Goal: Task Accomplishment & Management: Use online tool/utility

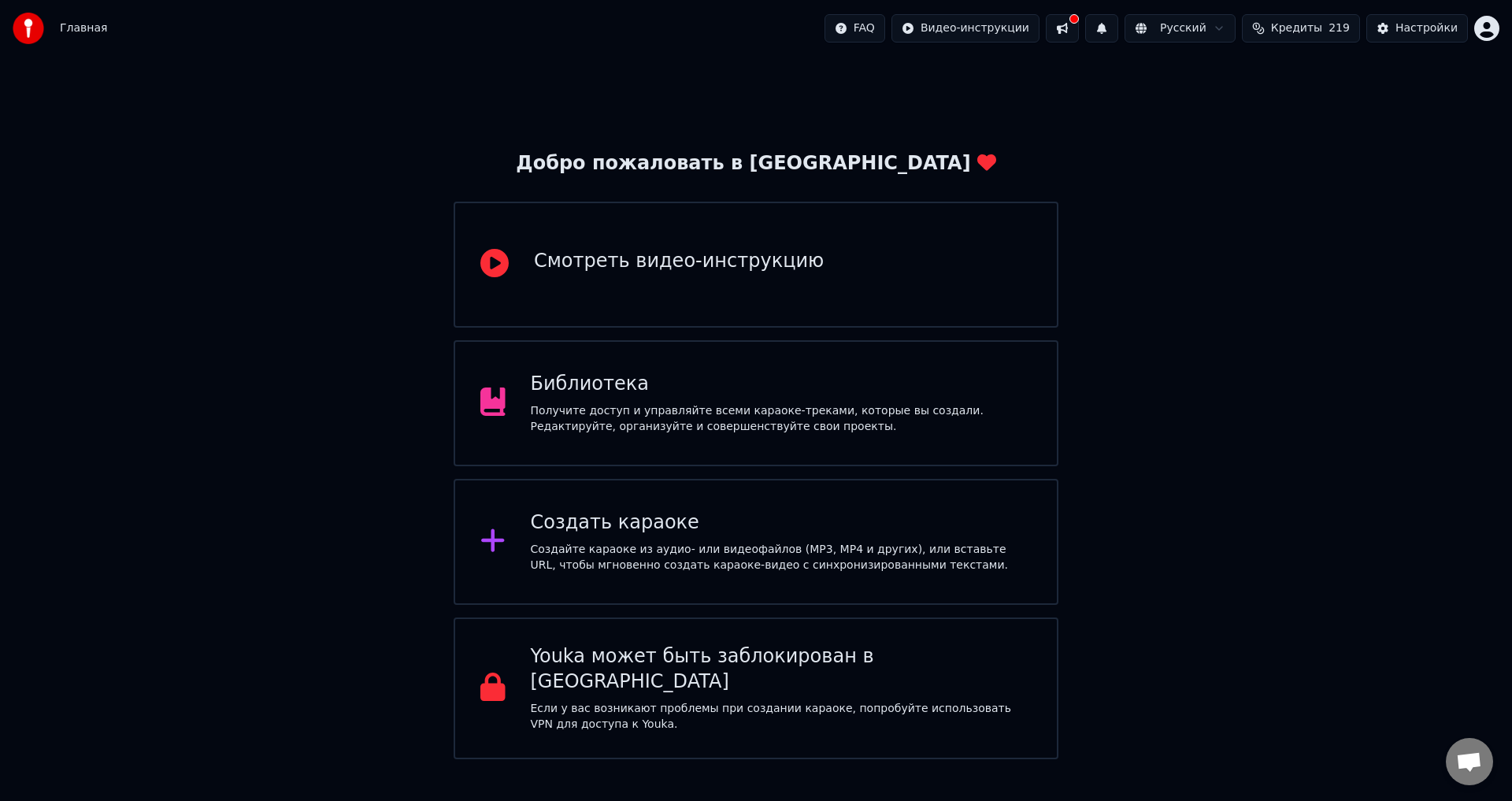
click at [726, 390] on div "Библиотека" at bounding box center [782, 384] width 502 height 25
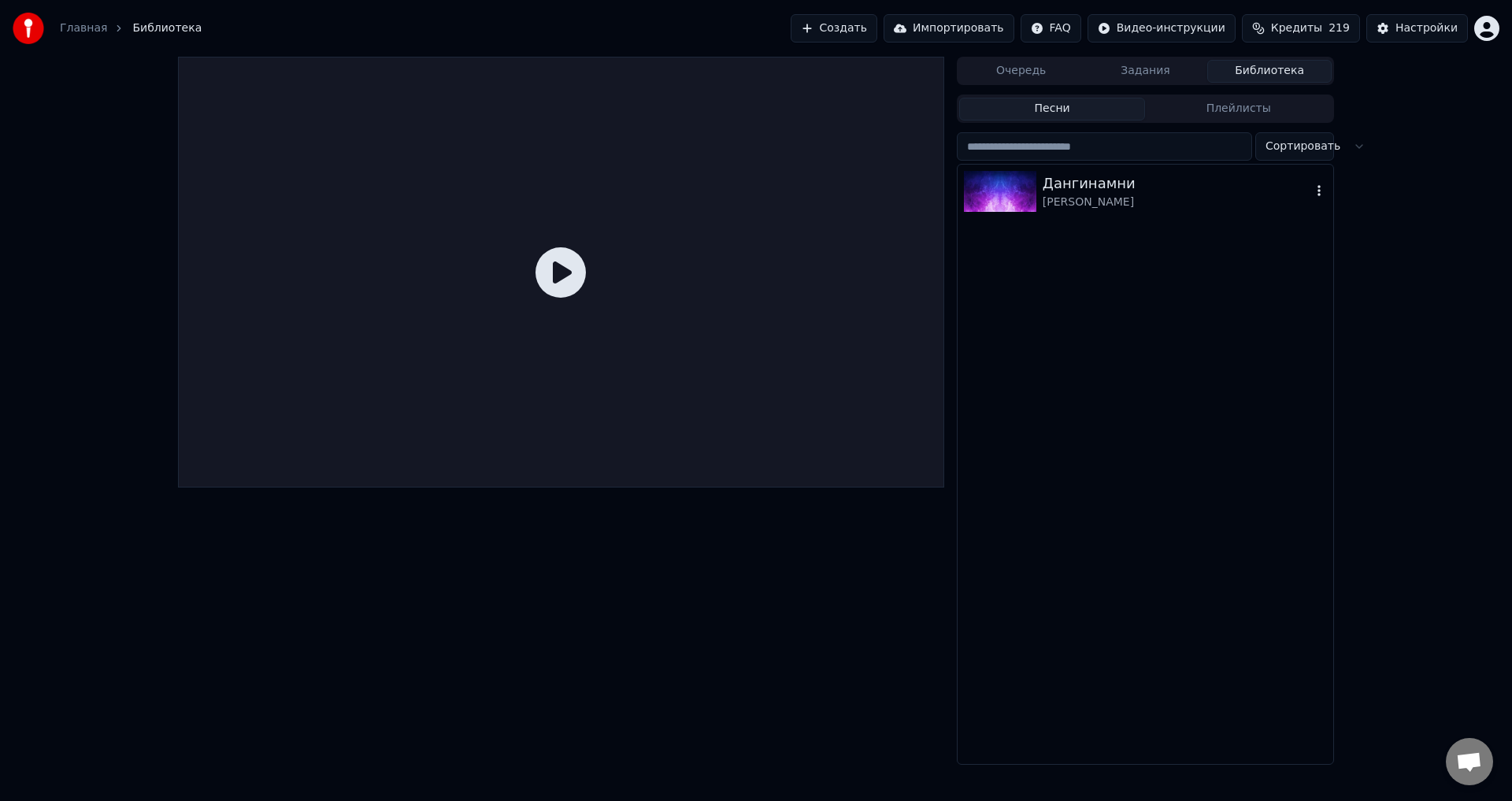
click at [1147, 202] on div "[PERSON_NAME]" at bounding box center [1177, 202] width 268 height 16
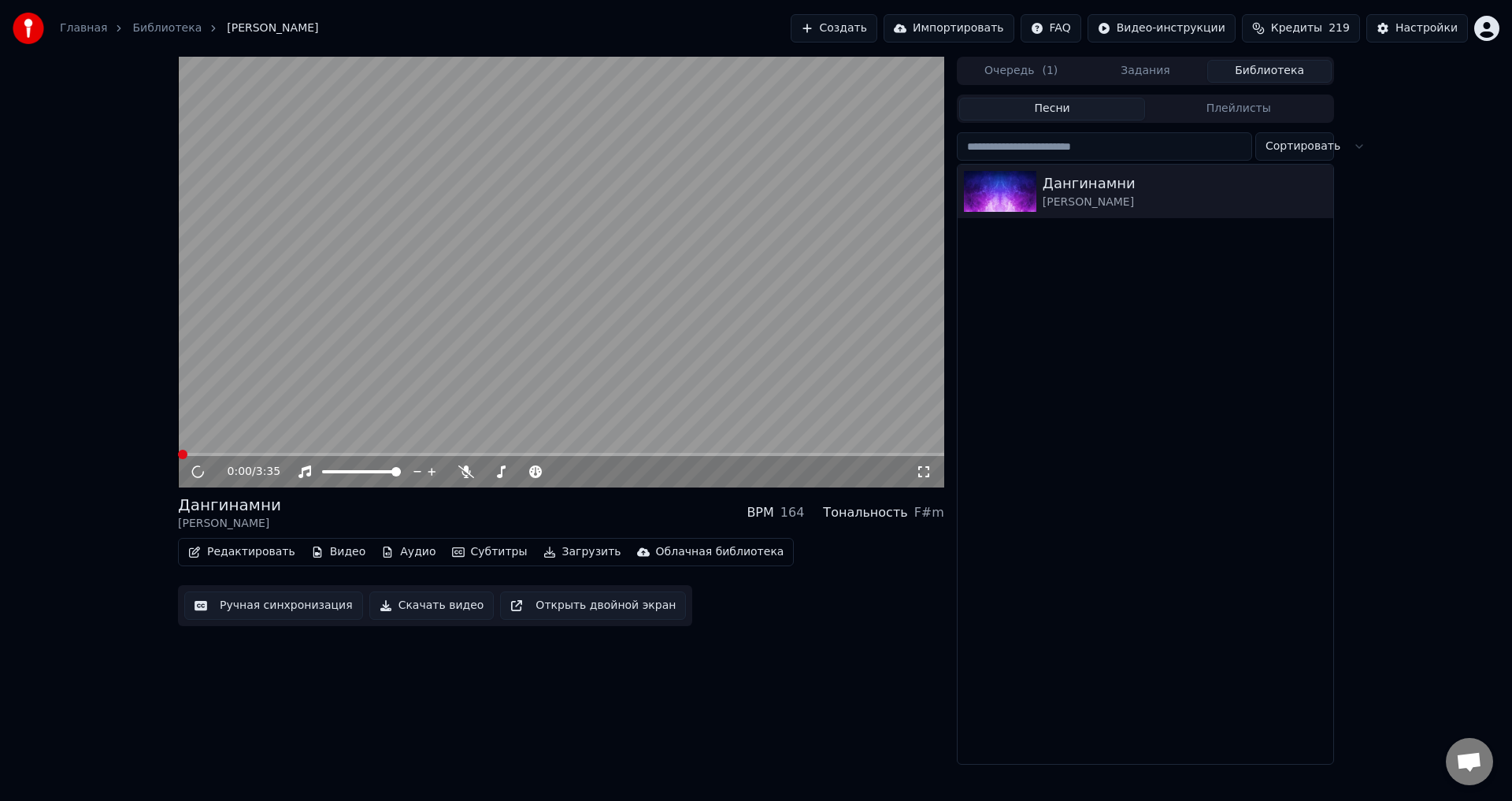
click at [690, 287] on video at bounding box center [561, 273] width 766 height 431
click at [207, 464] on div "0:00 / 3:35" at bounding box center [561, 472] width 754 height 16
click at [205, 464] on div "0:00 / 3:35" at bounding box center [561, 472] width 754 height 16
click at [246, 614] on button "Ручная синхронизация" at bounding box center [273, 605] width 178 height 28
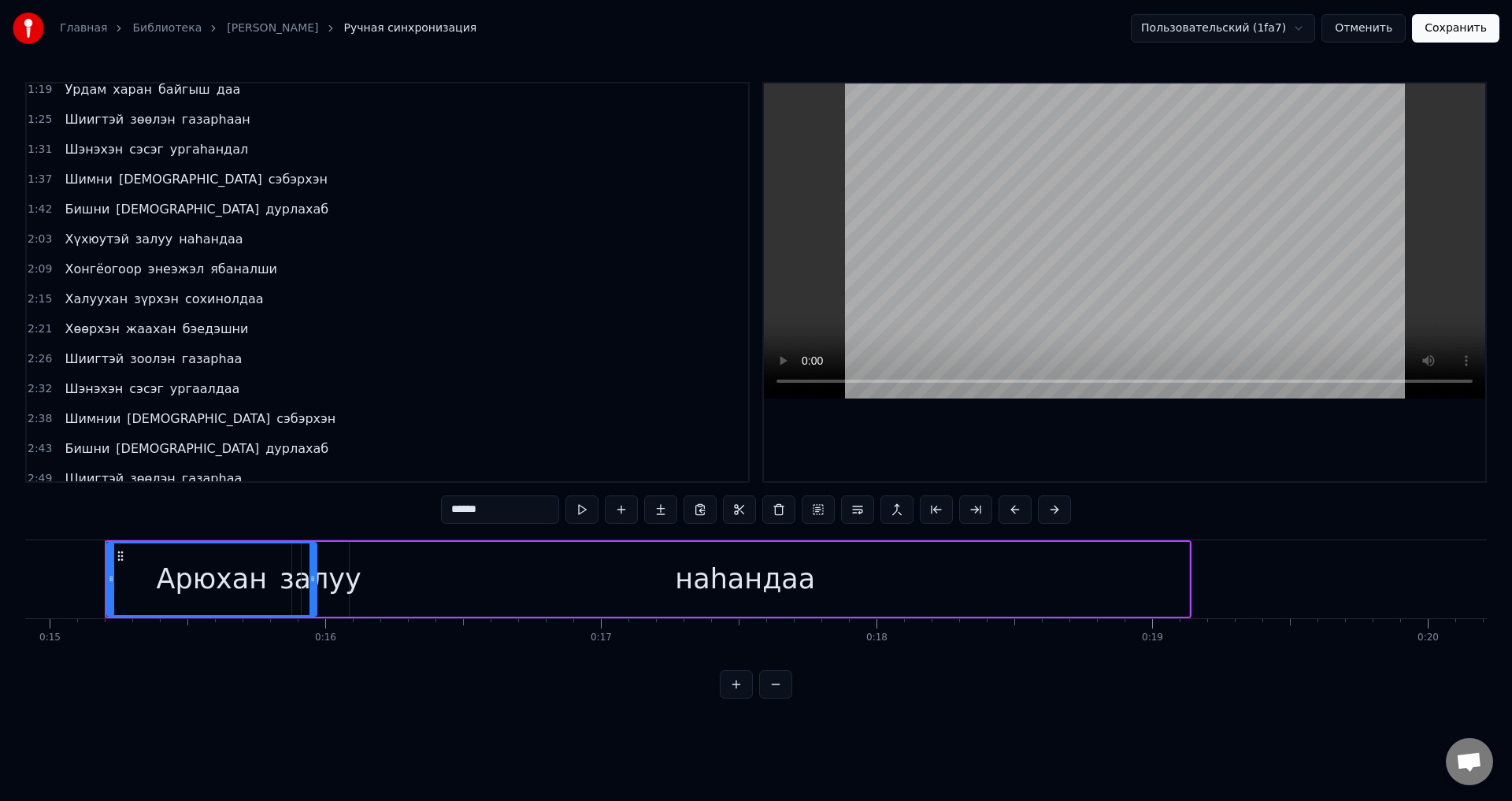
scroll to position [440, 0]
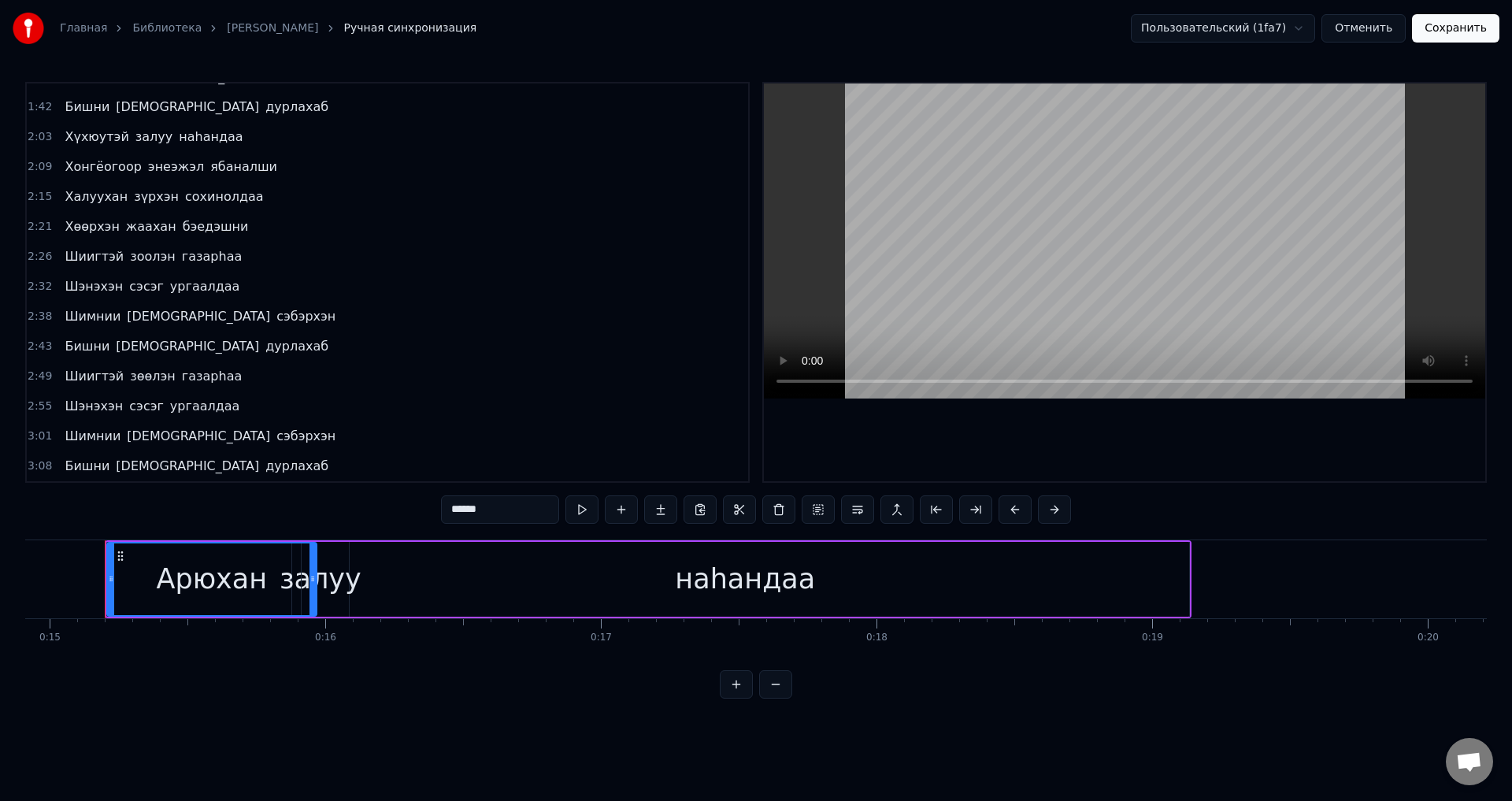
click at [1360, 30] on button "Отменить" at bounding box center [1363, 27] width 84 height 28
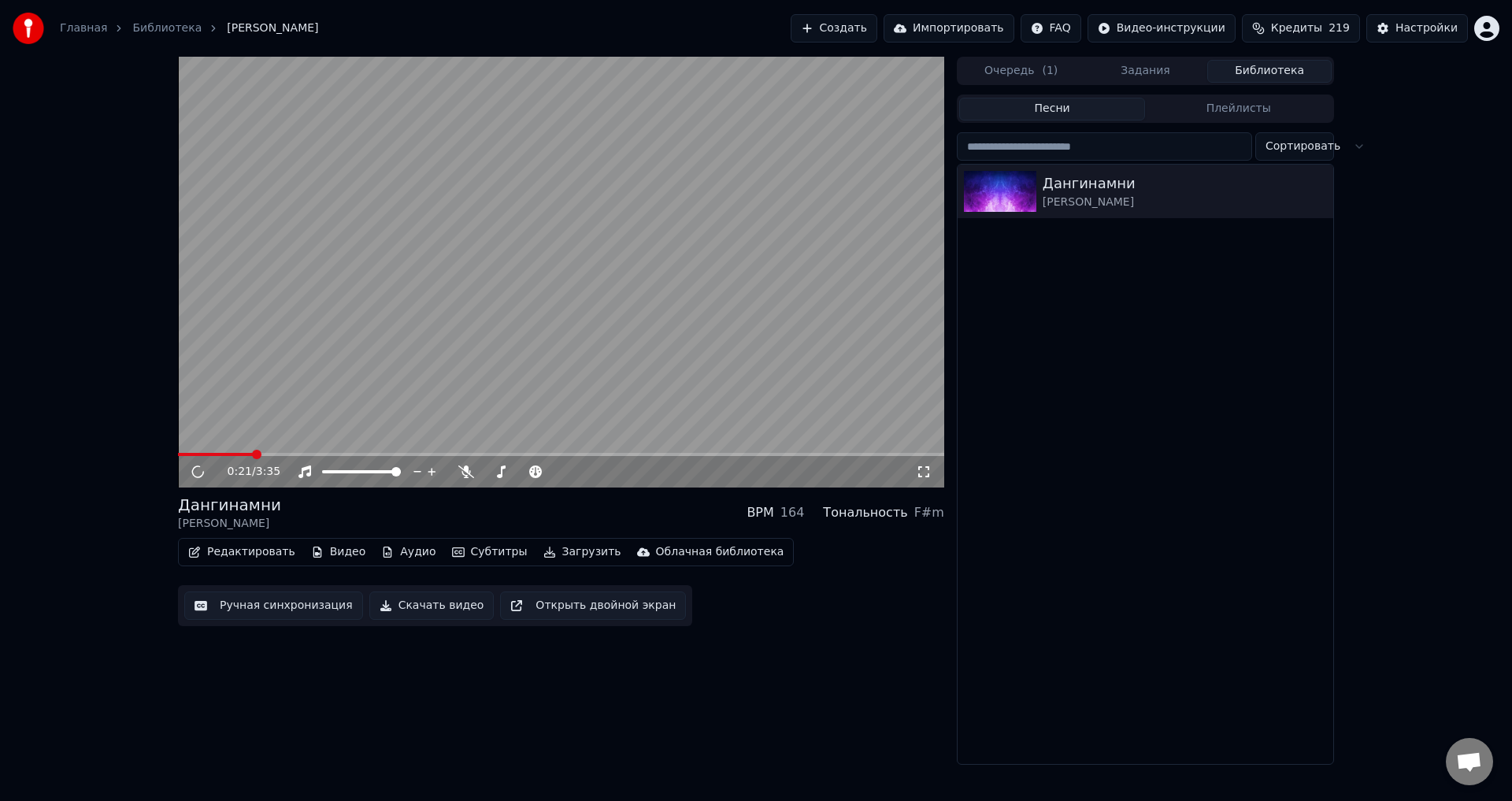
click at [253, 454] on span at bounding box center [561, 454] width 766 height 3
click at [262, 454] on span at bounding box center [561, 454] width 766 height 3
click at [286, 455] on span at bounding box center [561, 454] width 766 height 3
click at [355, 335] on video at bounding box center [561, 273] width 766 height 431
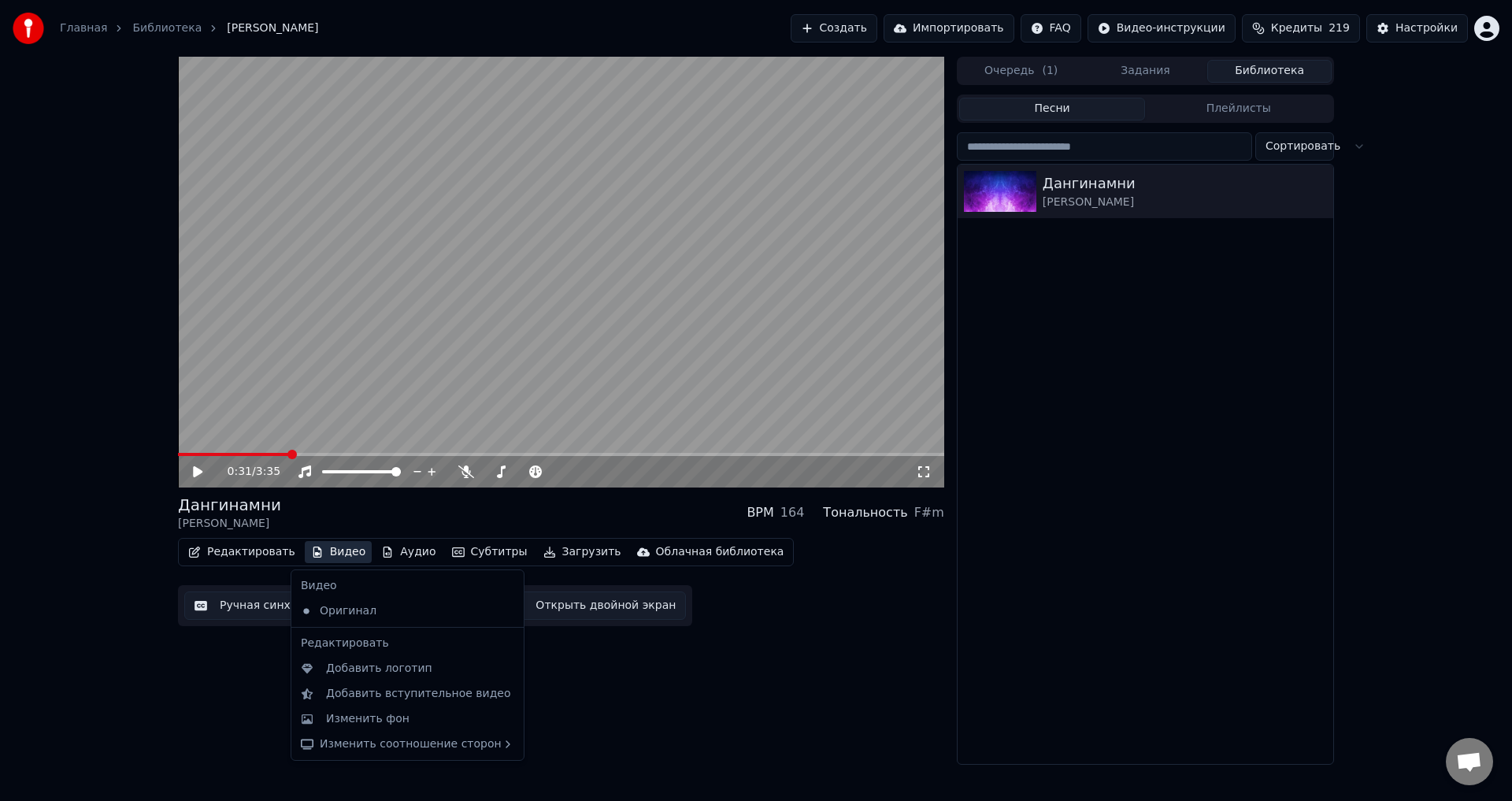
click at [352, 548] on button "Видео" at bounding box center [338, 552] width 68 height 22
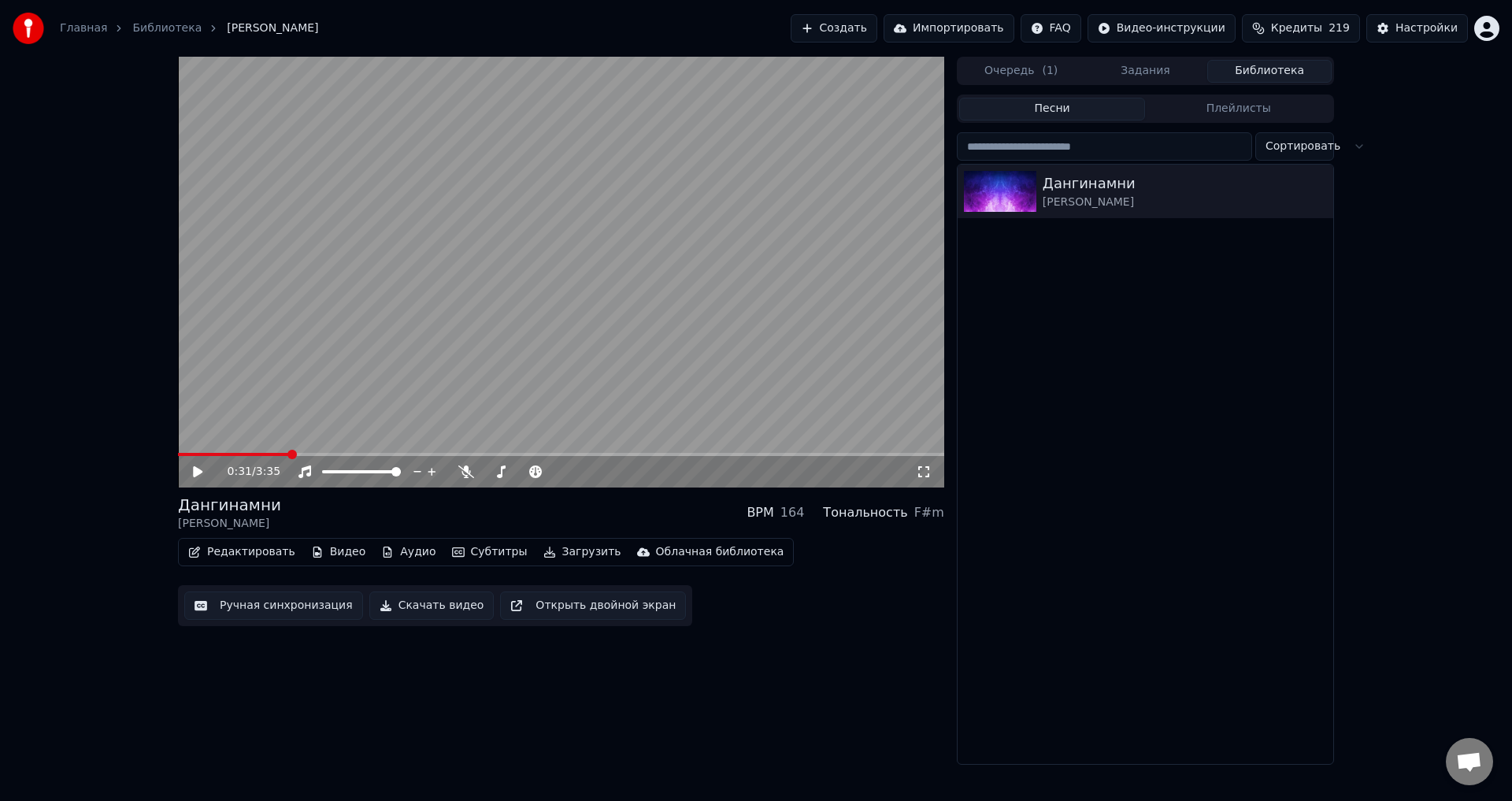
click at [820, 590] on div "Редактировать Видео Аудио Субтитры Загрузить Облачная библиотека Ручная синхрон…" at bounding box center [561, 582] width 766 height 88
click at [1158, 76] on button "Задания" at bounding box center [1146, 71] width 124 height 23
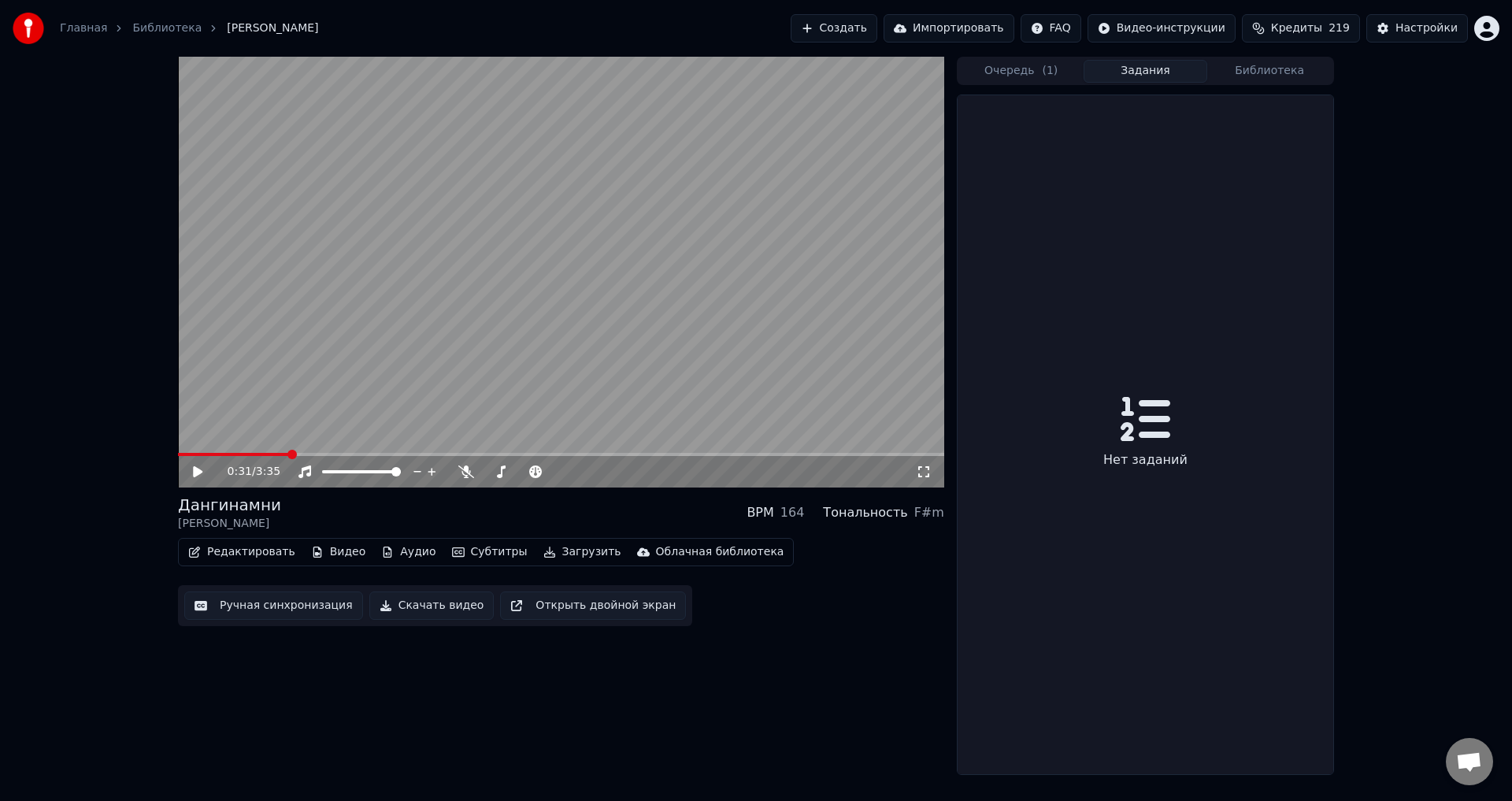
click at [1227, 82] on button "Библиотека" at bounding box center [1269, 71] width 124 height 23
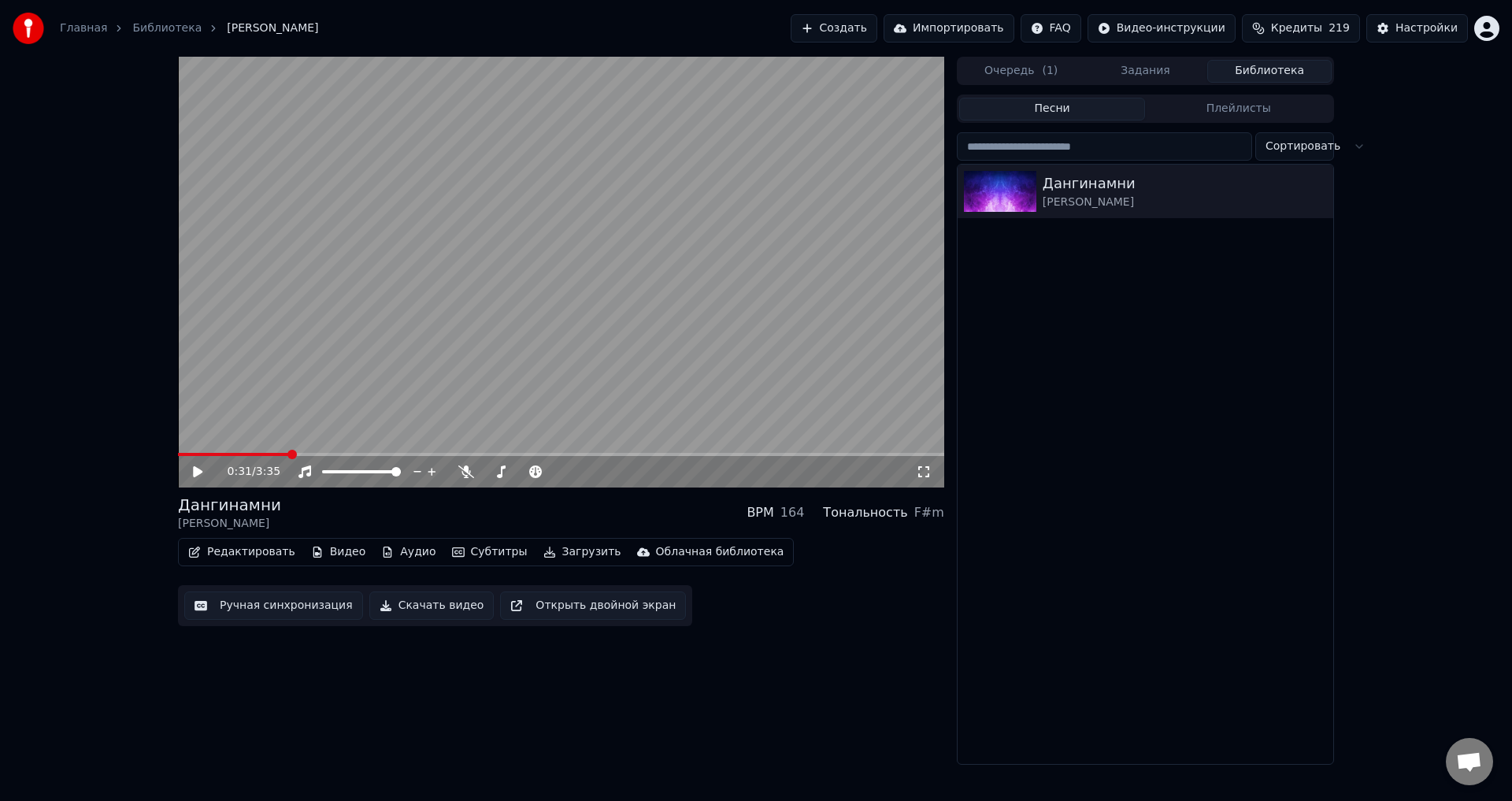
click at [1079, 32] on html "Главная Библиотека [PERSON_NAME] Создать Импортировать FAQ Видео-инструкции Кре…" at bounding box center [756, 400] width 1512 height 801
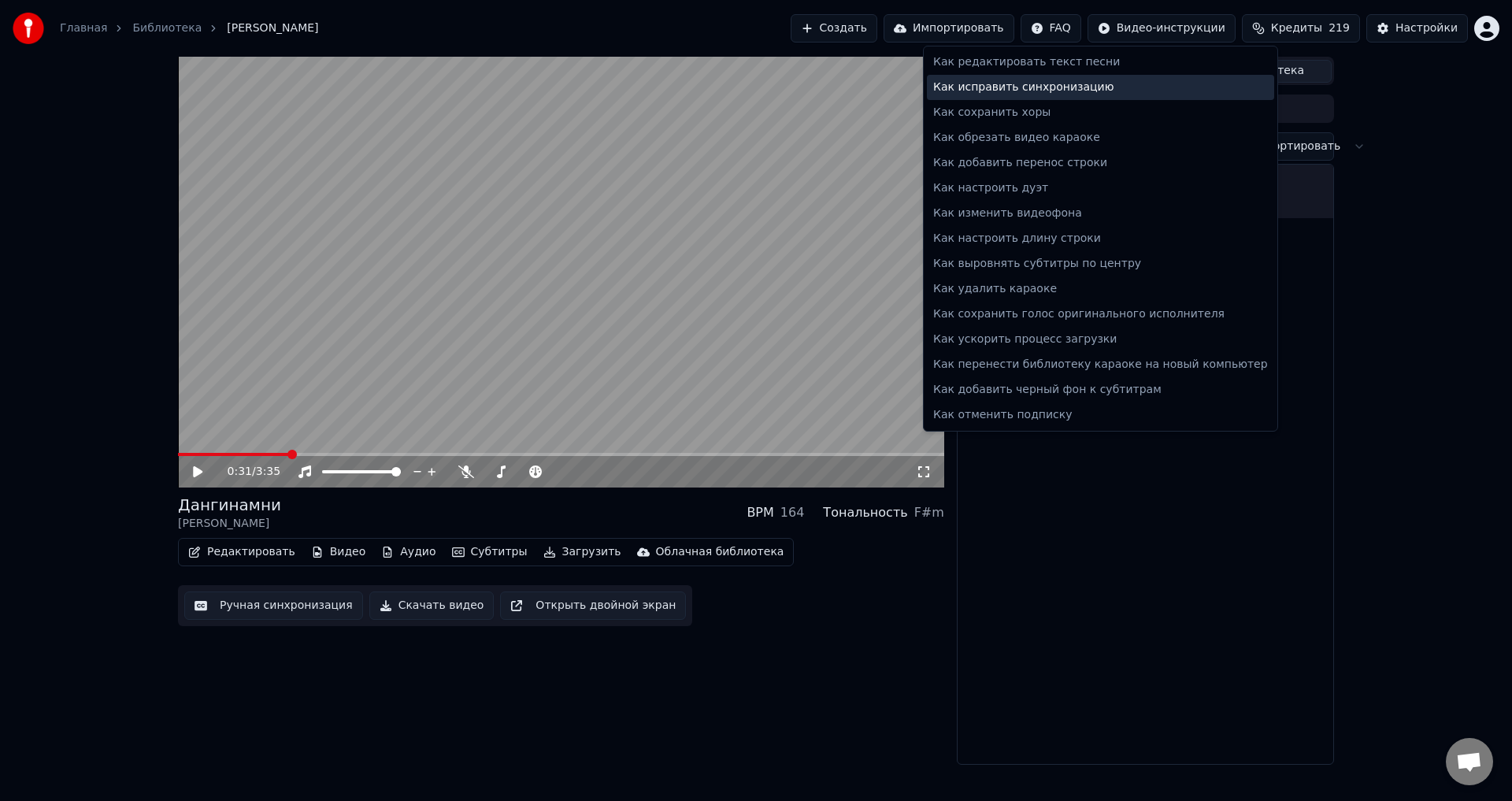
click at [1064, 91] on div "Как исправить синхронизацию" at bounding box center [1100, 87] width 347 height 25
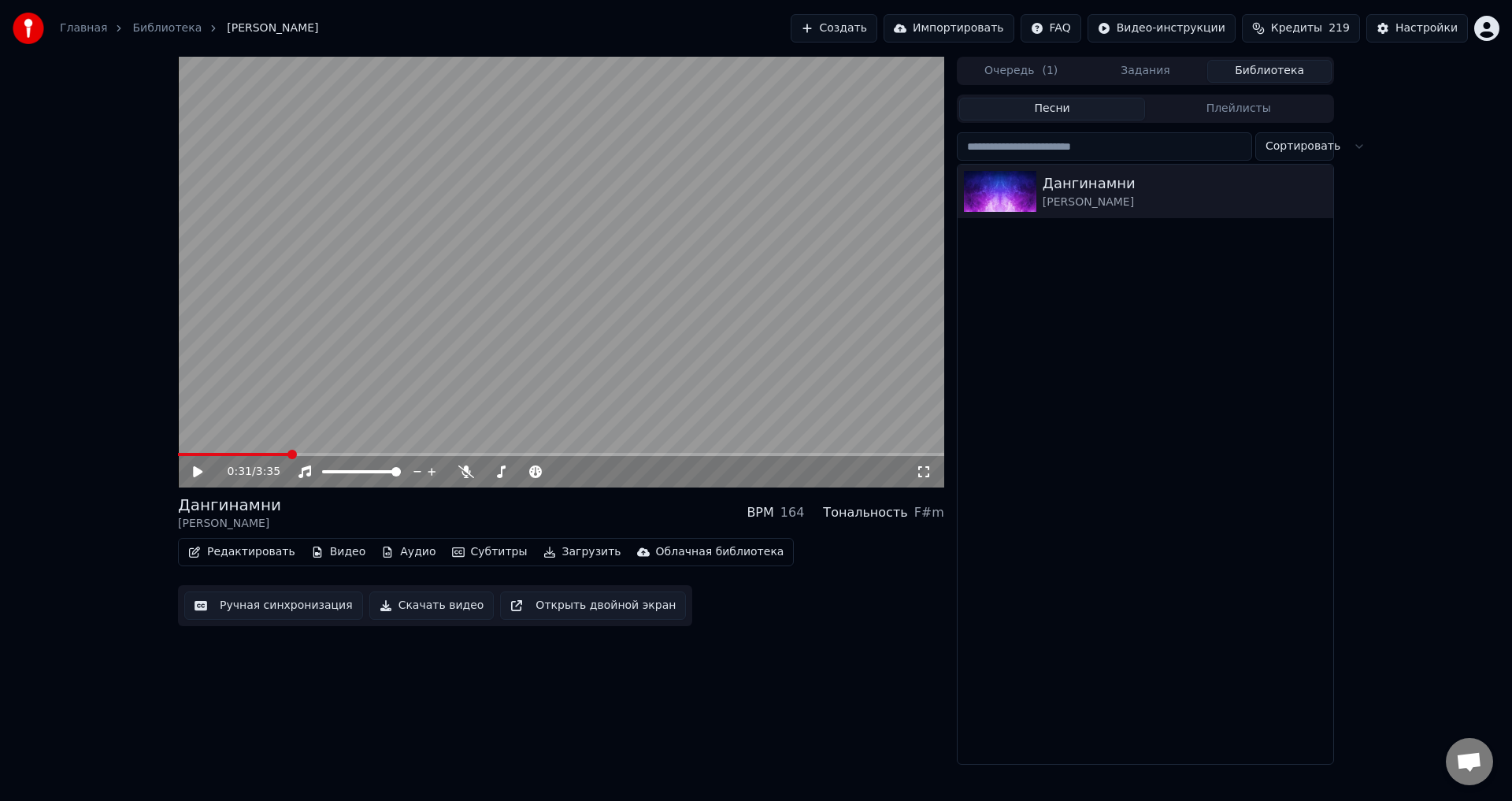
click at [1099, 23] on html "Главная Библиотека [PERSON_NAME] Создать Импортировать FAQ Видео-инструкции Кре…" at bounding box center [756, 400] width 1512 height 801
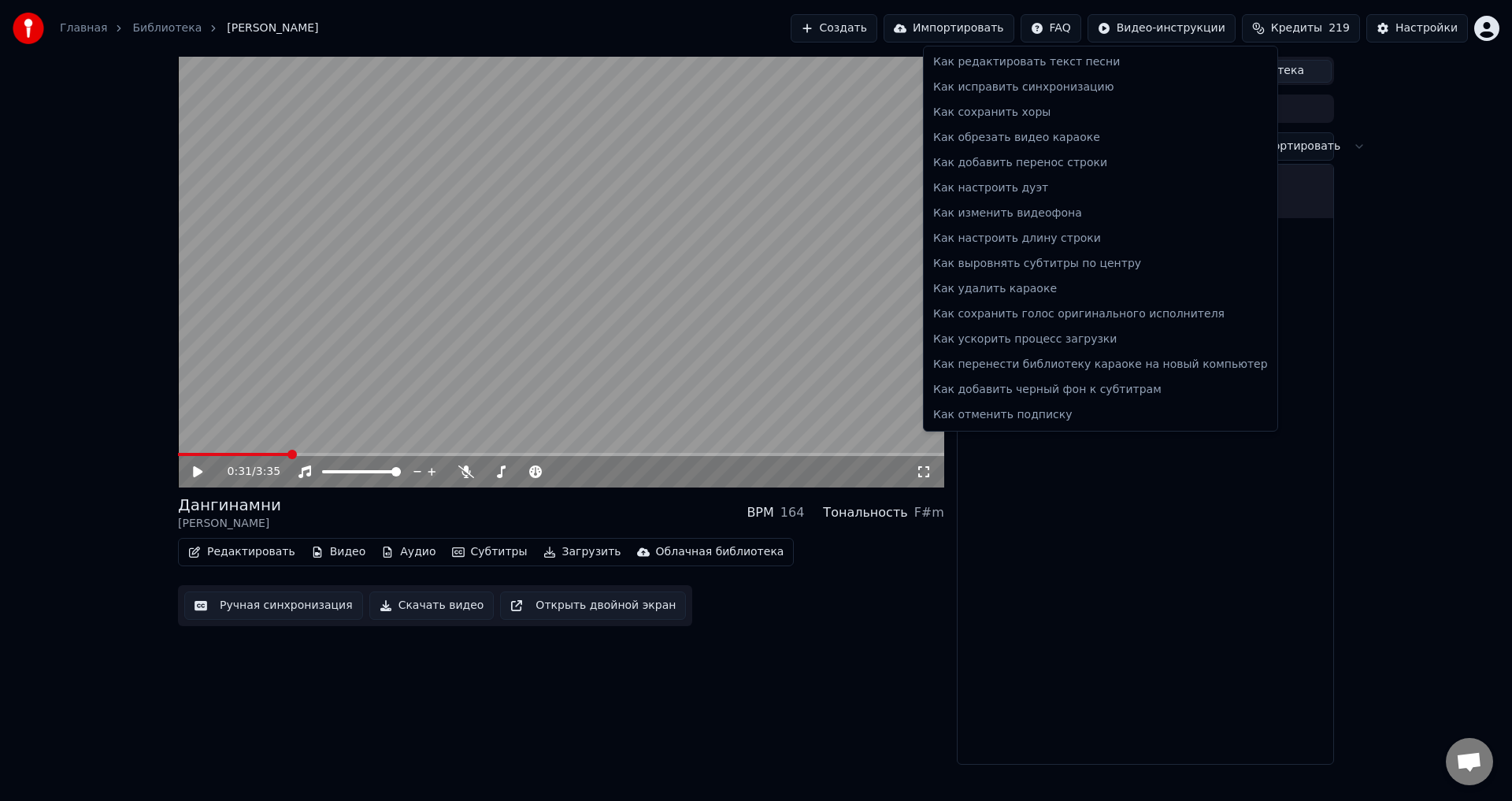
click at [838, 668] on html "Главная Библиотека [PERSON_NAME] Создать Импортировать FAQ Видео-инструкции Кре…" at bounding box center [756, 400] width 1512 height 801
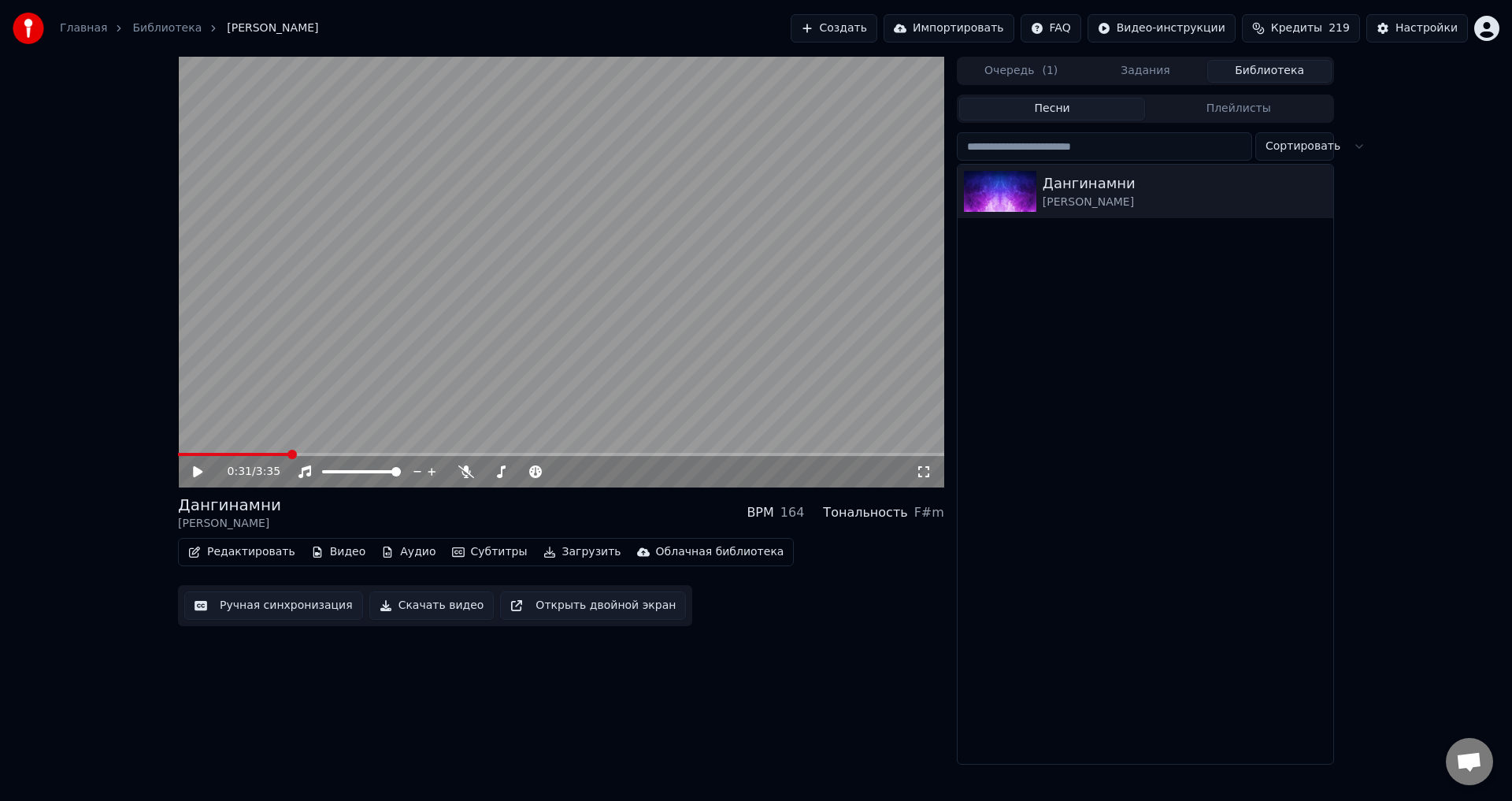
click at [242, 555] on button "Редактировать" at bounding box center [242, 552] width 120 height 22
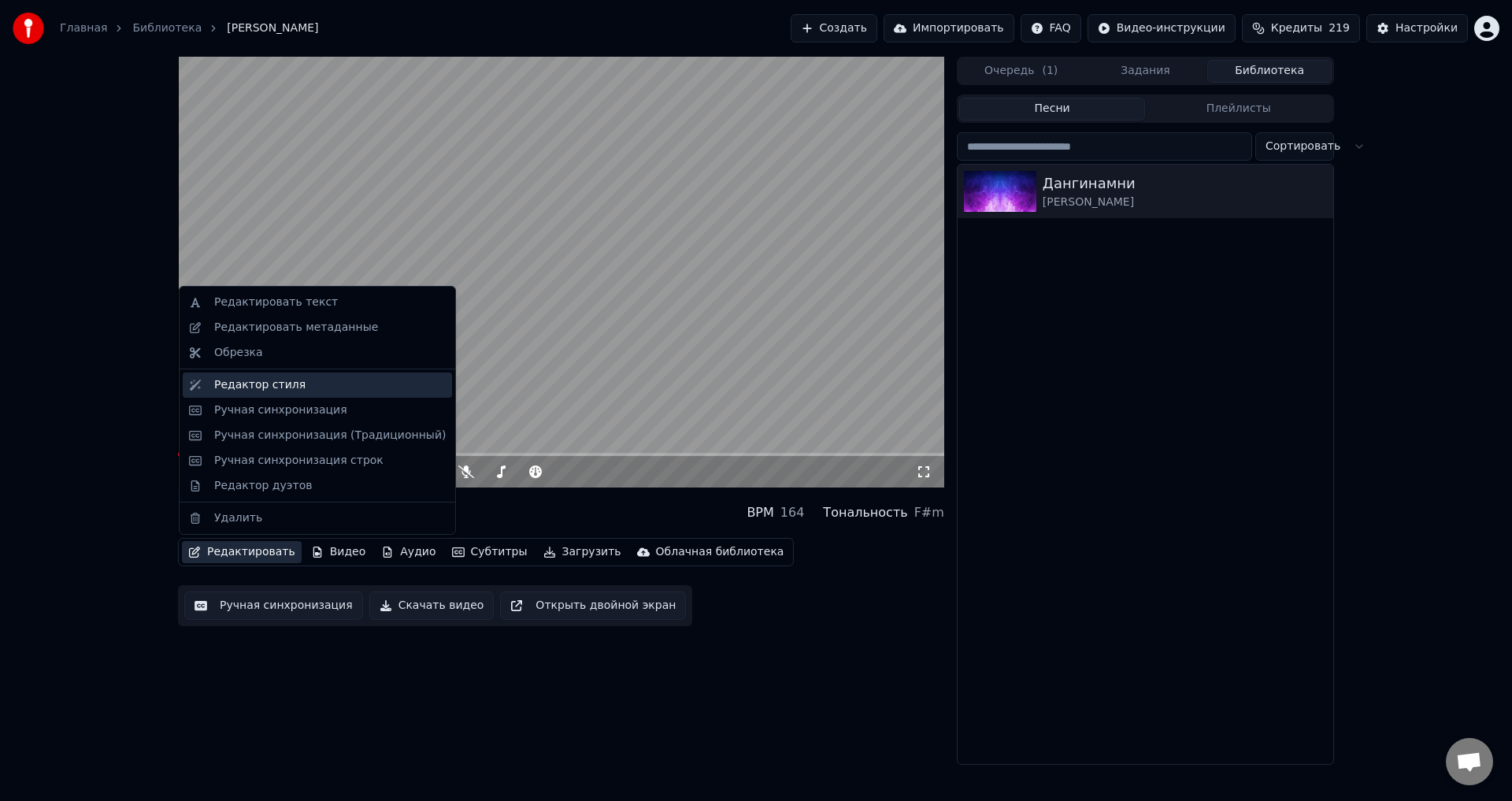
click at [315, 395] on div "Редактор стиля" at bounding box center [317, 385] width 269 height 25
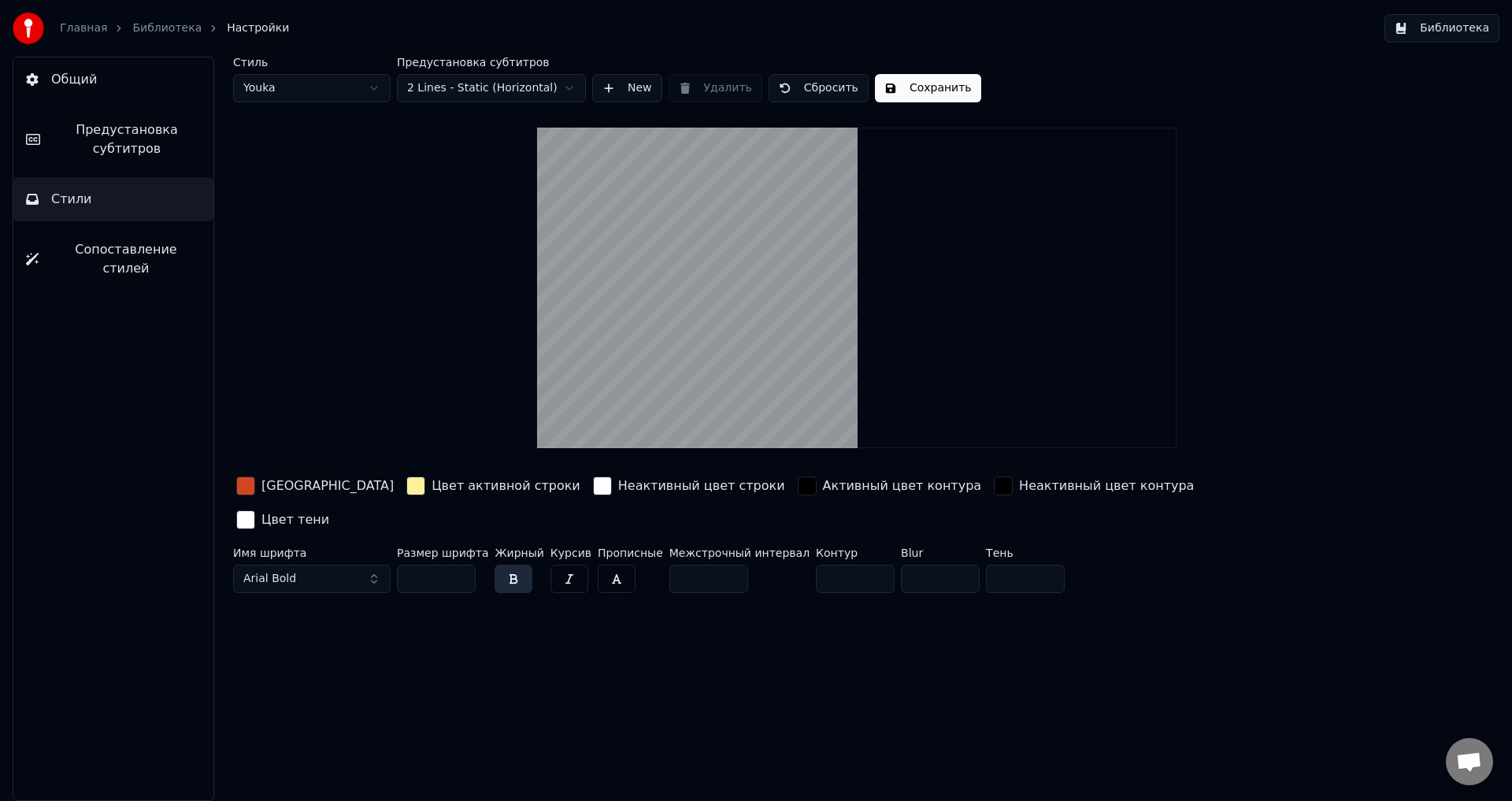
click at [177, 239] on button "Сопоставление стилей" at bounding box center [114, 259] width 200 height 63
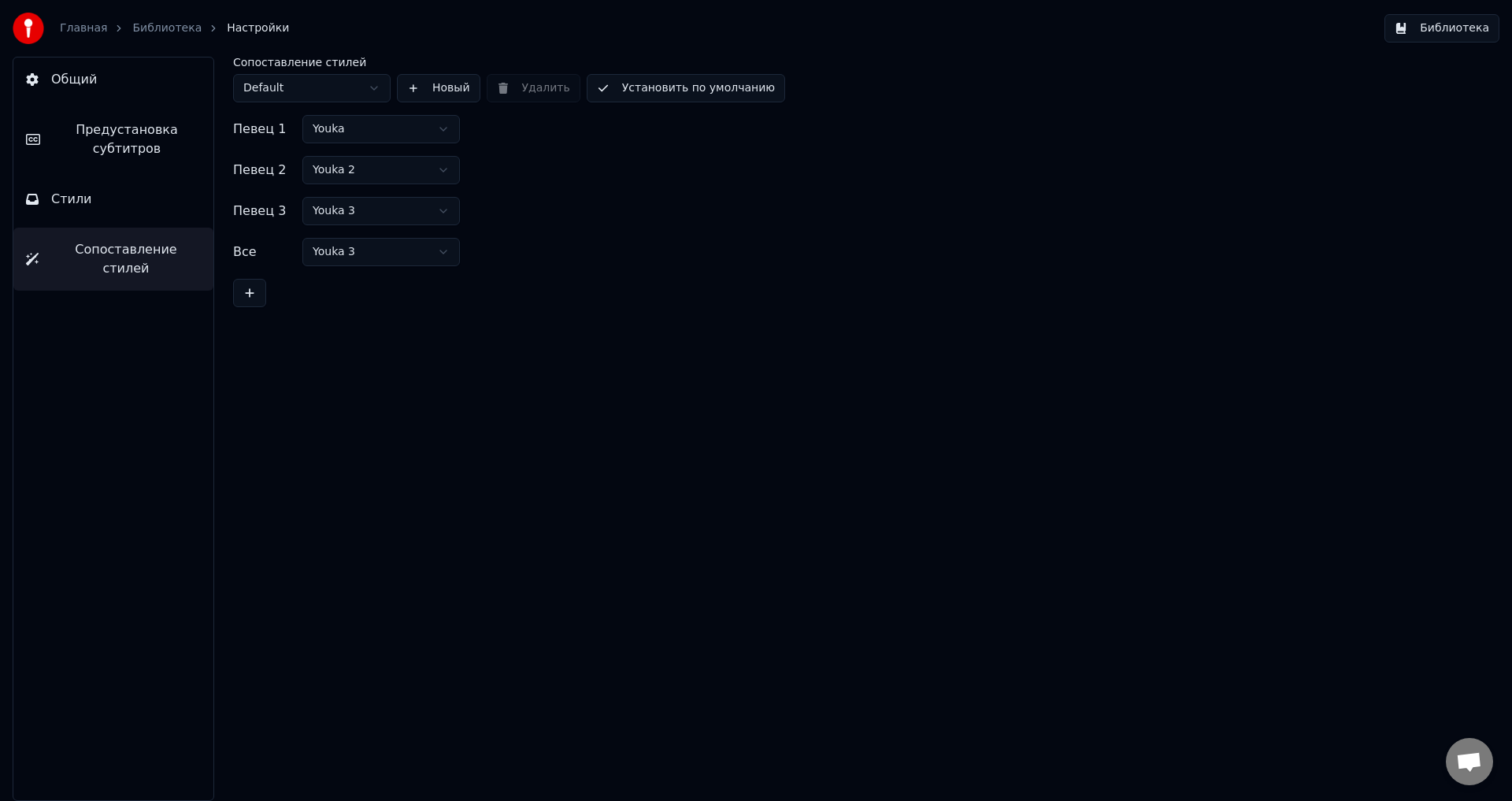
click at [165, 157] on span "Предустановка субтитров" at bounding box center [126, 139] width 148 height 38
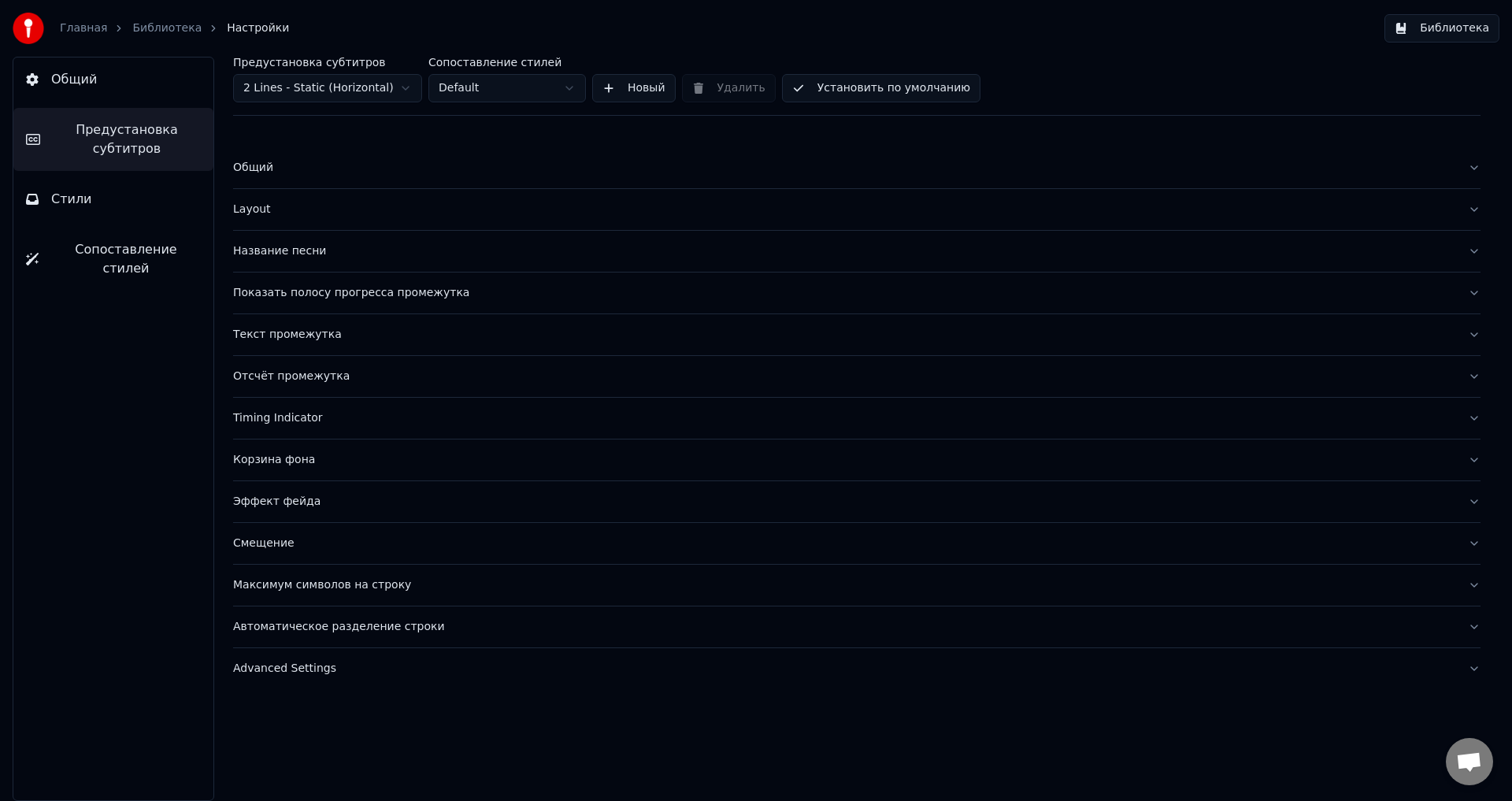
click at [257, 210] on div "Layout" at bounding box center [844, 210] width 1222 height 16
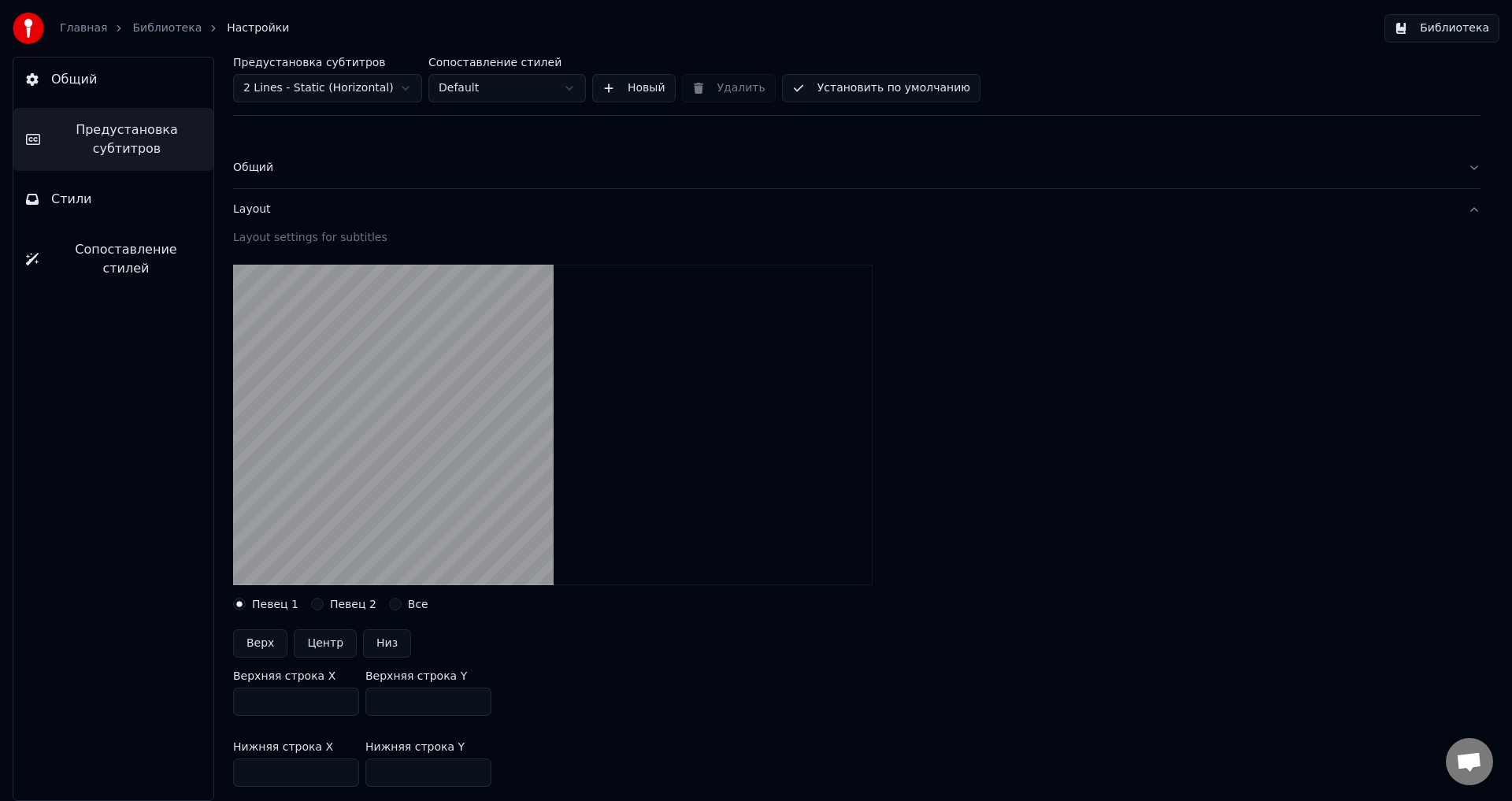
click at [257, 210] on div "Layout" at bounding box center [844, 210] width 1222 height 16
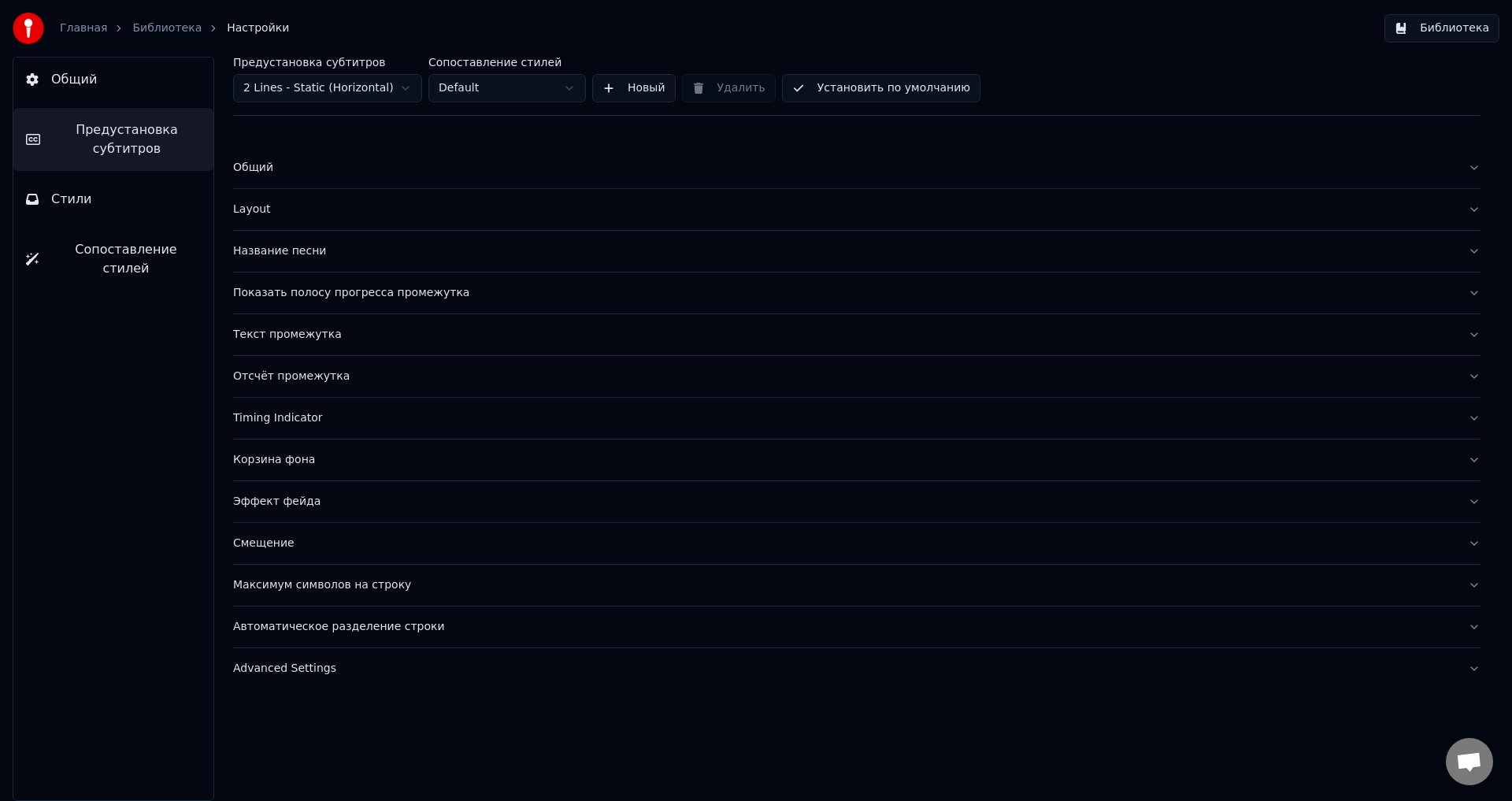
click at [257, 210] on div "Layout" at bounding box center [844, 210] width 1222 height 16
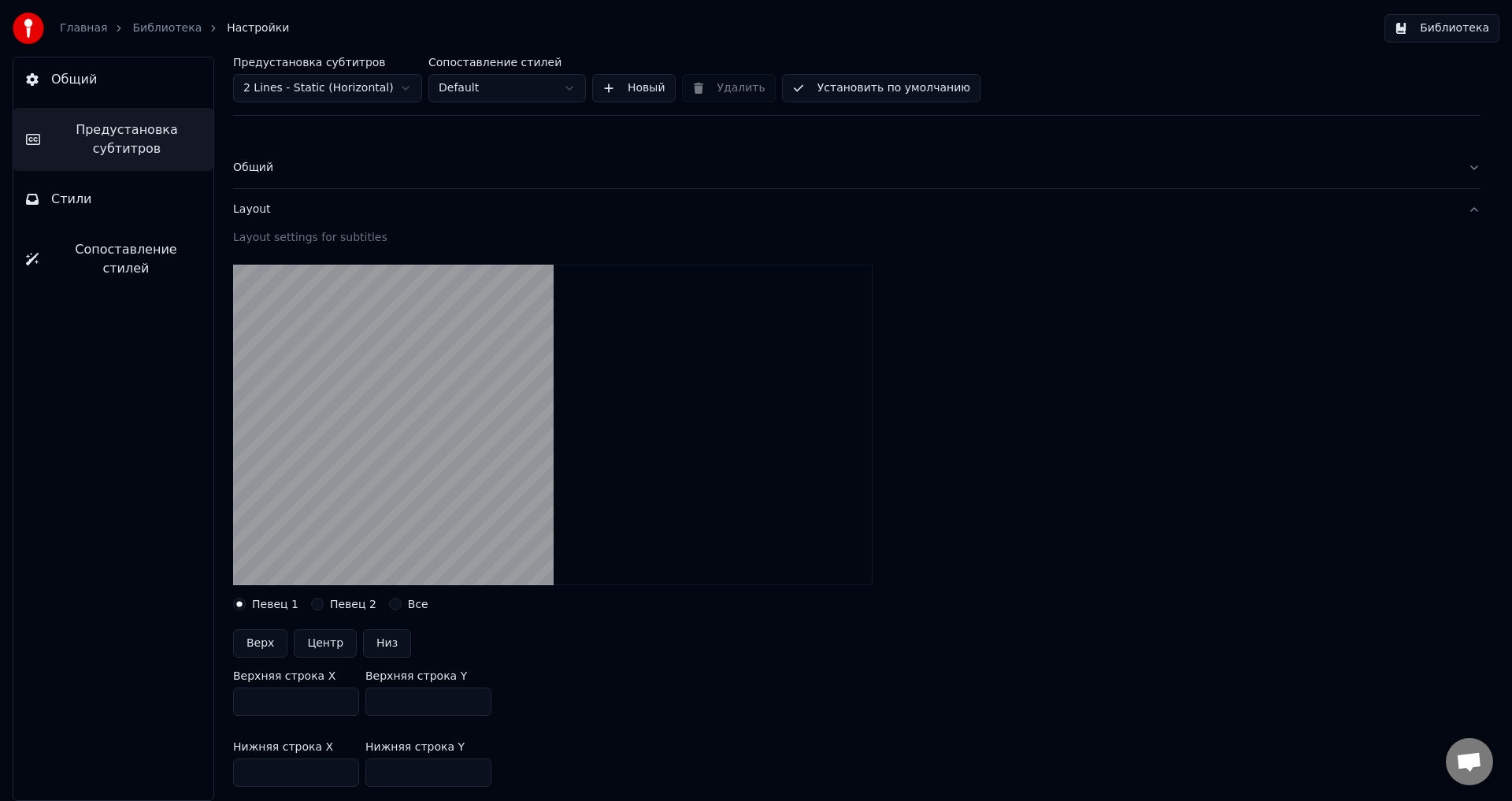
click at [259, 208] on div "Layout" at bounding box center [844, 210] width 1222 height 16
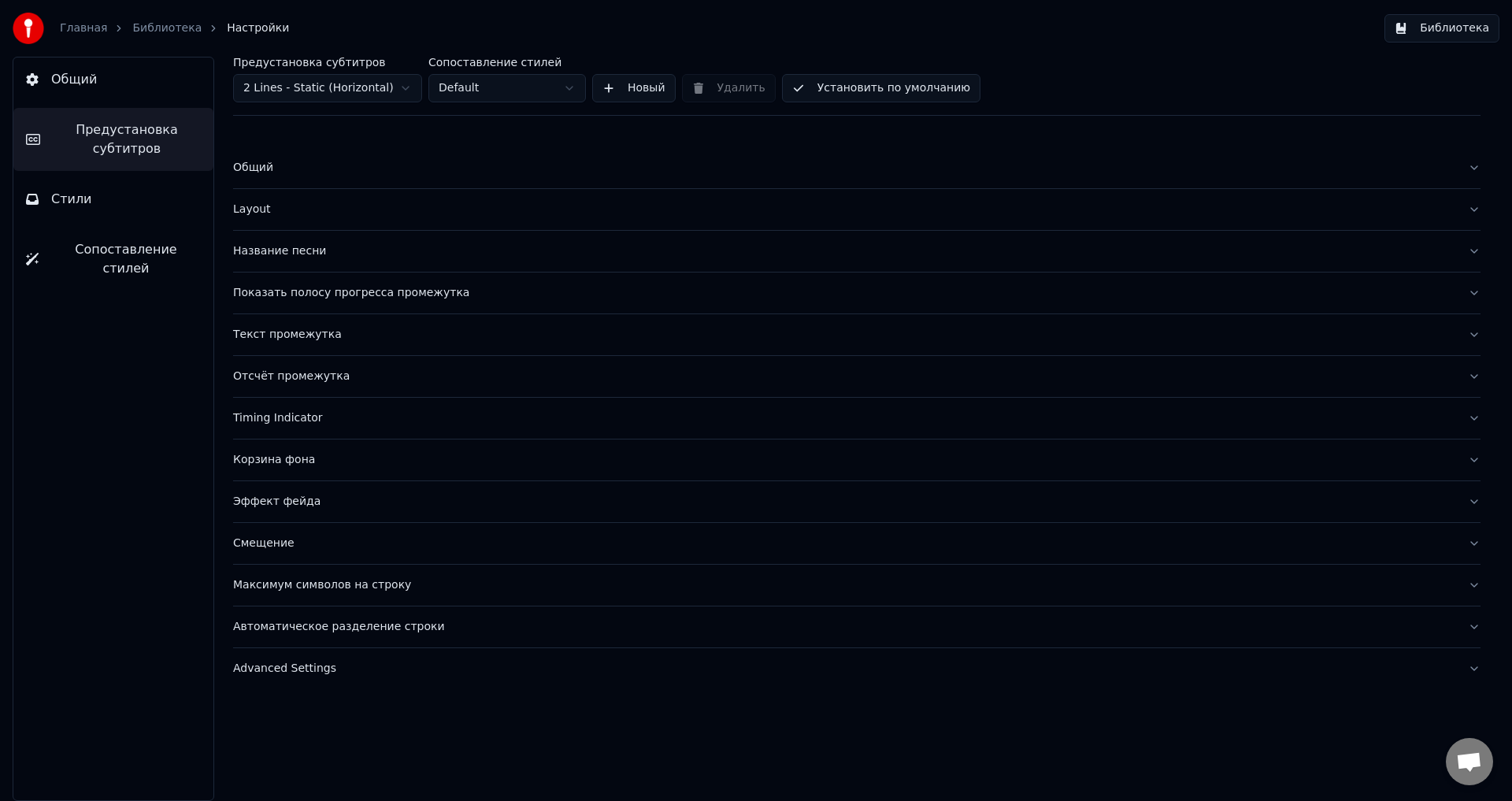
click at [259, 208] on div "Layout" at bounding box center [844, 210] width 1222 height 16
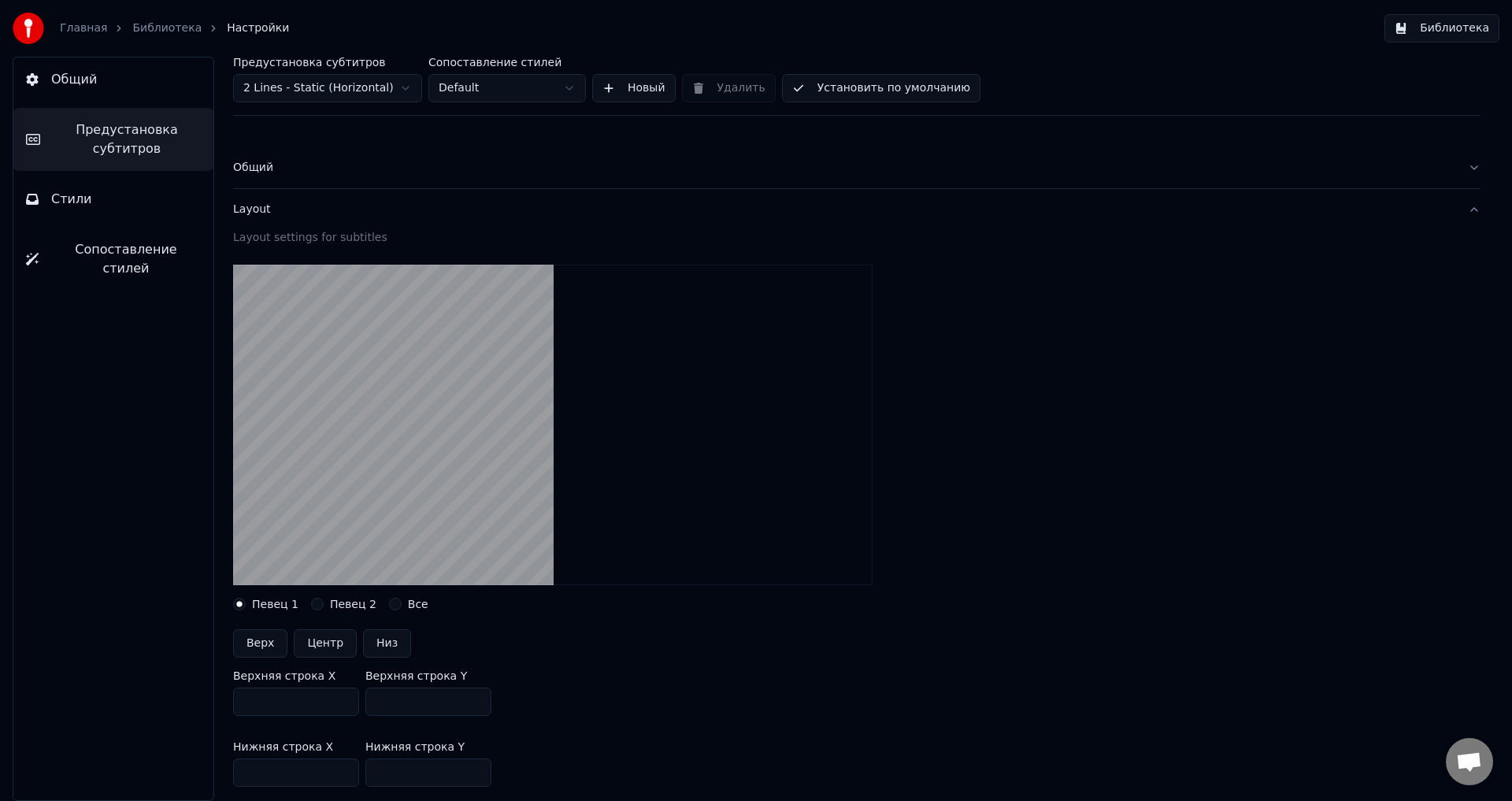
click at [259, 208] on div "Layout" at bounding box center [844, 210] width 1222 height 16
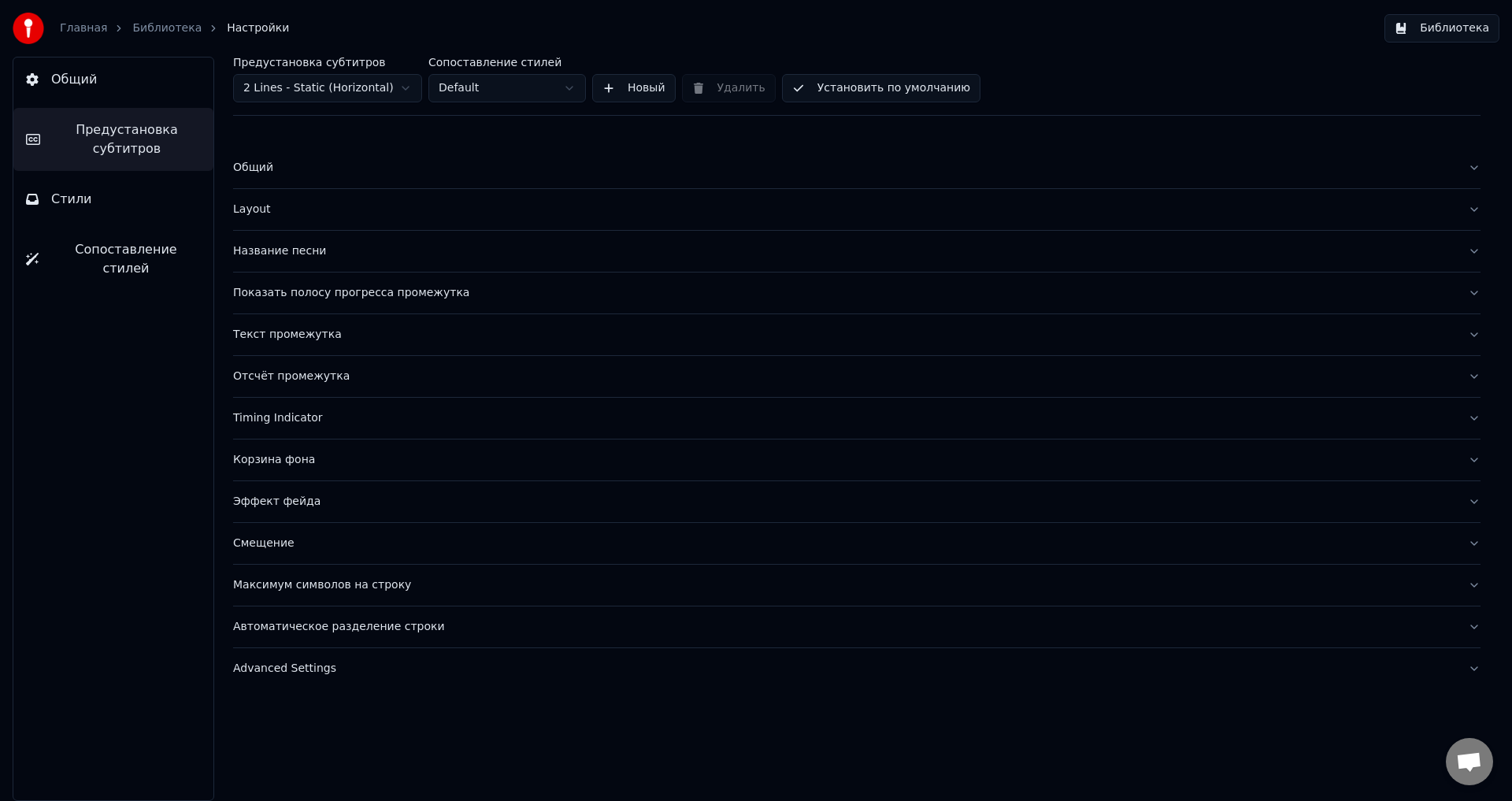
click at [302, 275] on button "Показать полосу прогресса промежутка" at bounding box center [856, 293] width 1247 height 41
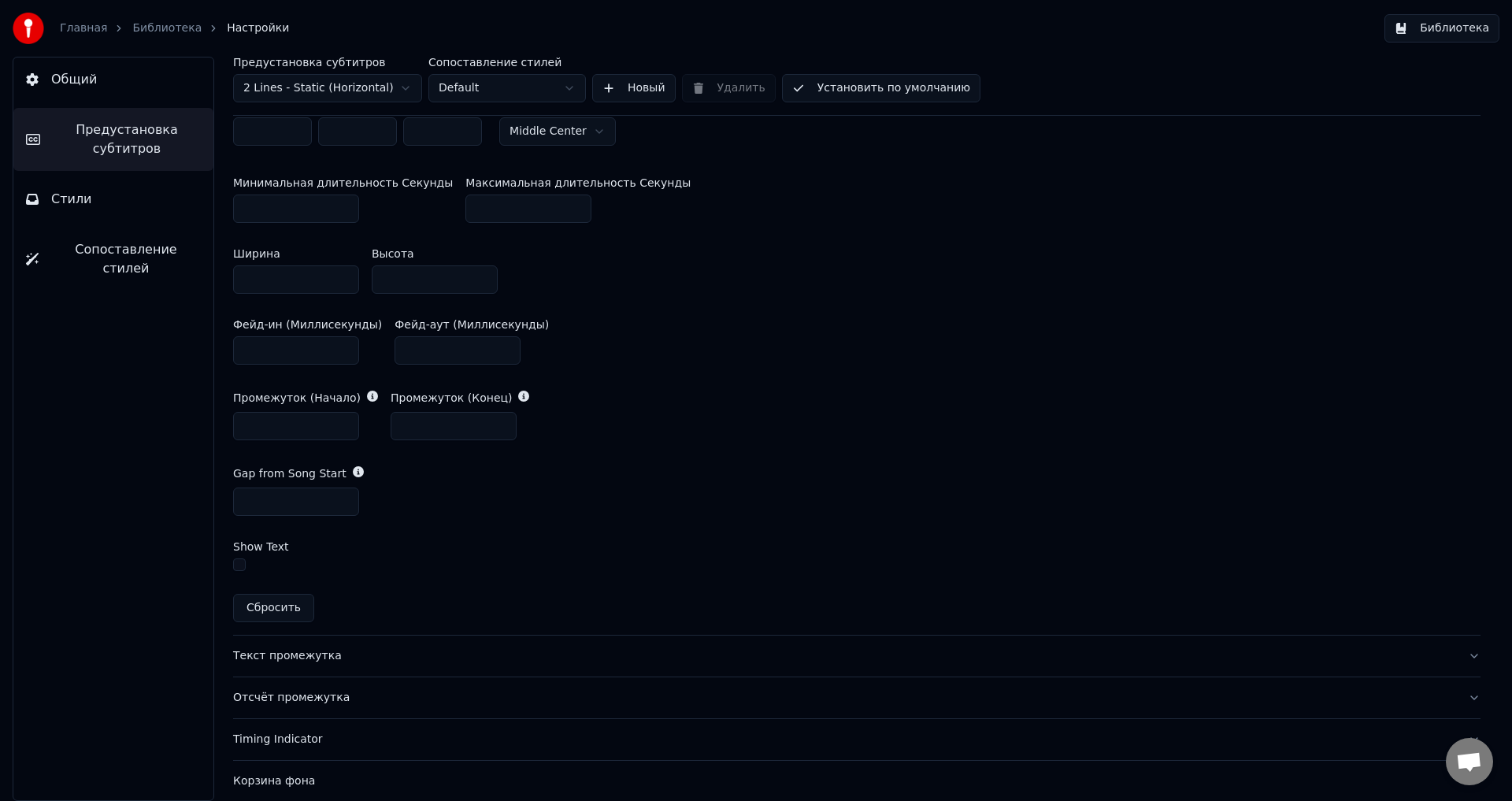
scroll to position [904, 0]
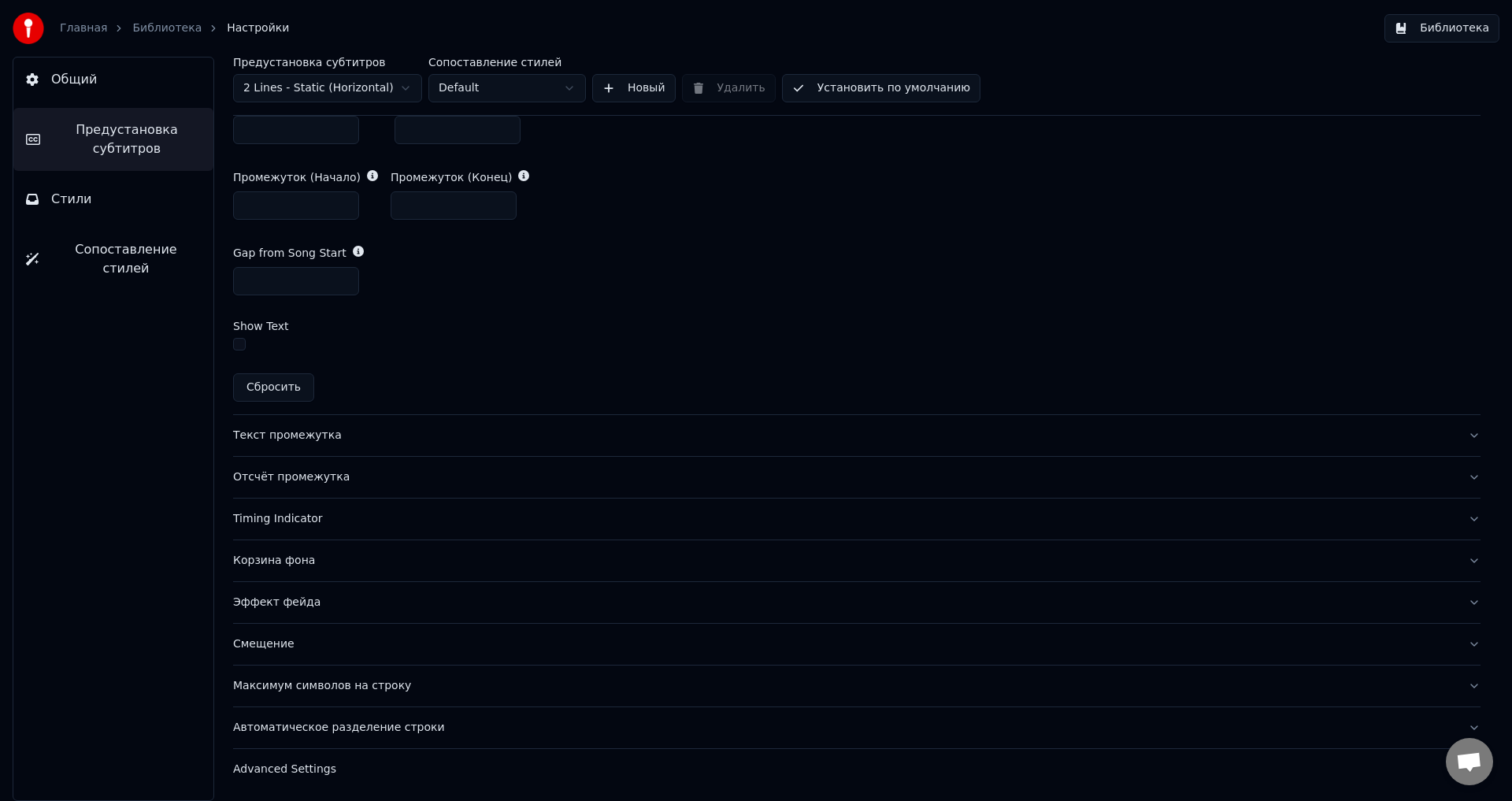
click at [322, 430] on div "Текст промежутка" at bounding box center [844, 435] width 1222 height 16
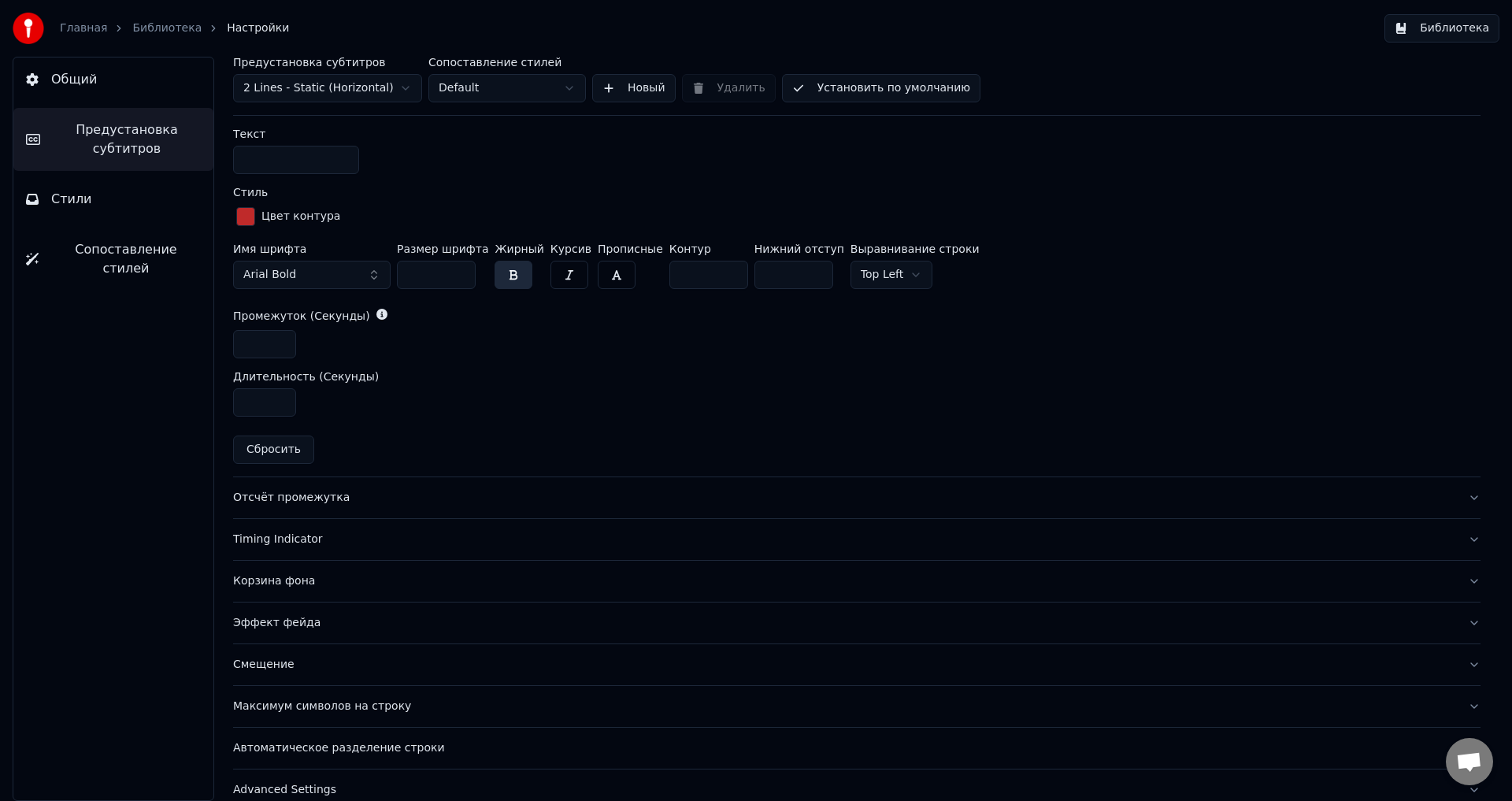
scroll to position [687, 0]
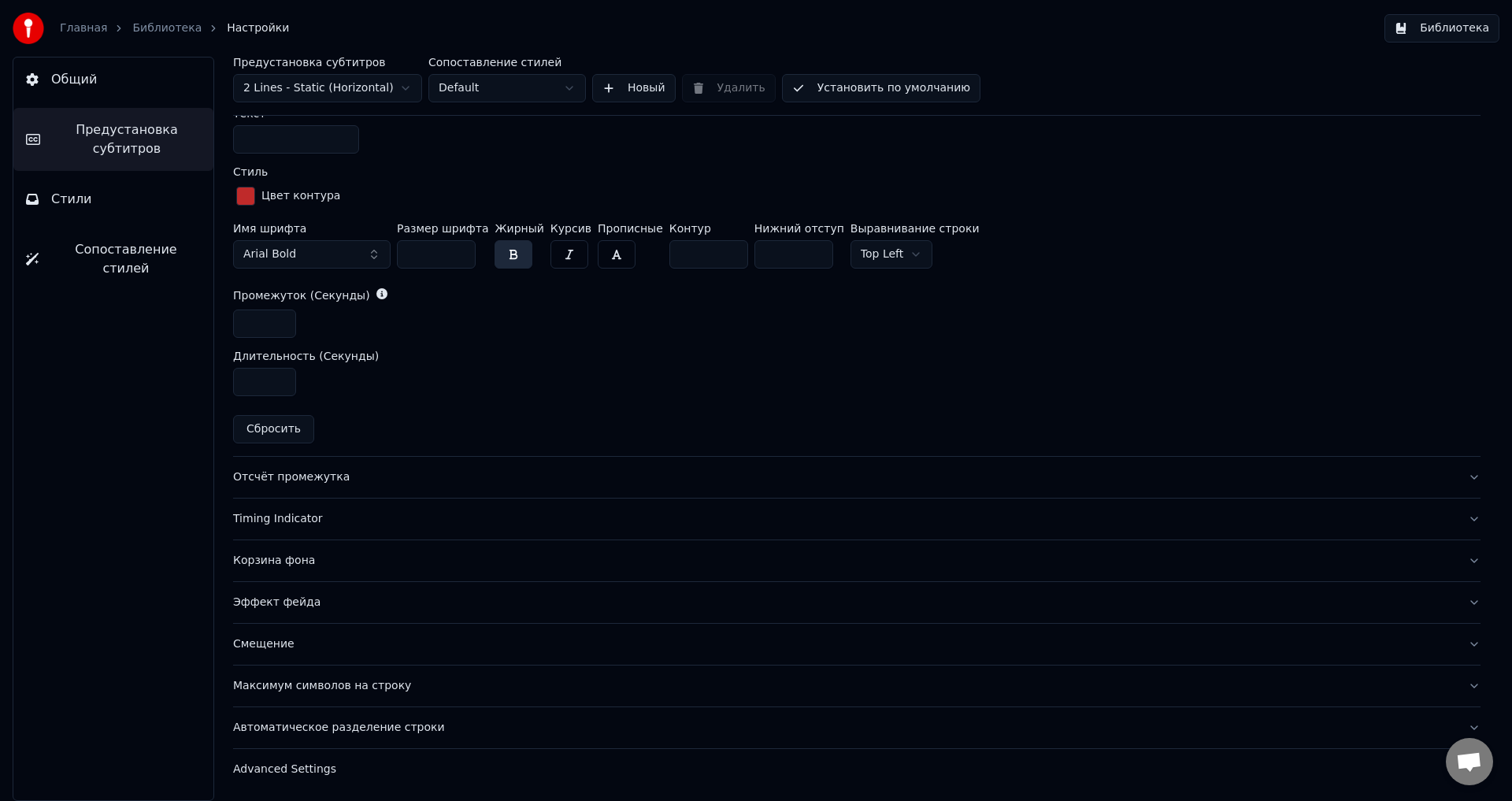
click at [304, 480] on div "Отсчёт промежутка" at bounding box center [844, 477] width 1222 height 16
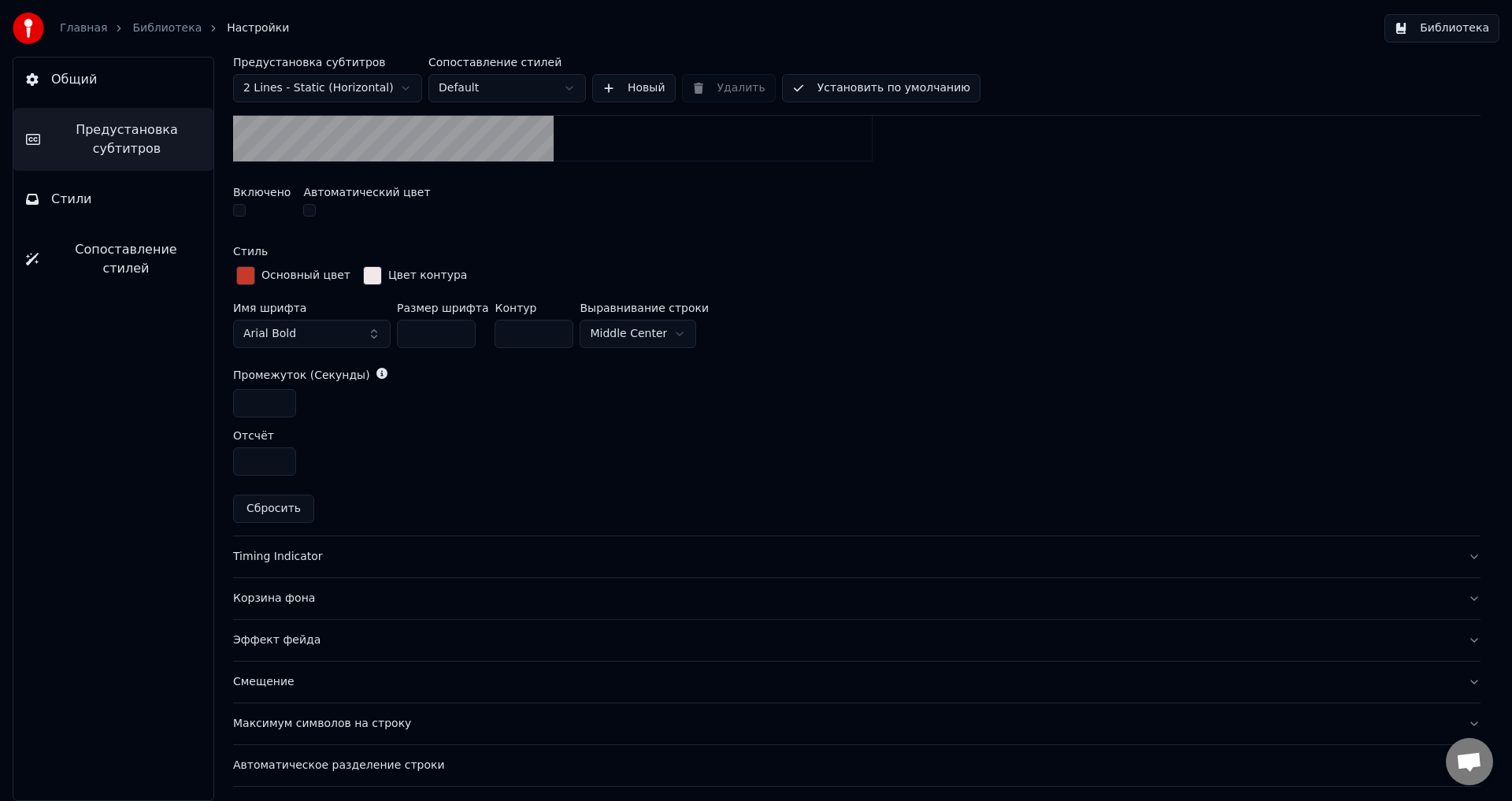
scroll to position [628, 0]
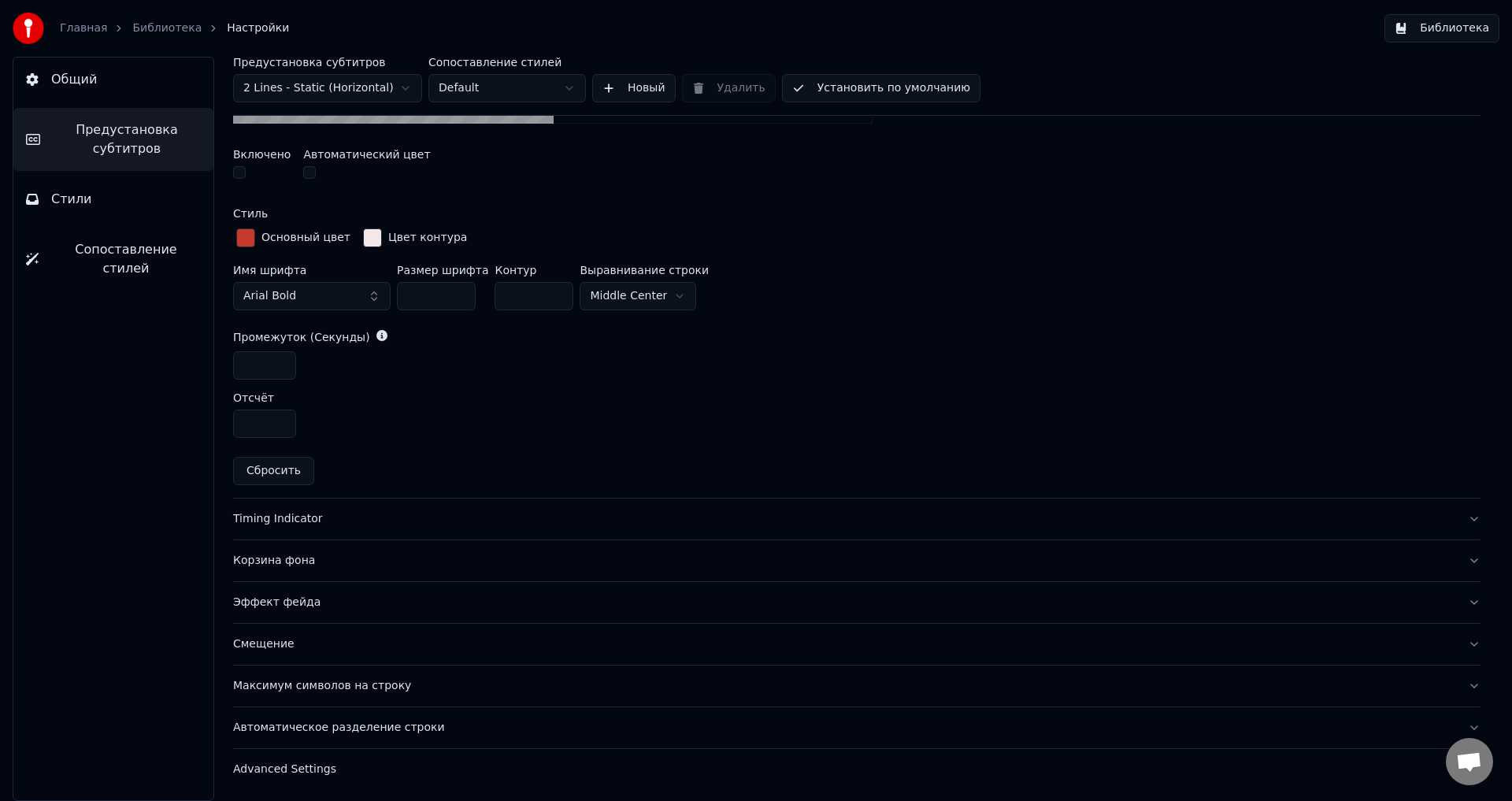
click at [268, 523] on div "Timing Indicator" at bounding box center [844, 519] width 1222 height 16
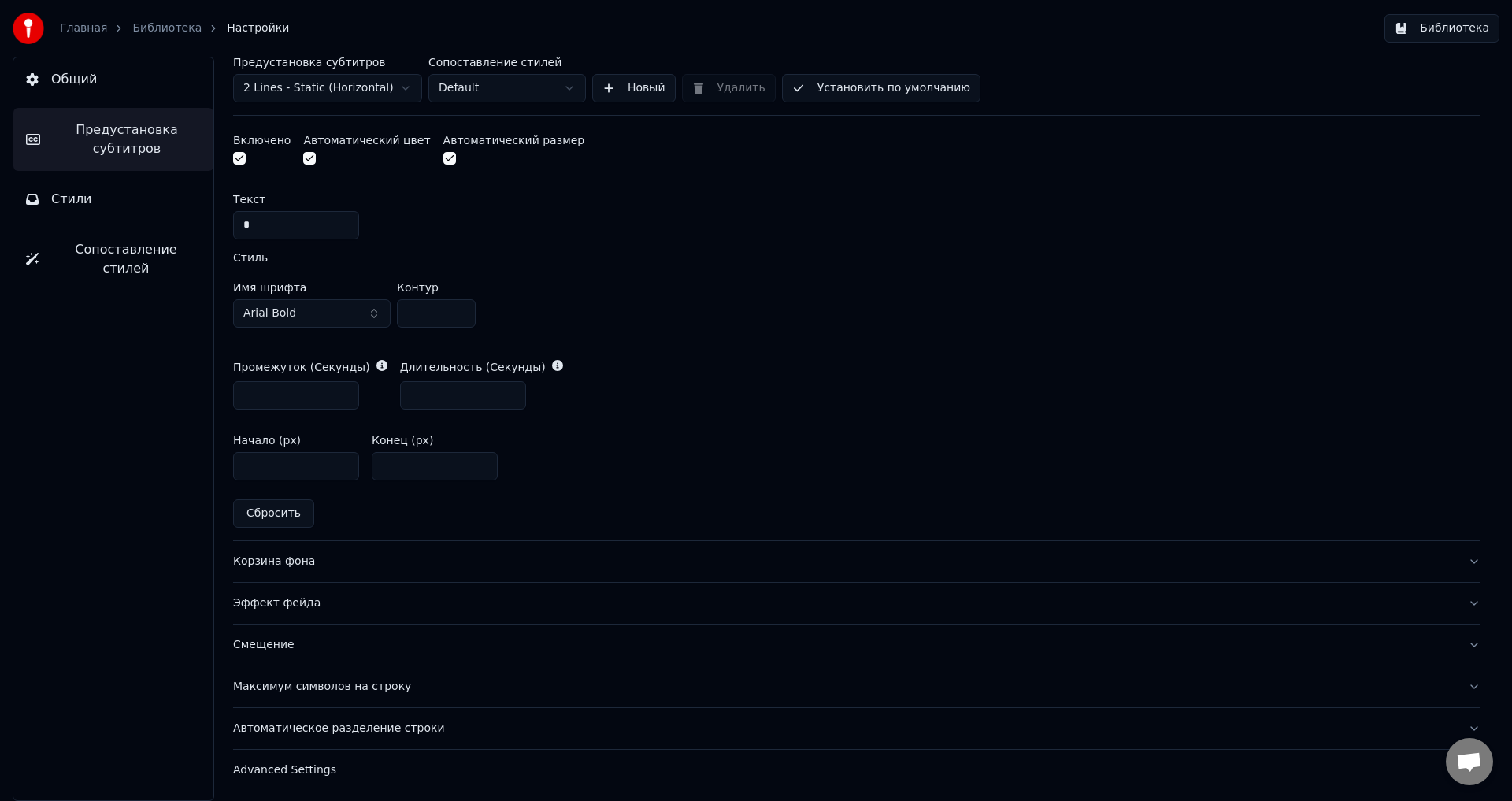
scroll to position [686, 0]
click at [267, 571] on button "Корзина фона" at bounding box center [856, 560] width 1247 height 41
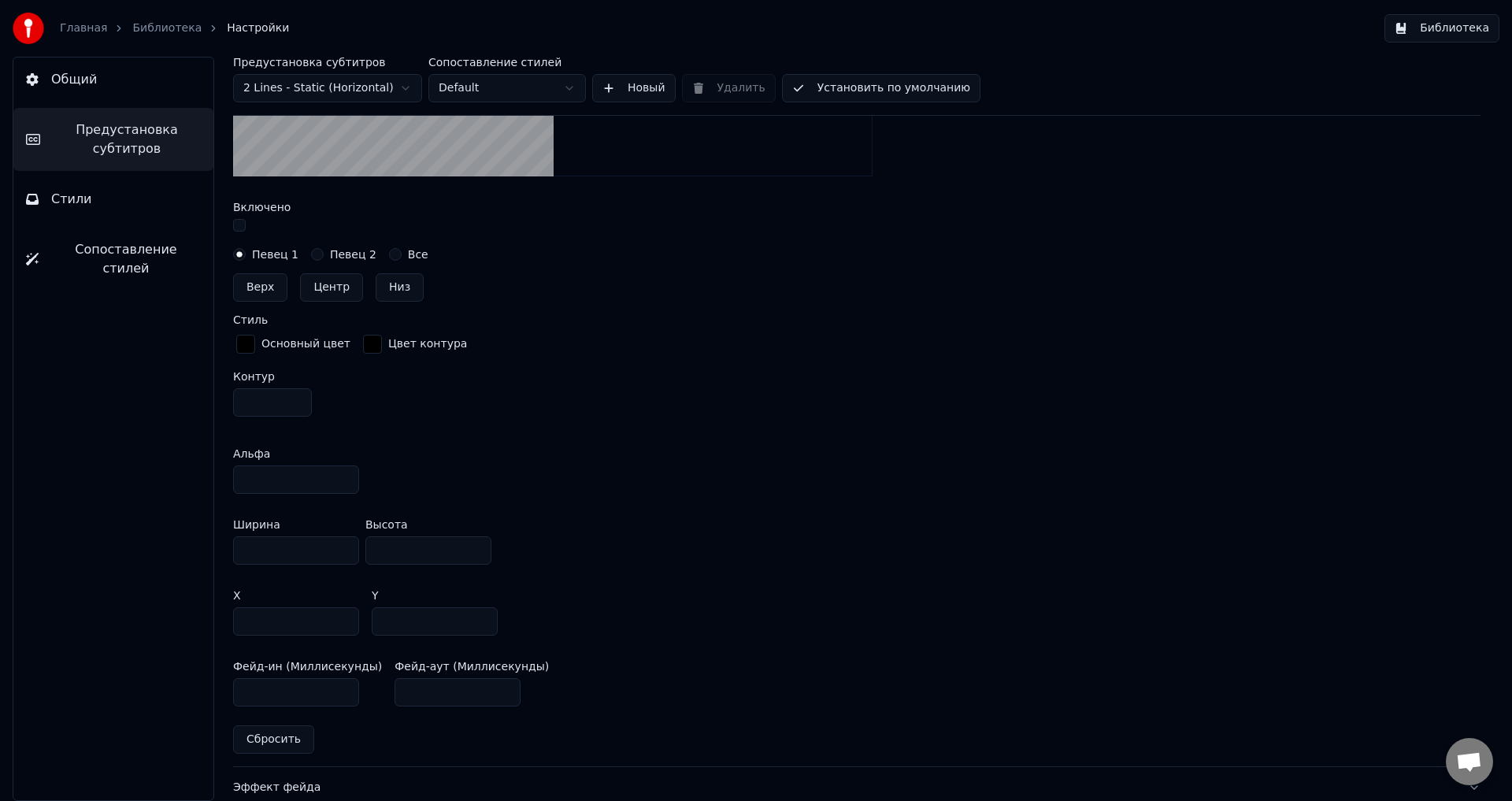
scroll to position [819, 0]
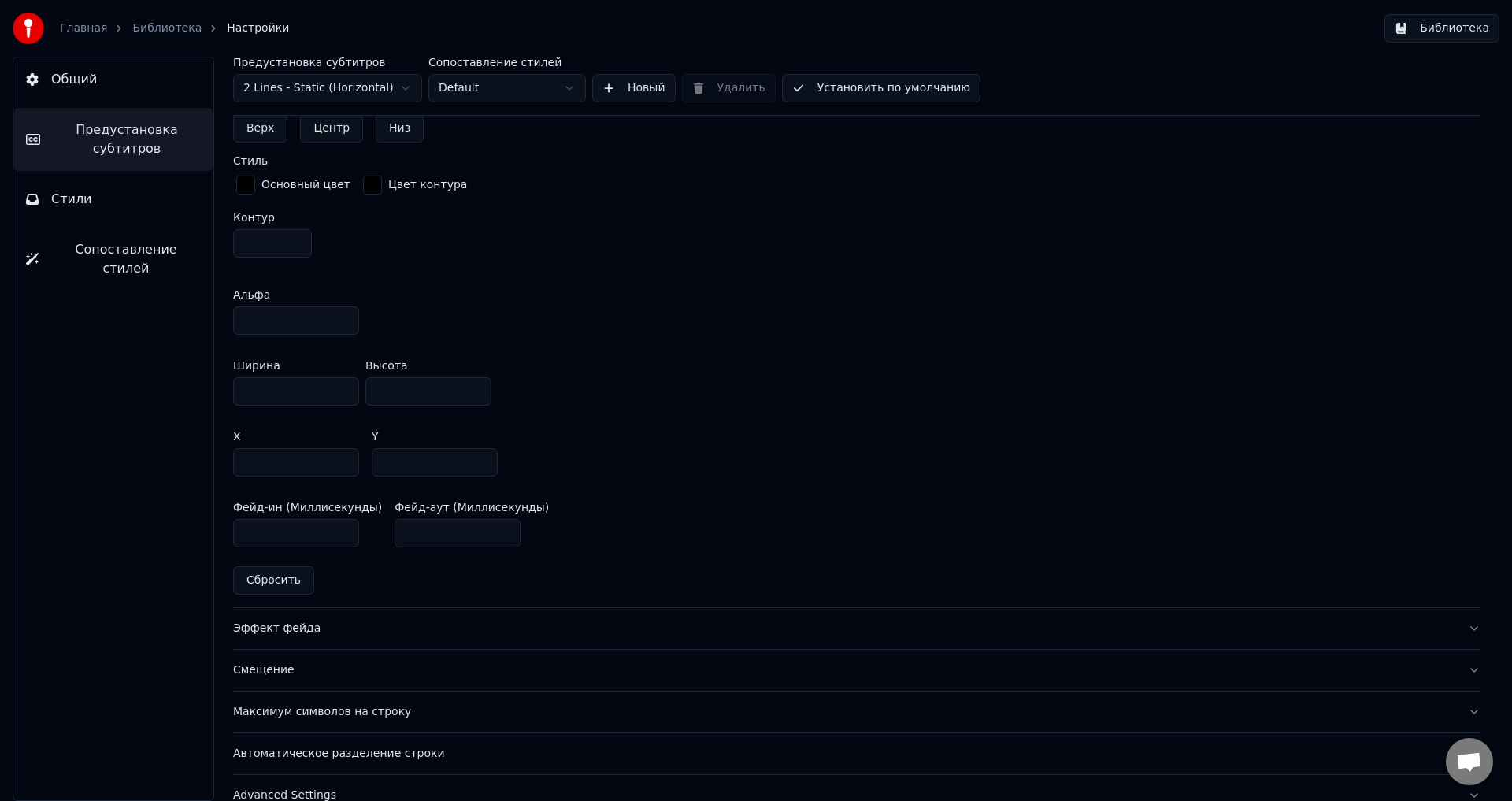
click at [277, 632] on div "Эффект фейда" at bounding box center [844, 628] width 1222 height 16
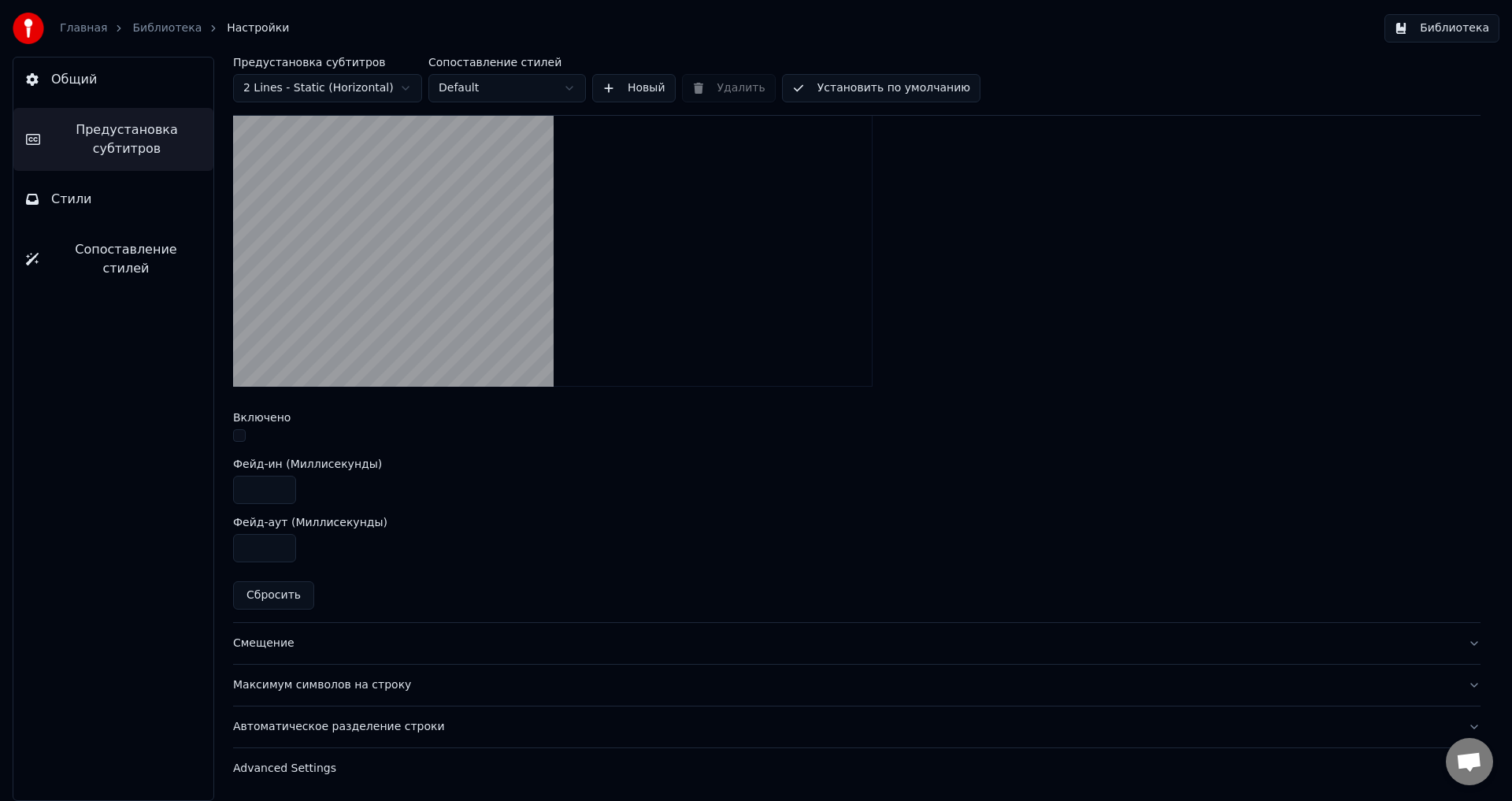
click at [278, 640] on div "Смещение" at bounding box center [844, 643] width 1222 height 16
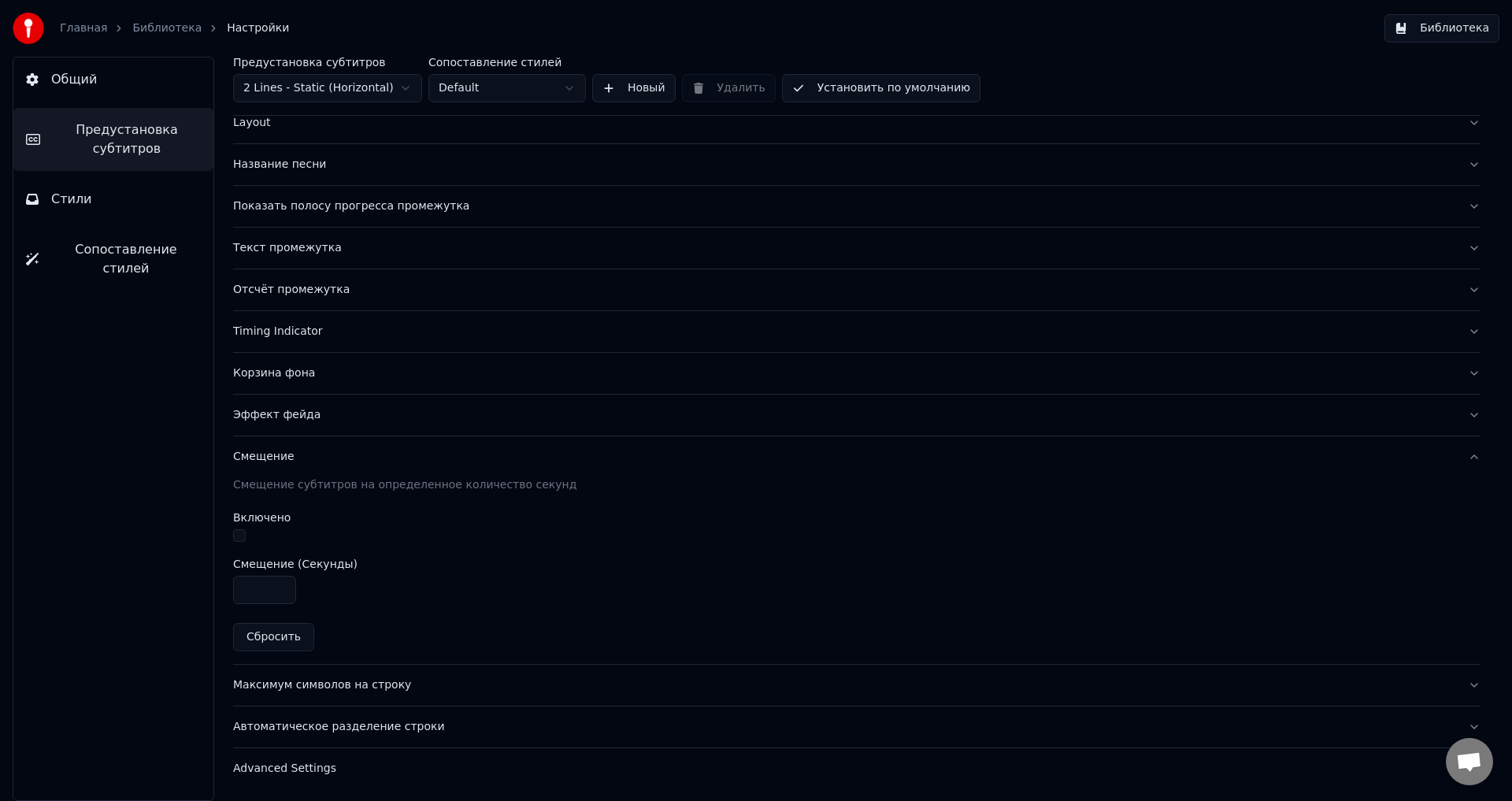
click at [301, 678] on div "Максимум символов на строку" at bounding box center [844, 685] width 1222 height 16
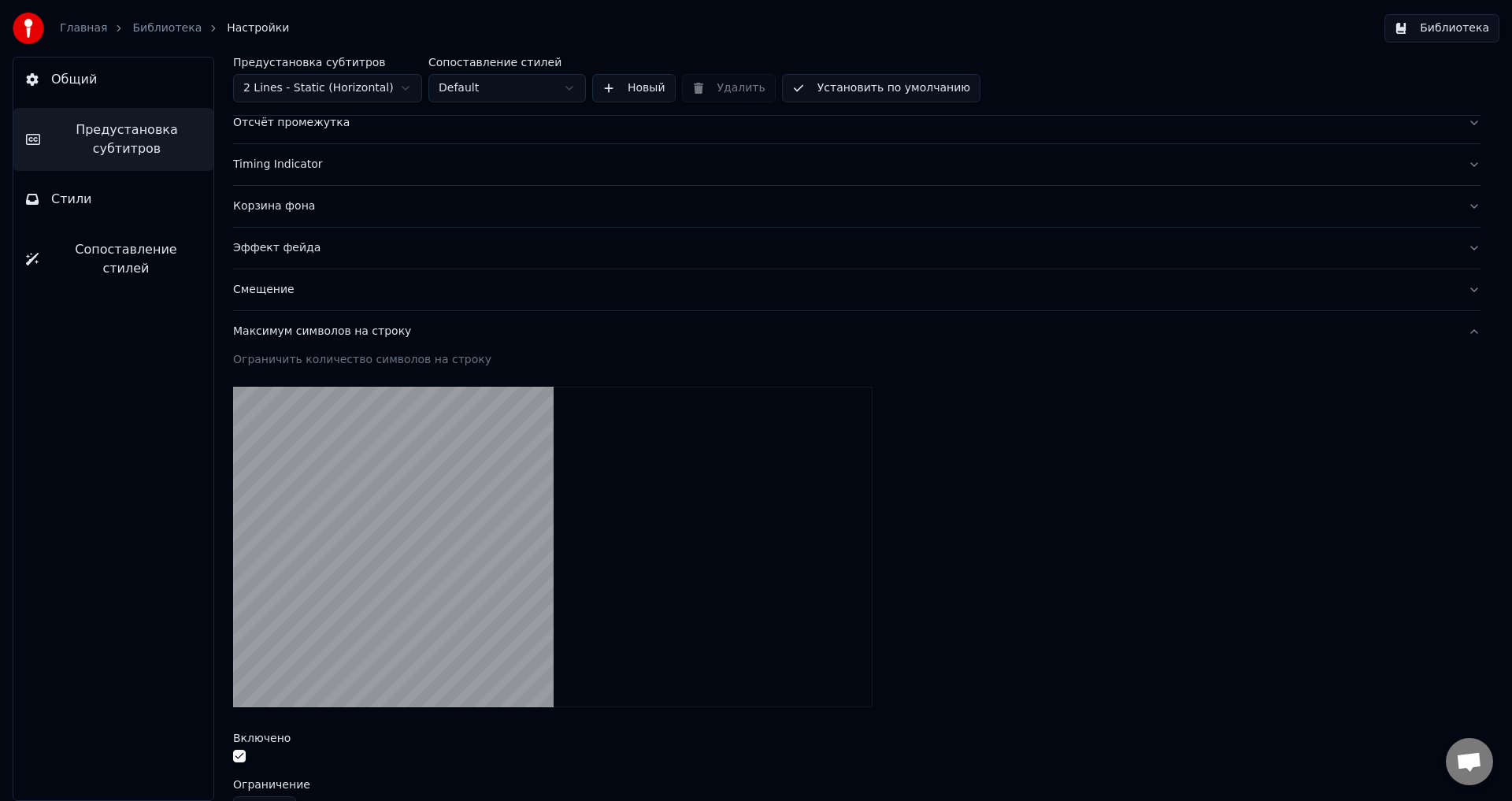
scroll to position [432, 0]
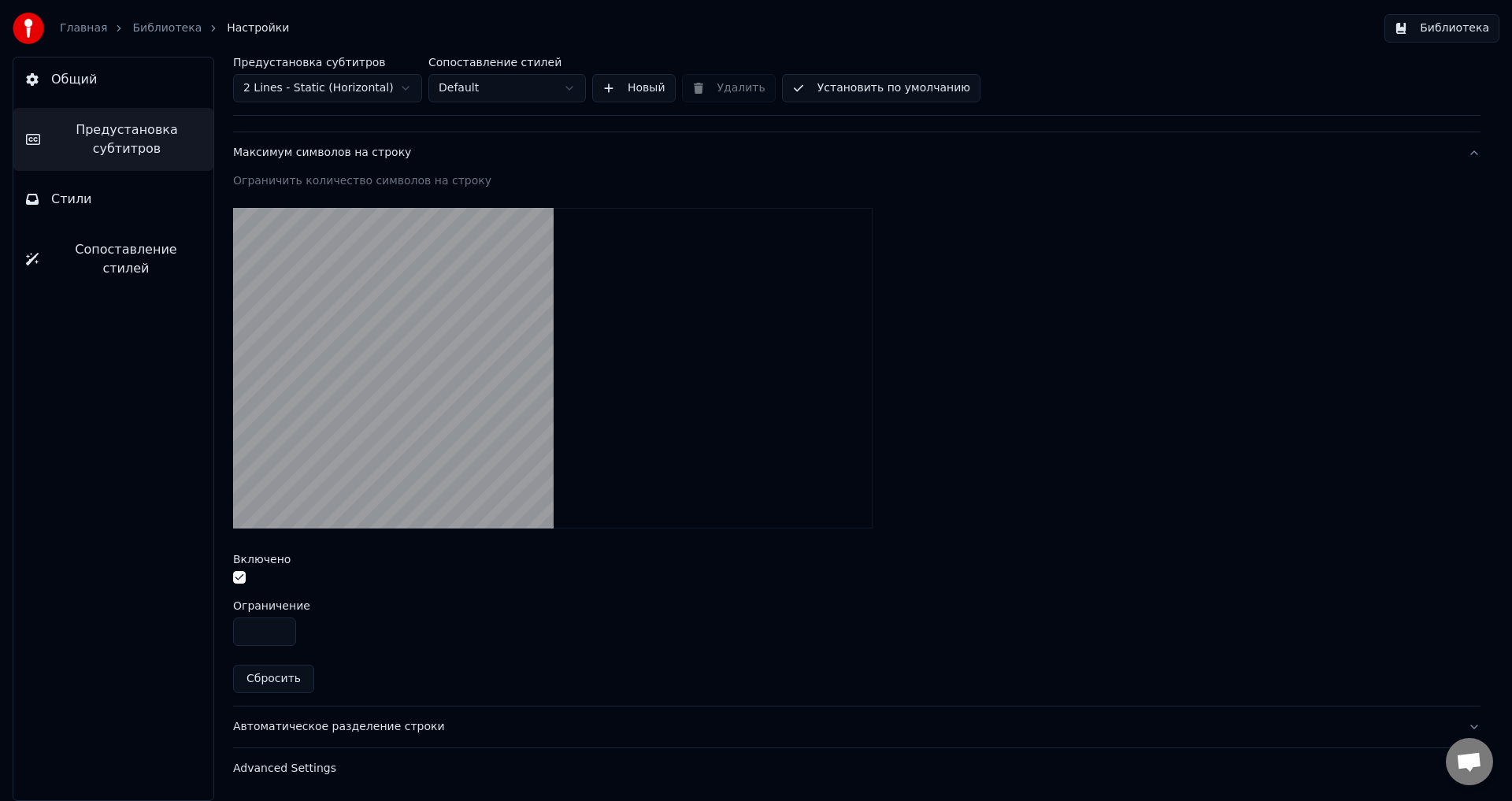
click at [350, 731] on div "Автоматическое разделение строки" at bounding box center [844, 727] width 1222 height 16
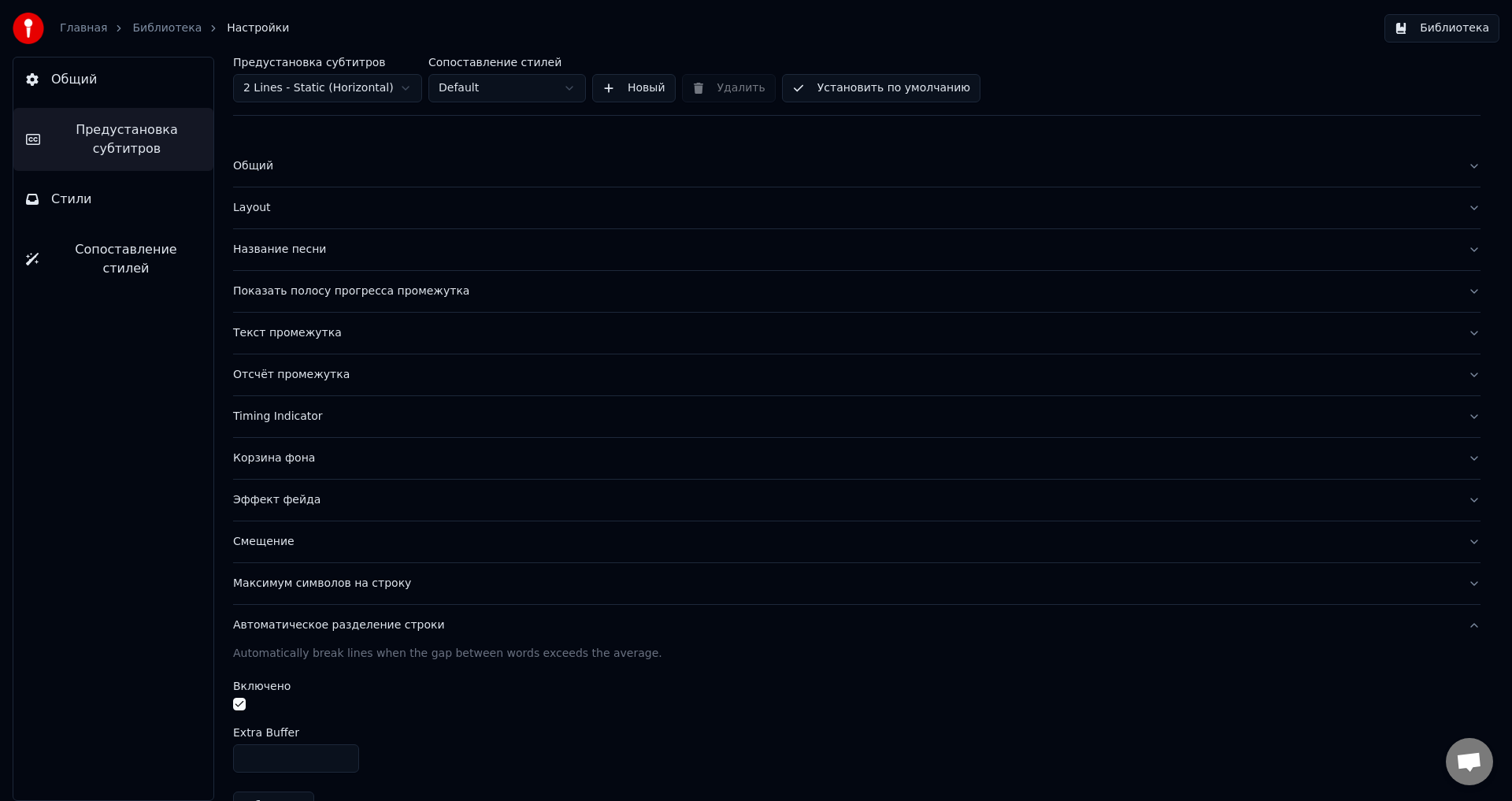
scroll to position [0, 0]
click at [271, 172] on div "Общий" at bounding box center [844, 168] width 1222 height 16
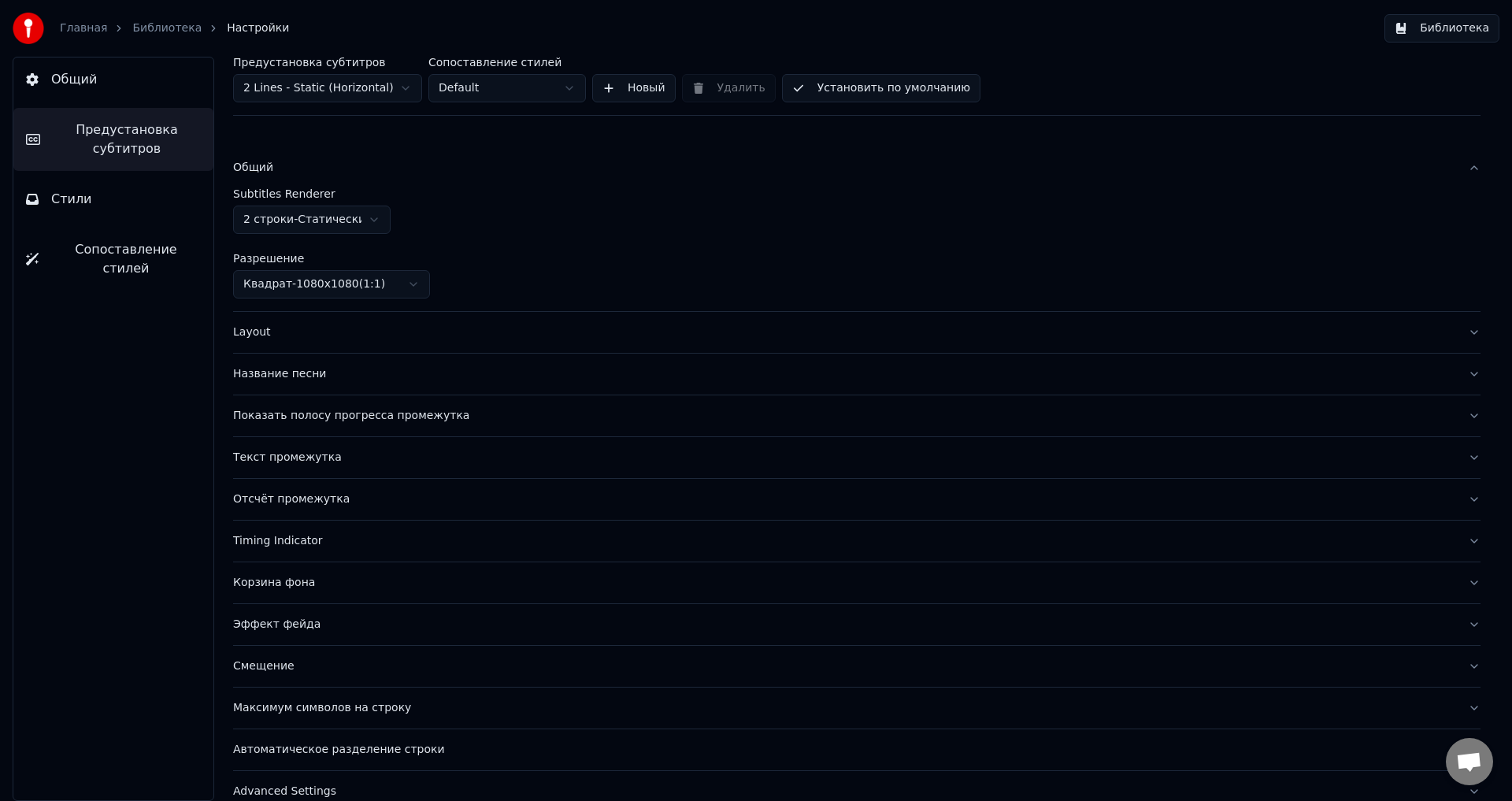
click at [304, 378] on div "Название песни" at bounding box center [844, 375] width 1222 height 16
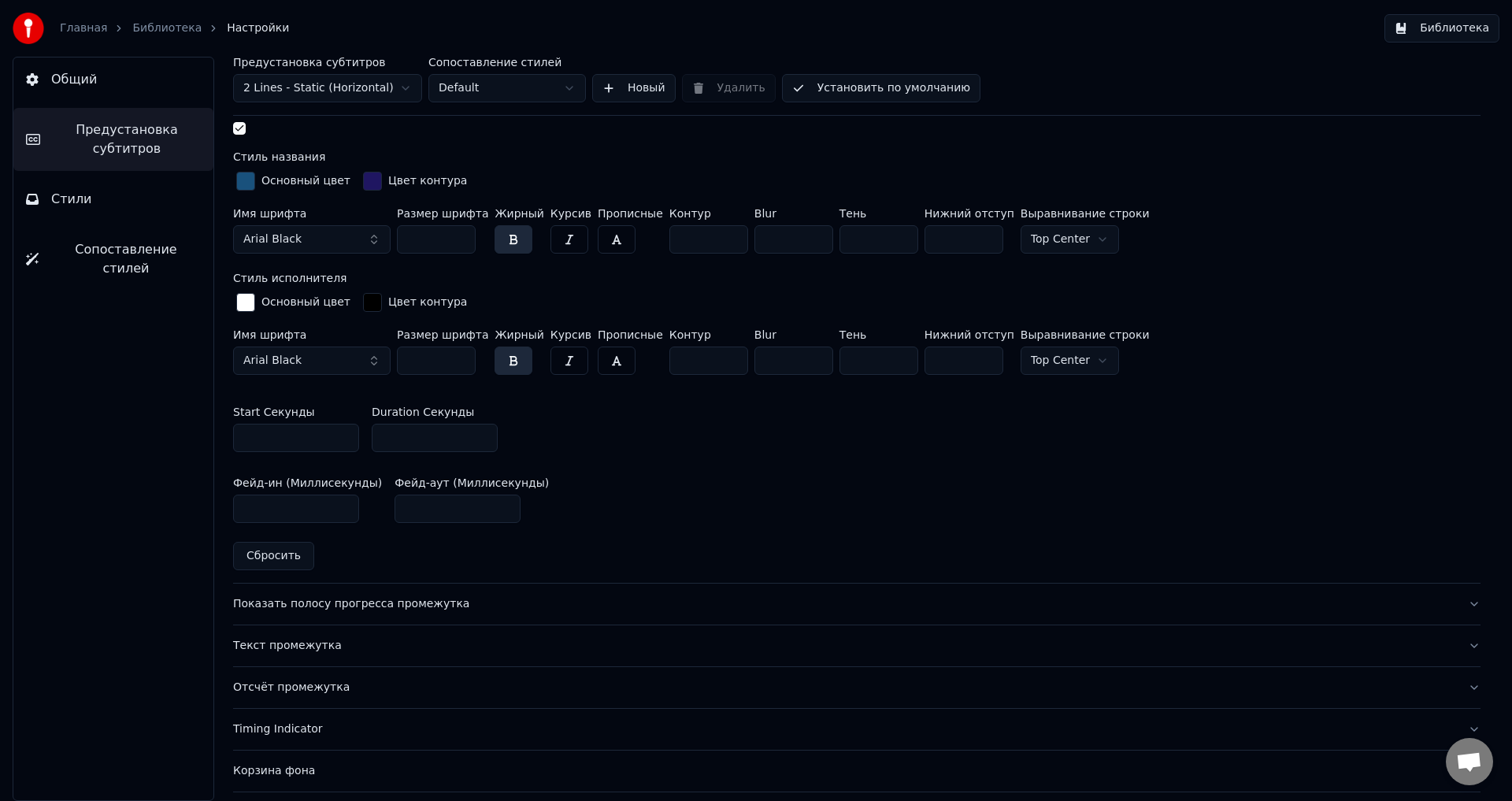
scroll to position [551, 0]
click at [109, 175] on div "Общий Предустановка субтитров Стили Сопоставление стилей" at bounding box center [114, 428] width 202 height 744
click at [119, 188] on button "Стили" at bounding box center [114, 199] width 200 height 44
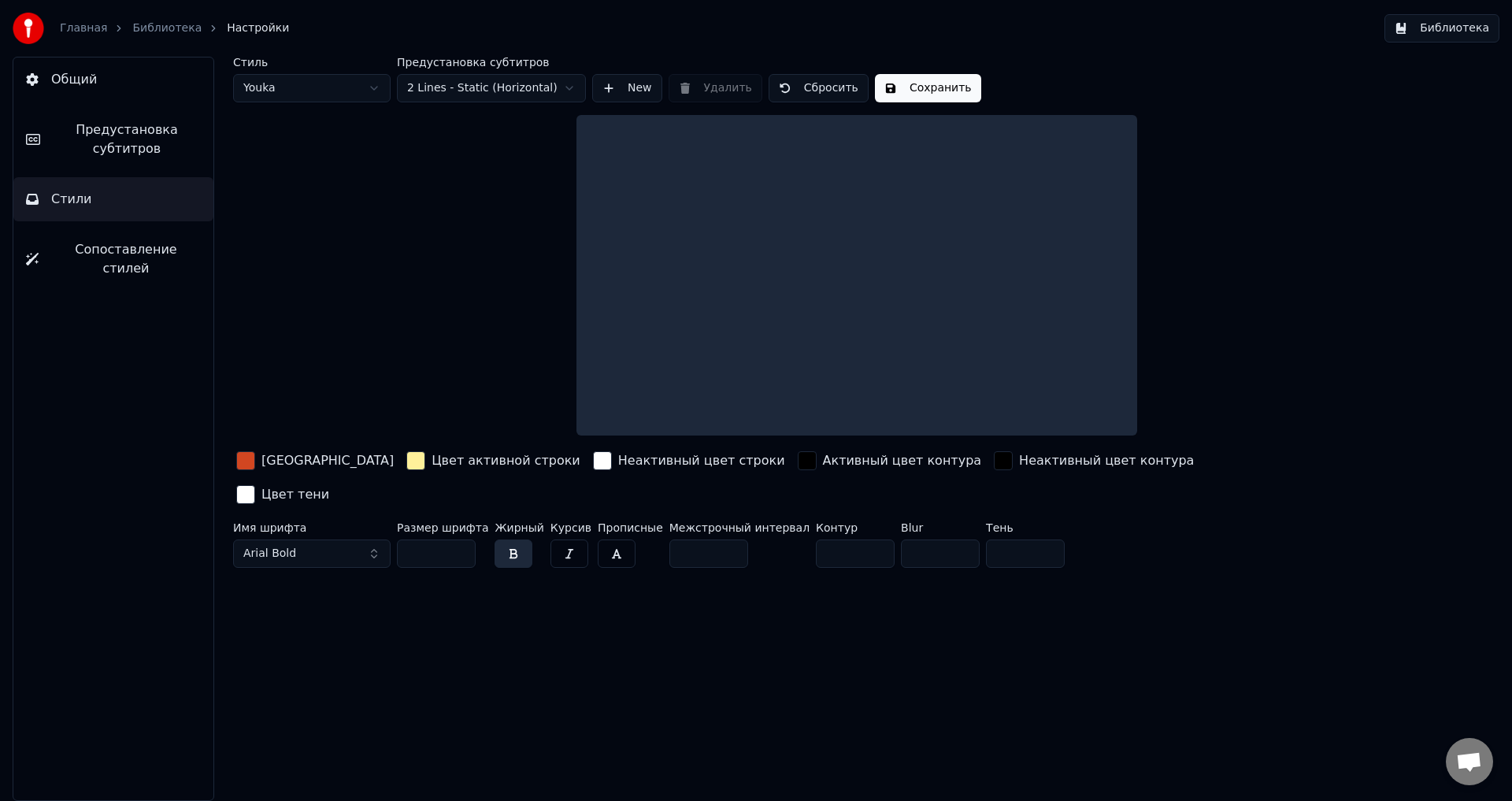
scroll to position [0, 0]
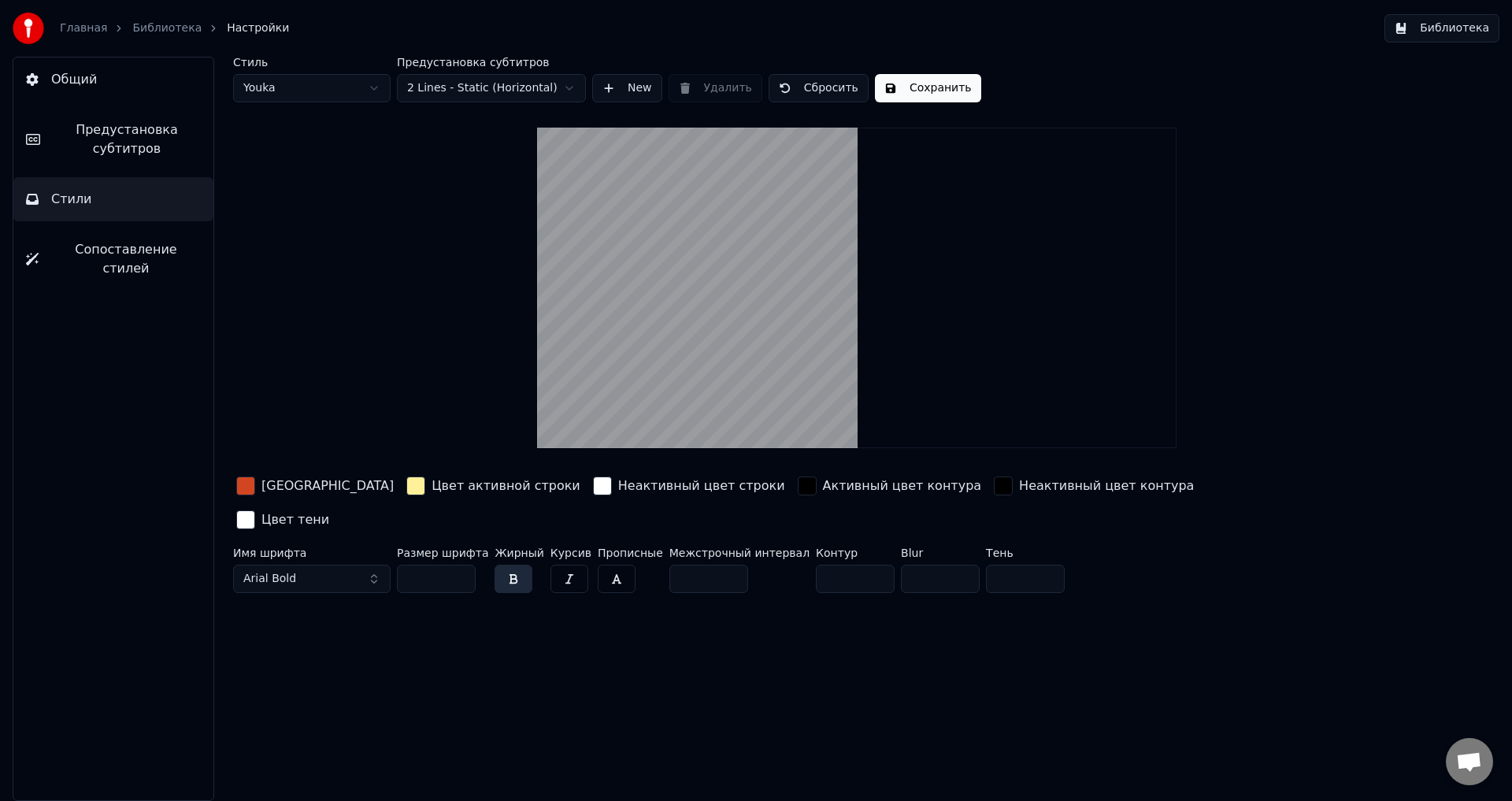
click at [130, 151] on span "Предустановка субтитров" at bounding box center [126, 139] width 148 height 38
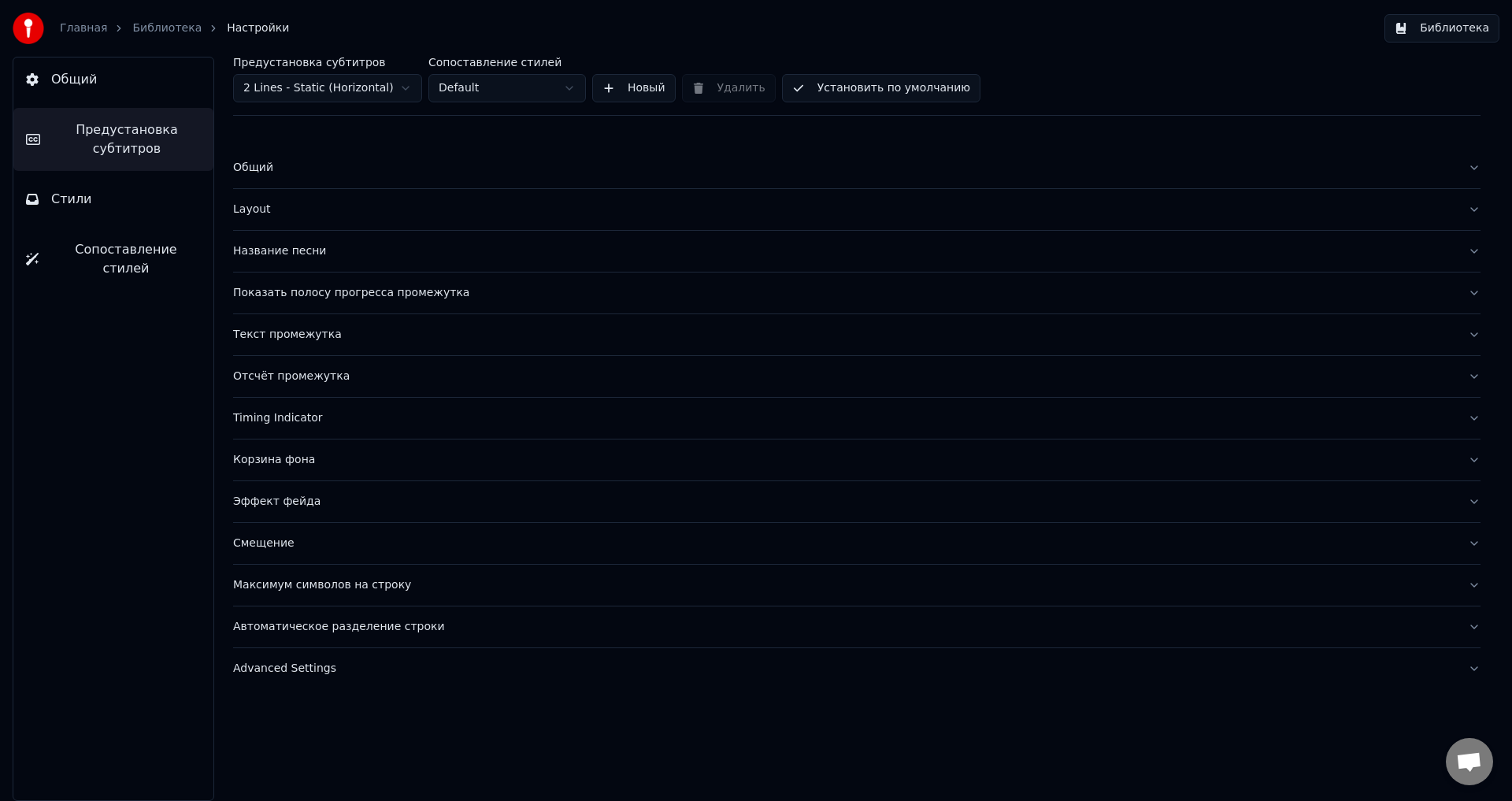
click at [292, 510] on button "Эффект фейда" at bounding box center [856, 502] width 1247 height 41
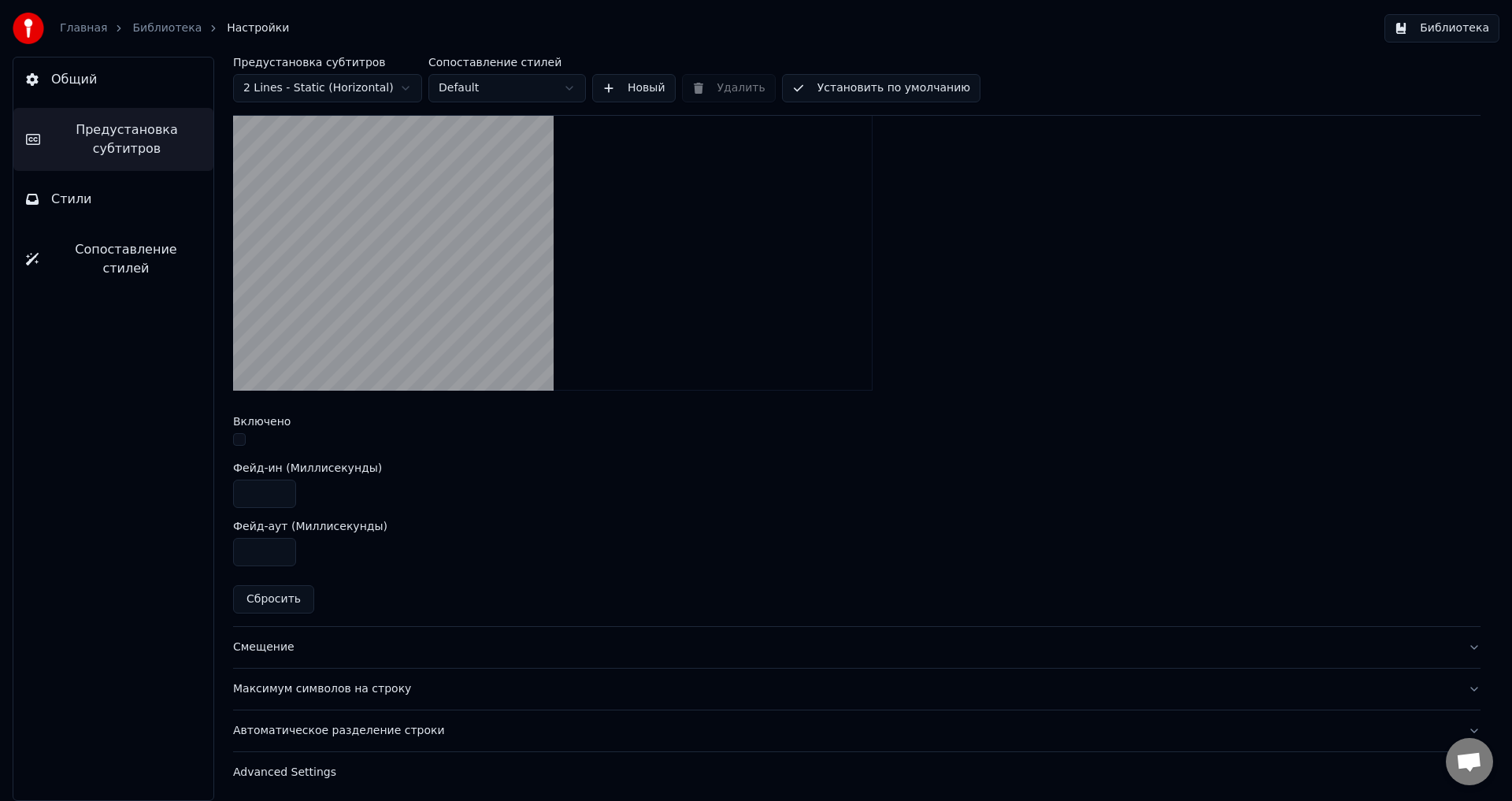
scroll to position [491, 0]
click at [251, 641] on div "Смещение" at bounding box center [844, 643] width 1222 height 16
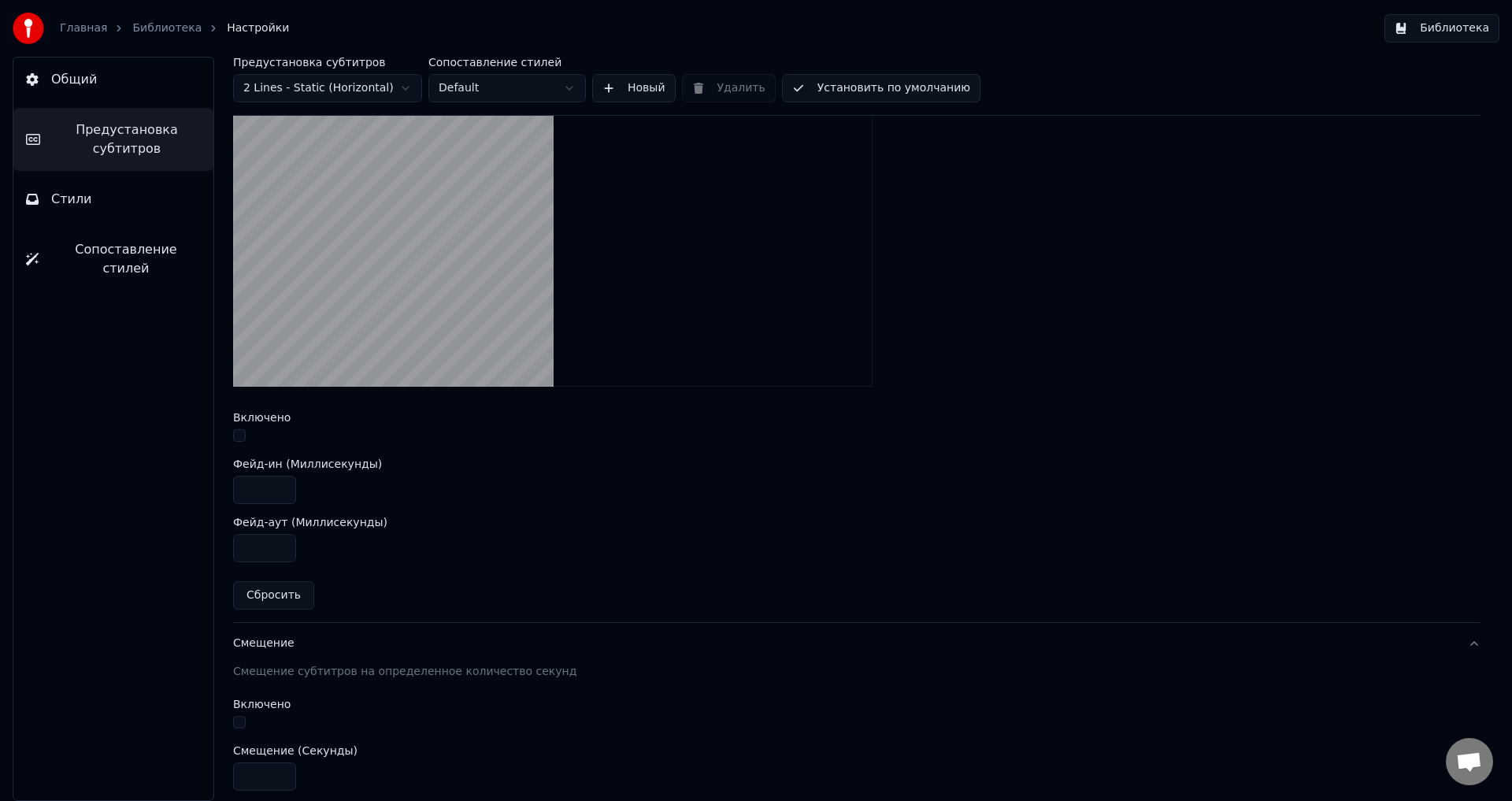
scroll to position [86, 0]
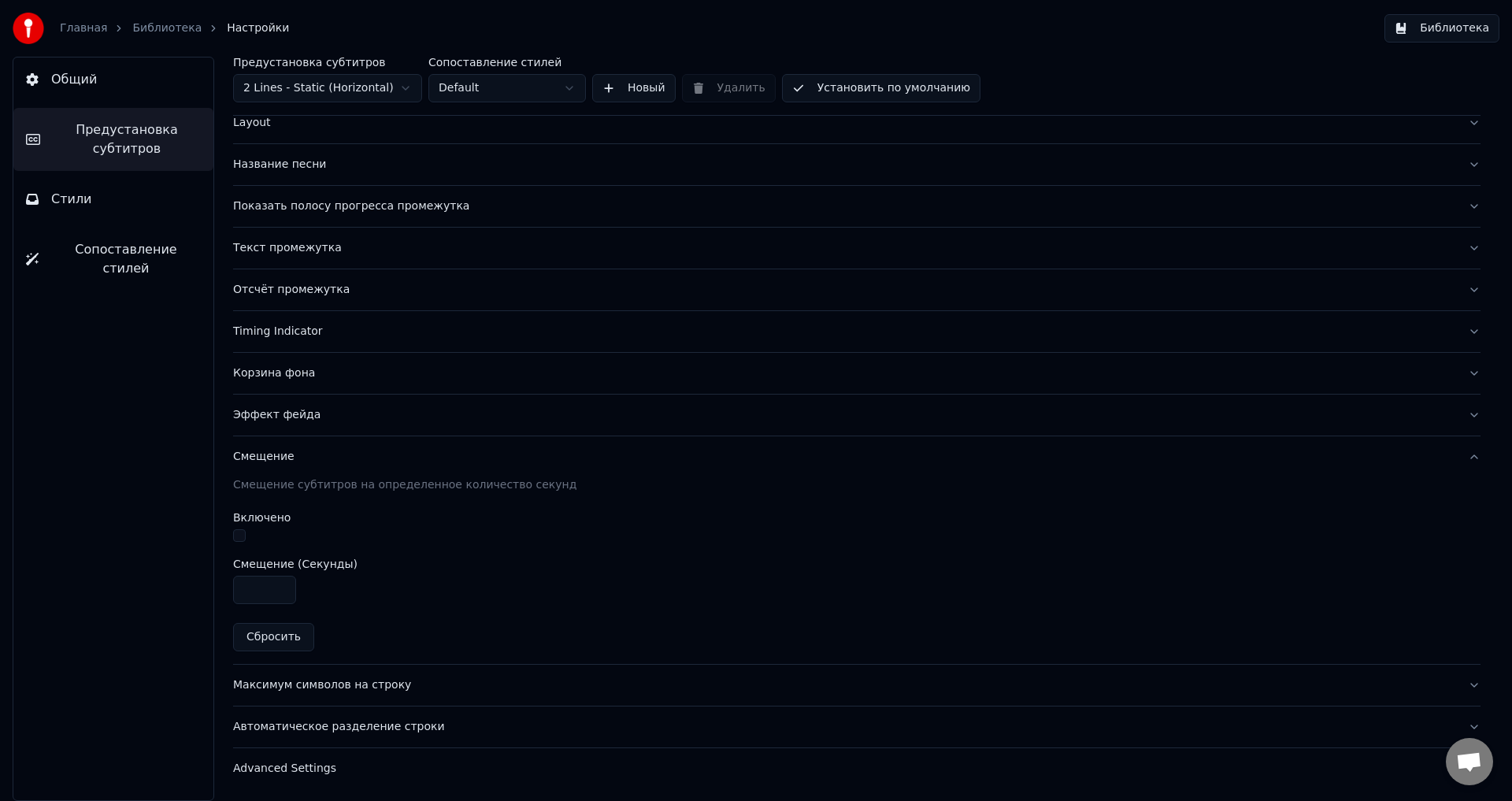
click at [320, 693] on button "Максимум символов на строку" at bounding box center [856, 685] width 1247 height 41
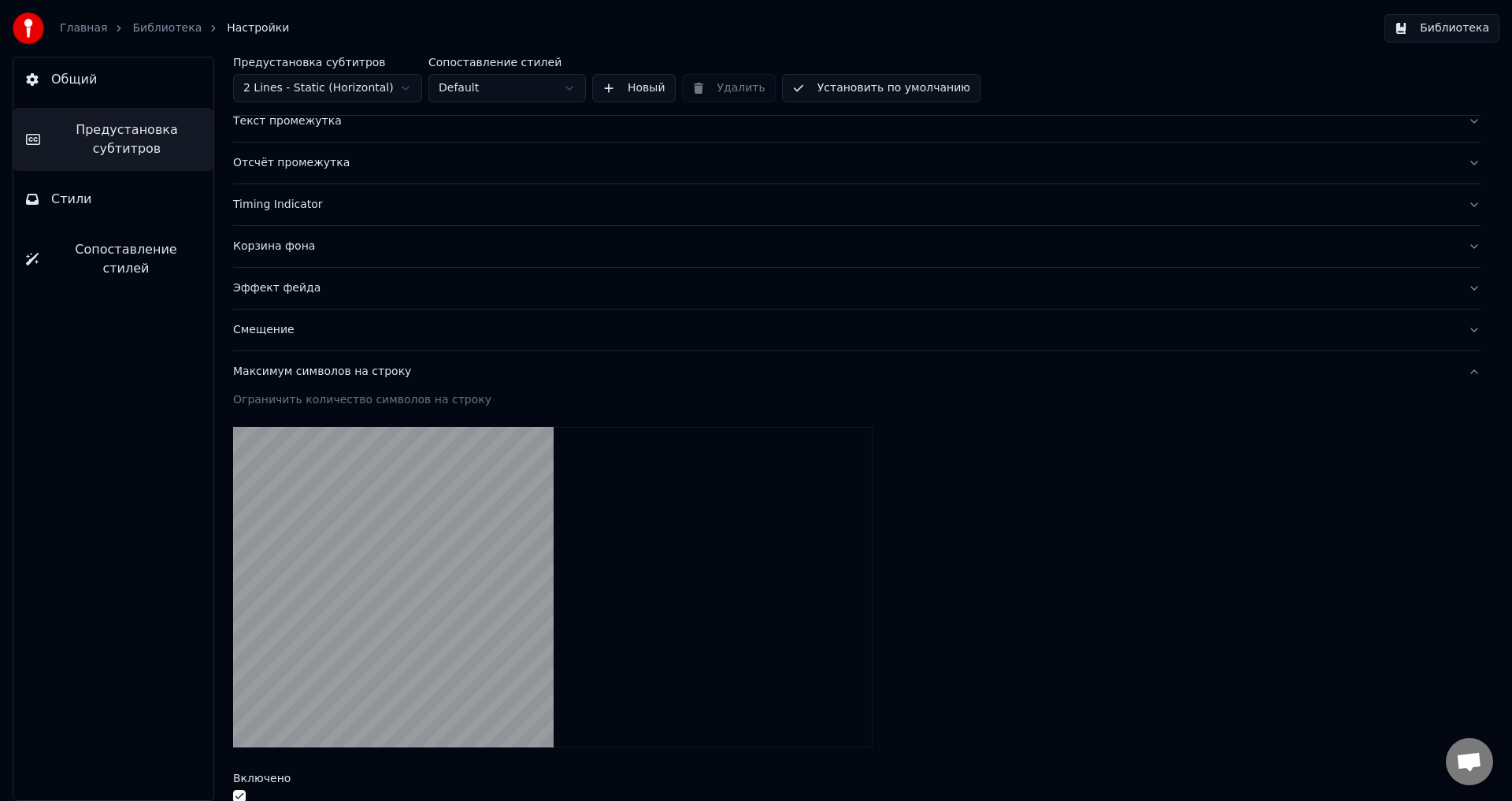
scroll to position [402, 0]
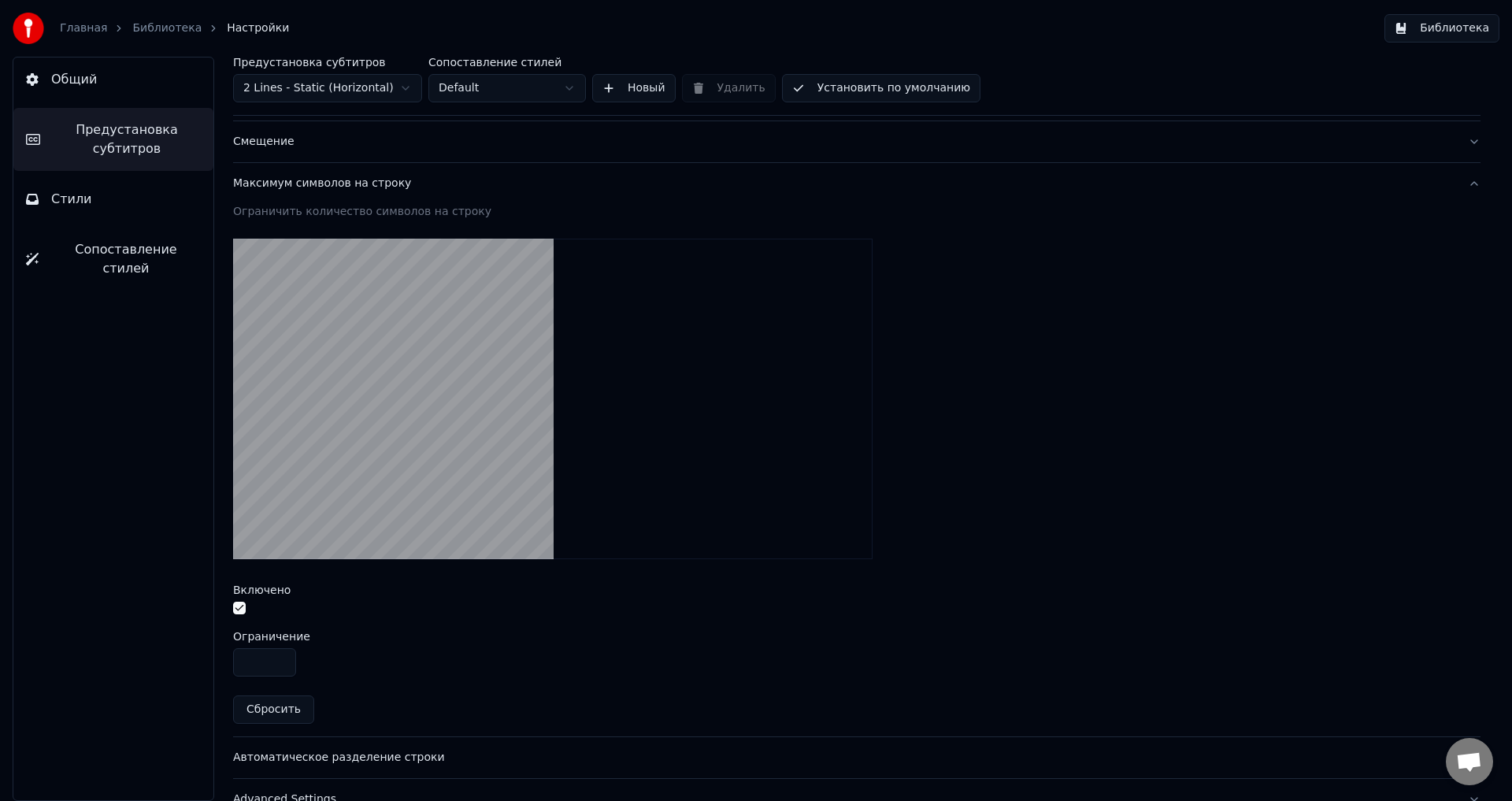
click at [291, 137] on div "Смещение" at bounding box center [844, 142] width 1222 height 16
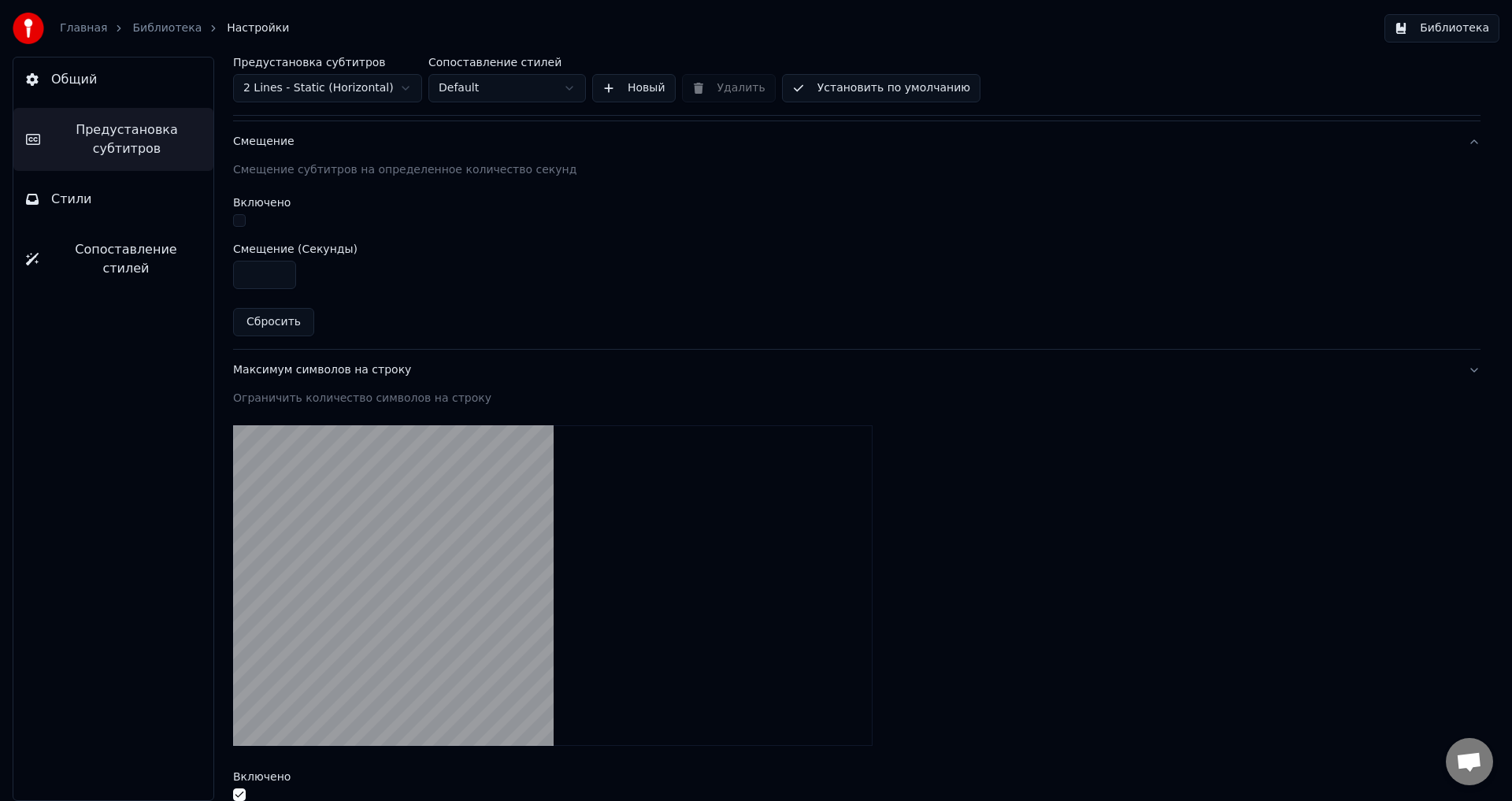
scroll to position [86, 0]
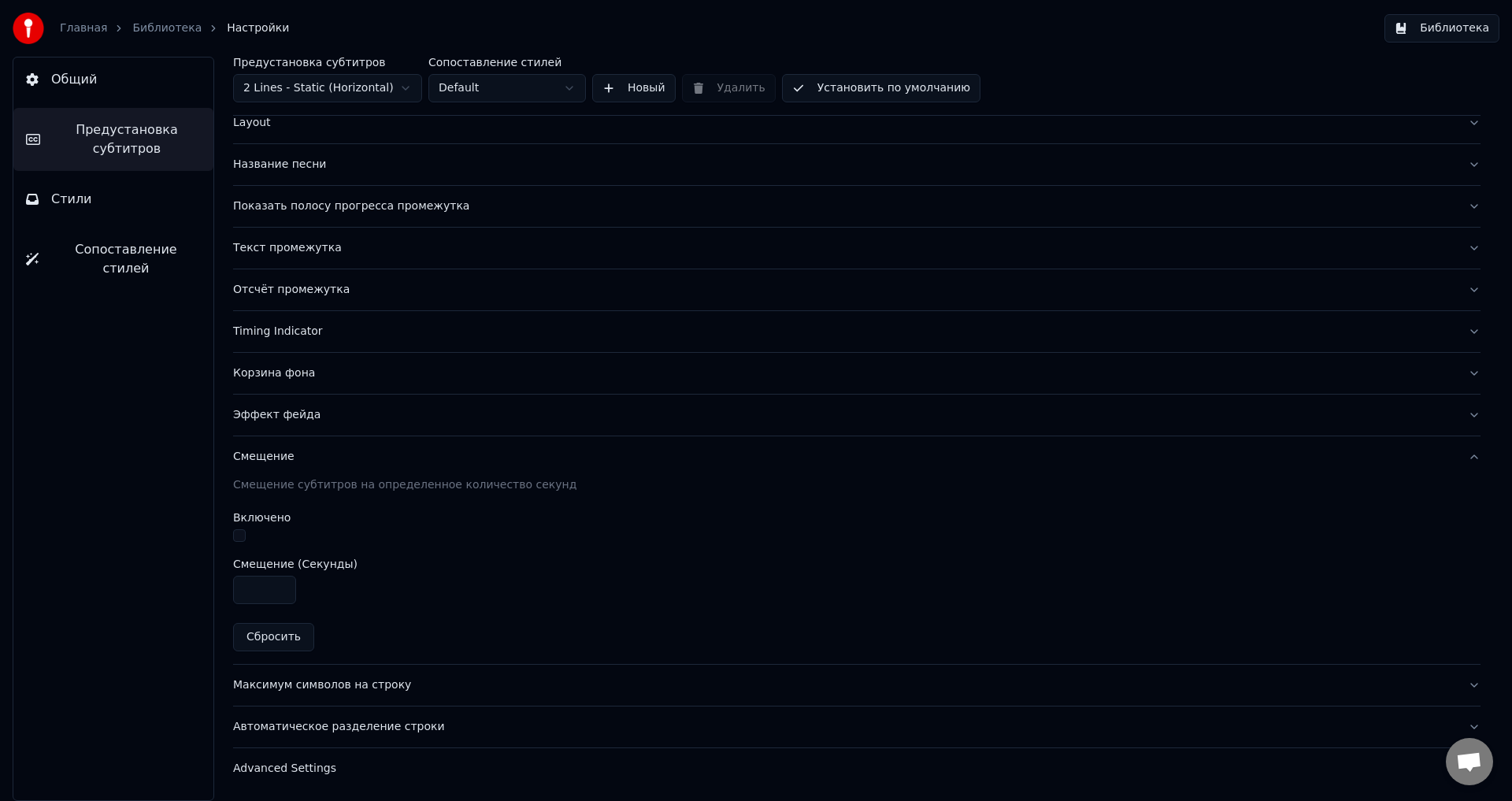
click at [400, 725] on div "Автоматическое разделение строки" at bounding box center [844, 727] width 1222 height 16
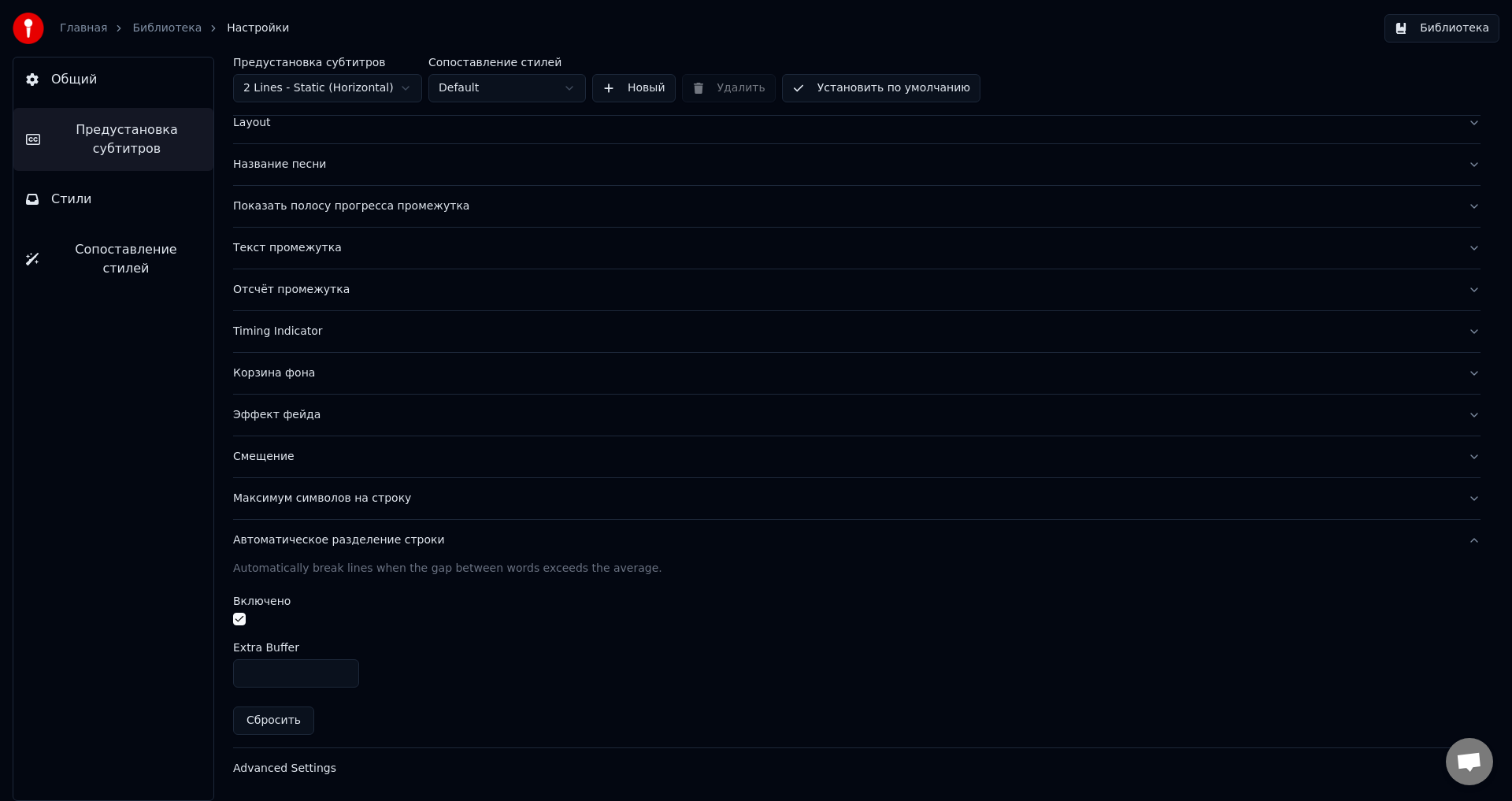
click at [324, 761] on div "Advanced Settings" at bounding box center [844, 769] width 1222 height 16
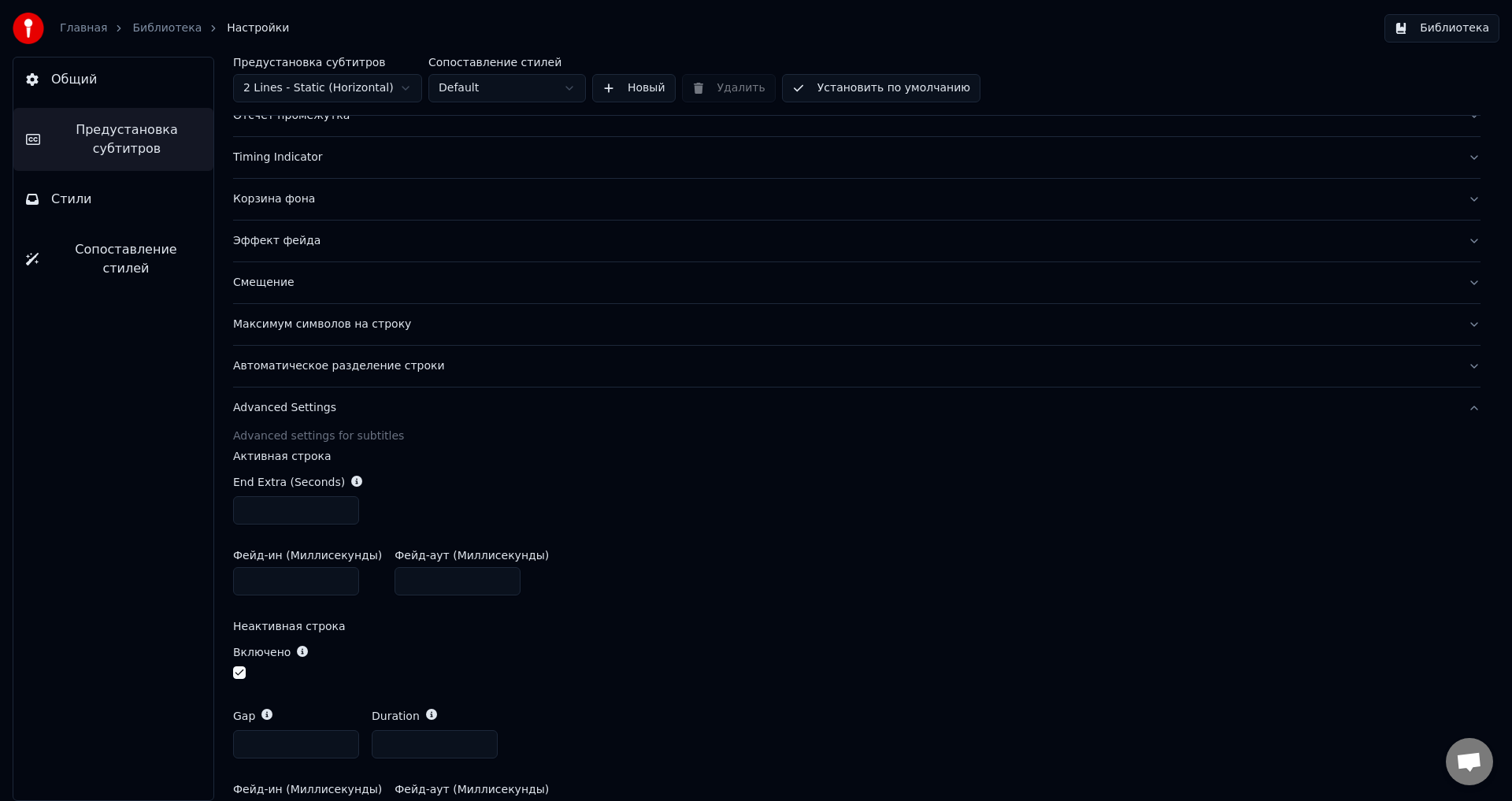
scroll to position [203, 0]
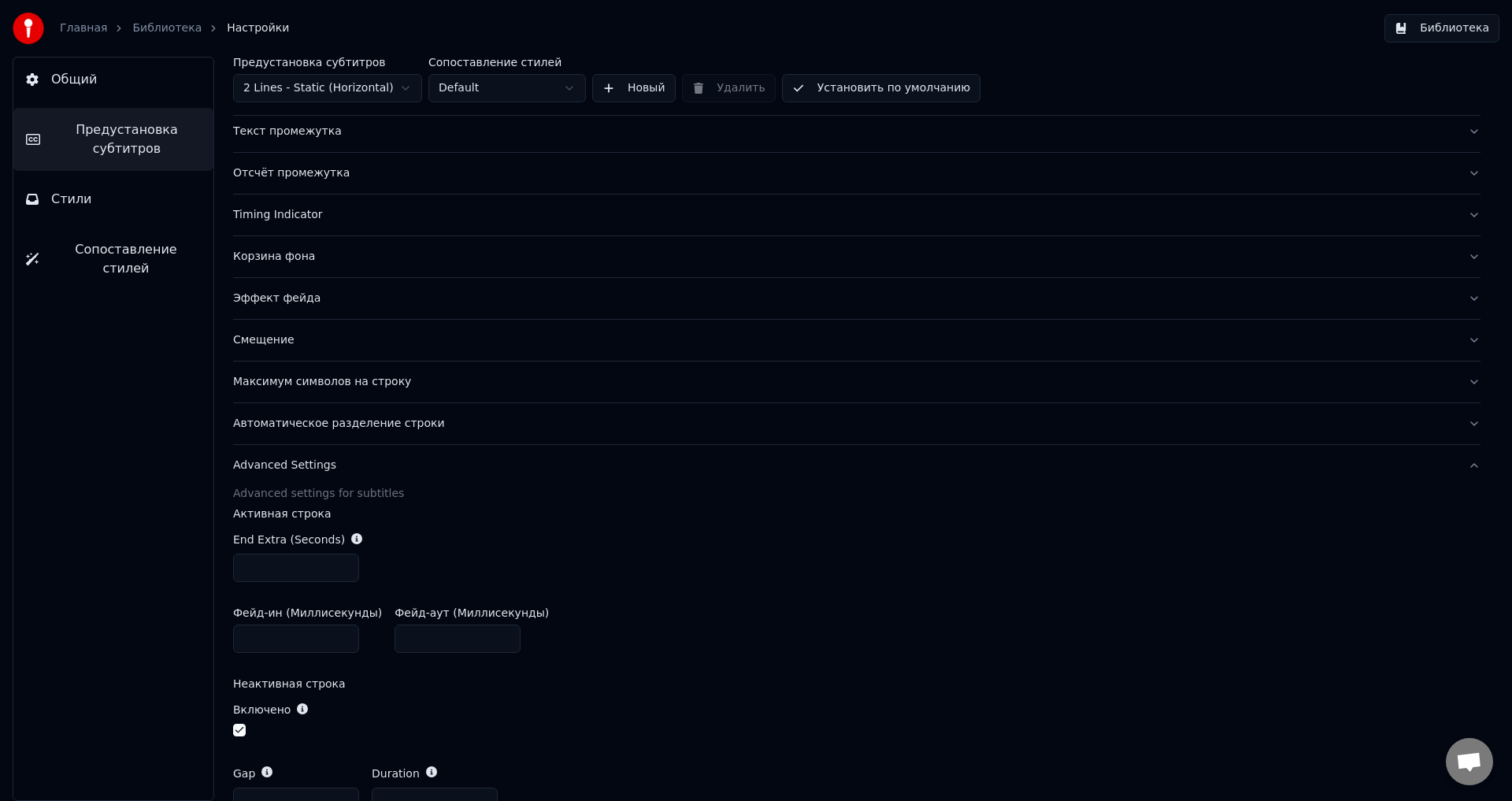
click at [311, 296] on div "Эффект фейда" at bounding box center [844, 298] width 1222 height 16
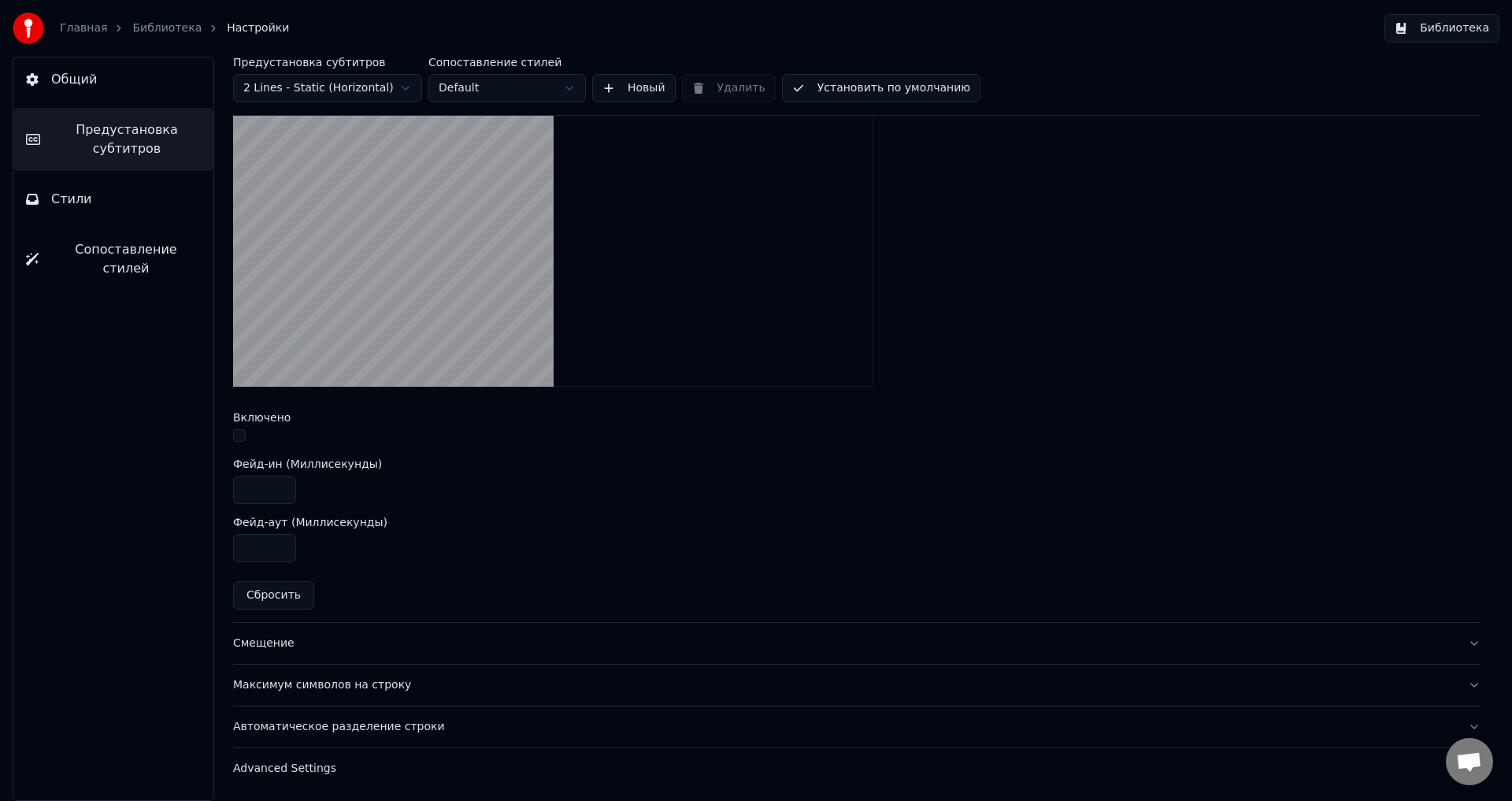
click at [282, 647] on div "Смещение" at bounding box center [844, 643] width 1222 height 16
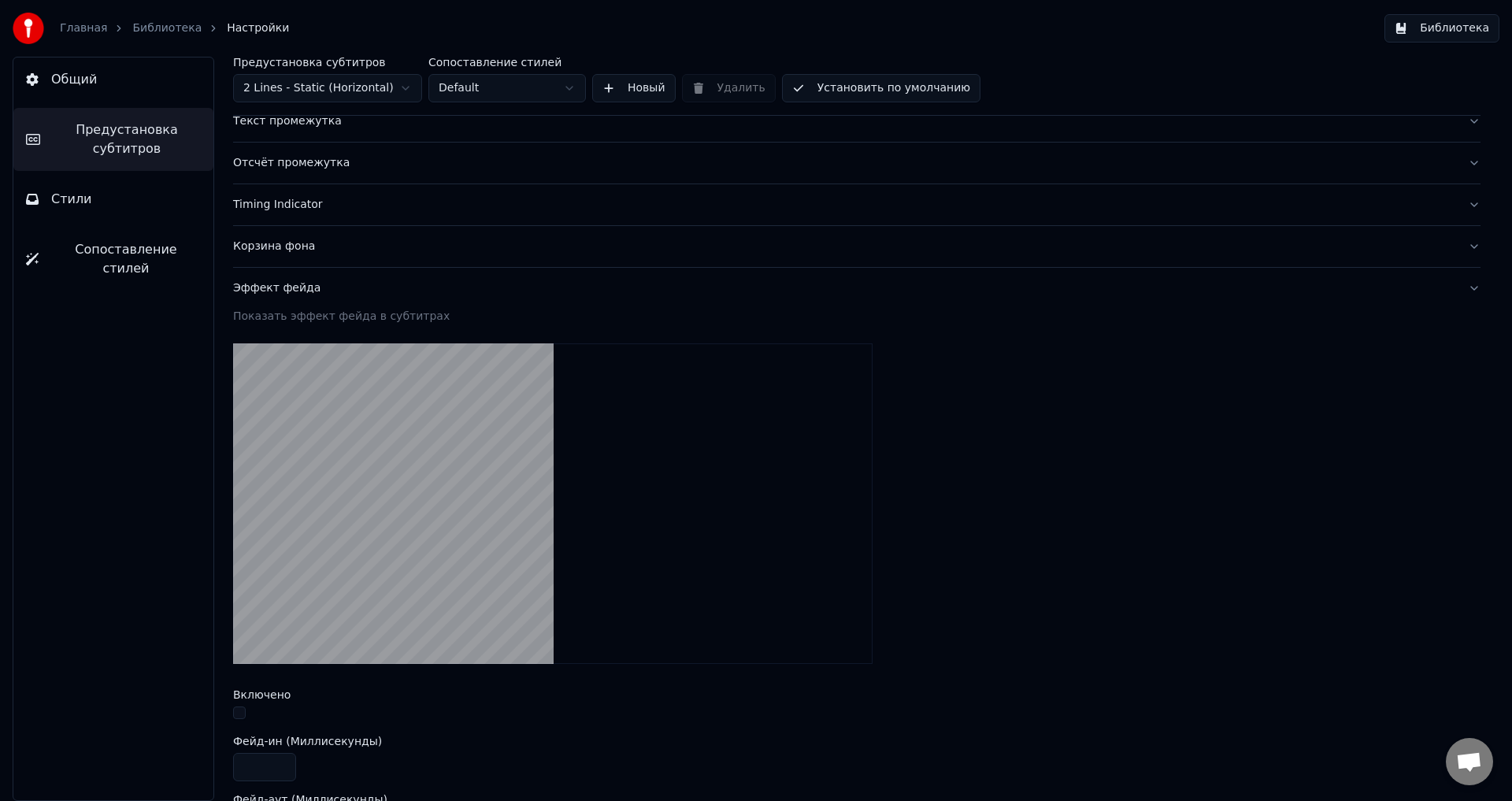
scroll to position [86, 0]
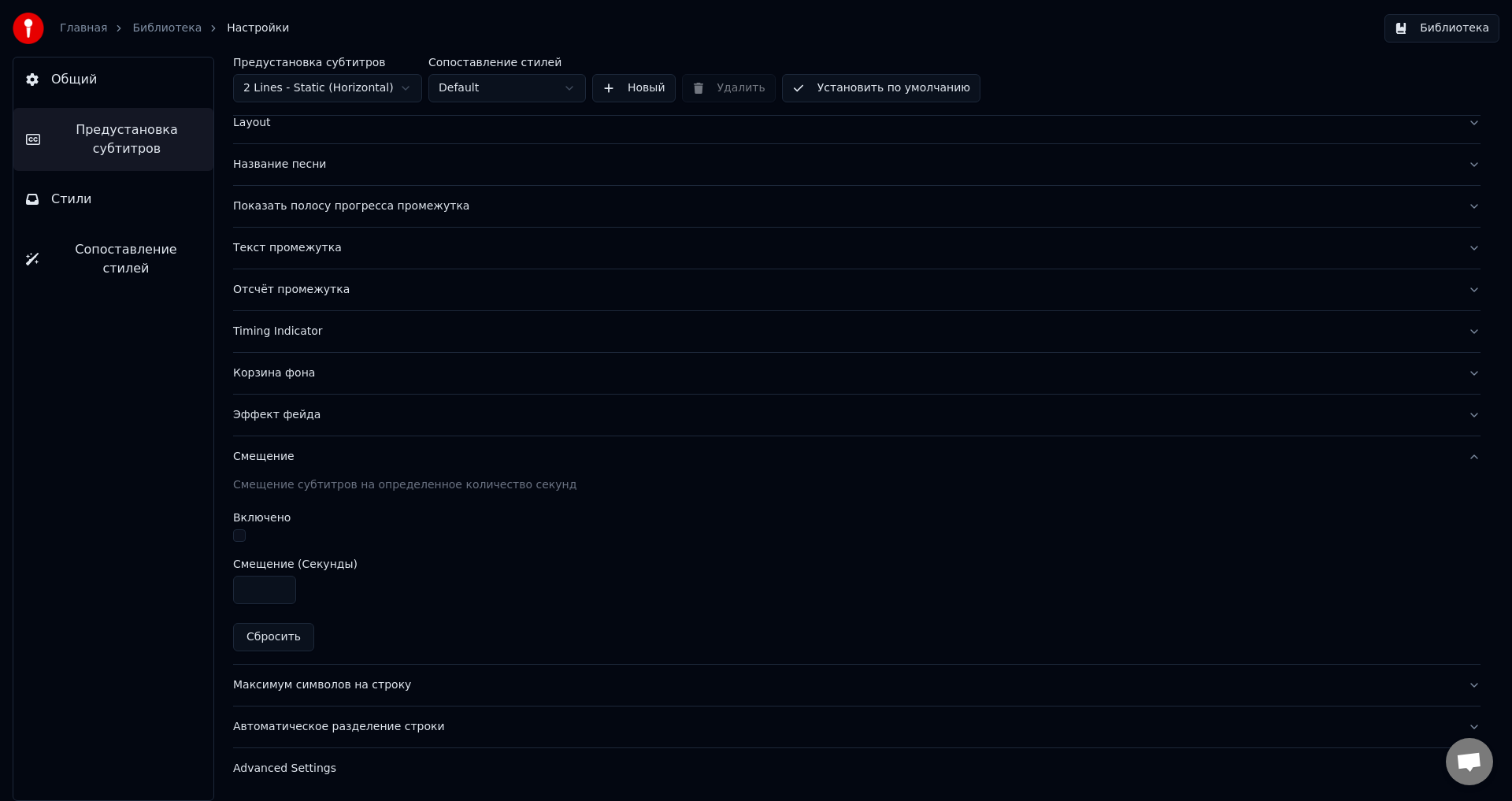
click at [329, 679] on div "Максимум символов на строку" at bounding box center [844, 685] width 1222 height 16
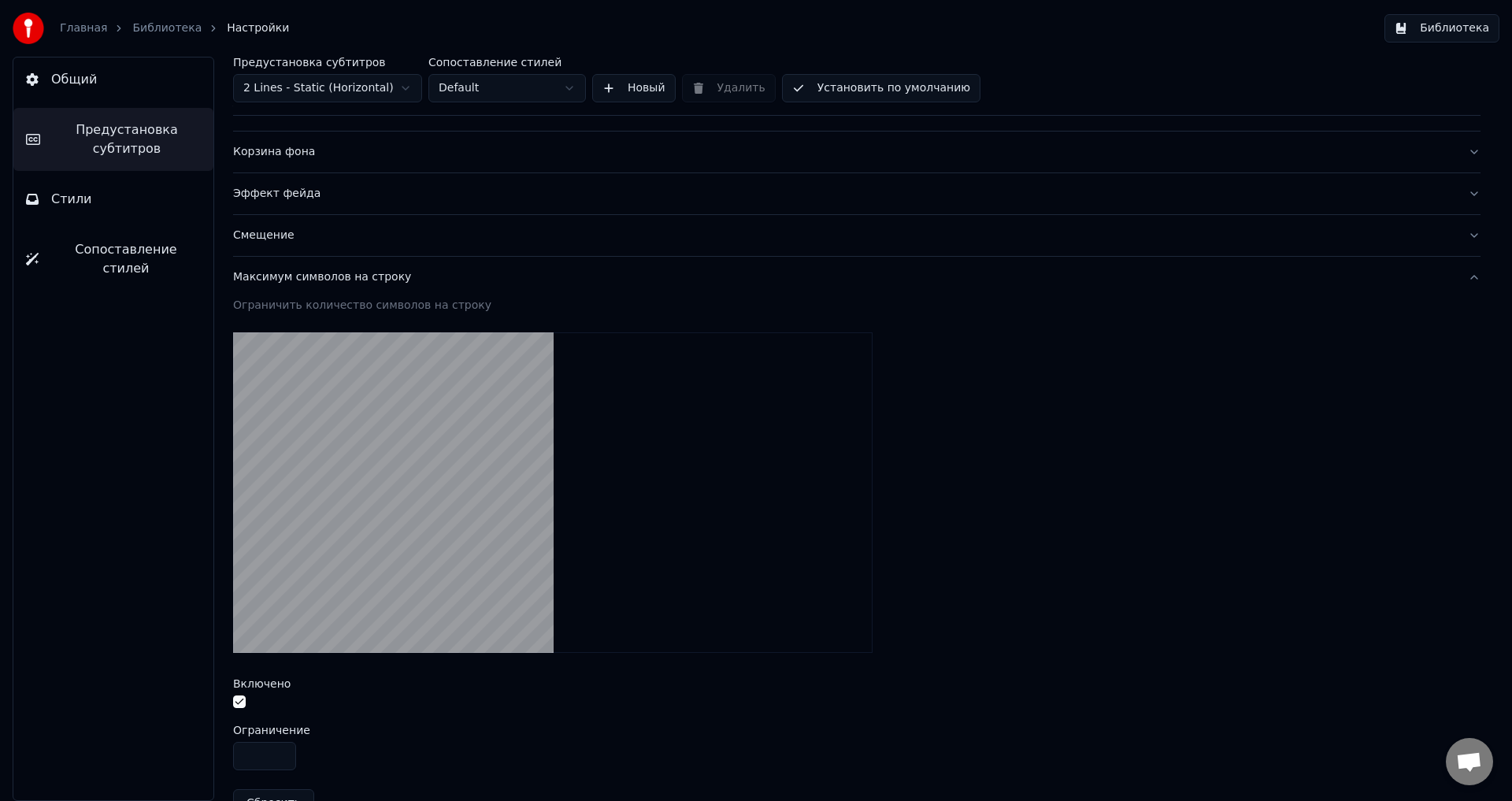
scroll to position [118, 0]
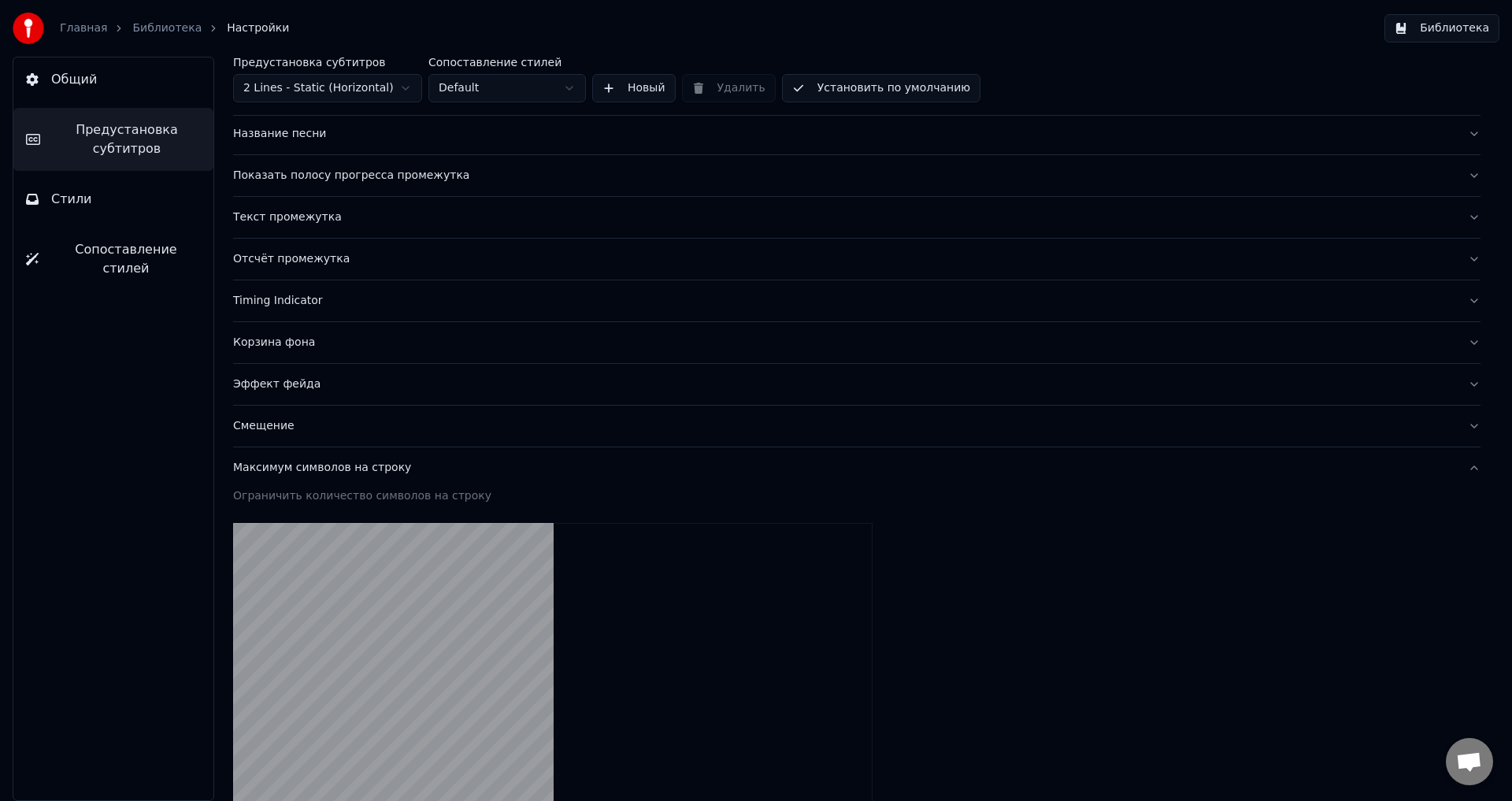
click at [288, 426] on div "Смещение" at bounding box center [844, 426] width 1222 height 16
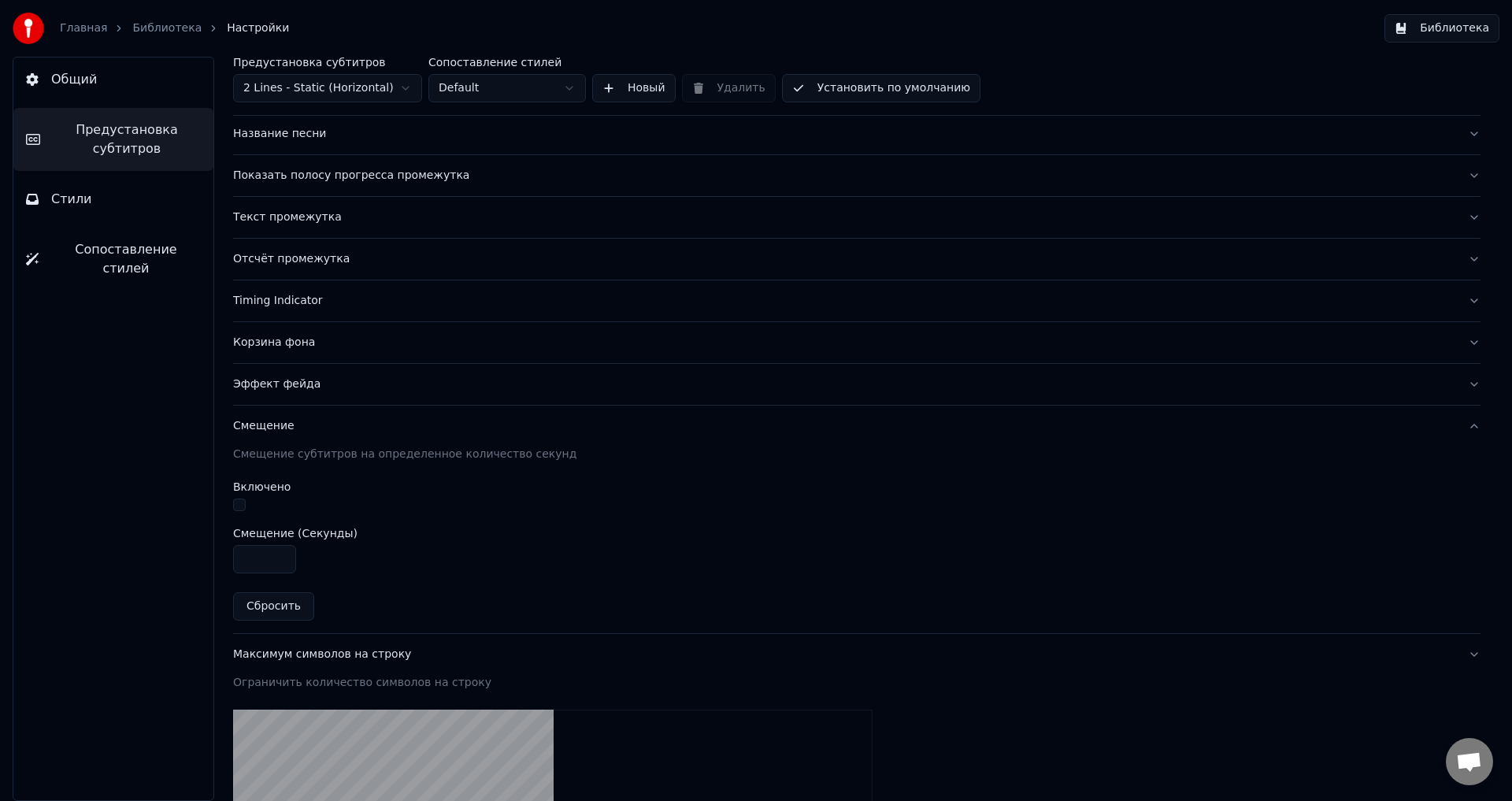
scroll to position [86, 0]
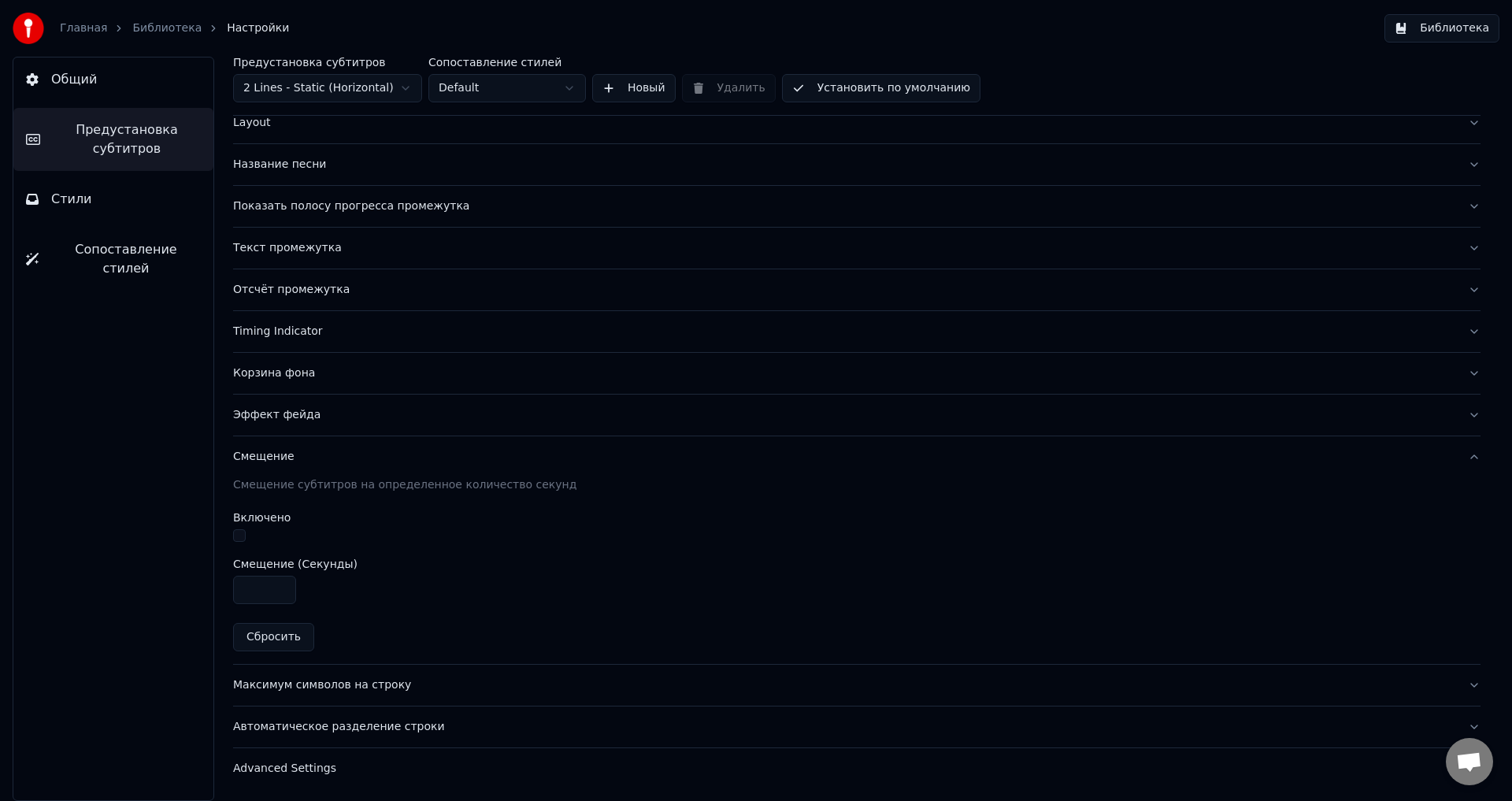
click at [317, 683] on div "Максимум символов на строку" at bounding box center [844, 685] width 1222 height 16
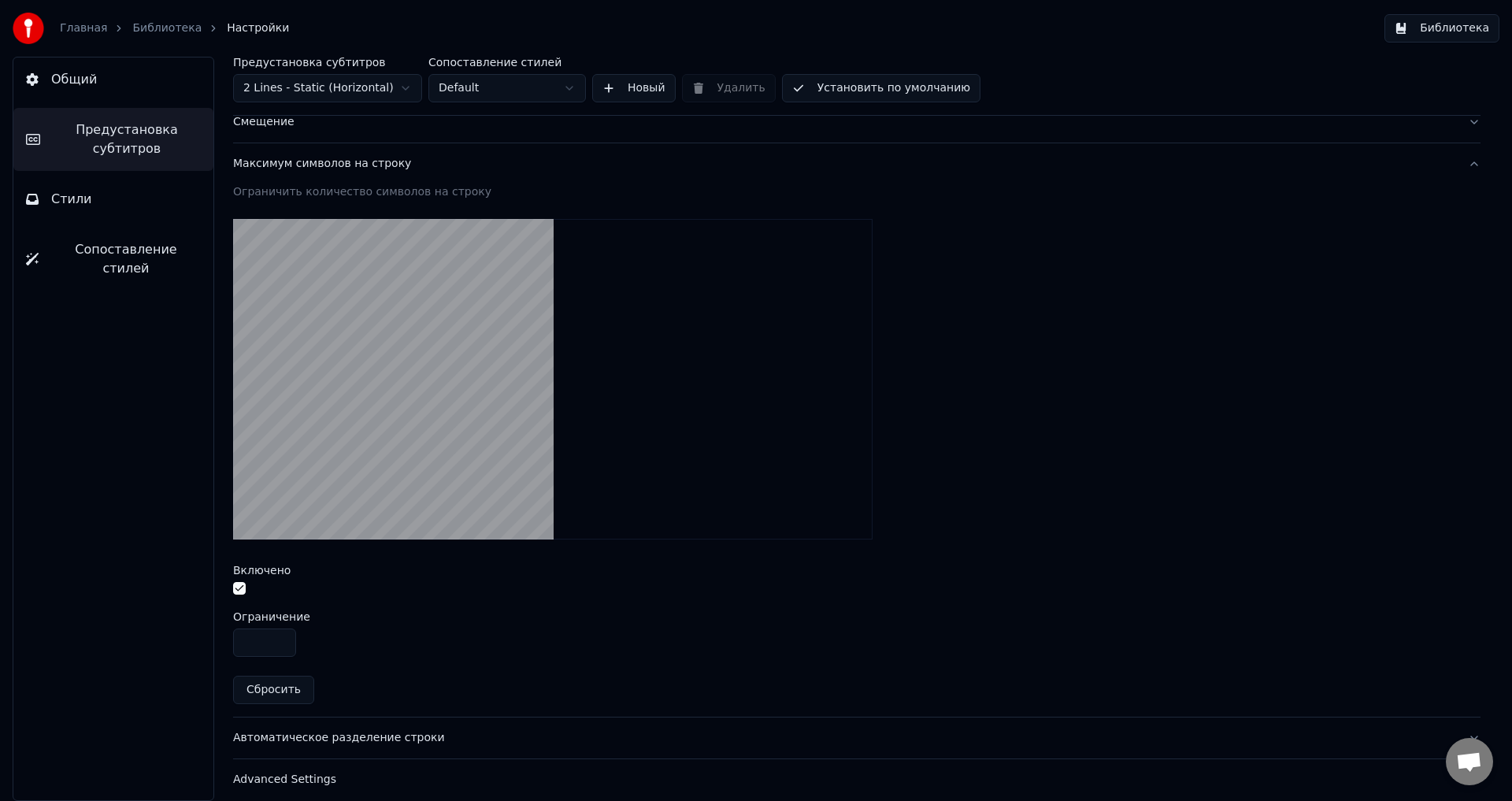
scroll to position [432, 0]
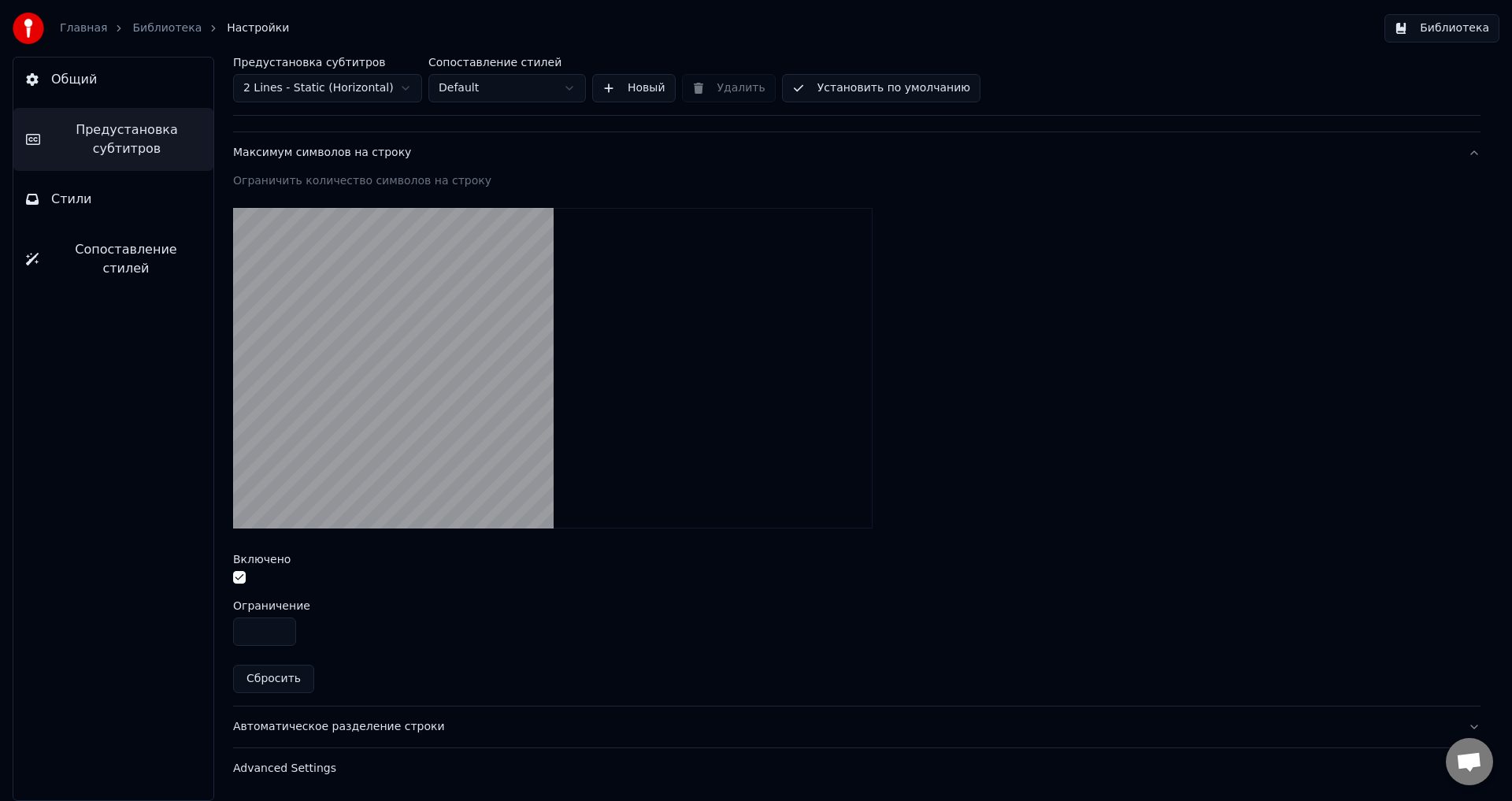
click at [378, 725] on div "Автоматическое разделение строки" at bounding box center [844, 727] width 1222 height 16
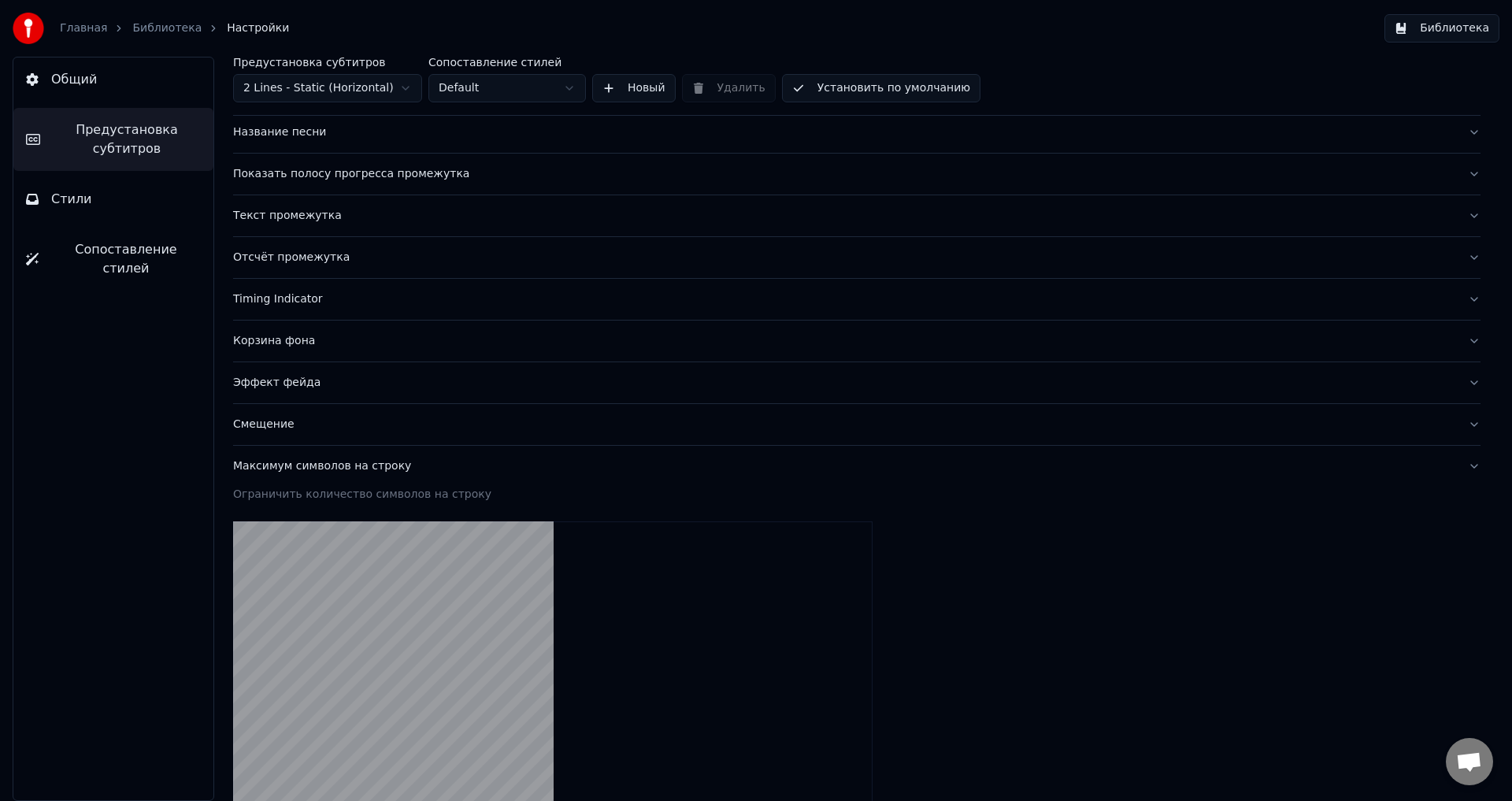
scroll to position [86, 0]
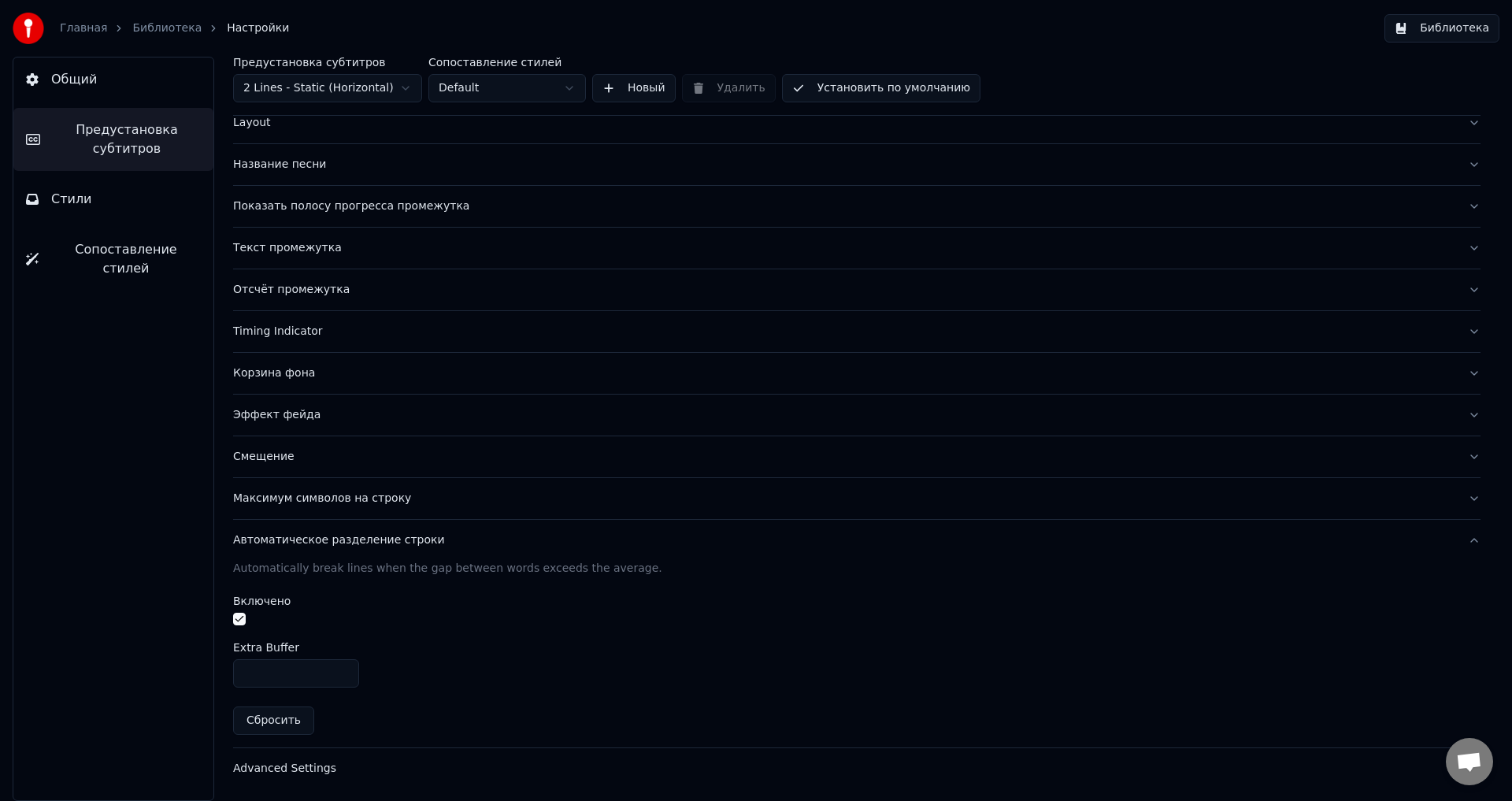
click at [307, 411] on div "Эффект фейда" at bounding box center [844, 415] width 1222 height 16
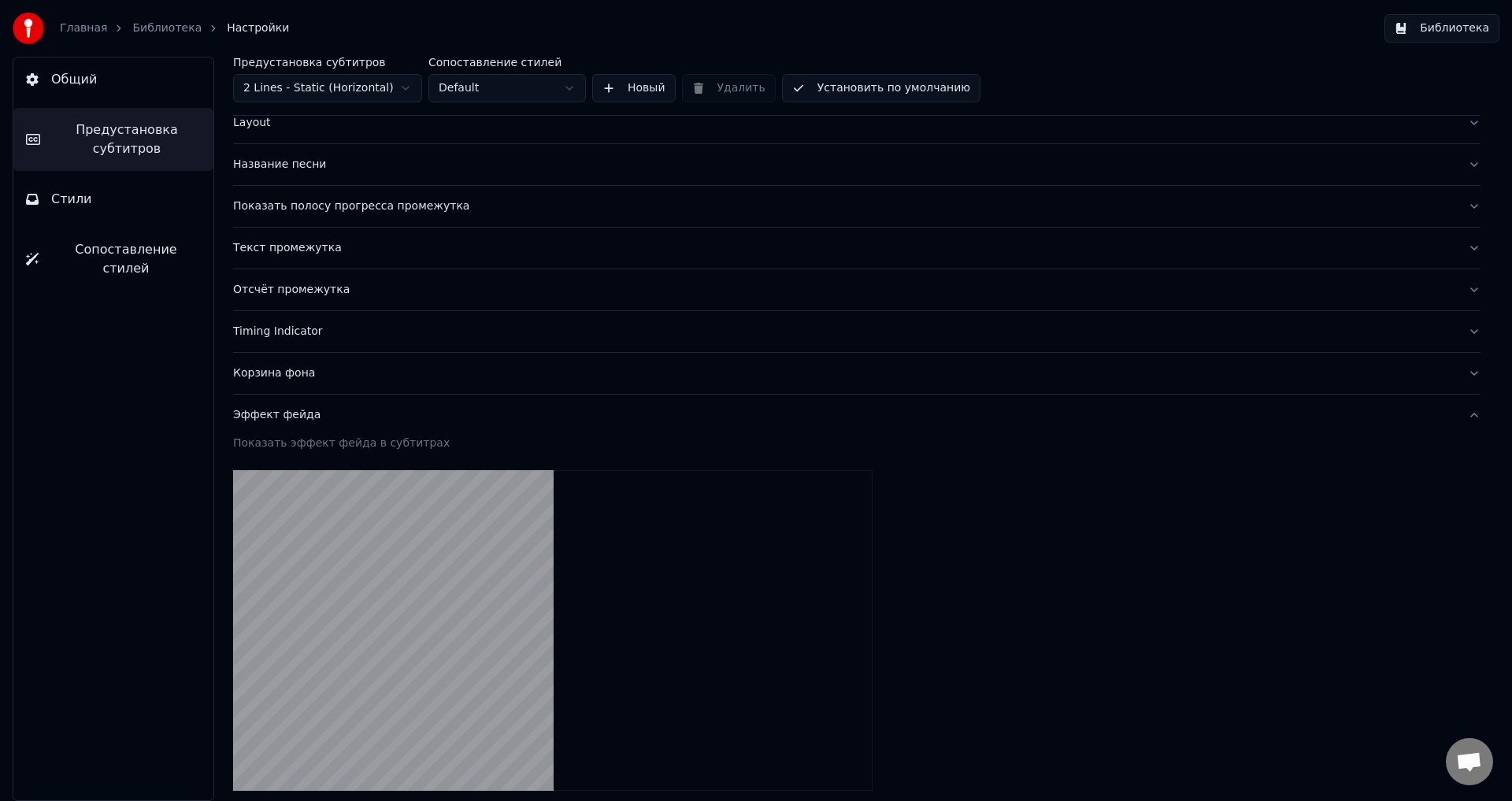
click at [308, 388] on button "Корзина фона" at bounding box center [856, 374] width 1247 height 41
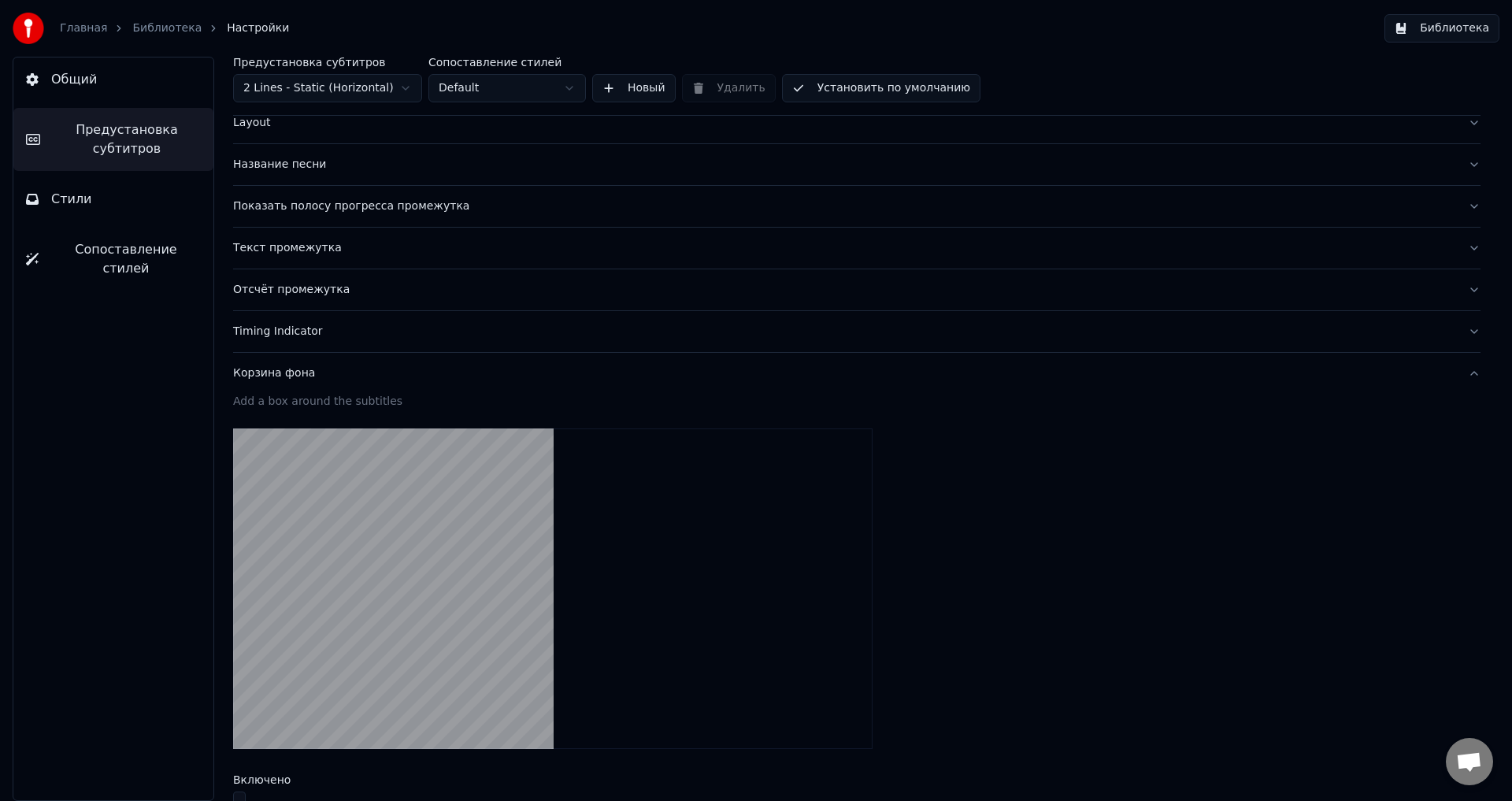
click at [302, 343] on button "Timing Indicator" at bounding box center [856, 331] width 1247 height 41
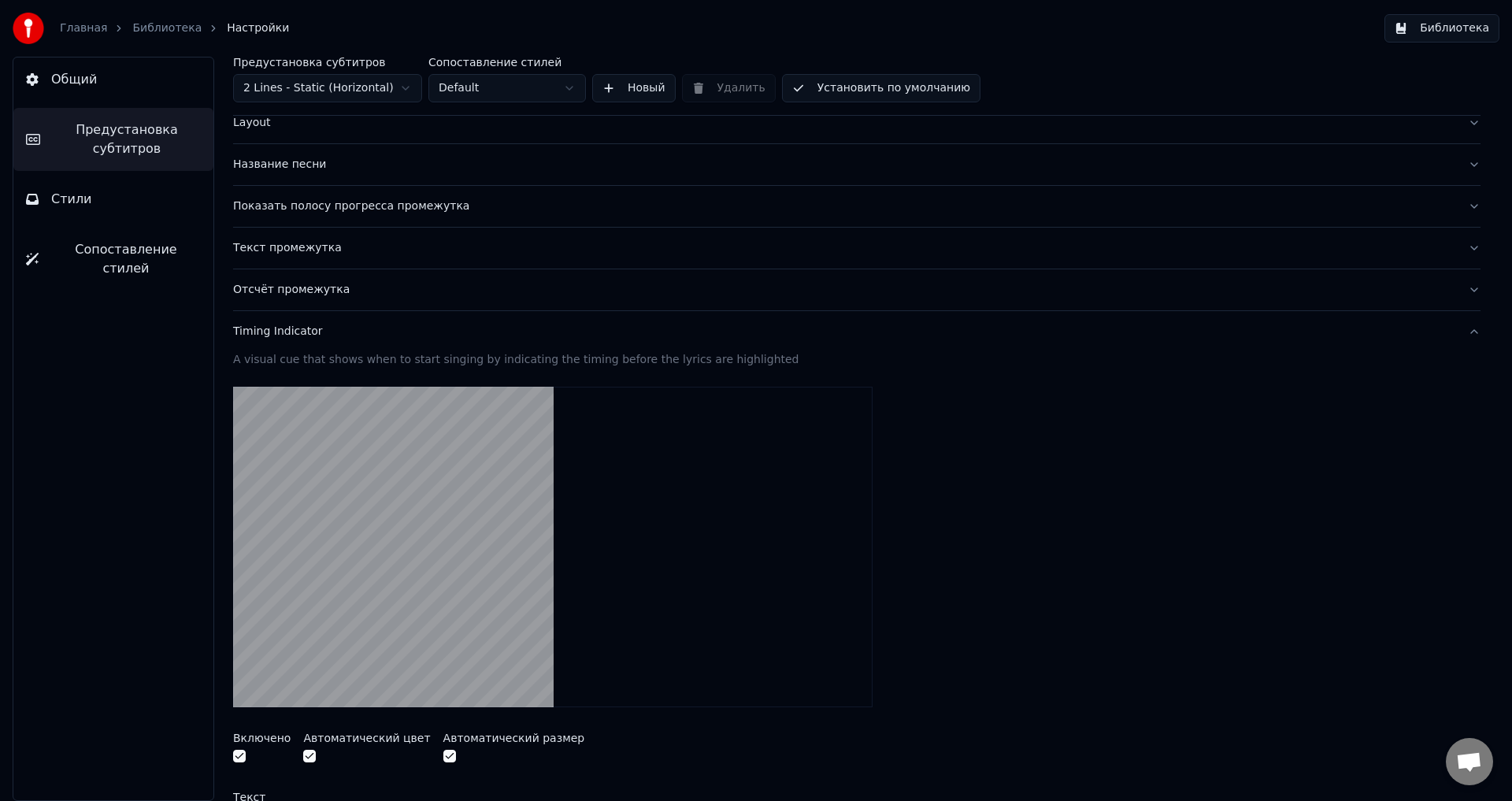
click at [299, 290] on div "Отсчёт промежутка" at bounding box center [844, 290] width 1222 height 16
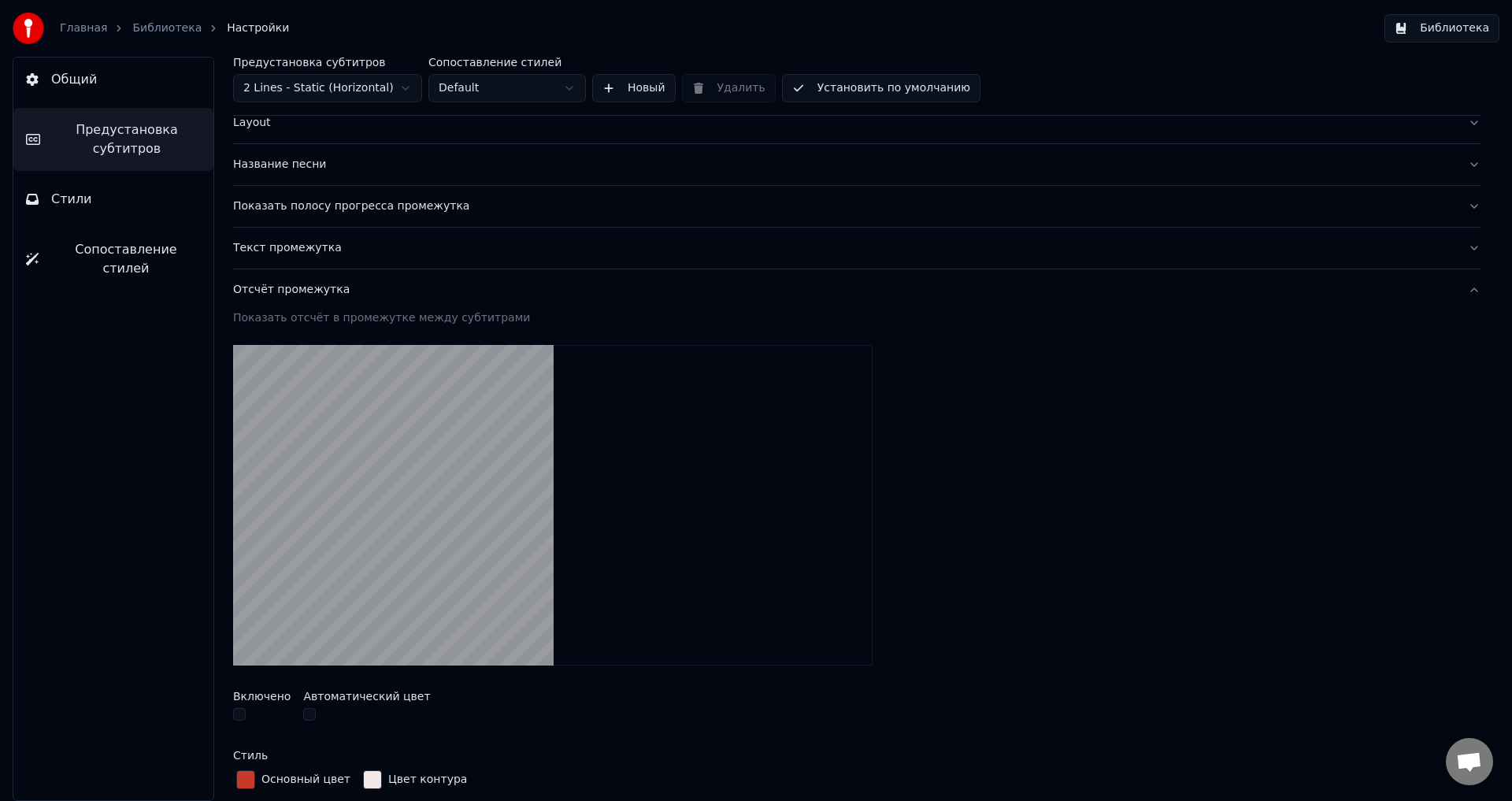
click at [302, 247] on div "Текст промежутка" at bounding box center [844, 248] width 1222 height 16
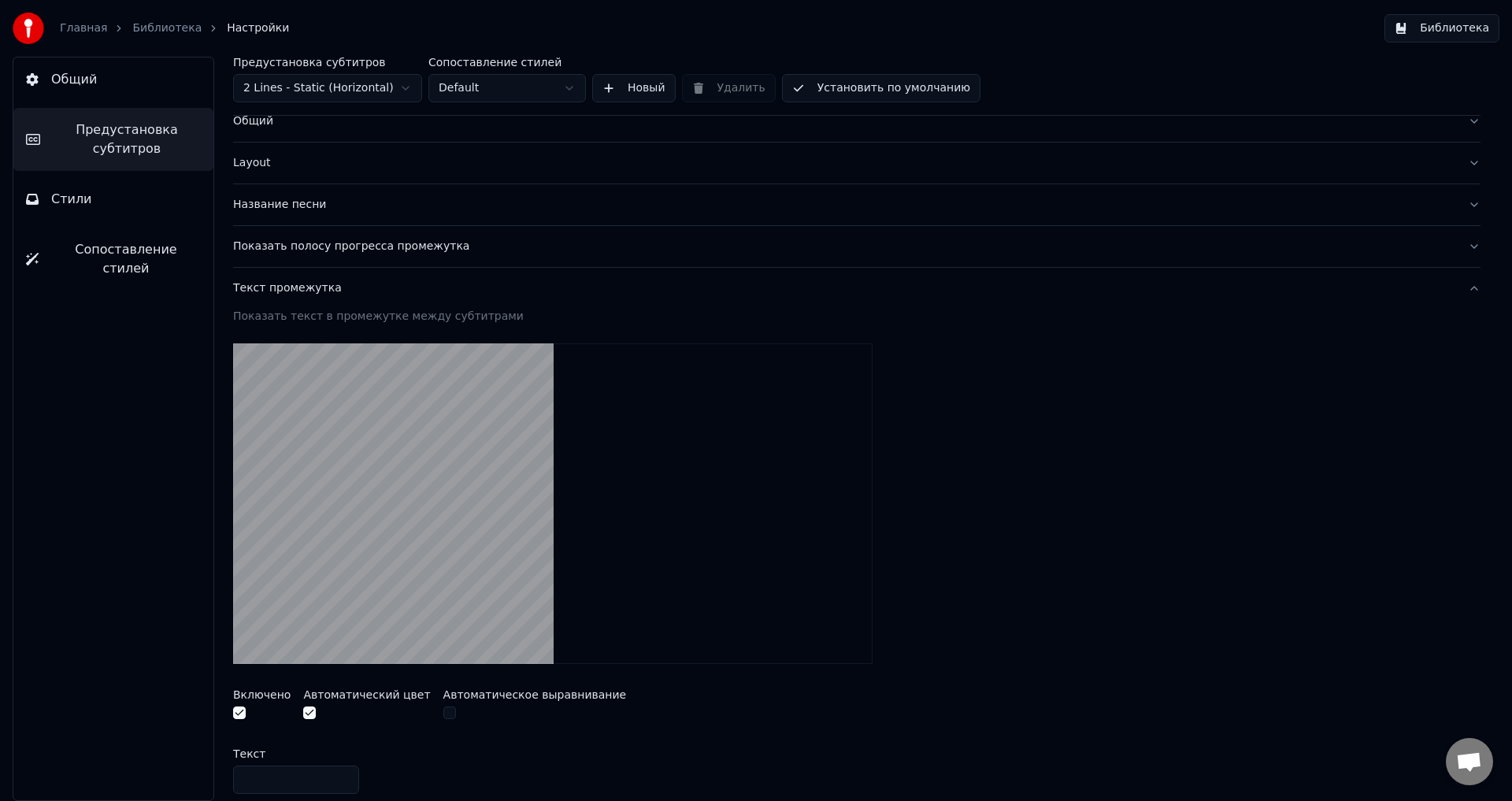
scroll to position [8, 0]
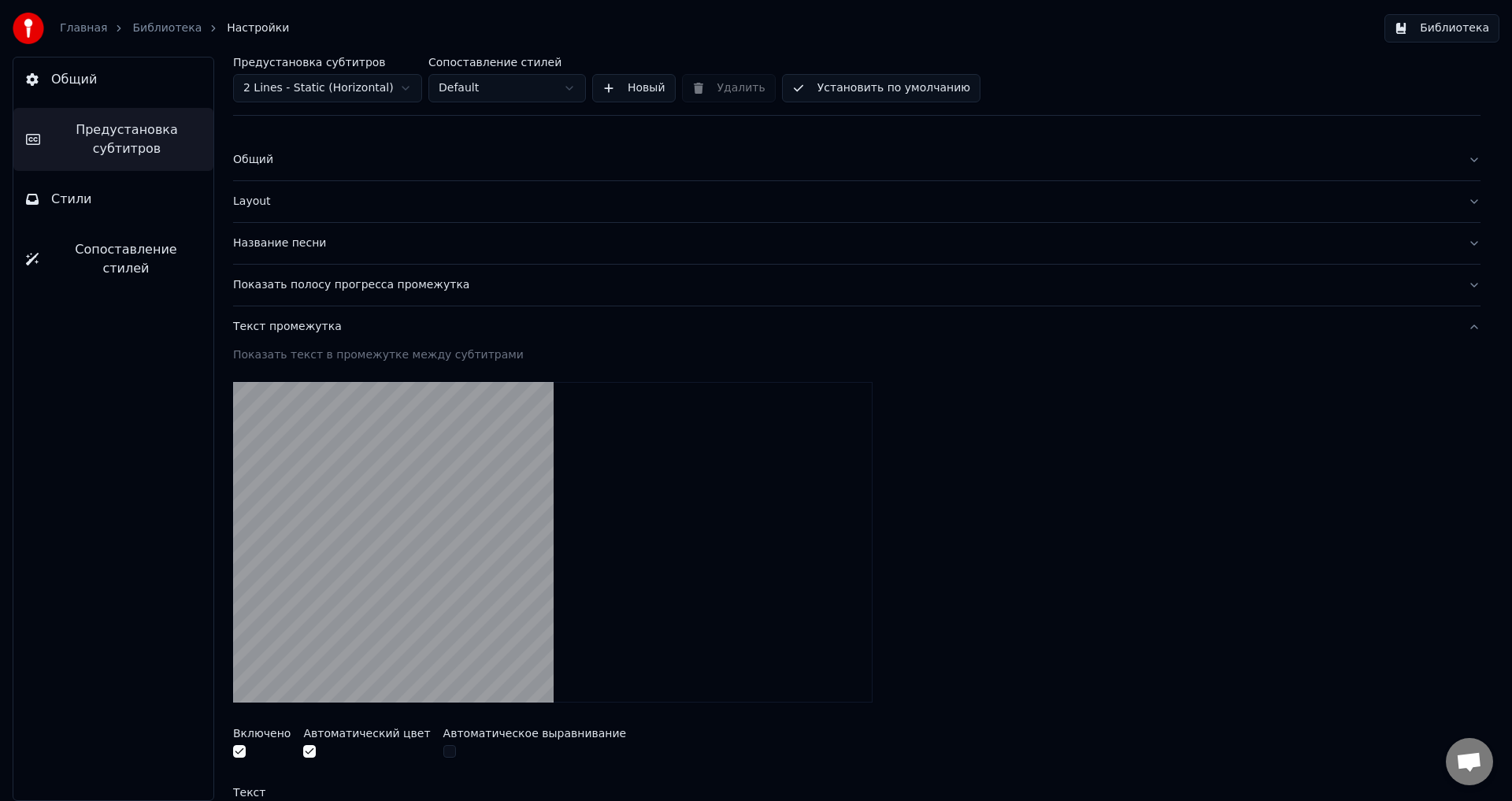
click at [364, 293] on button "Показать полосу прогресса промежутка" at bounding box center [856, 285] width 1247 height 41
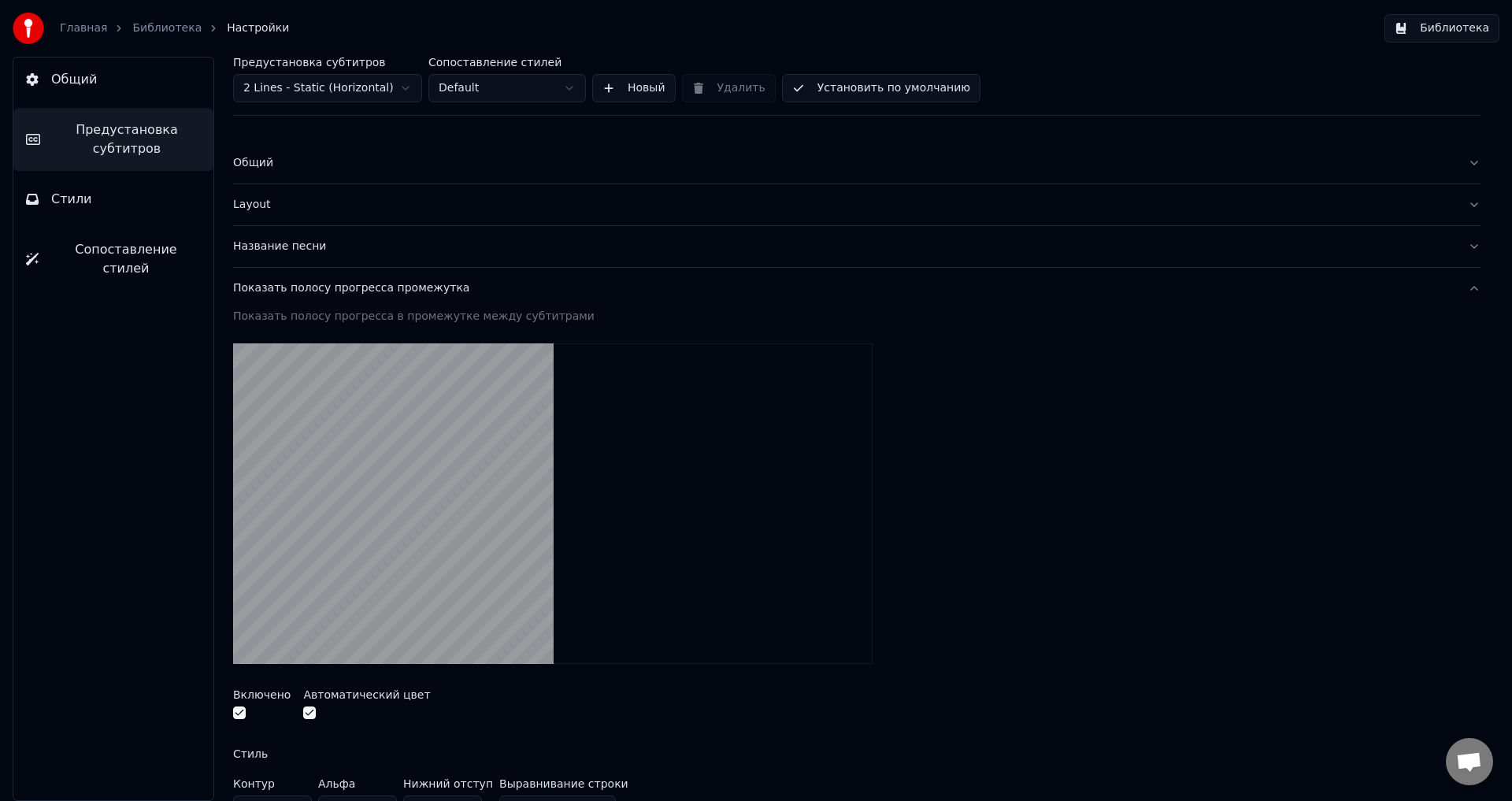
scroll to position [0, 0]
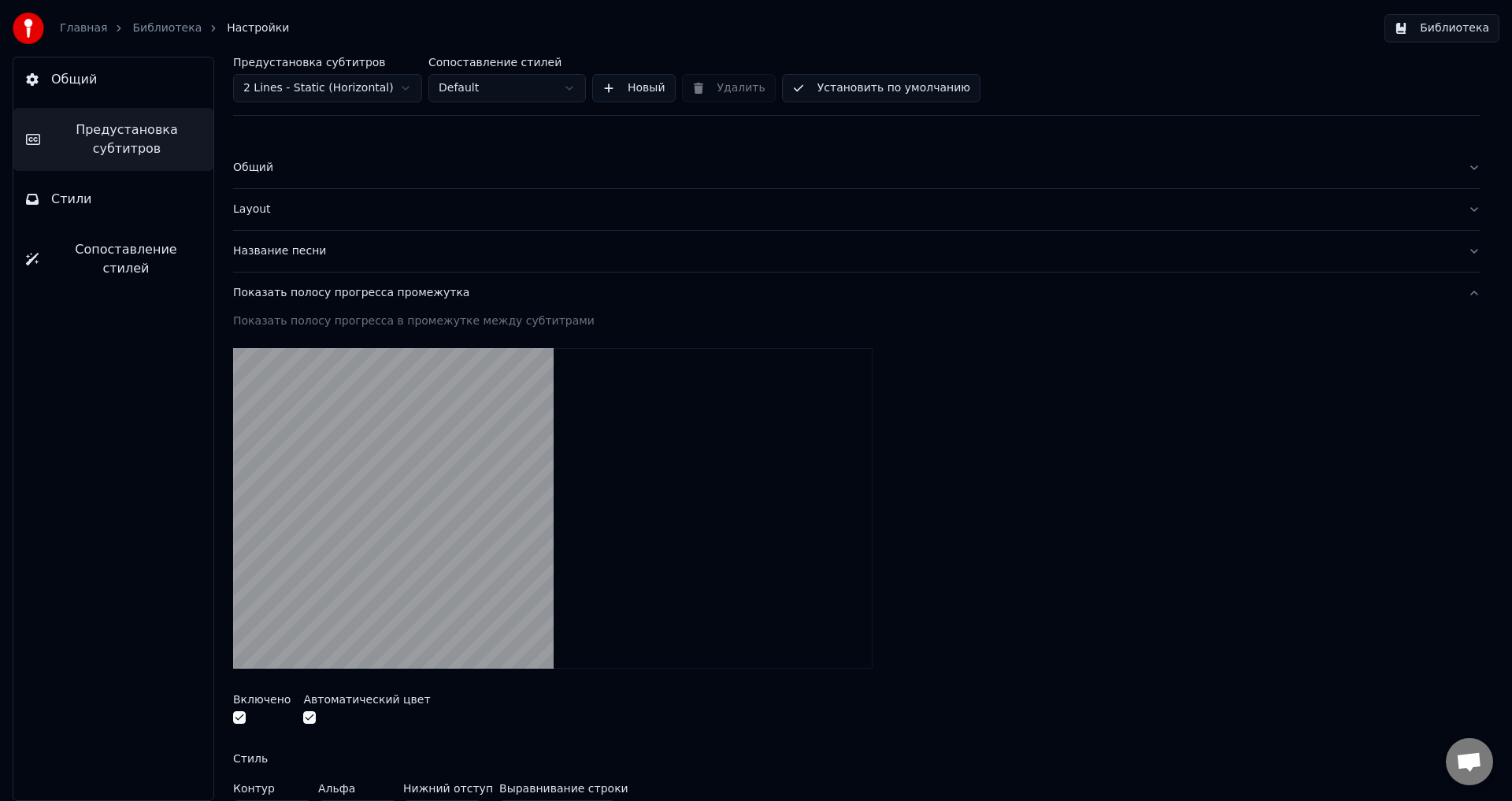
click at [294, 251] on div "Название песни" at bounding box center [844, 251] width 1222 height 16
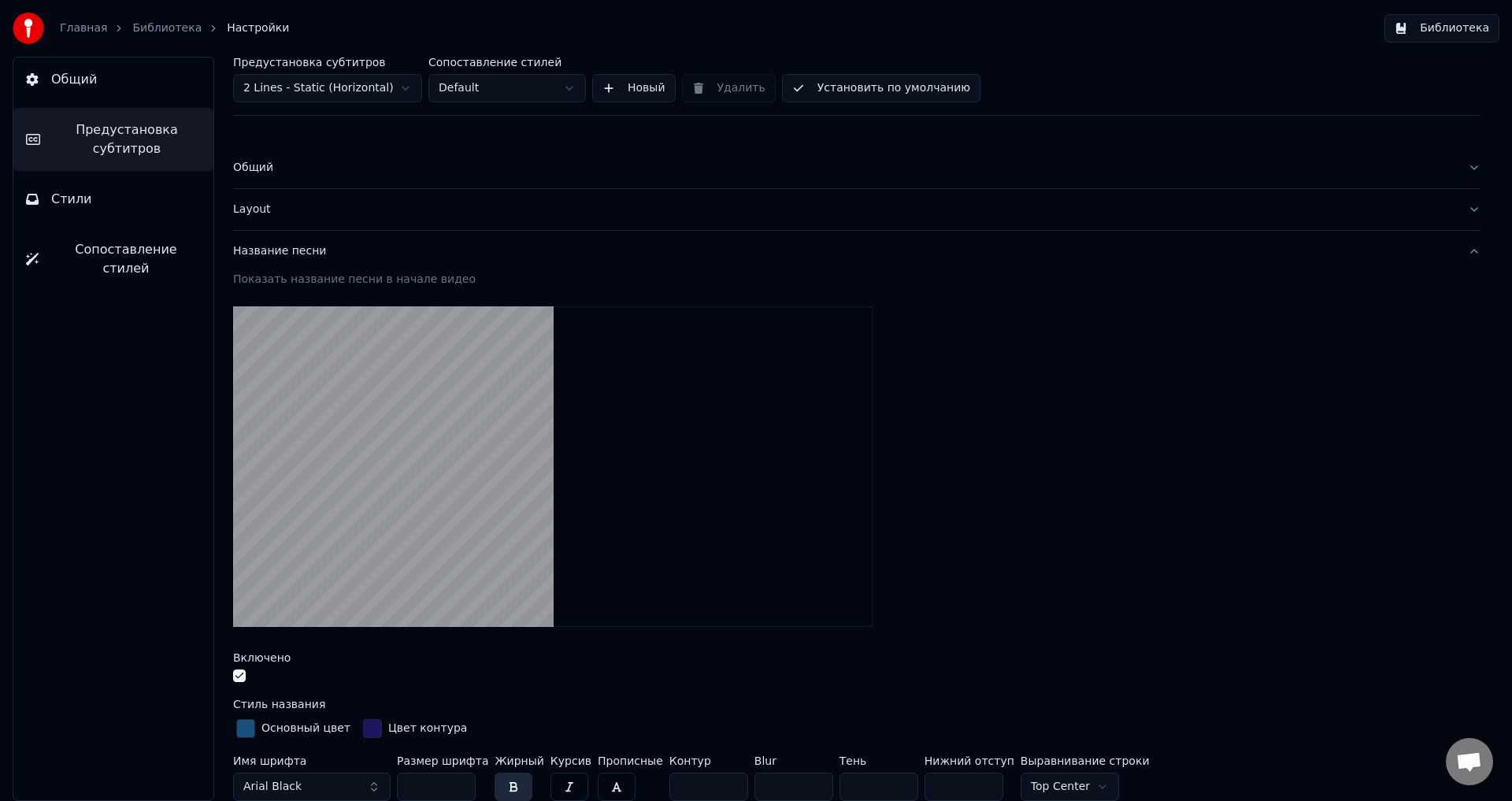
click at [269, 213] on div "Layout" at bounding box center [844, 210] width 1222 height 16
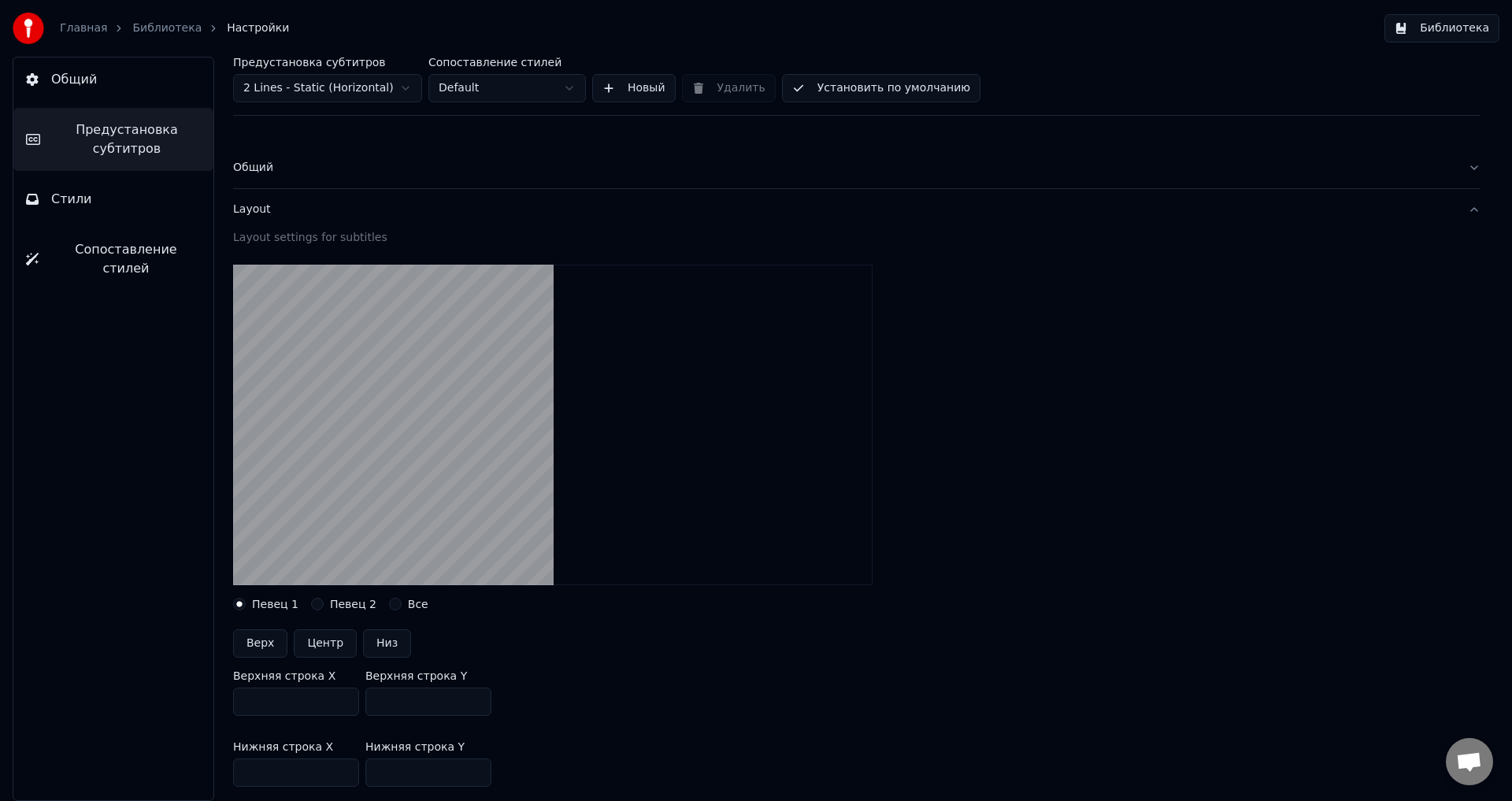
click at [251, 176] on button "Общий" at bounding box center [856, 168] width 1247 height 41
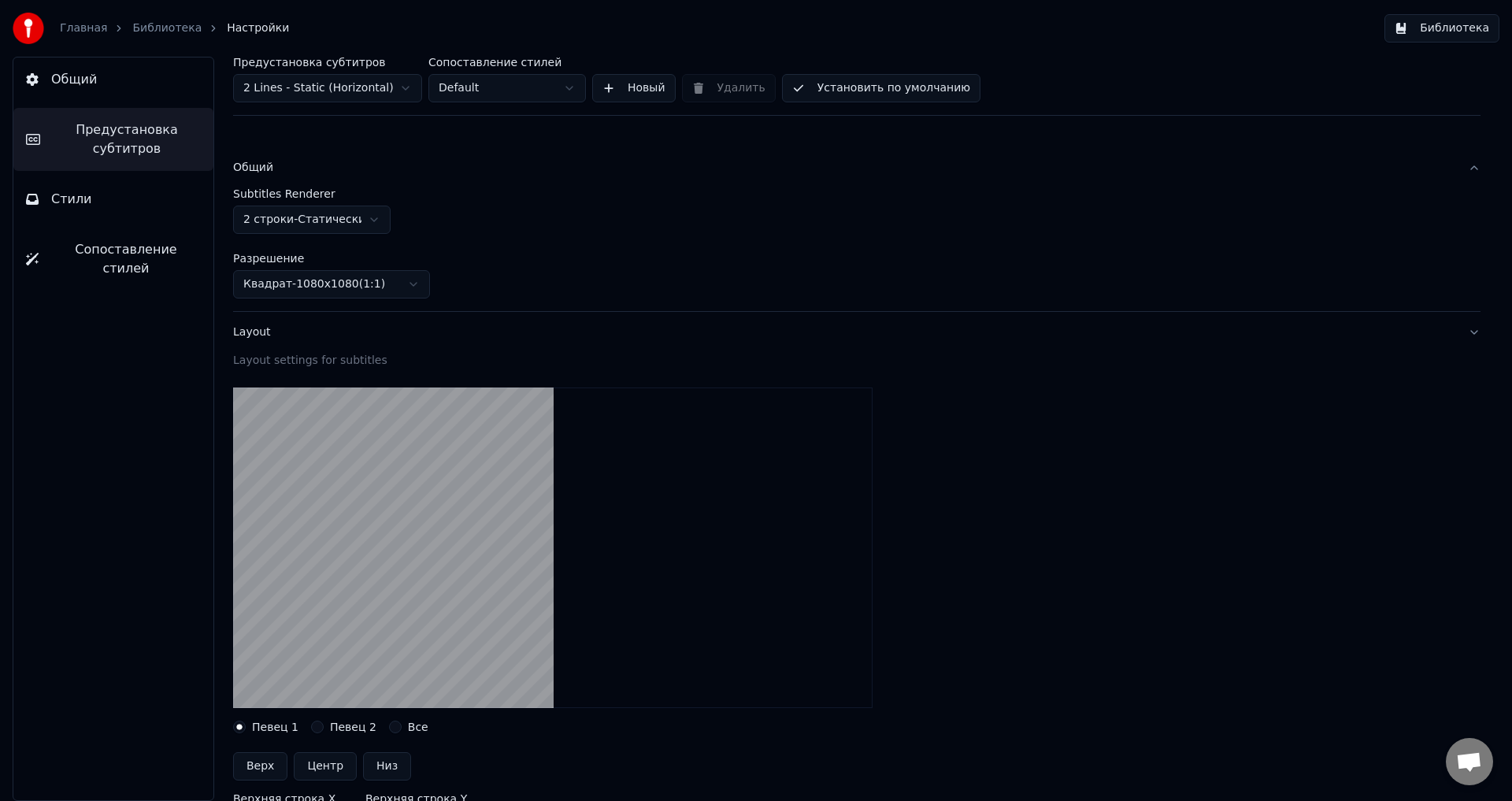
click at [82, 194] on span "Стили" at bounding box center [72, 199] width 41 height 19
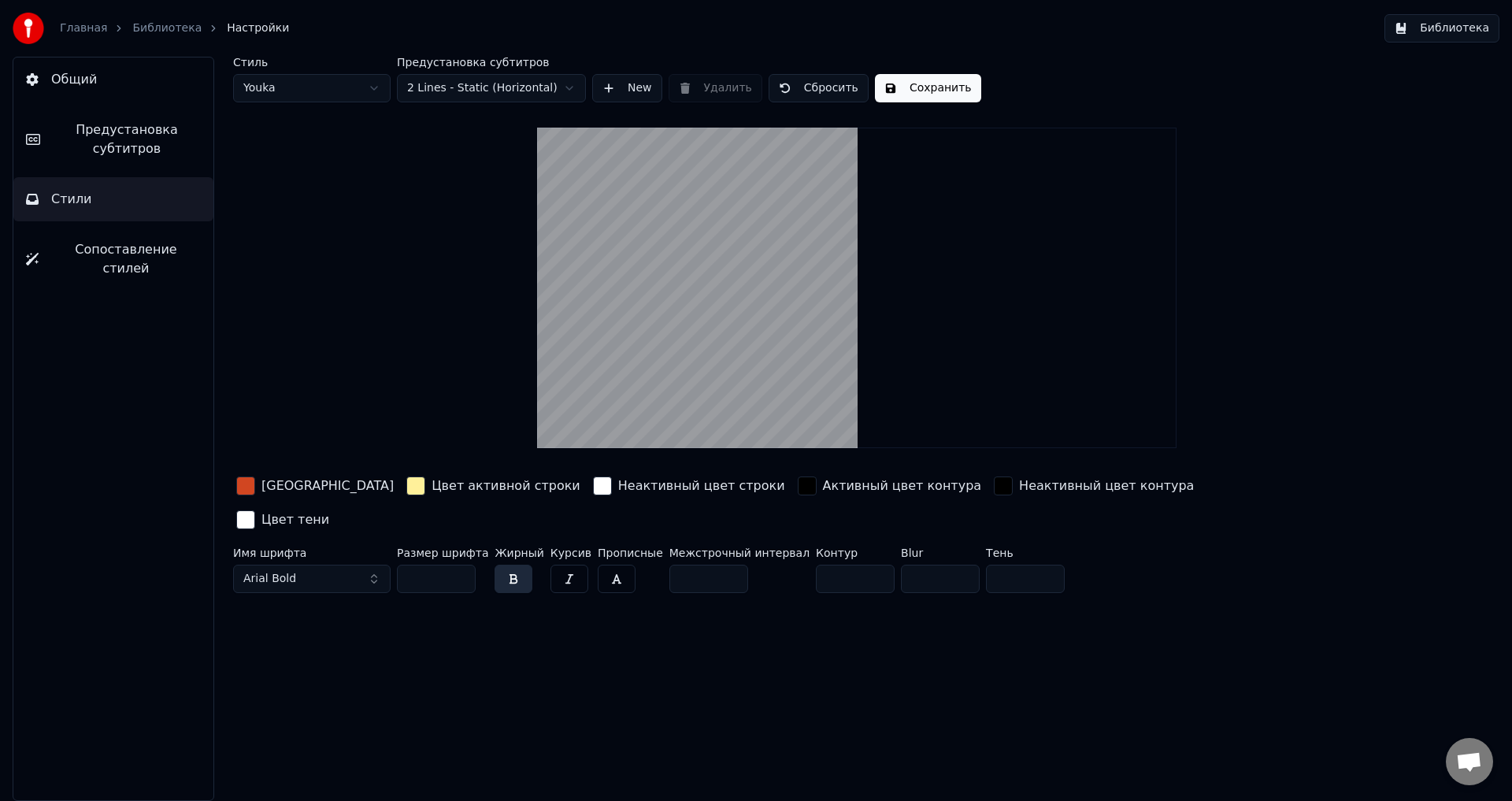
click at [123, 269] on button "Сопоставление стилей" at bounding box center [114, 259] width 200 height 63
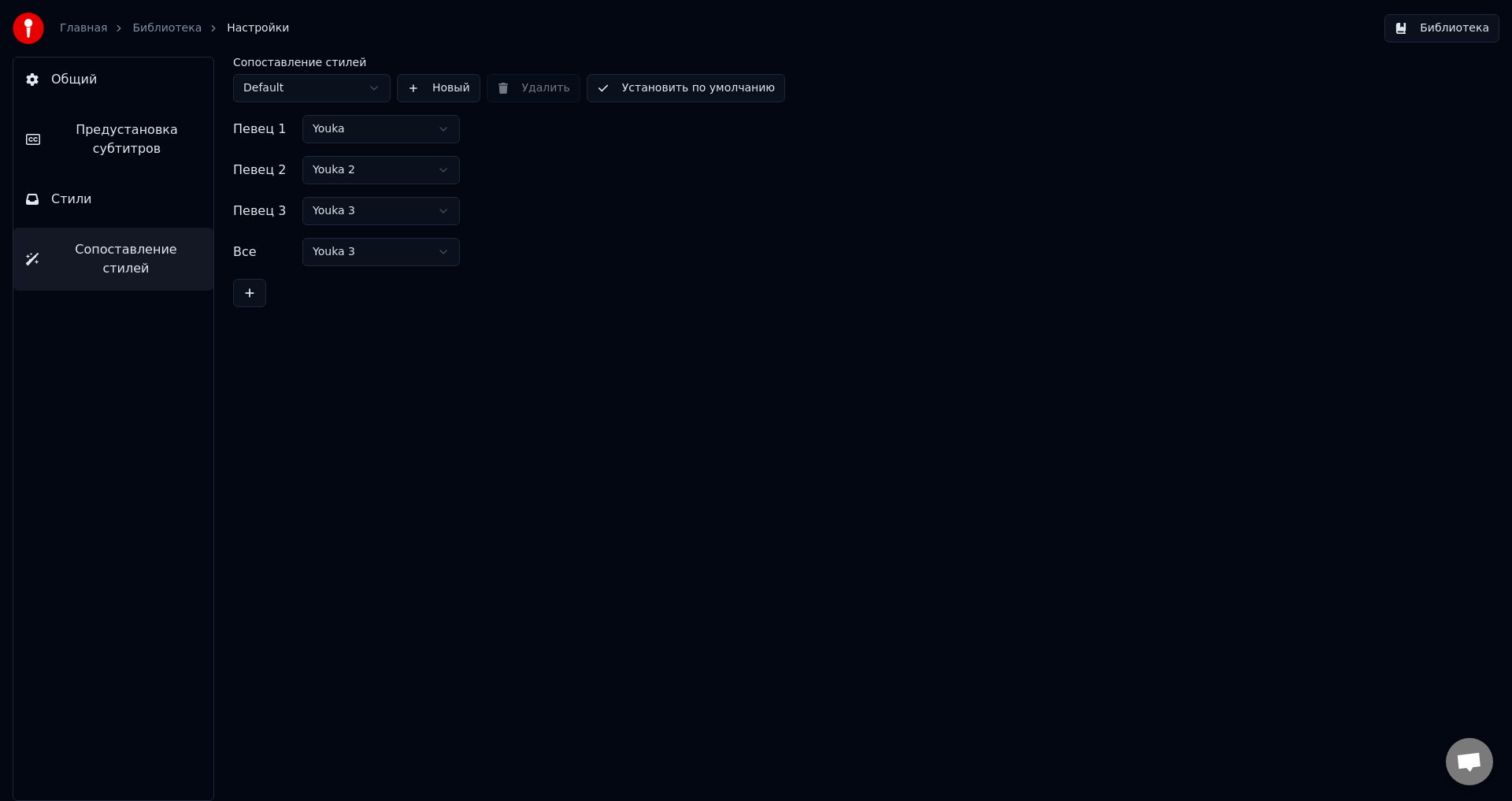
click at [118, 144] on span "Предустановка субтитров" at bounding box center [126, 139] width 148 height 38
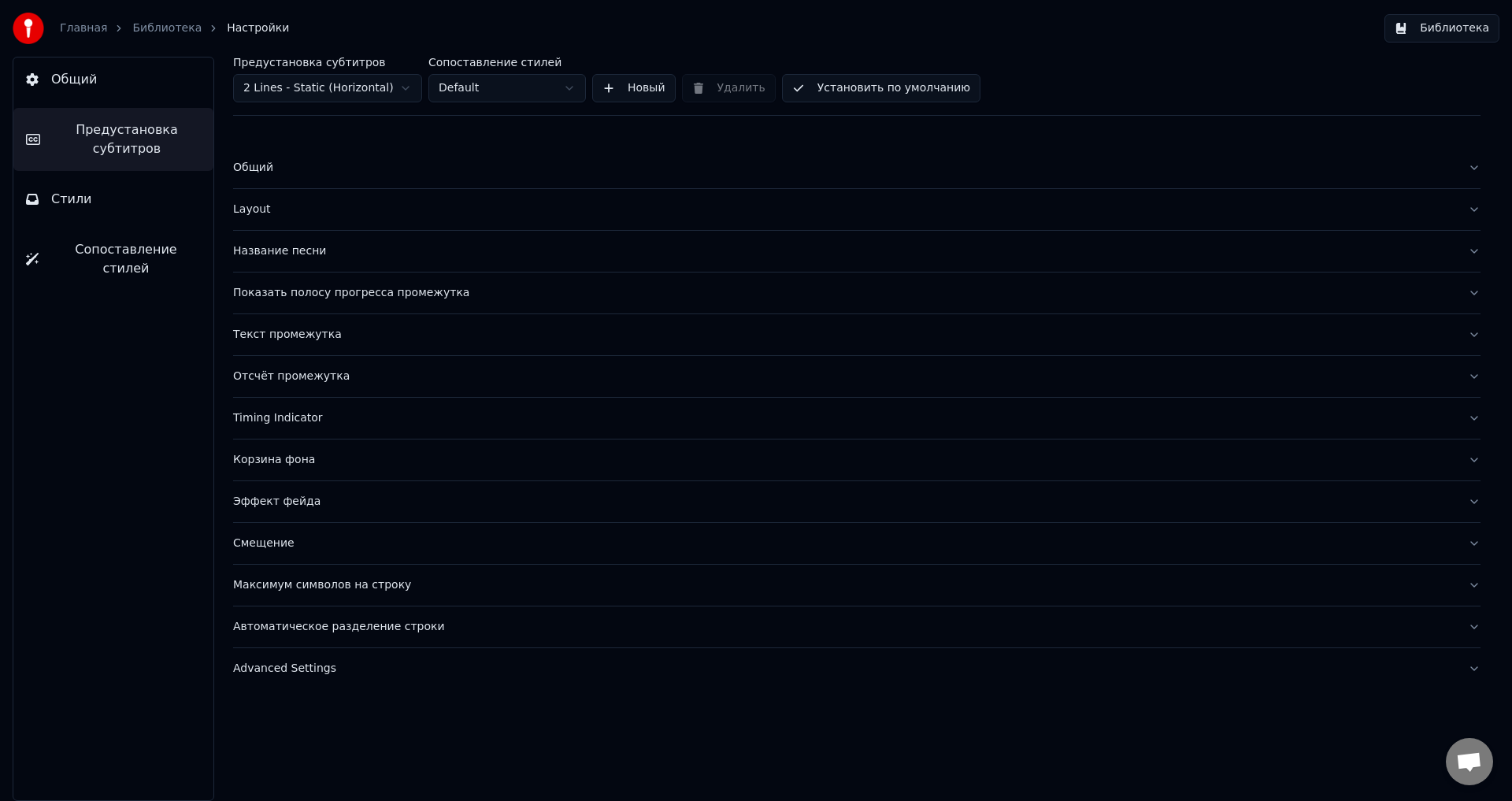
click at [126, 83] on button "Общий" at bounding box center [114, 79] width 200 height 44
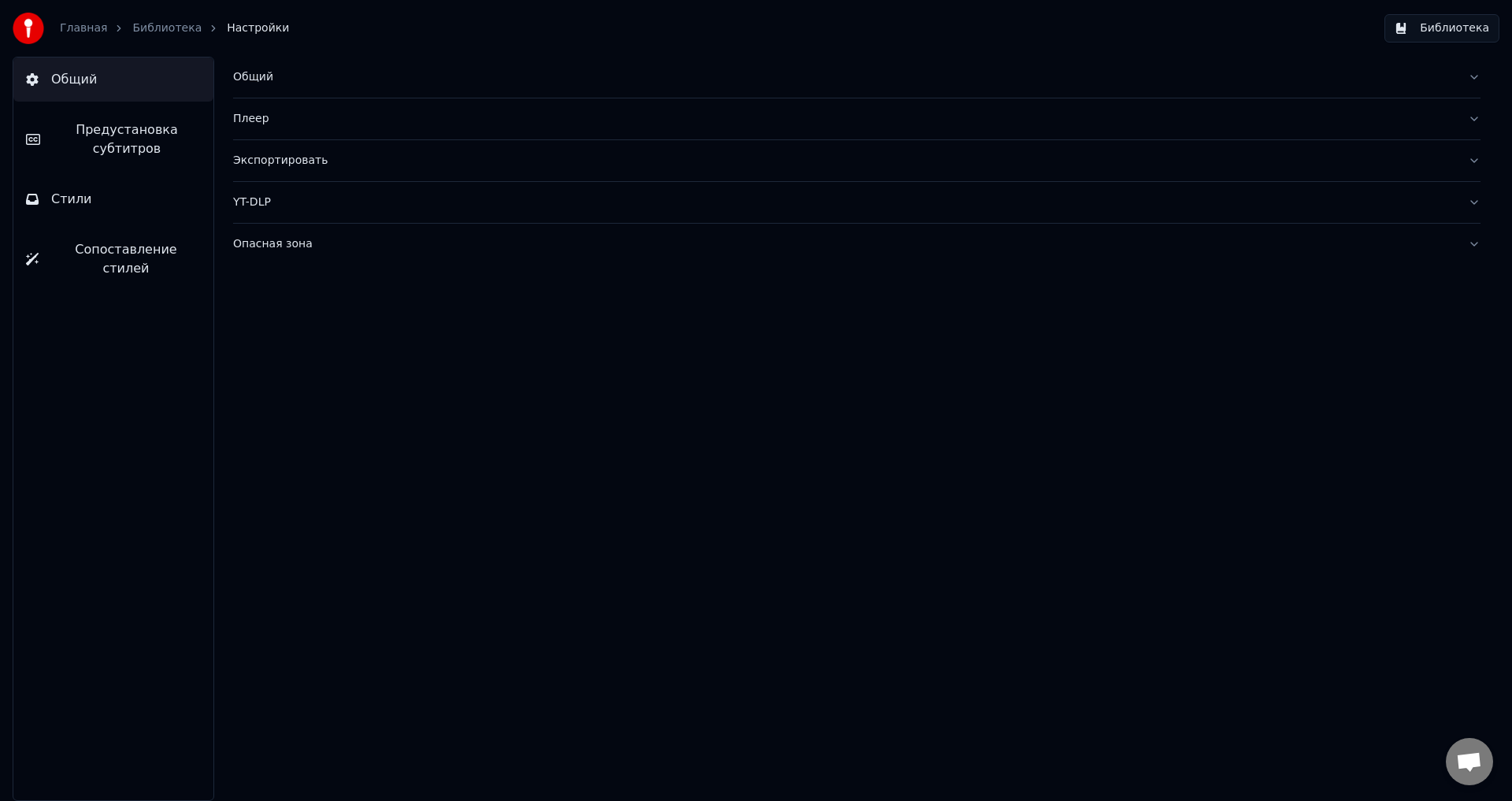
click at [282, 127] on button "Плеер" at bounding box center [856, 119] width 1247 height 41
click at [272, 382] on div "Опасная зона" at bounding box center [844, 386] width 1222 height 16
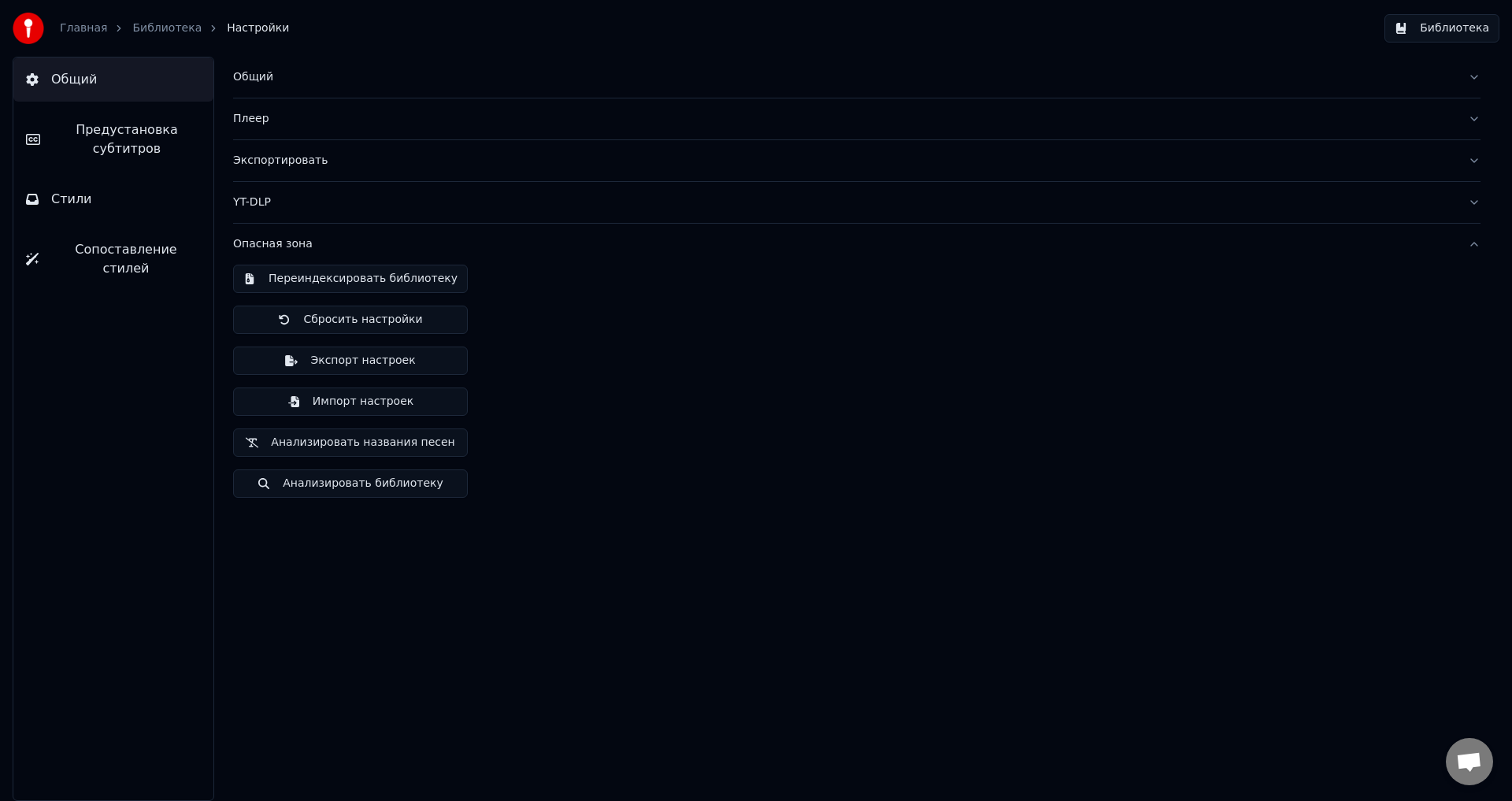
click at [1414, 30] on button "Библиотека" at bounding box center [1441, 27] width 115 height 28
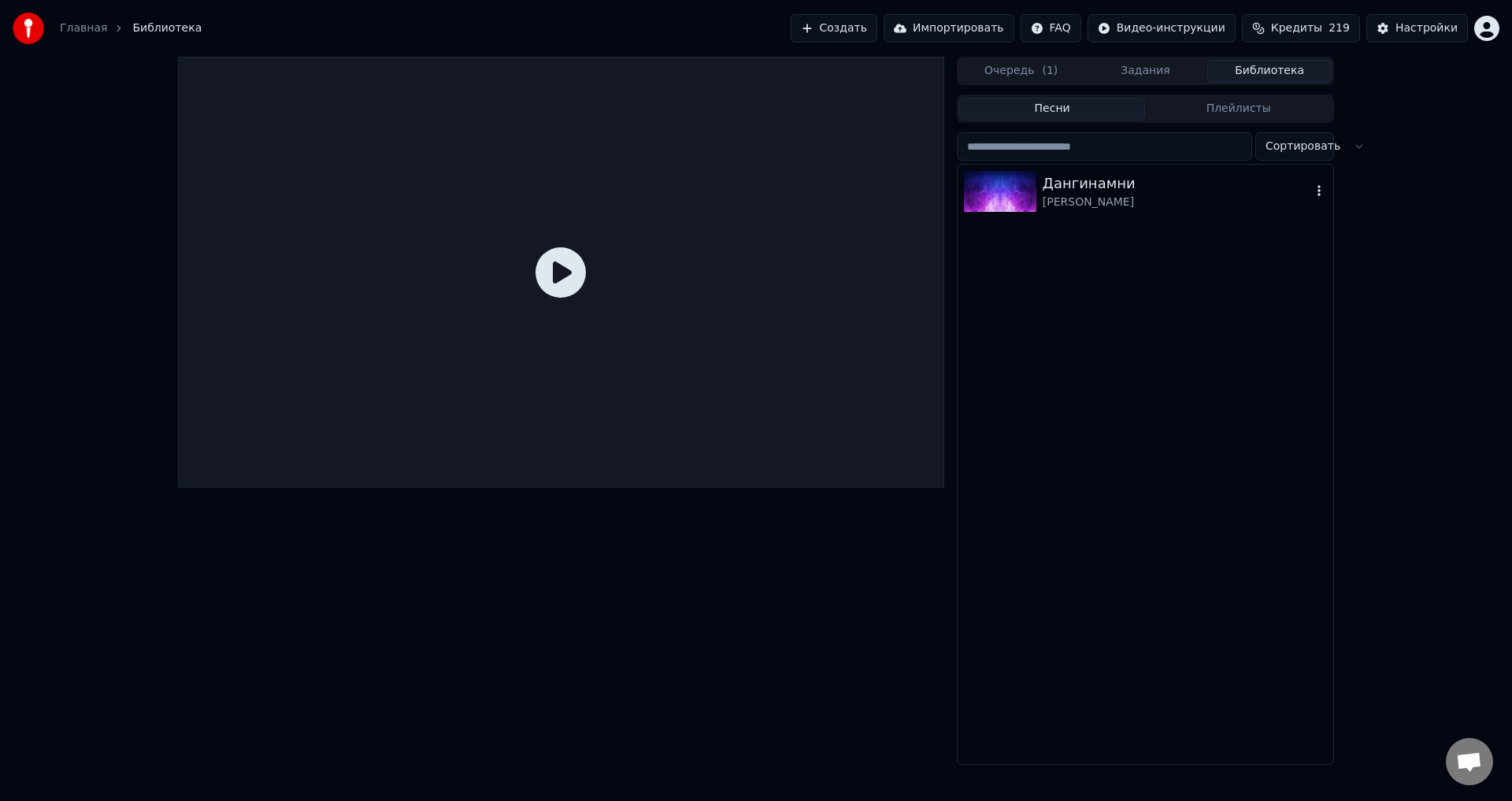
click at [1223, 203] on div "[PERSON_NAME]" at bounding box center [1177, 202] width 268 height 16
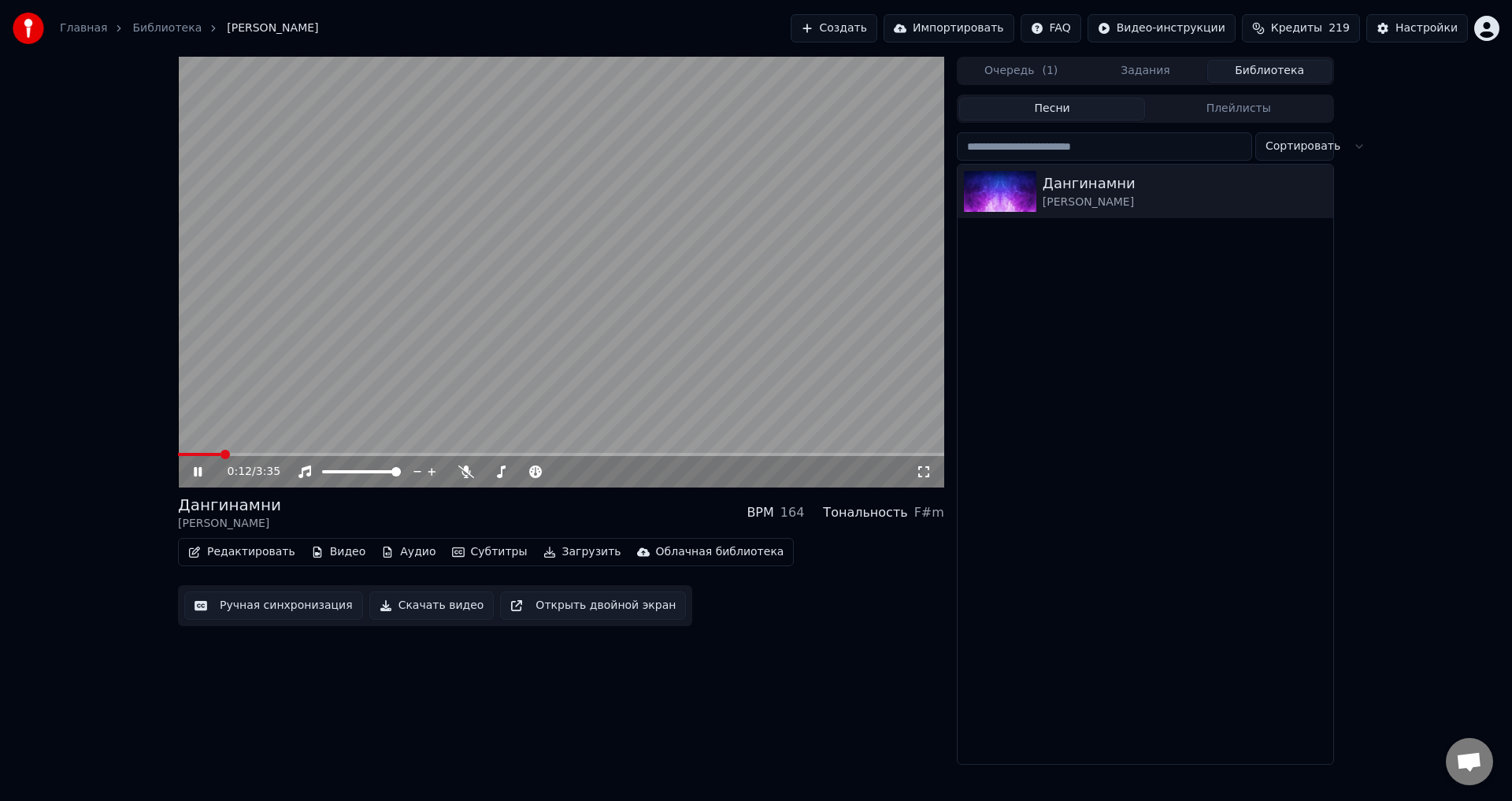
click at [220, 454] on span at bounding box center [561, 454] width 766 height 3
click at [252, 455] on span at bounding box center [561, 454] width 766 height 3
click at [345, 332] on video at bounding box center [561, 273] width 766 height 431
click at [520, 453] on span at bounding box center [561, 454] width 766 height 3
click at [575, 455] on span at bounding box center [561, 454] width 766 height 3
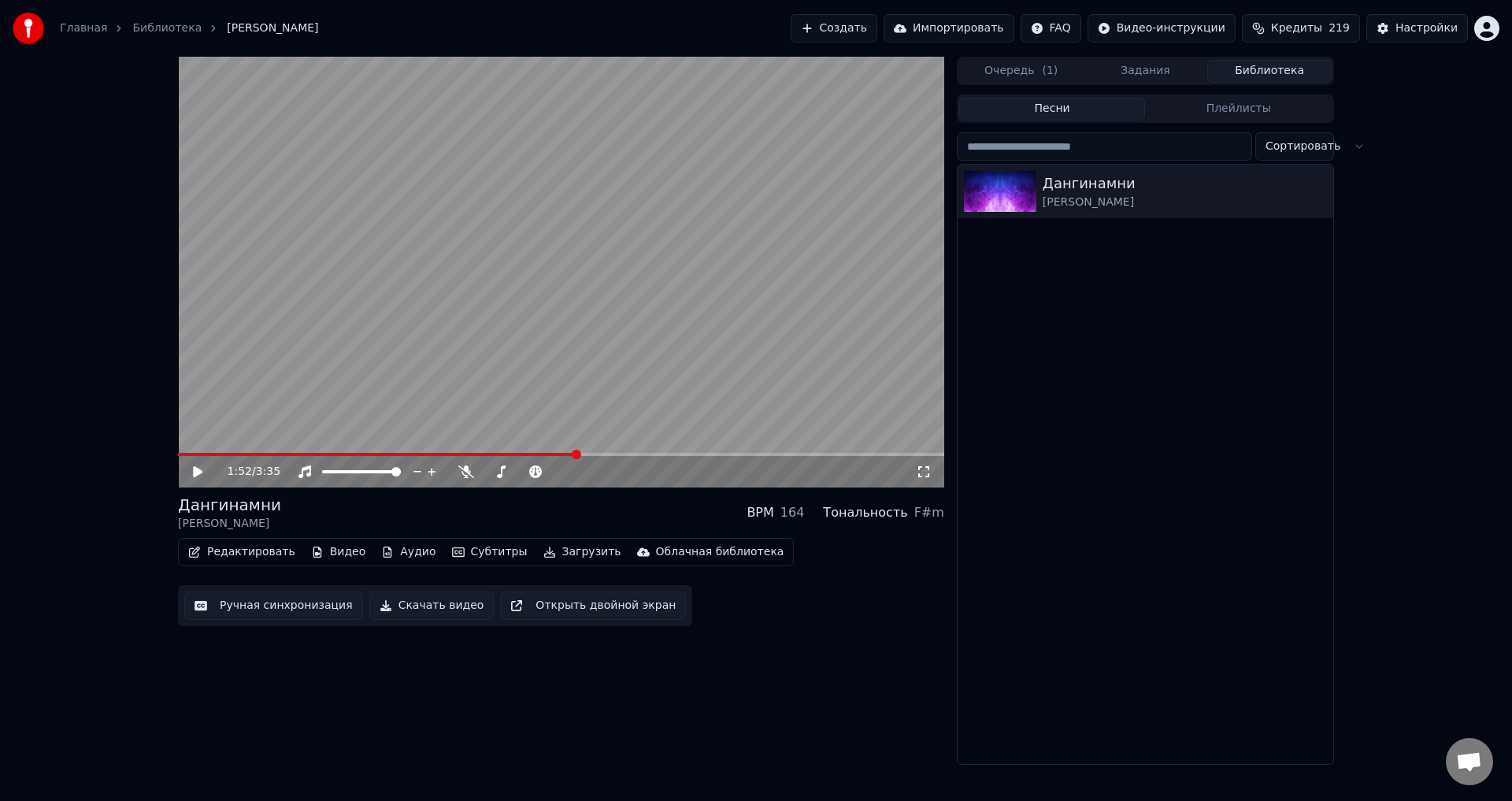
click at [603, 454] on span at bounding box center [561, 454] width 766 height 3
click at [635, 454] on span at bounding box center [561, 454] width 766 height 3
click at [671, 452] on video at bounding box center [561, 273] width 766 height 431
click at [680, 455] on span at bounding box center [561, 454] width 766 height 3
click at [707, 315] on video at bounding box center [561, 273] width 766 height 431
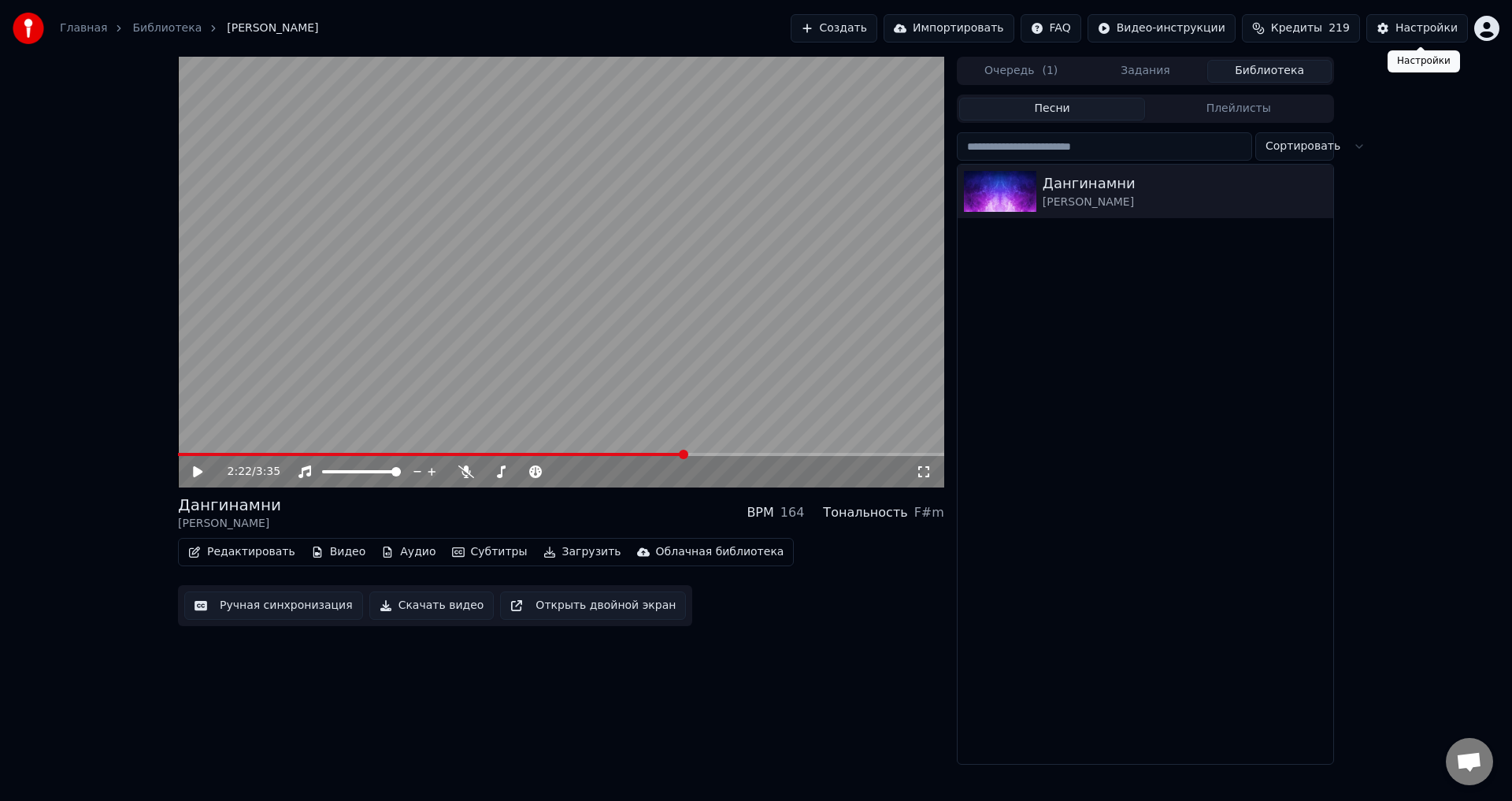
click at [1403, 14] on div "Главная Библиотека [PERSON_NAME] Создать Импортировать FAQ Видео-инструкции Кре…" at bounding box center [756, 28] width 1512 height 57
click at [853, 453] on span at bounding box center [561, 454] width 766 height 3
click at [186, 450] on video at bounding box center [561, 273] width 766 height 431
click at [200, 457] on div "3:10 / 3:35" at bounding box center [561, 472] width 766 height 31
click at [239, 602] on button "Ручная синхронизация" at bounding box center [273, 605] width 178 height 28
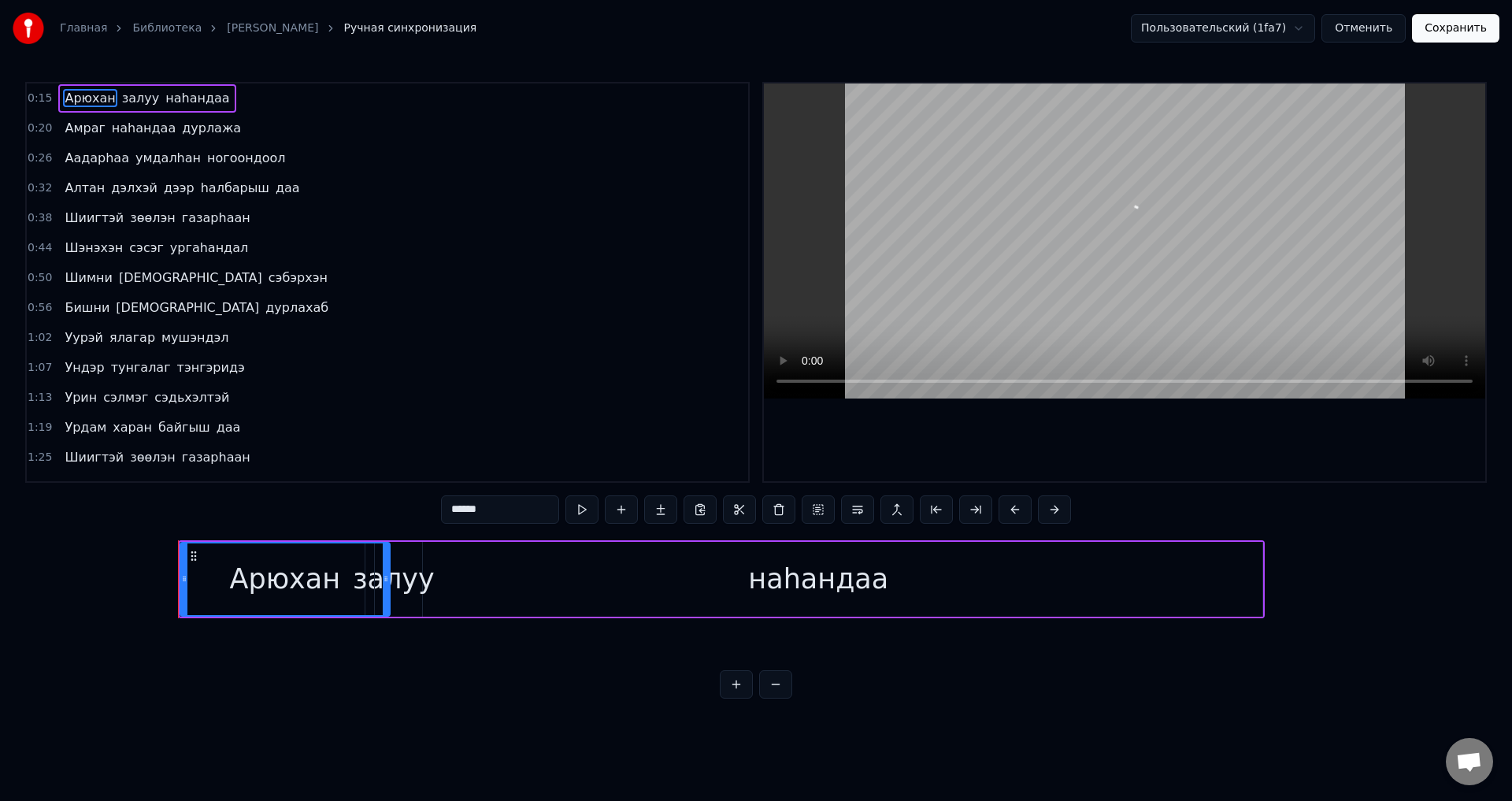
scroll to position [0, 4109]
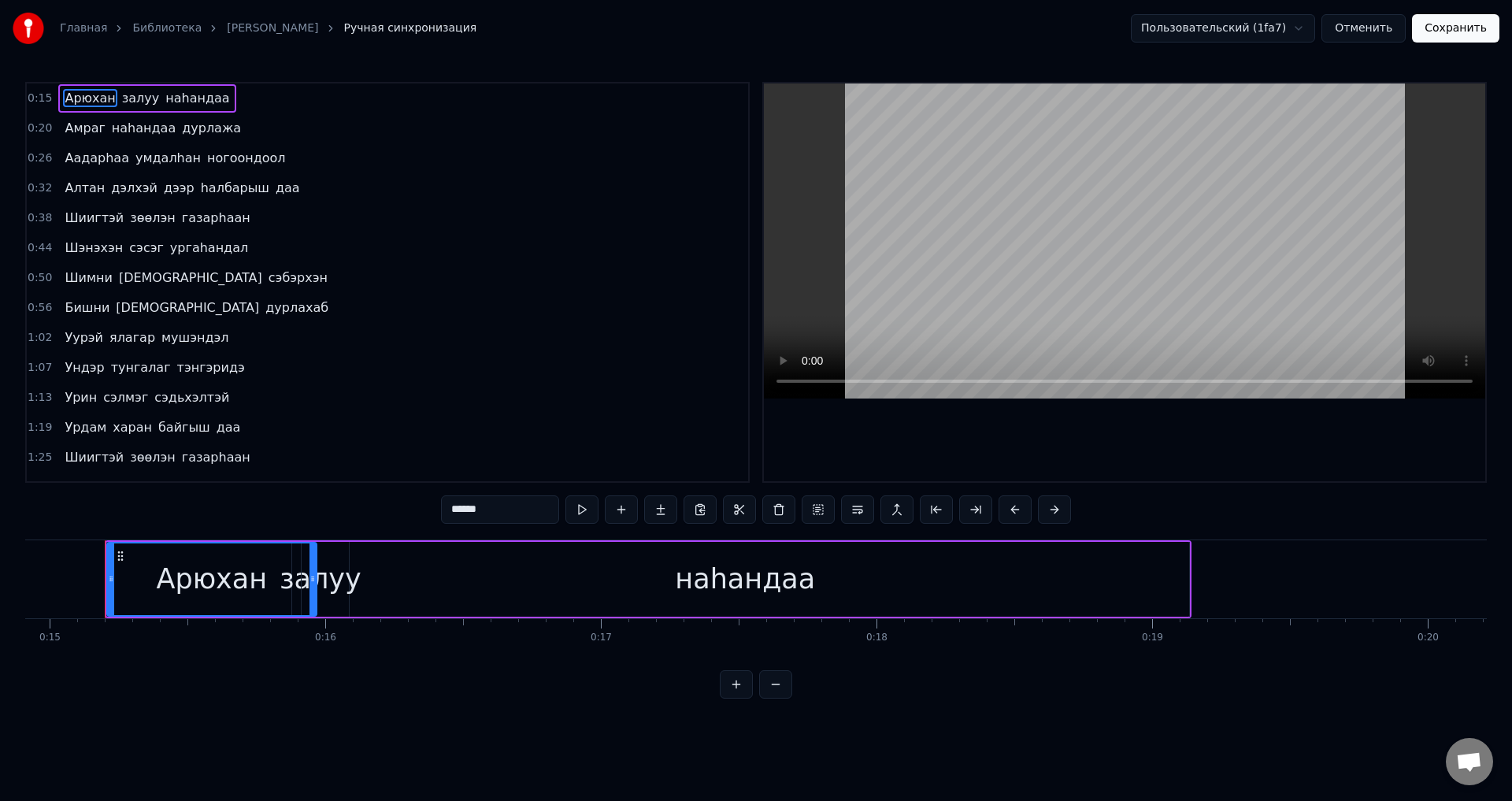
click at [131, 101] on span "залуу" at bounding box center [140, 98] width 40 height 18
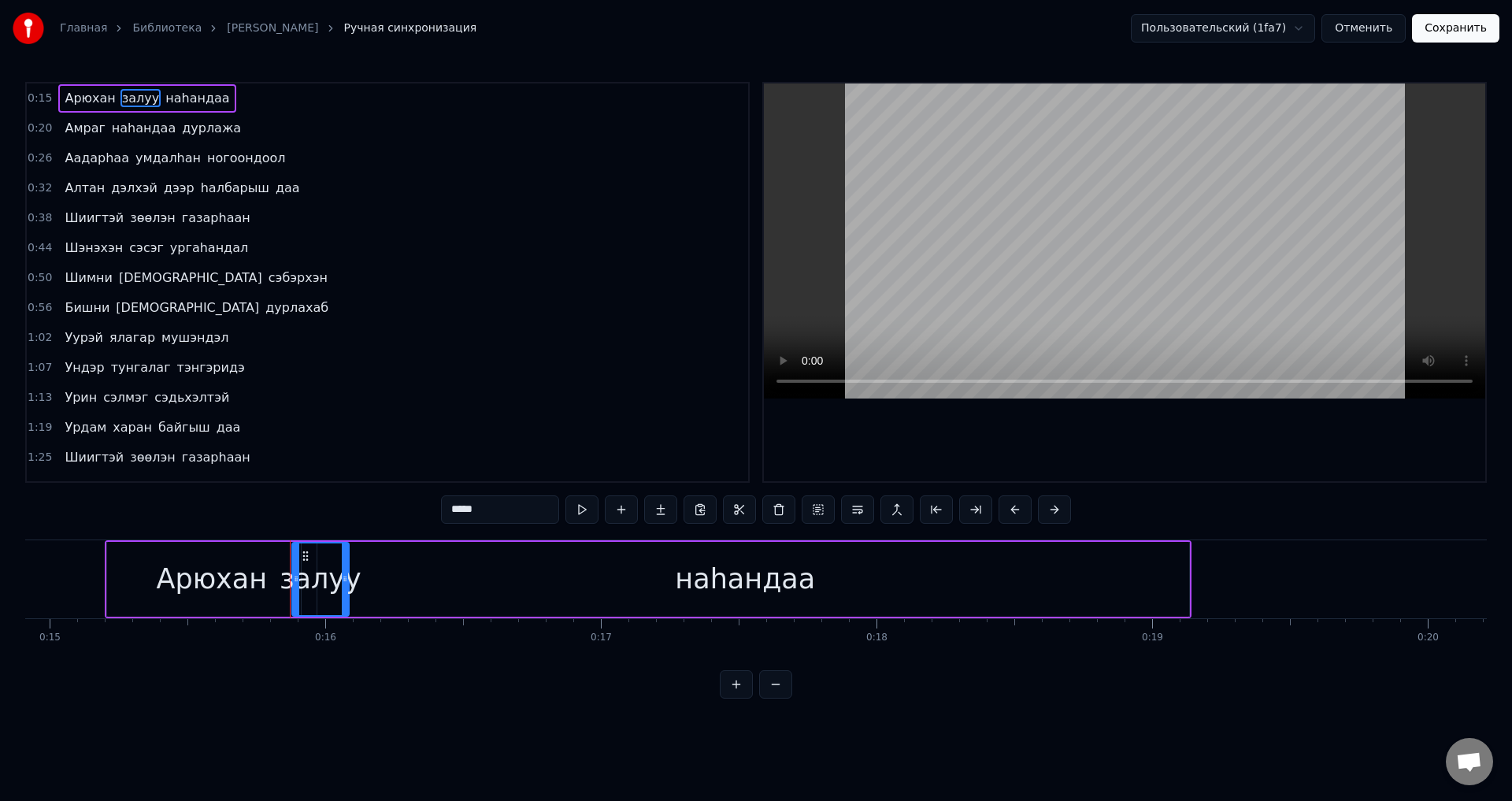
click at [94, 105] on span "Арюхан" at bounding box center [89, 98] width 54 height 18
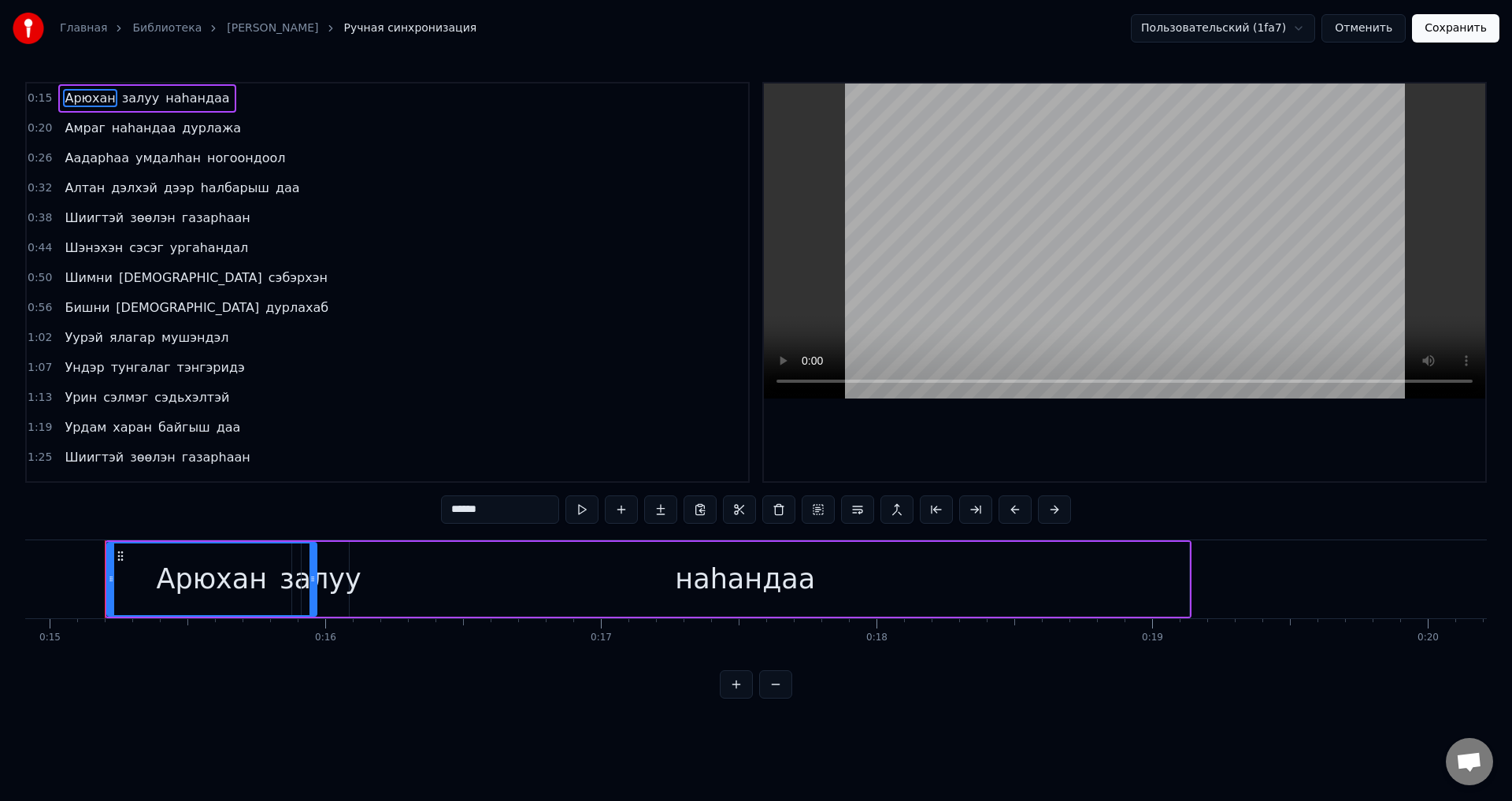
click at [122, 102] on span "залуу" at bounding box center [140, 98] width 40 height 18
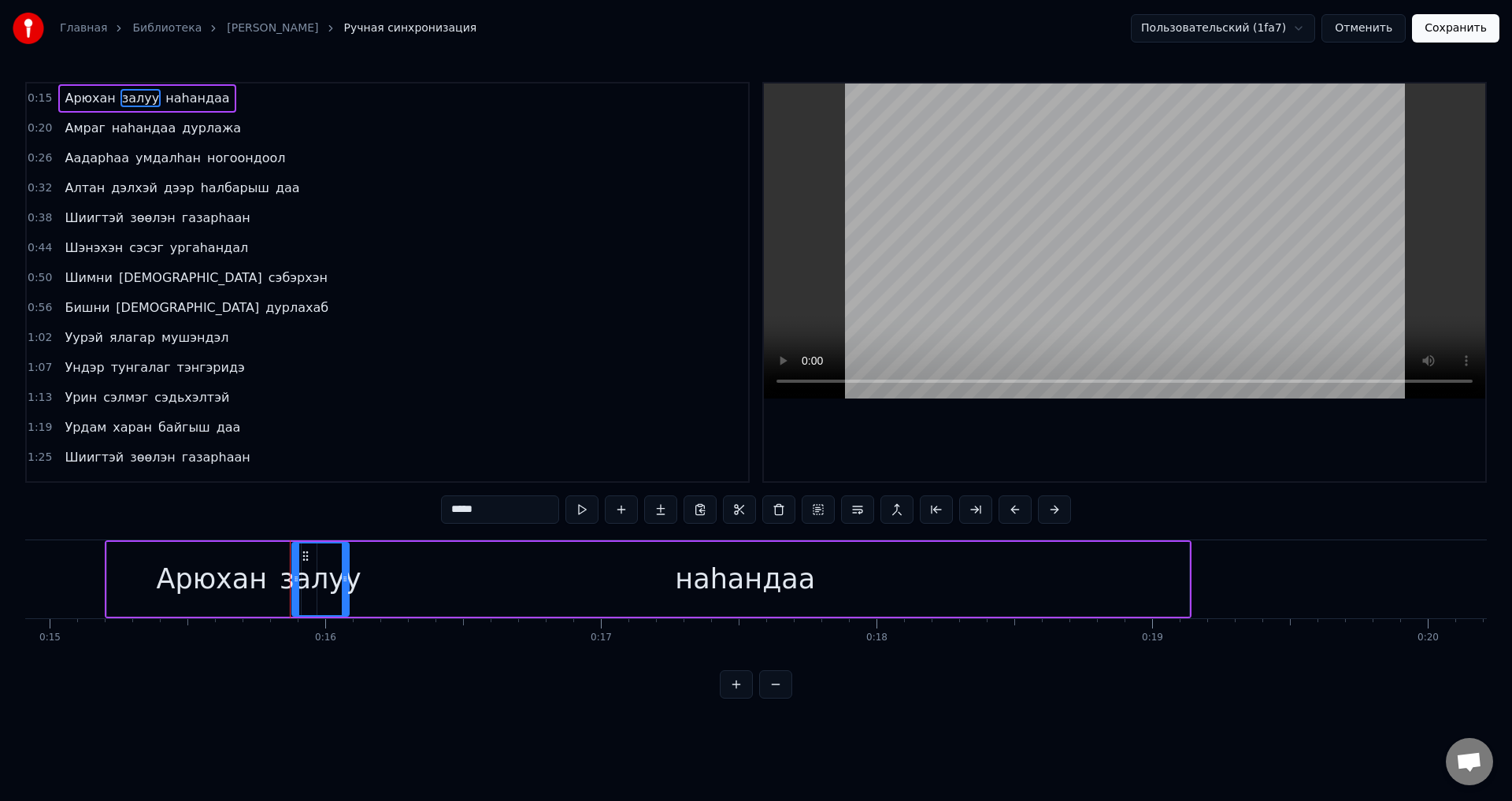
click at [179, 96] on span "наhандаа" at bounding box center [197, 98] width 67 height 18
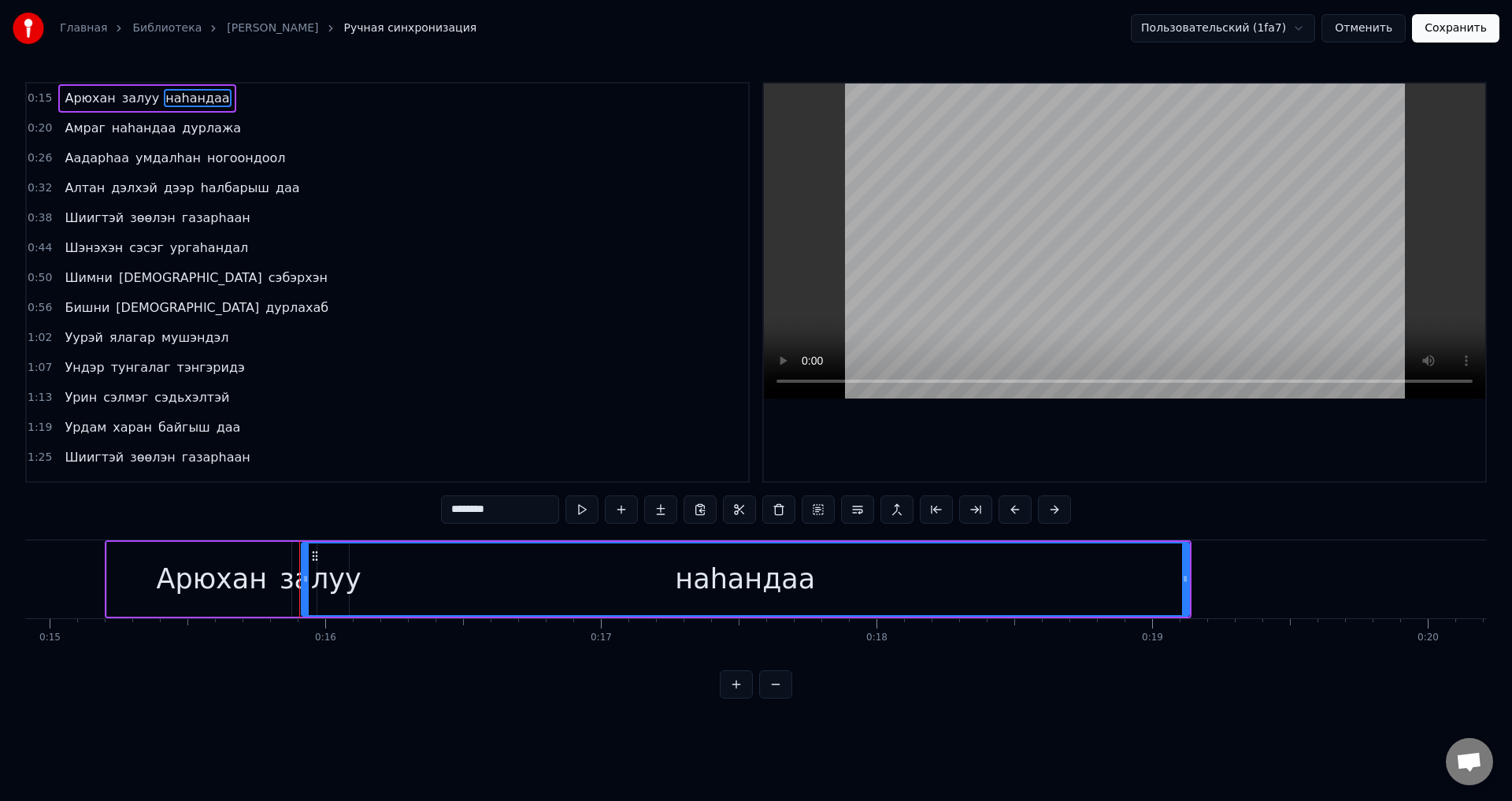
click at [122, 564] on div "Арюхан" at bounding box center [212, 579] width 210 height 75
type input "******"
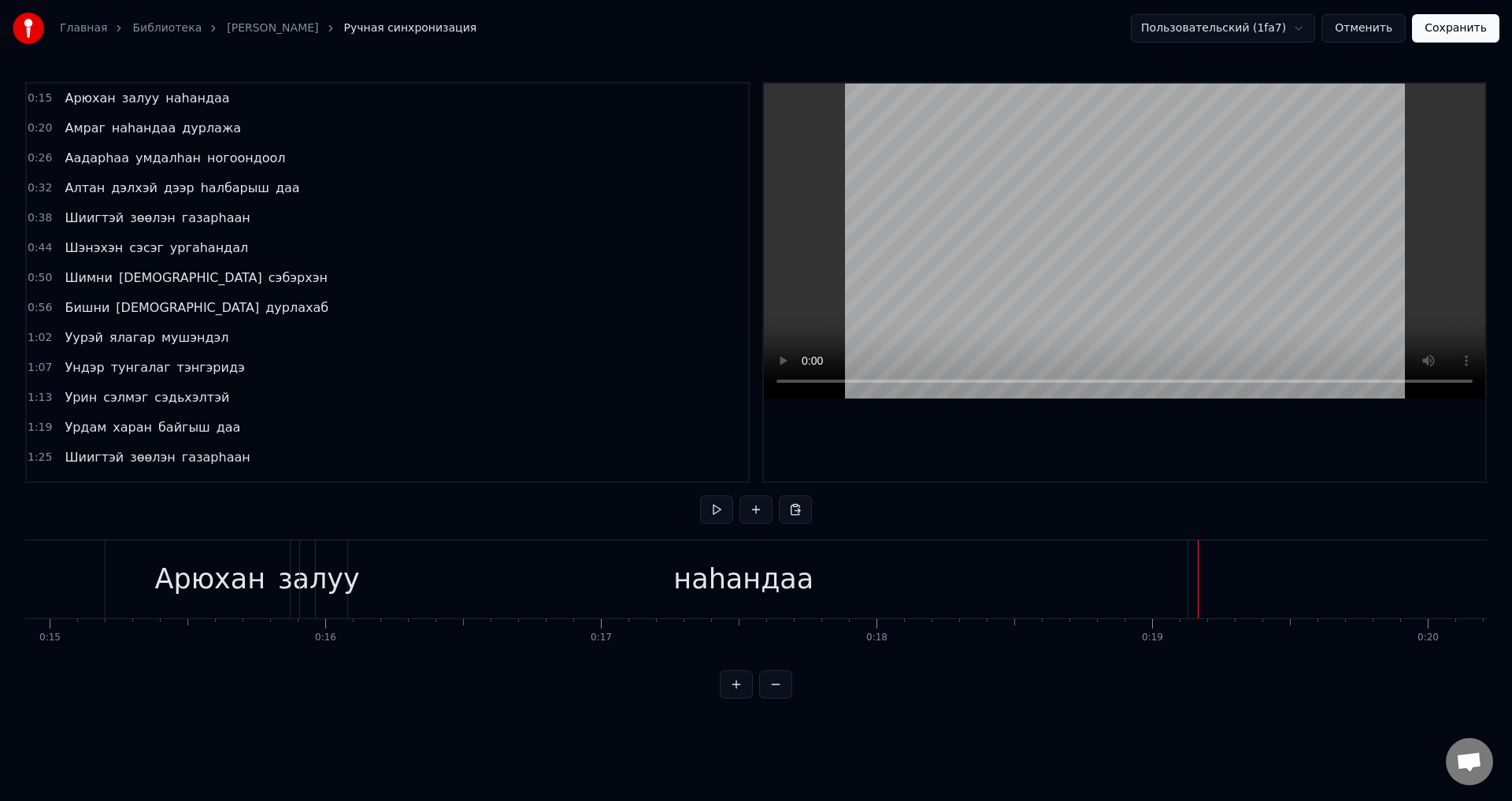
click at [1187, 565] on div "наhандаа" at bounding box center [743, 579] width 889 height 78
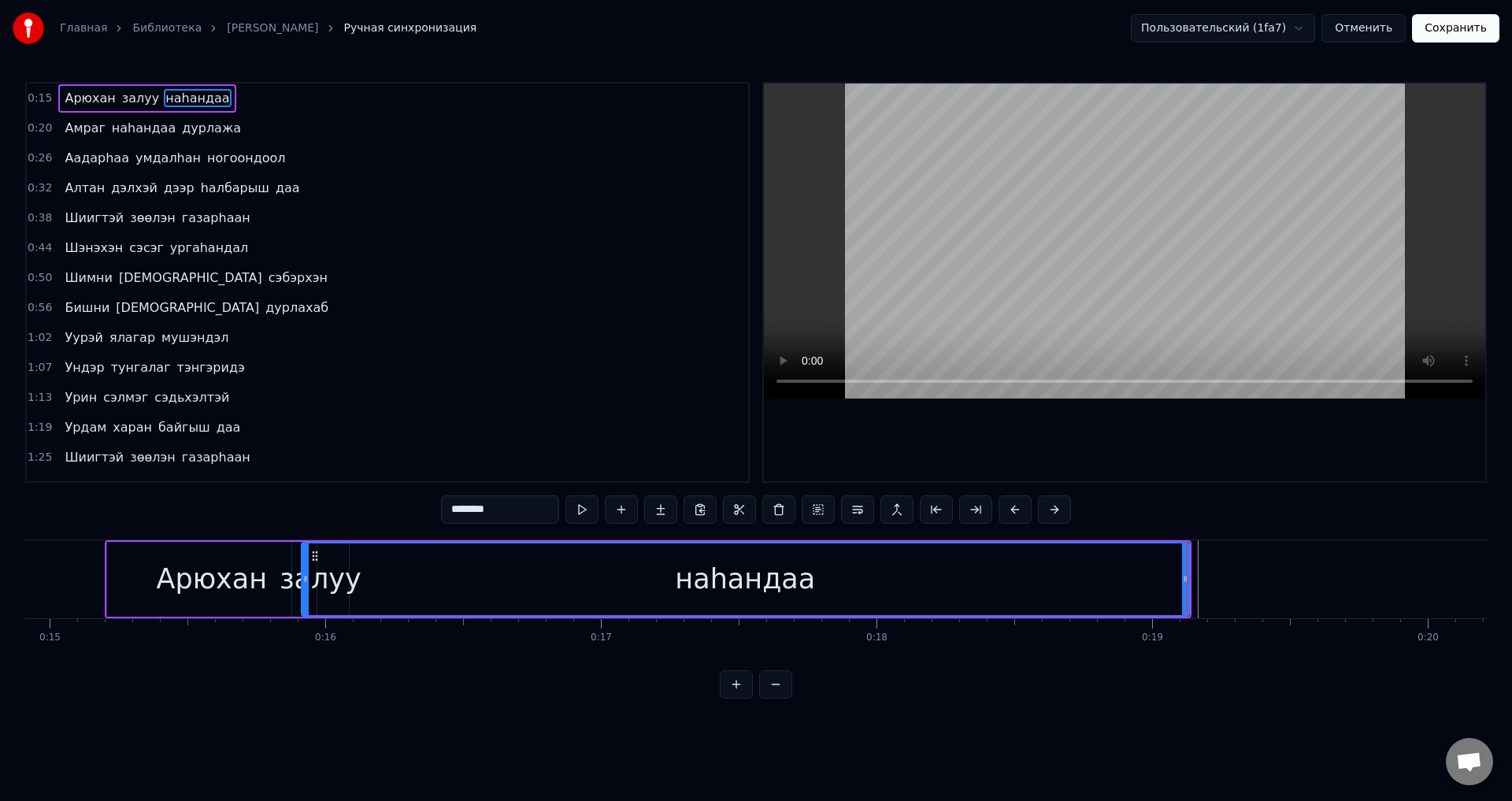
drag, startPoint x: 1187, startPoint y: 585, endPoint x: 1164, endPoint y: 561, distance: 33.2
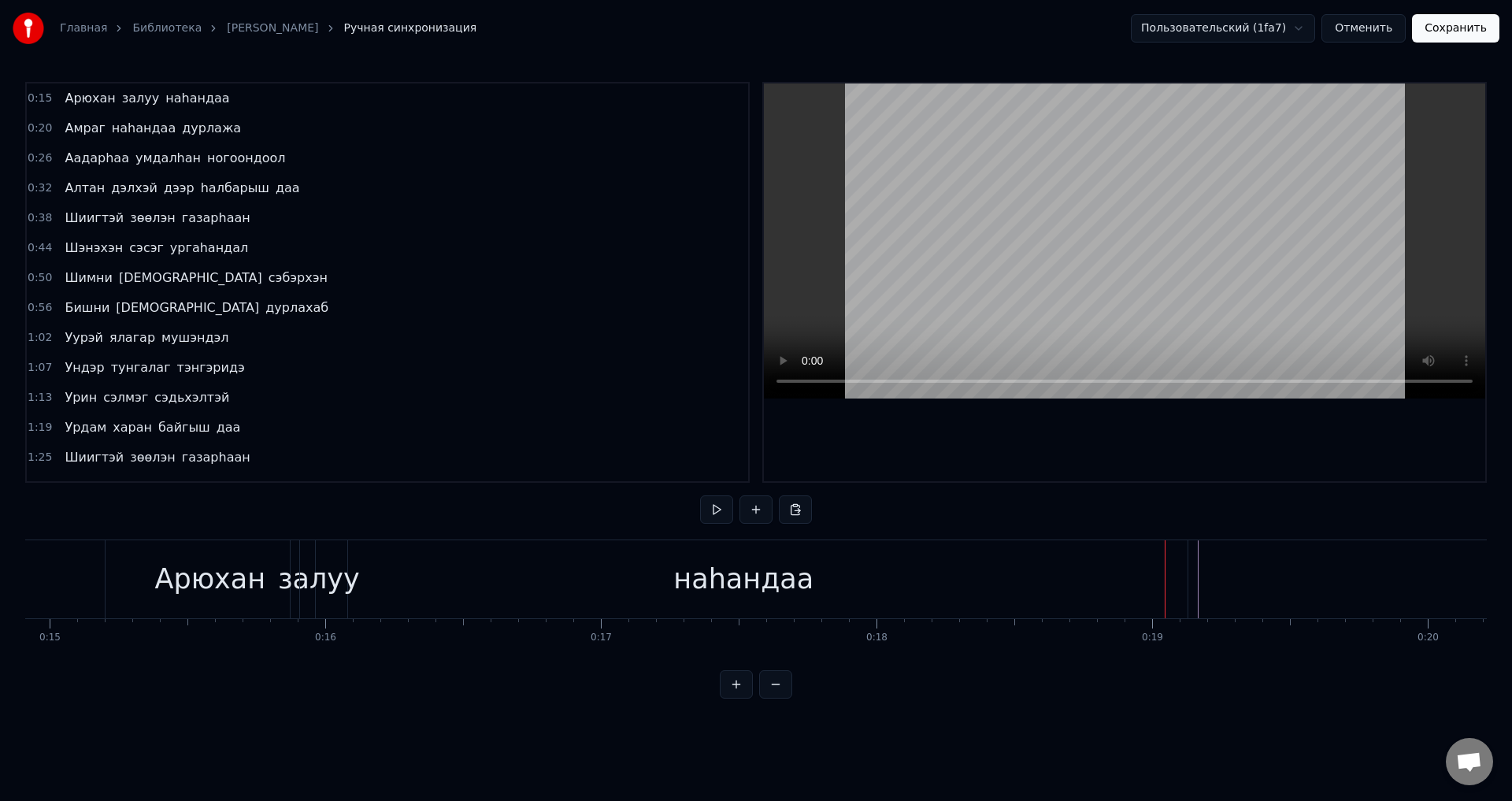
click at [1181, 570] on div "наhандаа" at bounding box center [744, 579] width 888 height 78
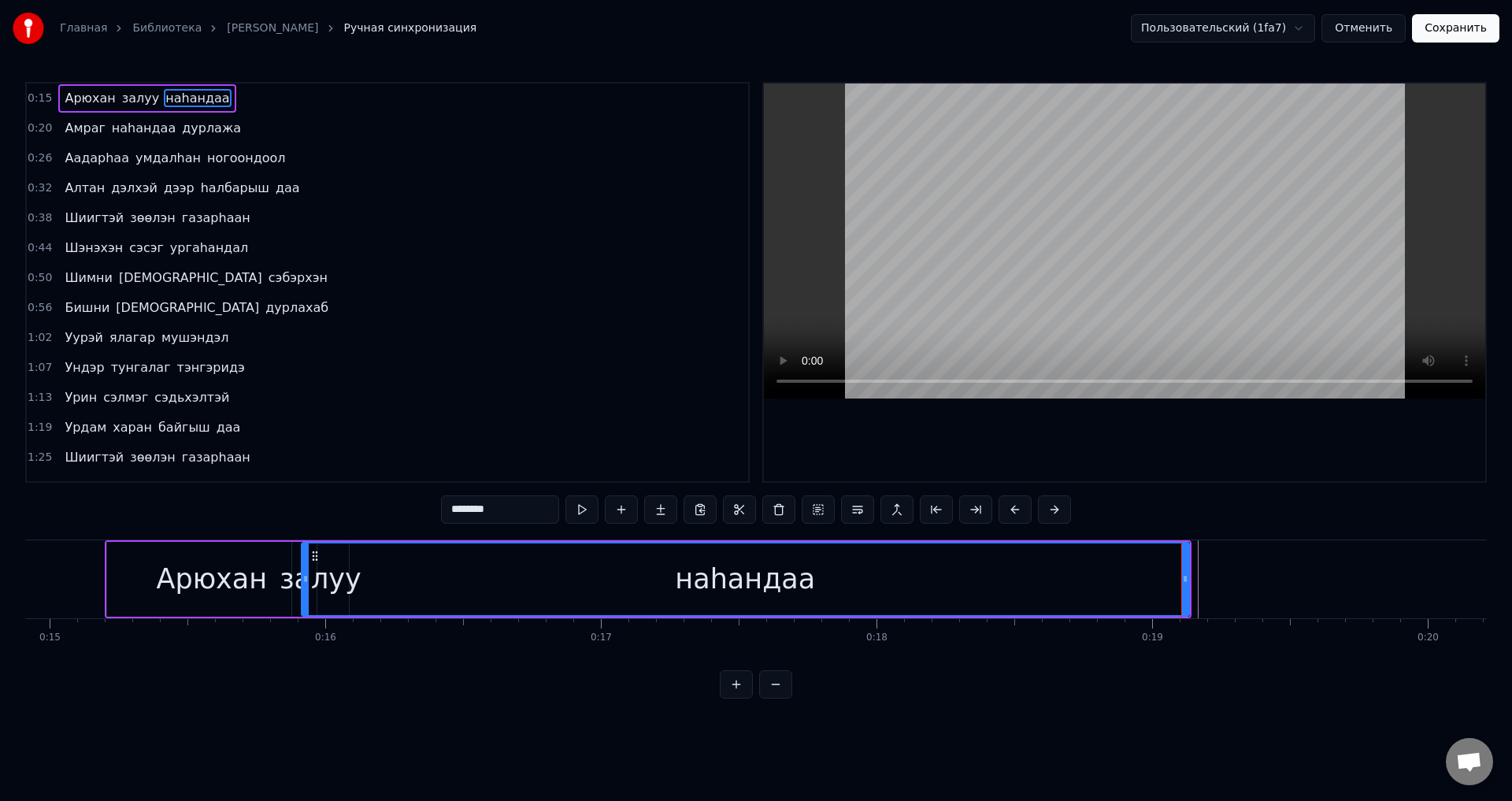
click at [109, 575] on div "Арюхан" at bounding box center [211, 579] width 211 height 75
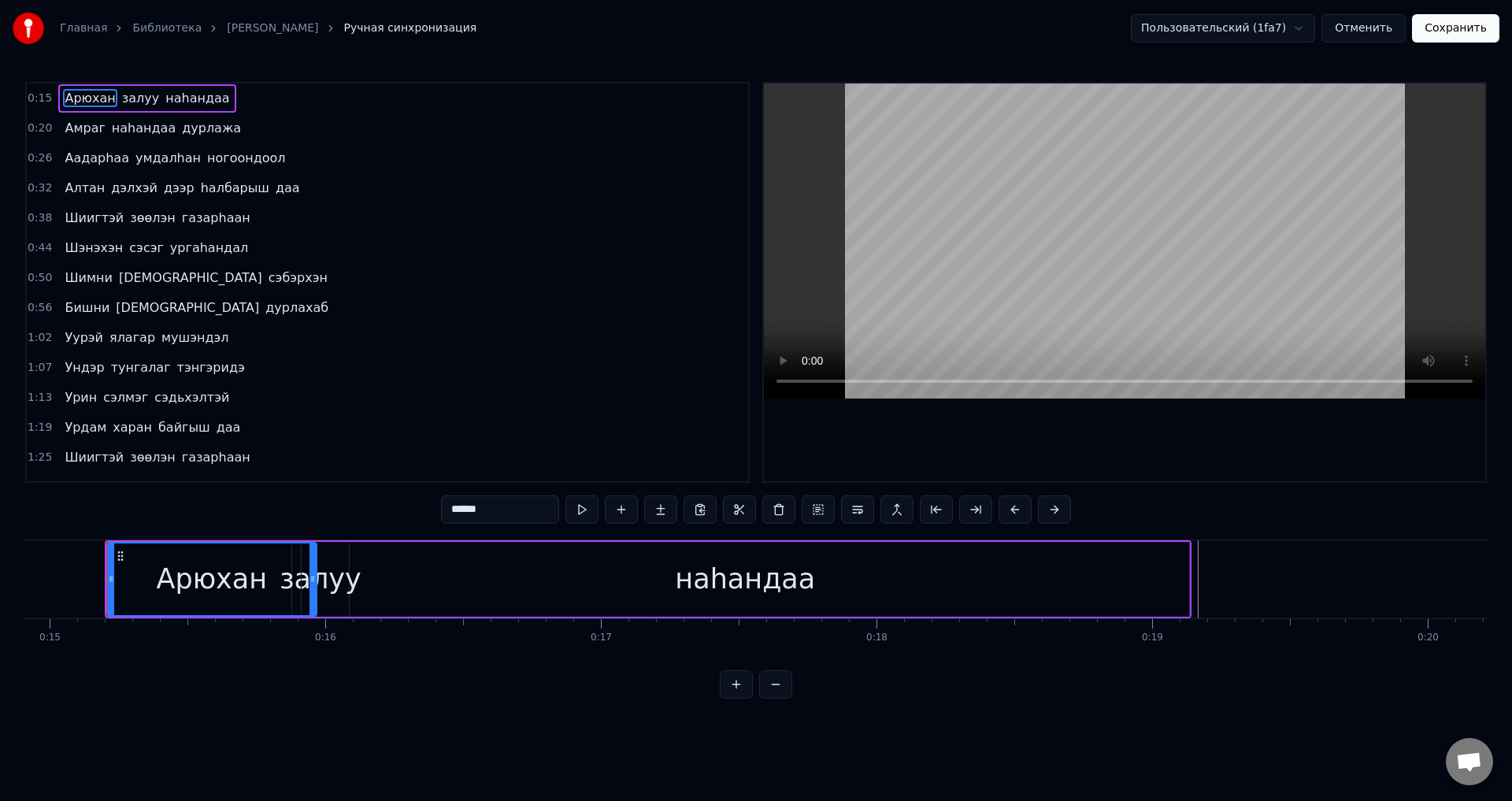
click at [1172, 579] on div "наhандаа" at bounding box center [746, 579] width 888 height 75
type input "********"
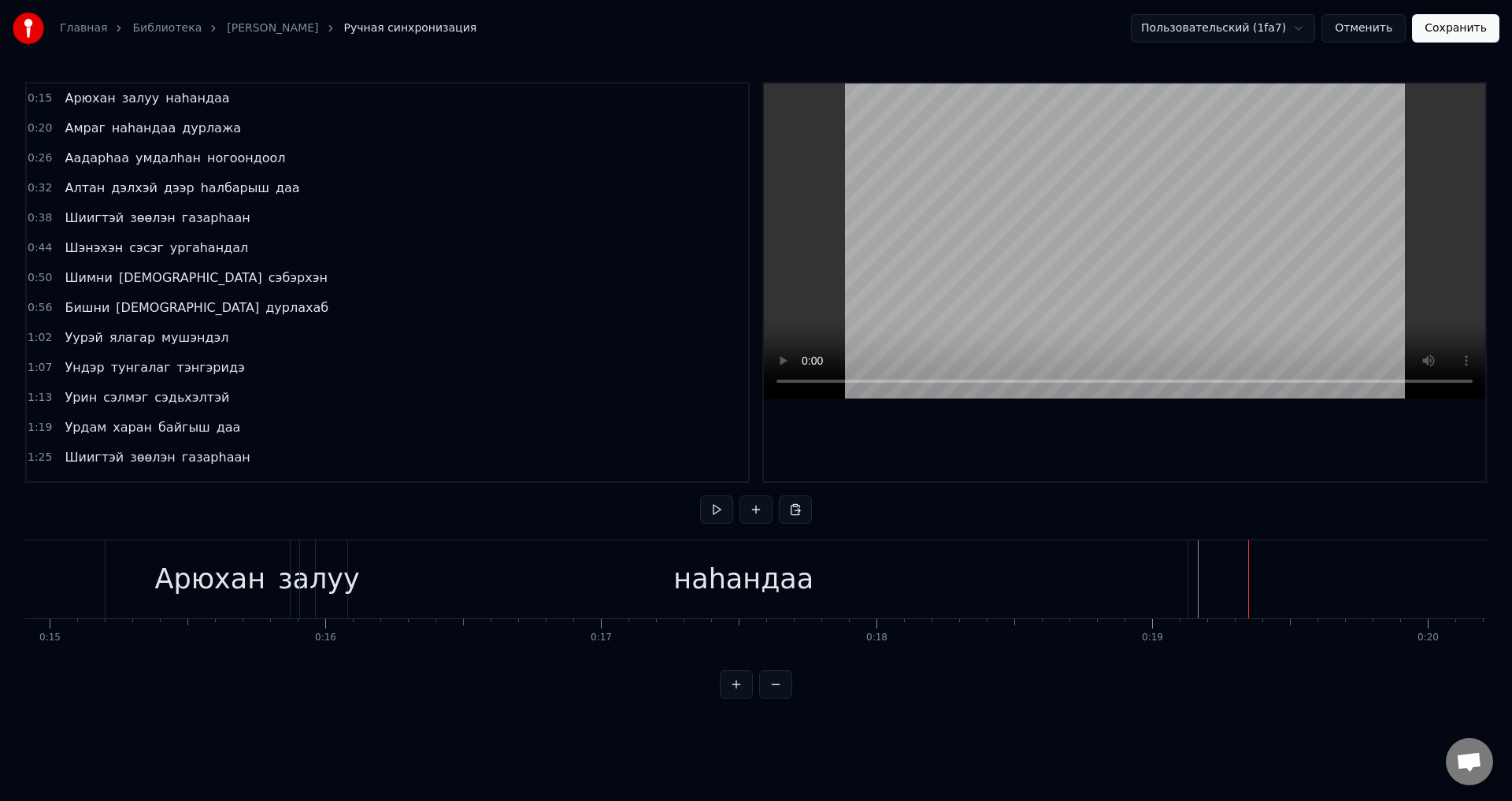
click at [1188, 576] on div "наhандаа" at bounding box center [743, 579] width 889 height 78
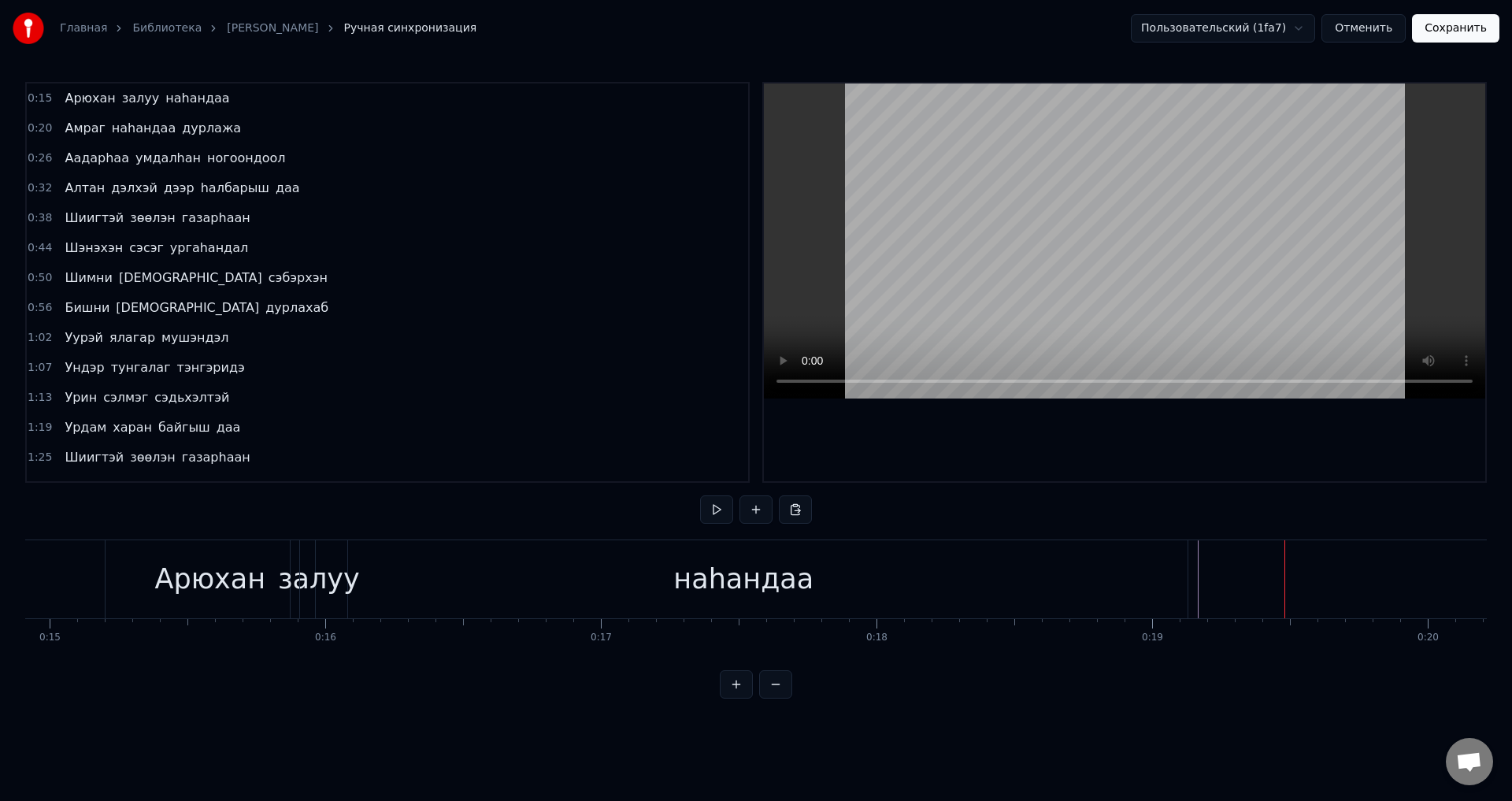
click at [1162, 580] on div "наhандаа" at bounding box center [744, 579] width 888 height 78
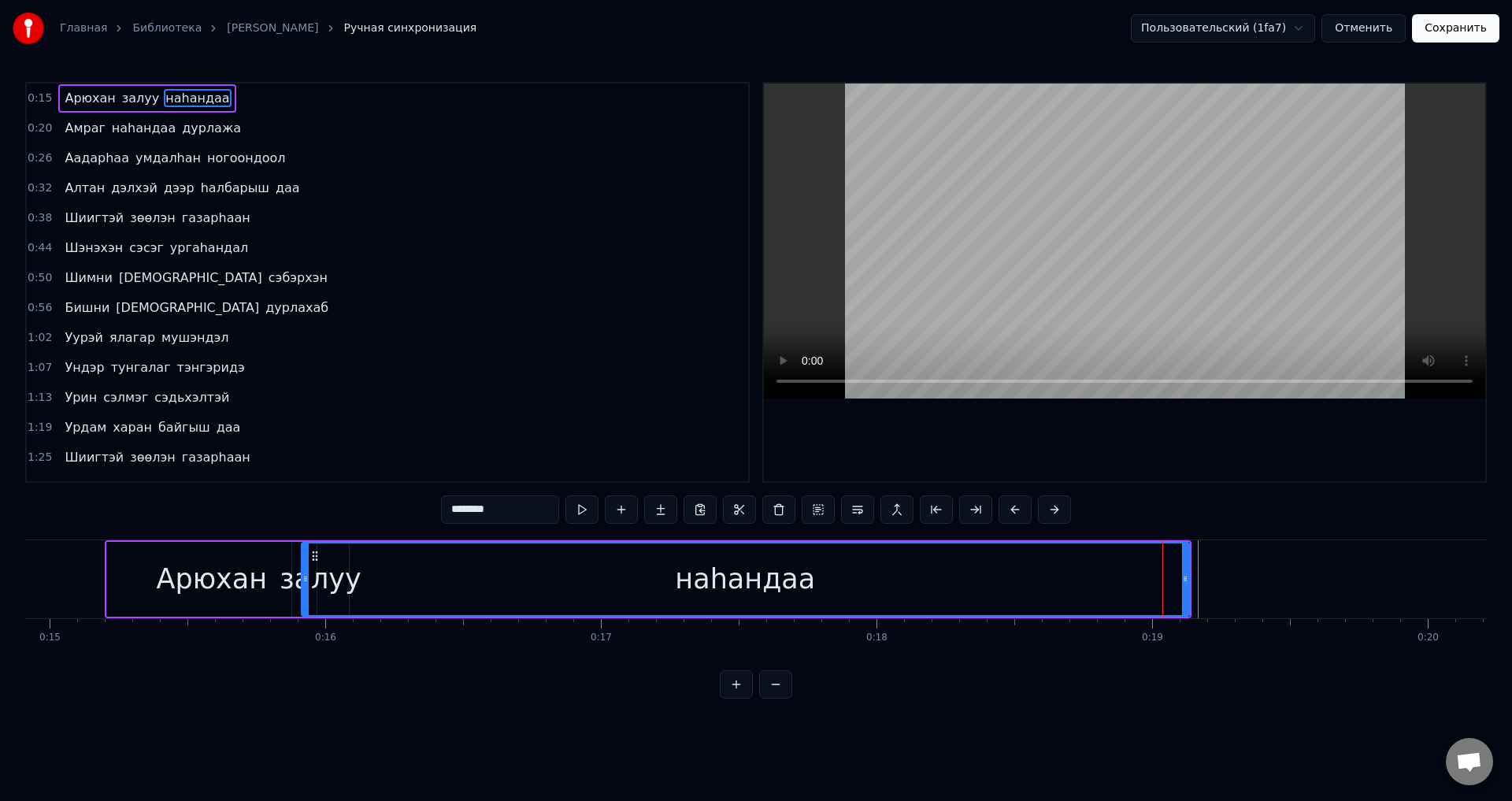
click at [197, 600] on div "Арюхан" at bounding box center [212, 579] width 210 height 75
type input "******"
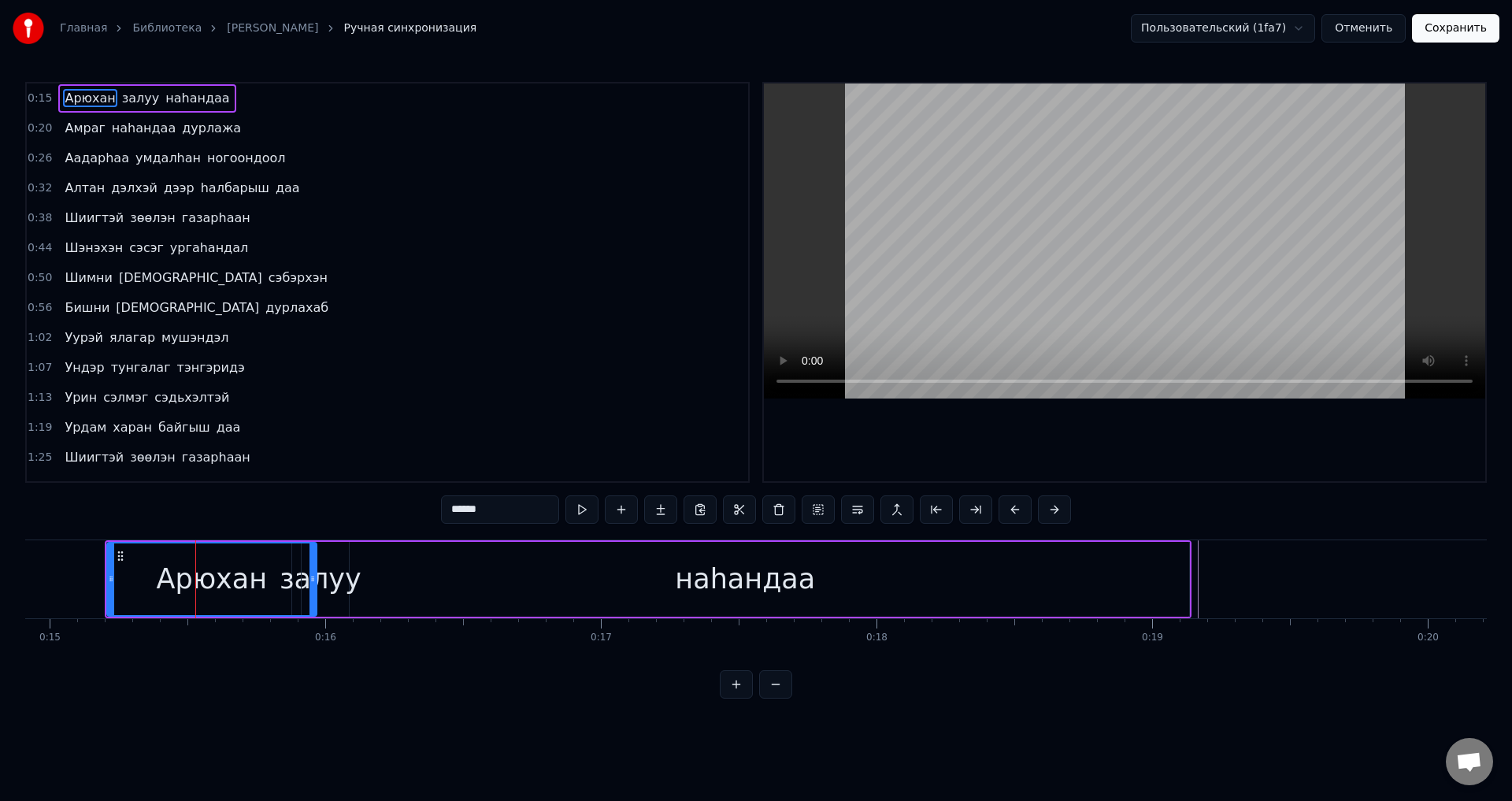
click at [153, 590] on div "Арюхан" at bounding box center [212, 578] width 208 height 72
click at [115, 591] on div "Арюхан" at bounding box center [212, 578] width 208 height 72
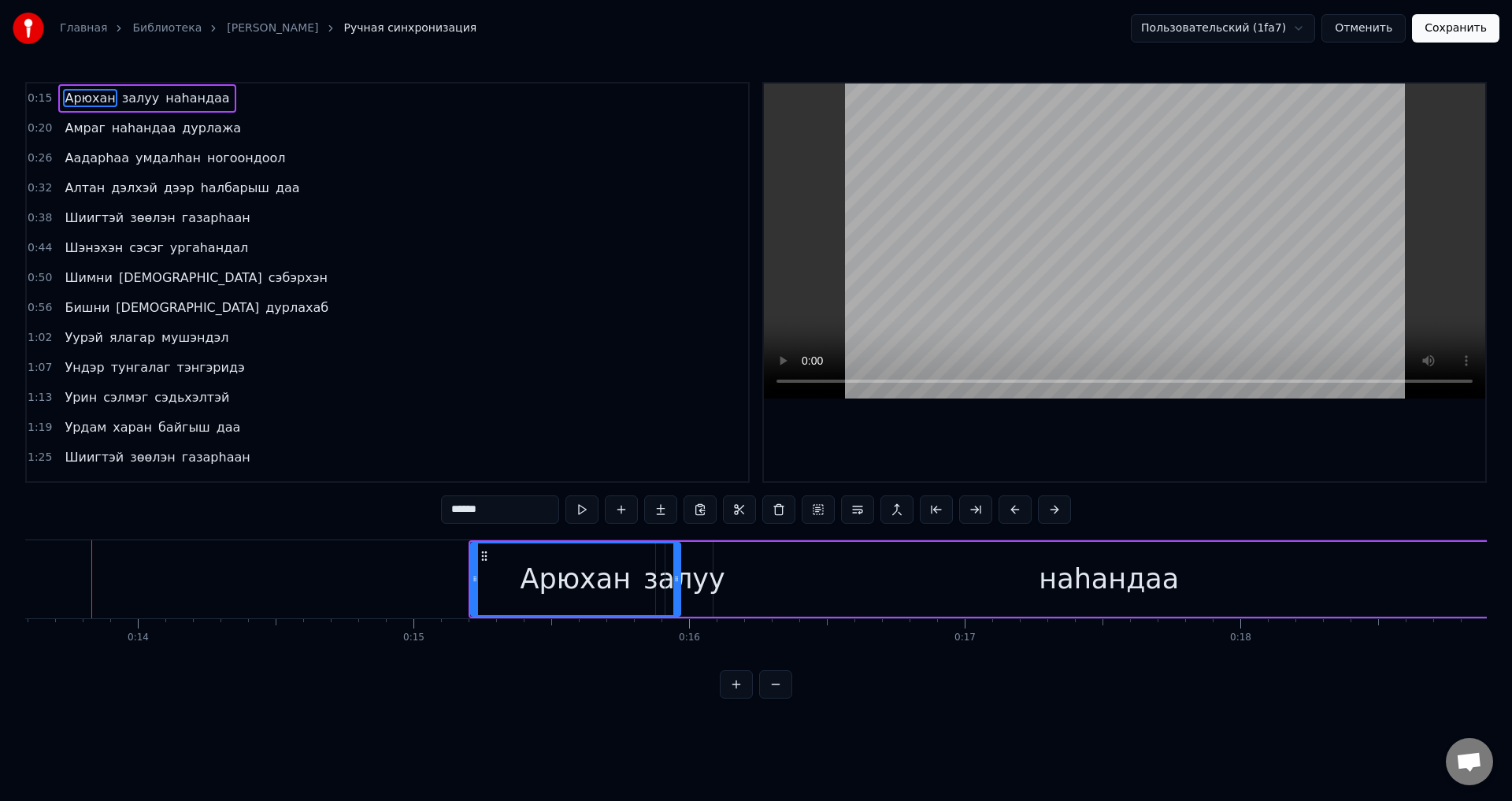
scroll to position [0, 3732]
click at [547, 576] on div "Арюхан" at bounding box center [587, 579] width 111 height 42
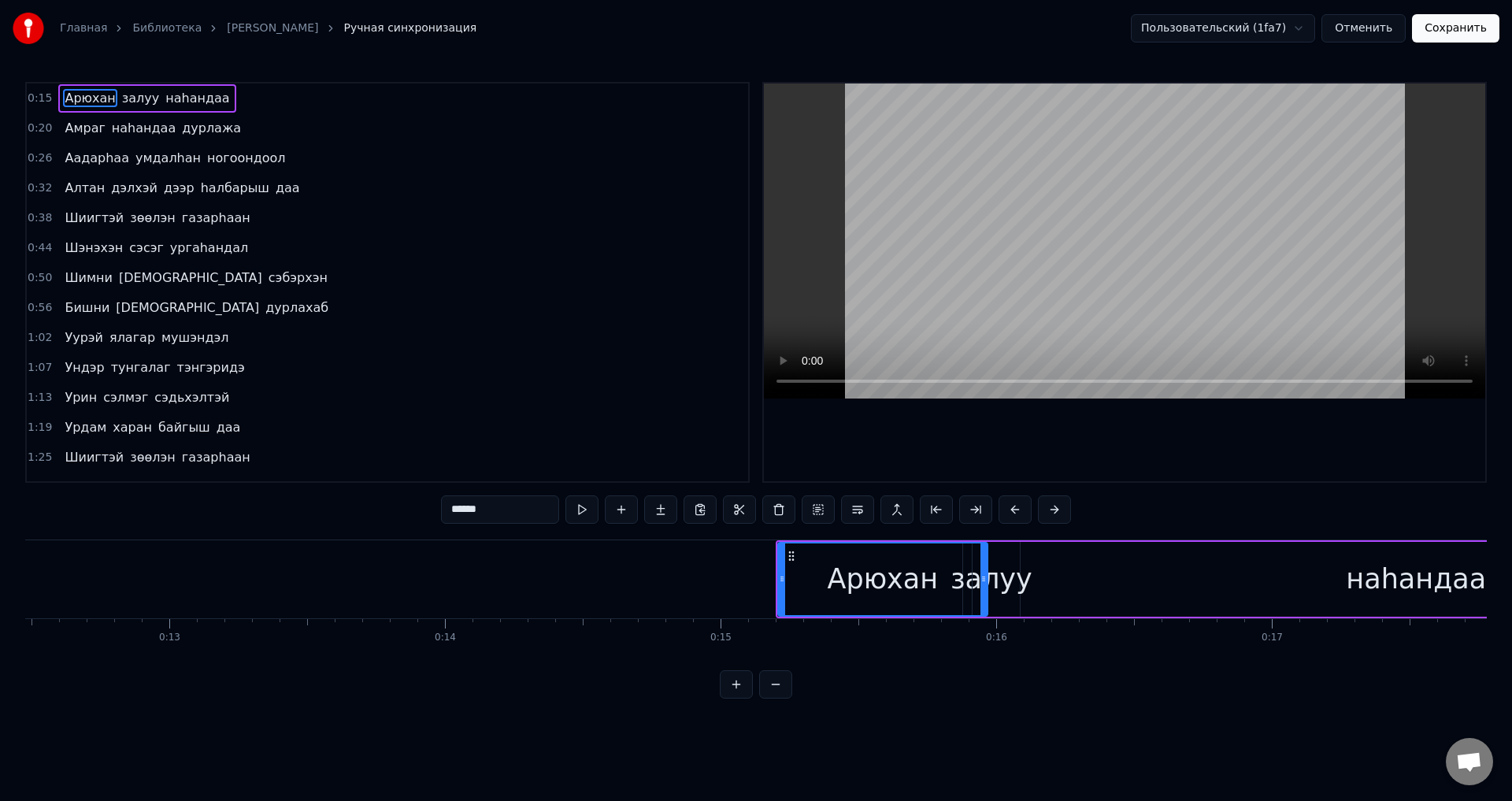
scroll to position [0, 3256]
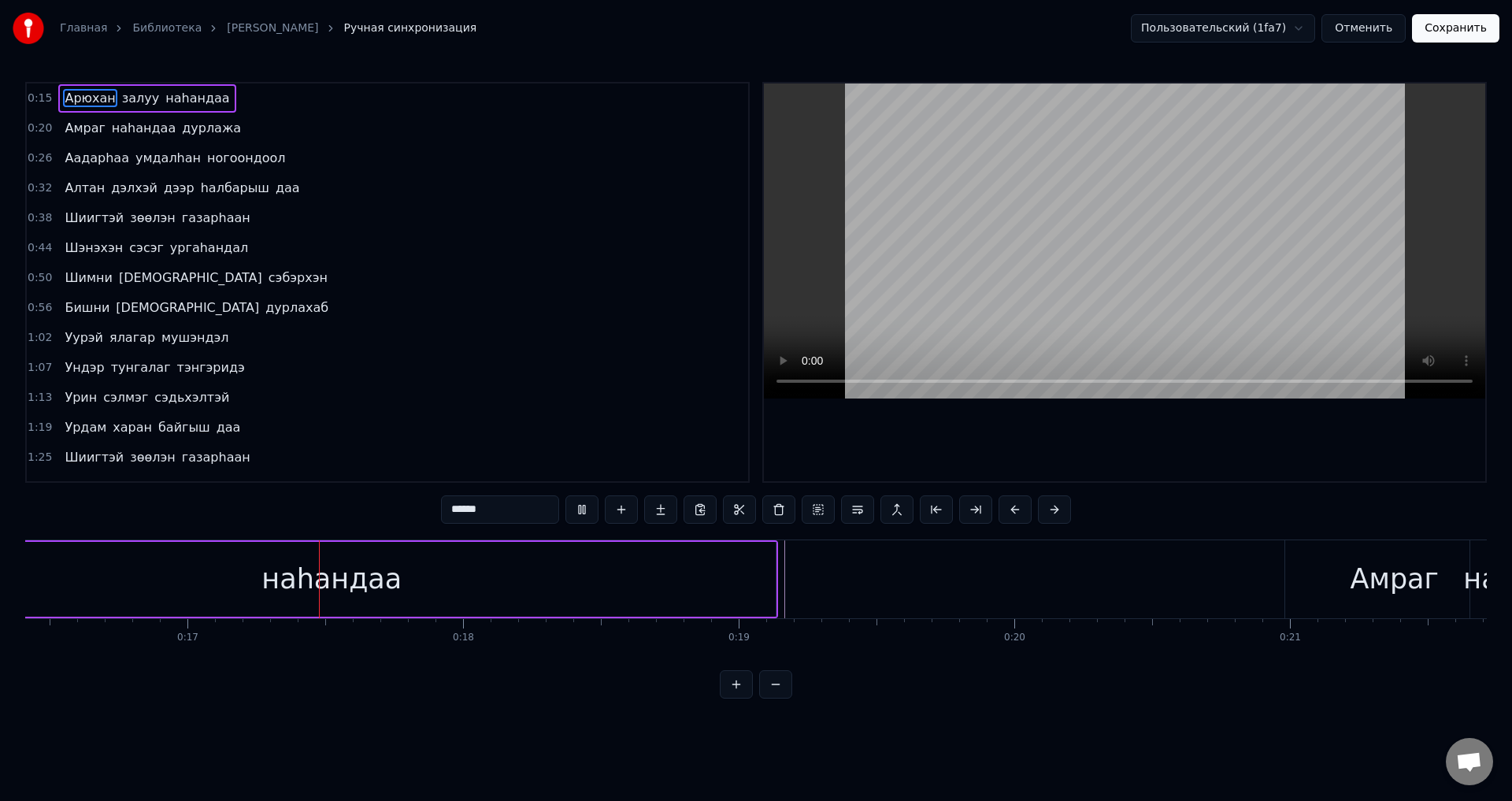
click at [850, 307] on video at bounding box center [1124, 240] width 721 height 315
click at [94, 97] on span "Арюхан" at bounding box center [89, 98] width 54 height 18
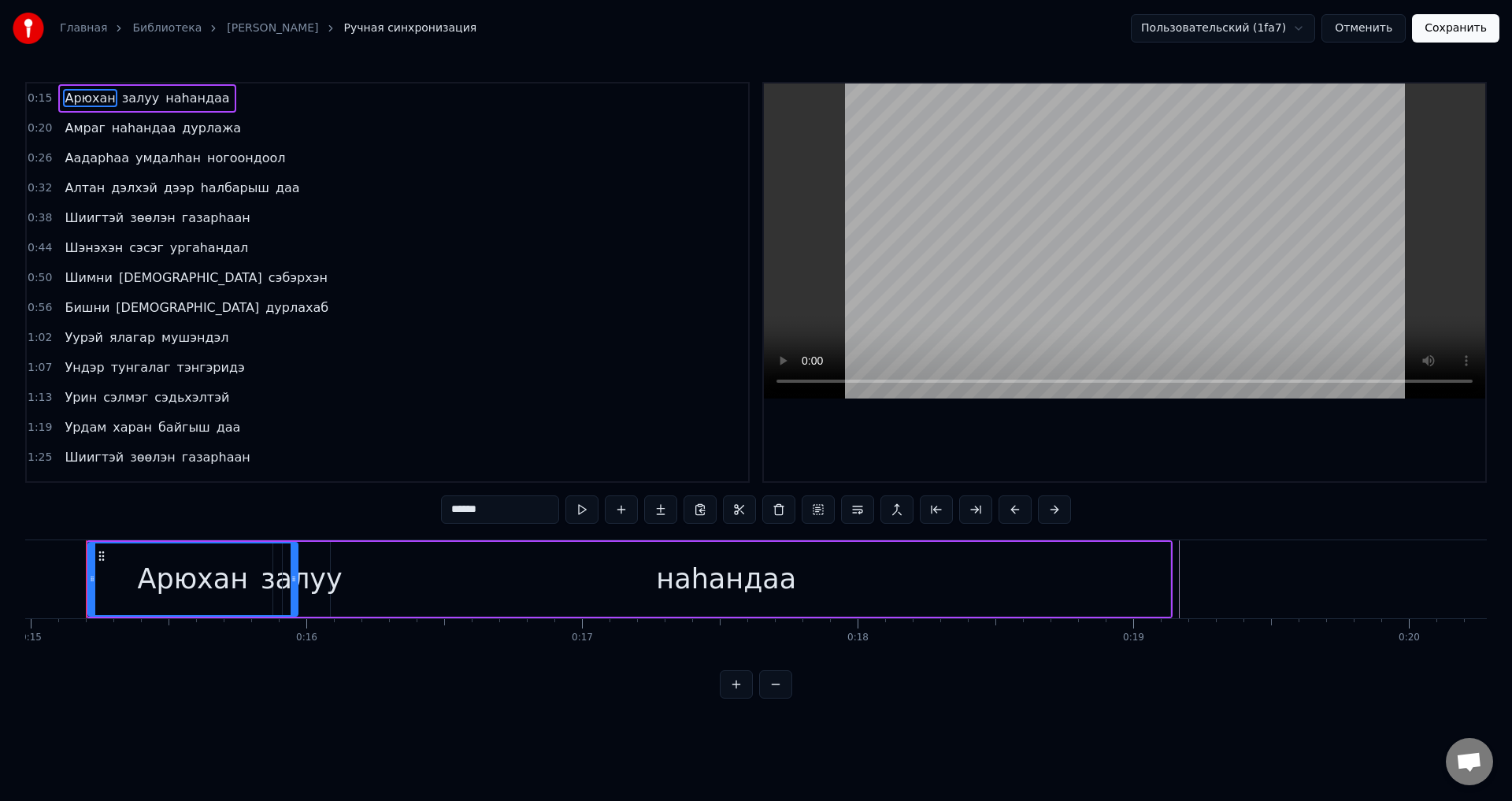
scroll to position [0, 4109]
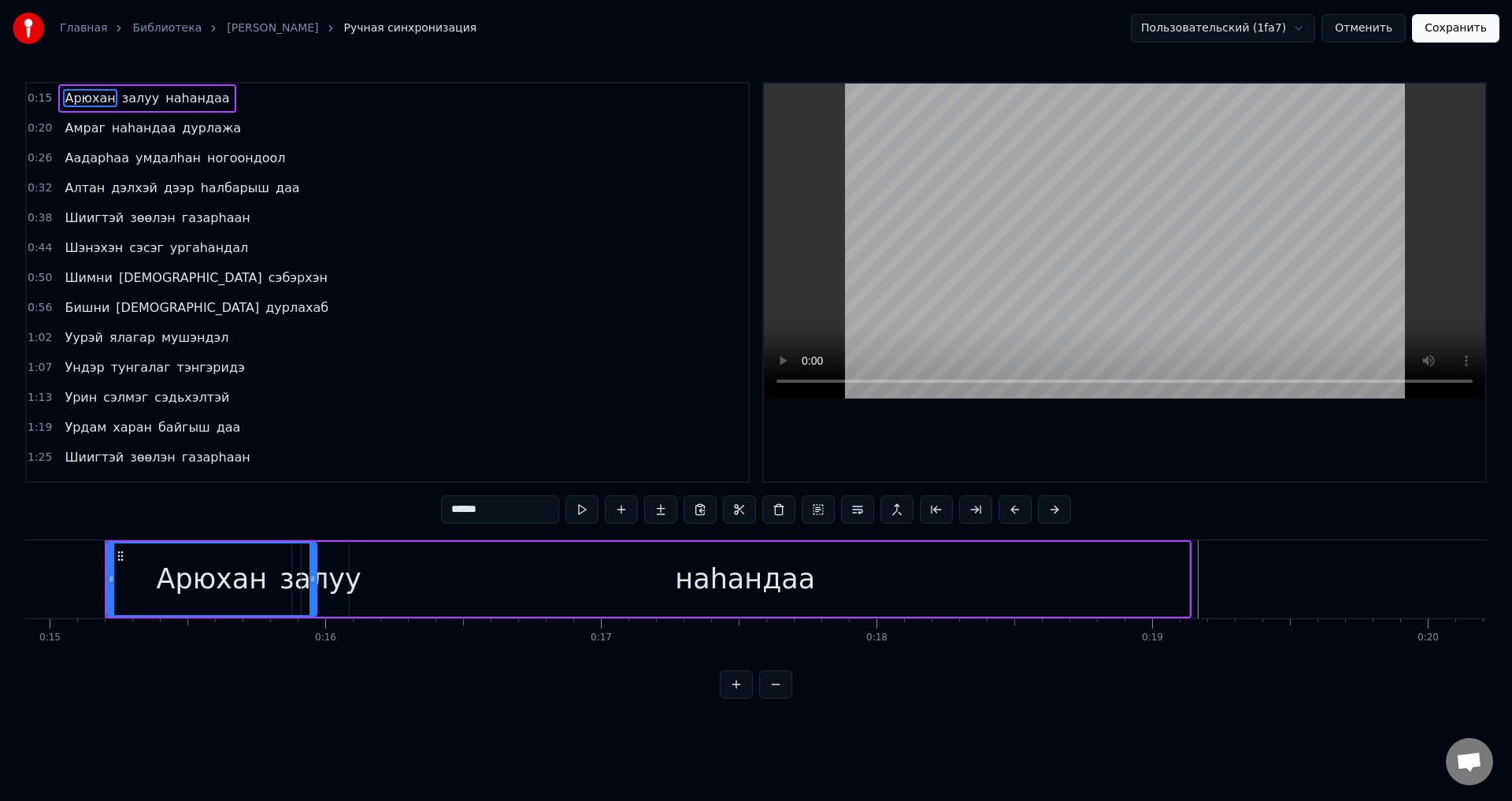
click at [112, 586] on div at bounding box center [111, 578] width 6 height 72
click at [124, 572] on div "Арюхан" at bounding box center [212, 578] width 208 height 72
drag, startPoint x: 110, startPoint y: 577, endPoint x: 92, endPoint y: 576, distance: 18.0
click at [92, 576] on icon at bounding box center [93, 578] width 6 height 13
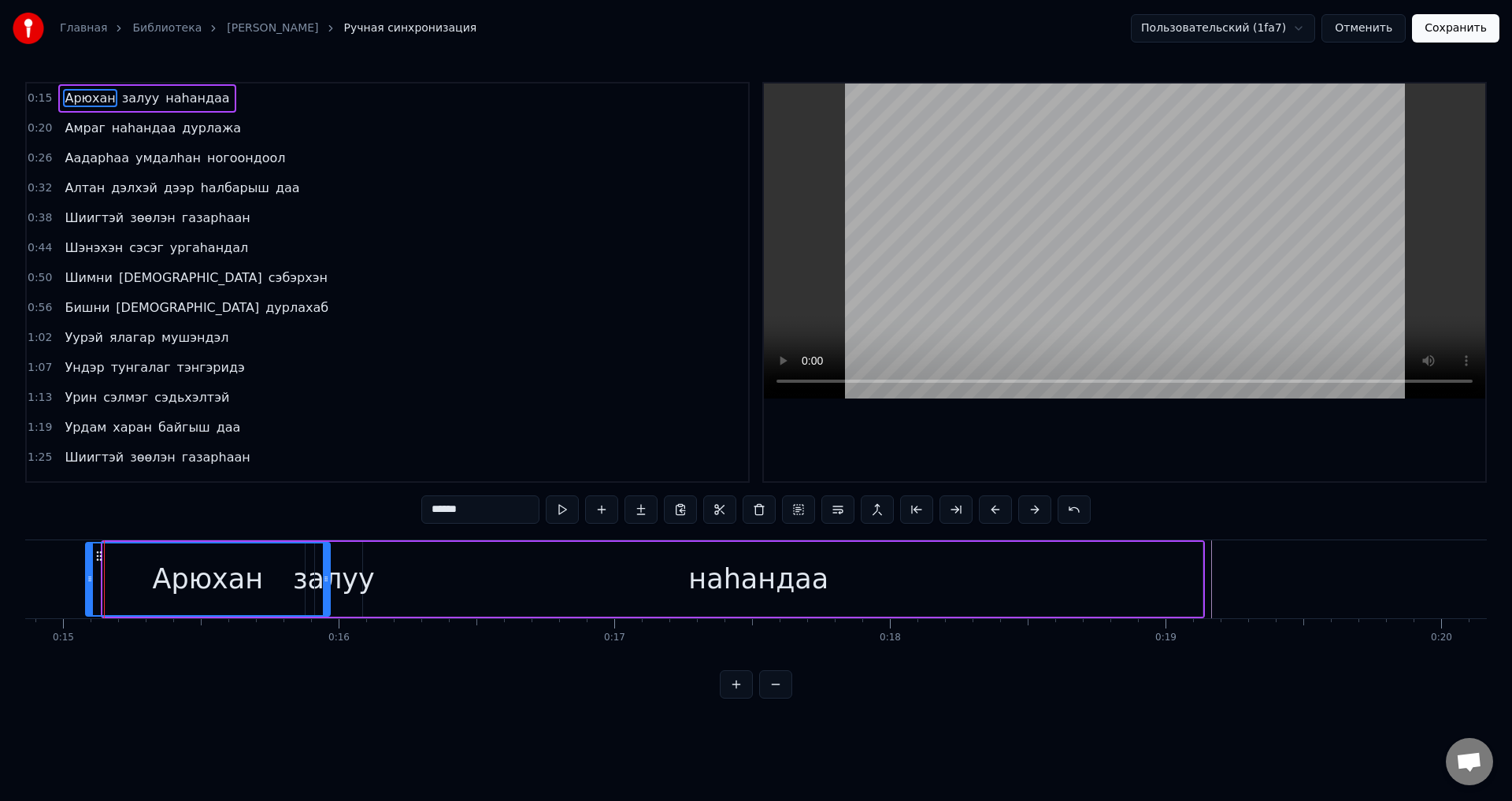
drag, startPoint x: 107, startPoint y: 598, endPoint x: 90, endPoint y: 591, distance: 18.4
click at [90, 591] on div at bounding box center [89, 578] width 6 height 72
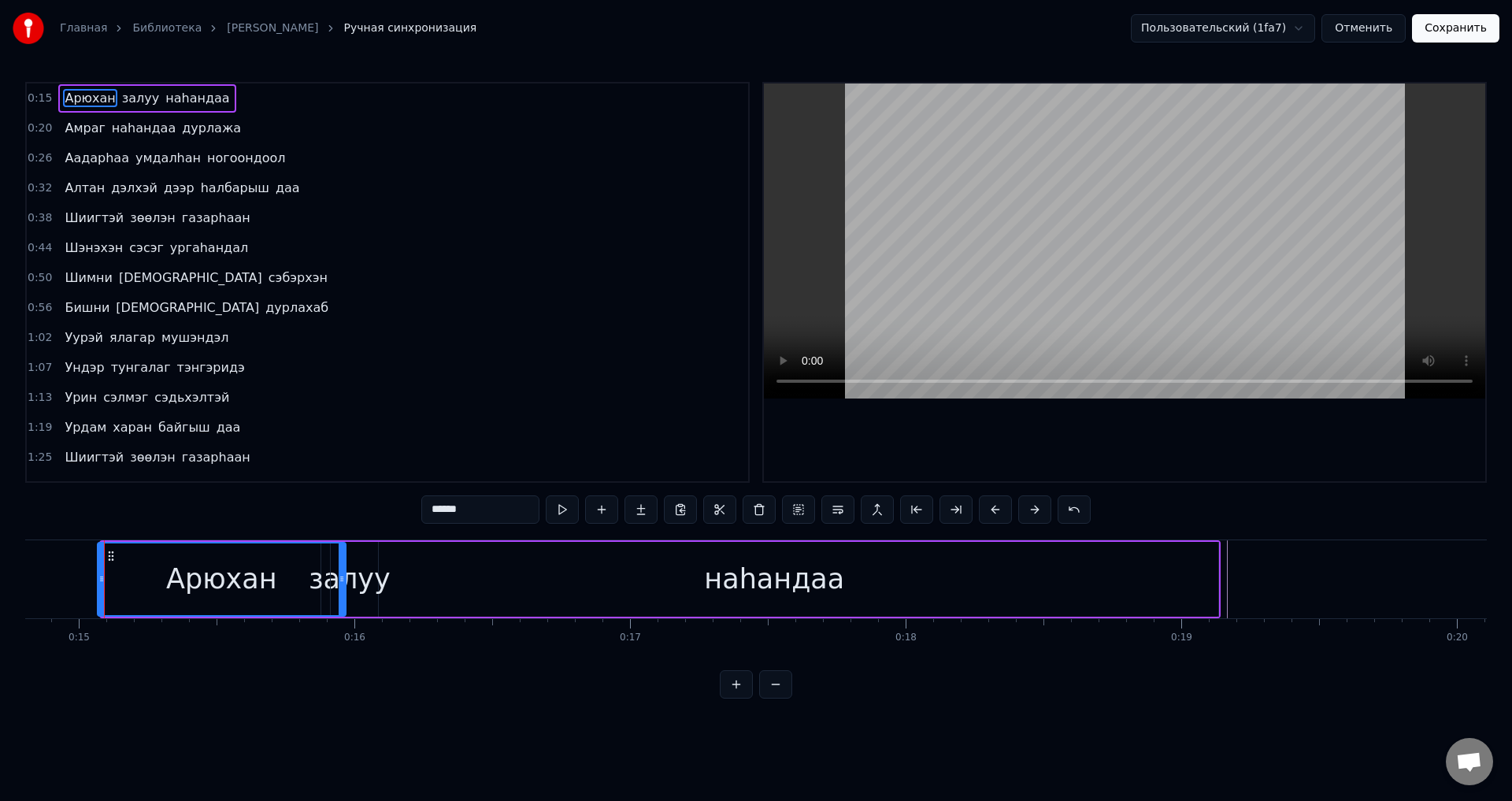
click at [99, 590] on div at bounding box center [101, 578] width 6 height 72
click at [134, 102] on span "залуу" at bounding box center [140, 98] width 40 height 18
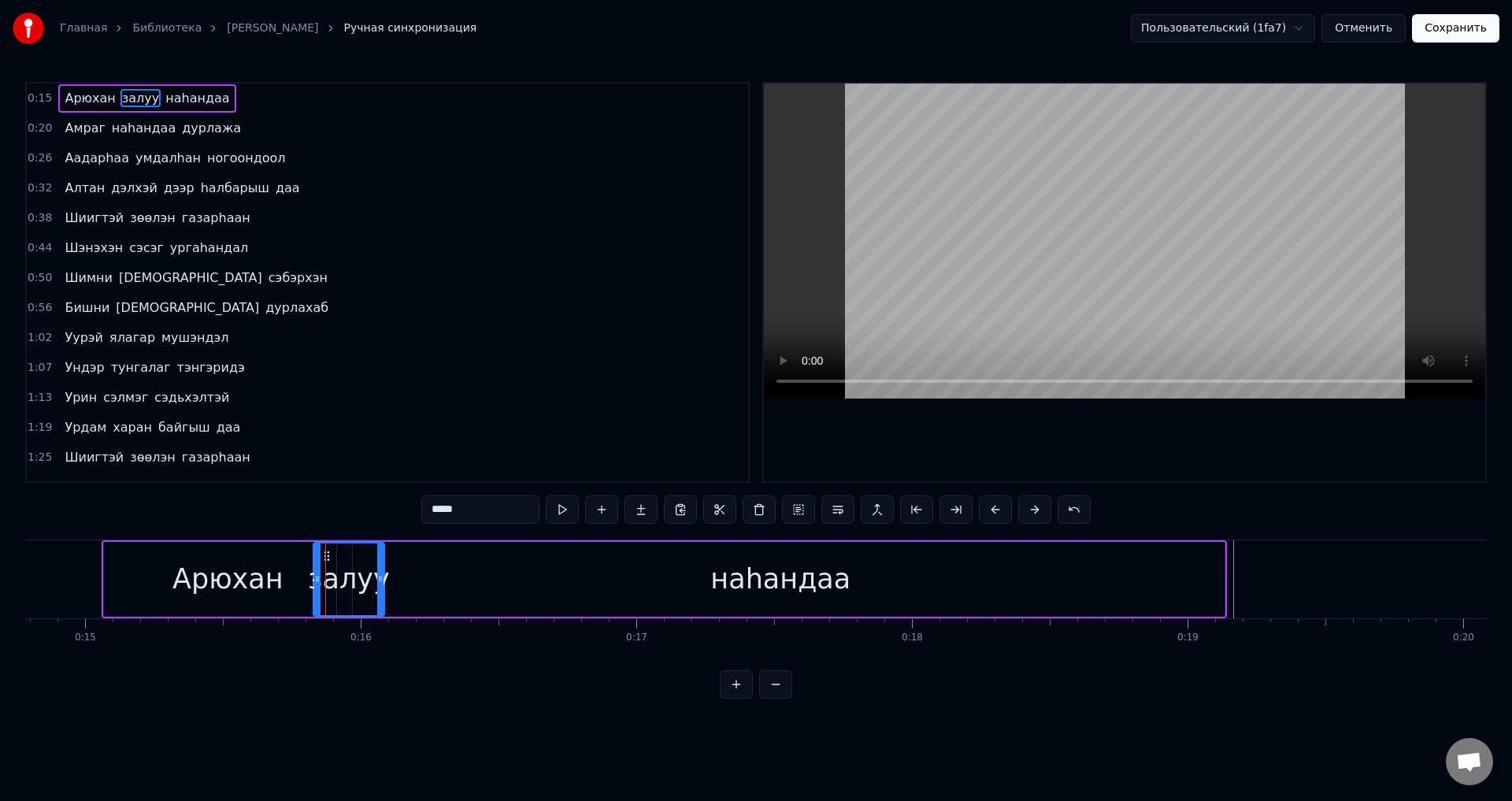
drag, startPoint x: 332, startPoint y: 593, endPoint x: 318, endPoint y: 587, distance: 15.2
click at [318, 587] on div at bounding box center [317, 578] width 6 height 72
click at [190, 576] on div "Арюхан" at bounding box center [227, 579] width 111 height 42
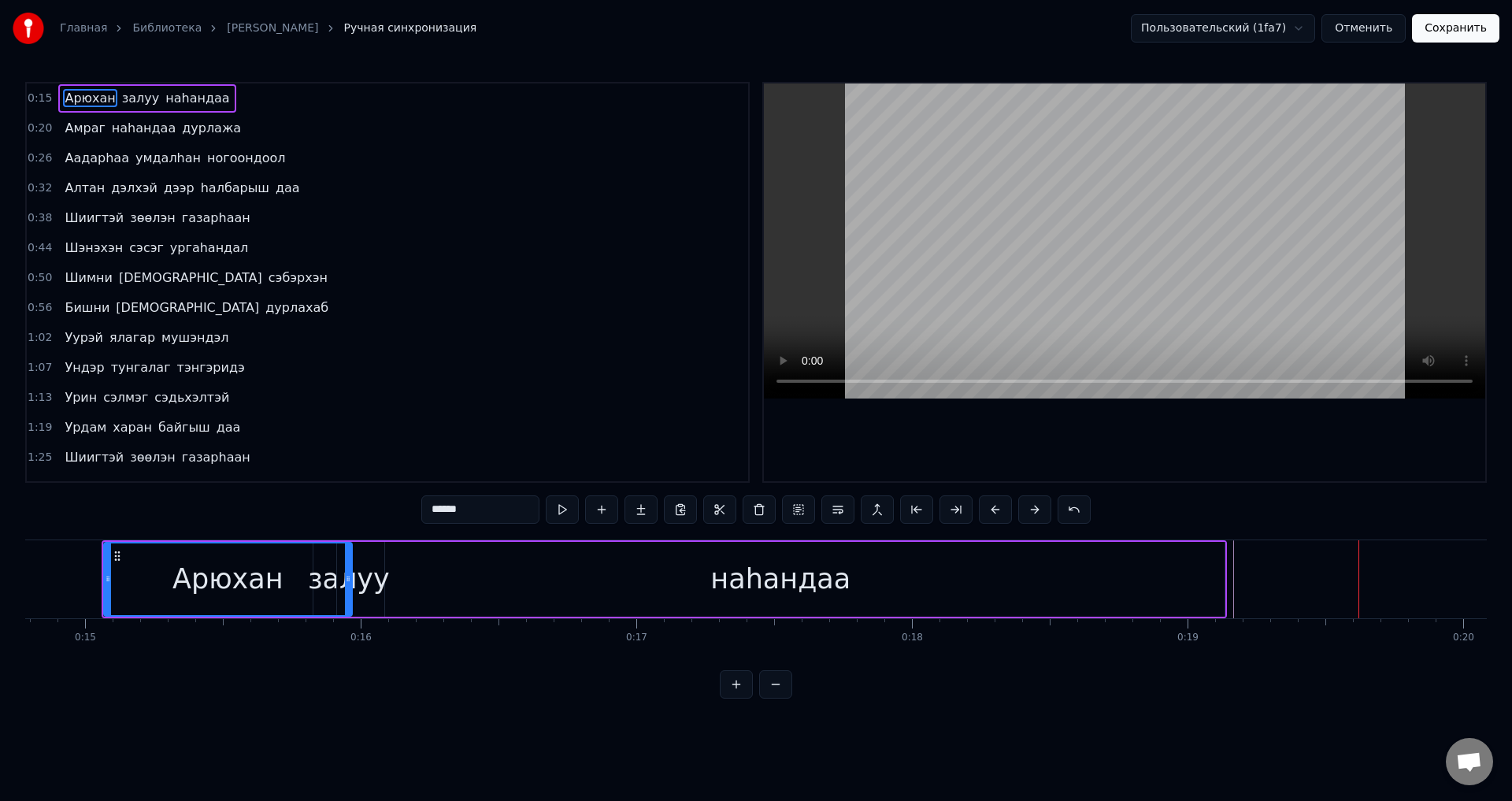
click at [98, 101] on span "Арюхан" at bounding box center [89, 98] width 54 height 18
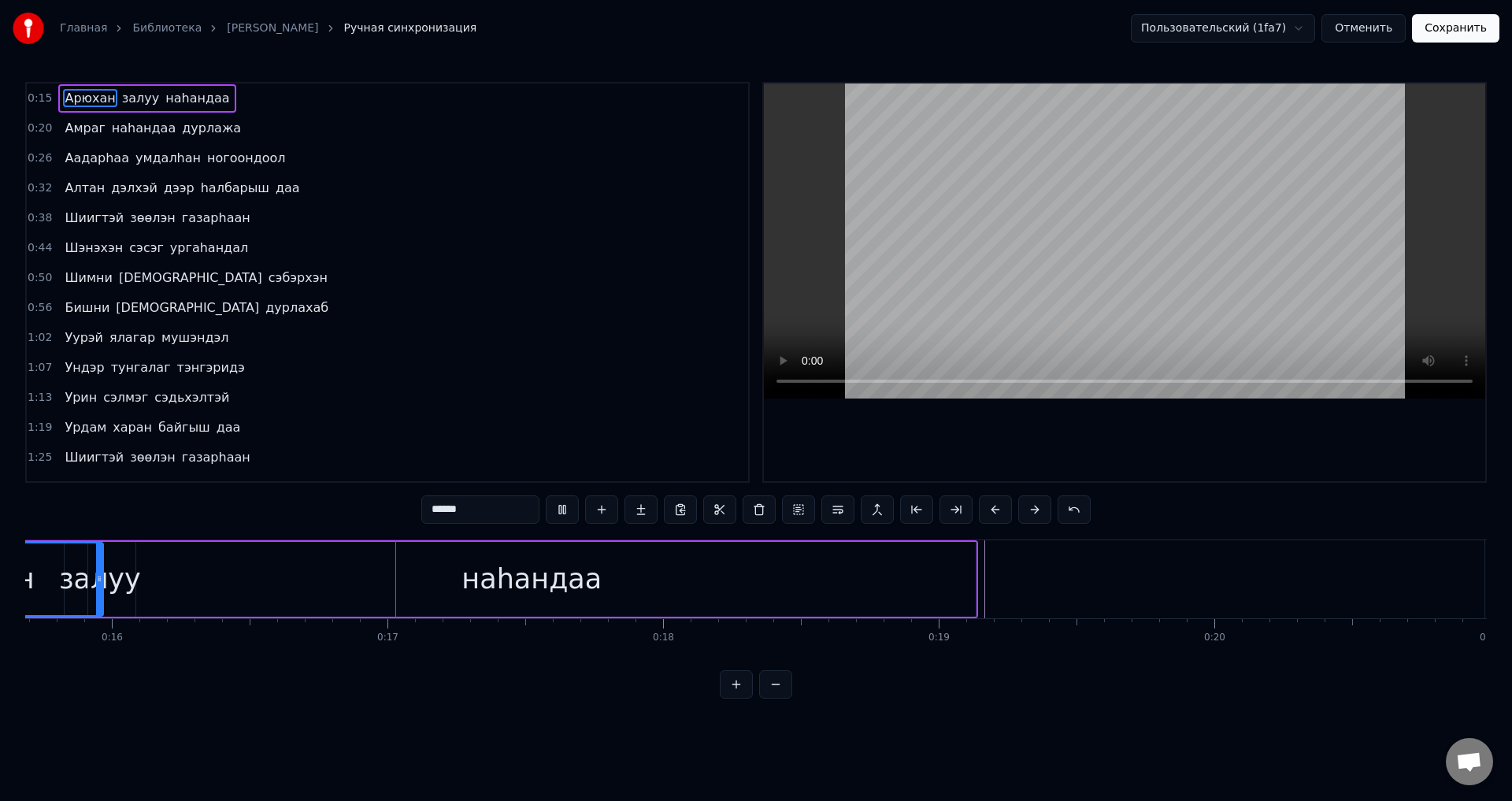
scroll to position [0, 4463]
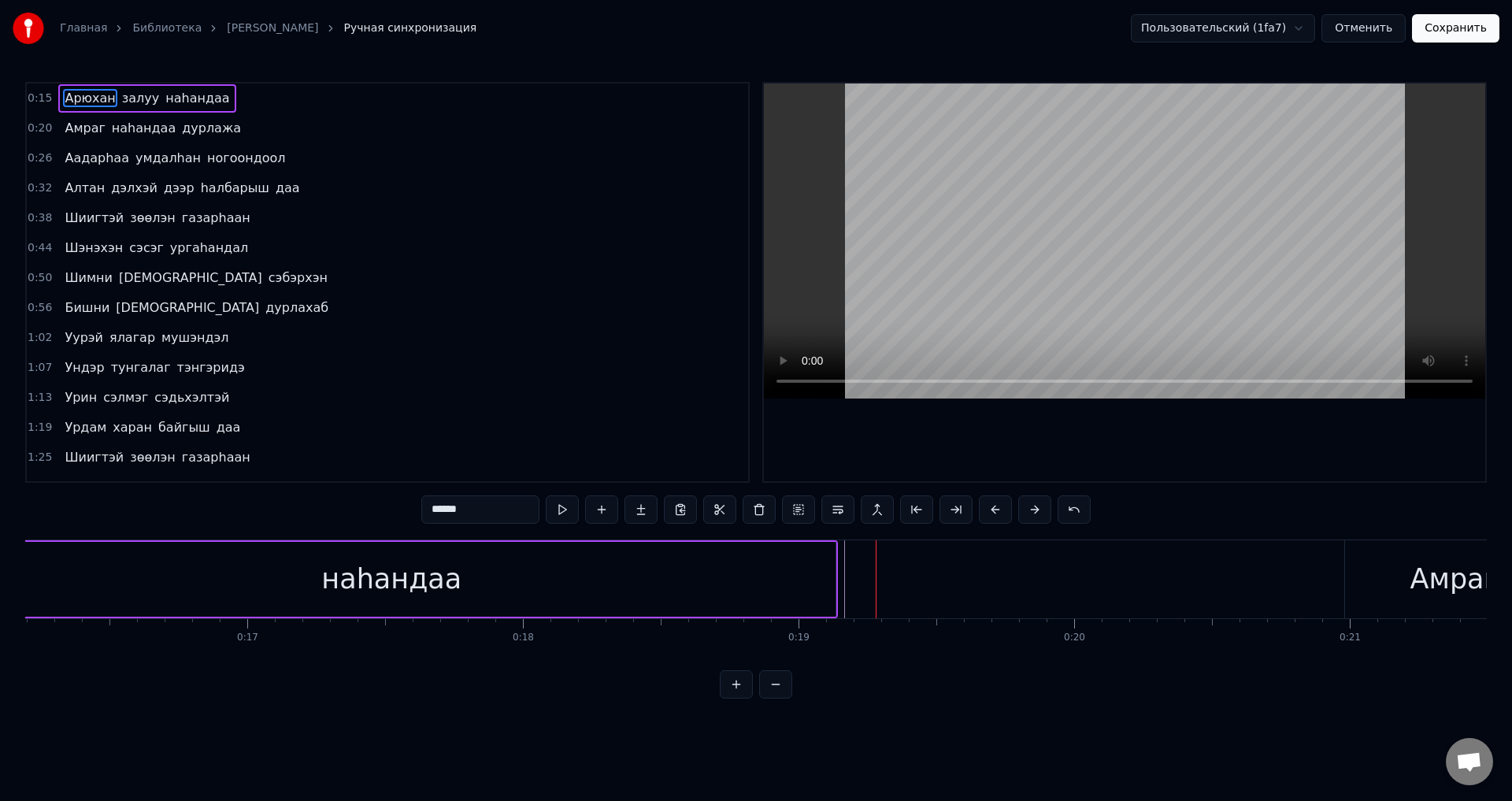
click at [138, 105] on span "залуу" at bounding box center [140, 98] width 40 height 18
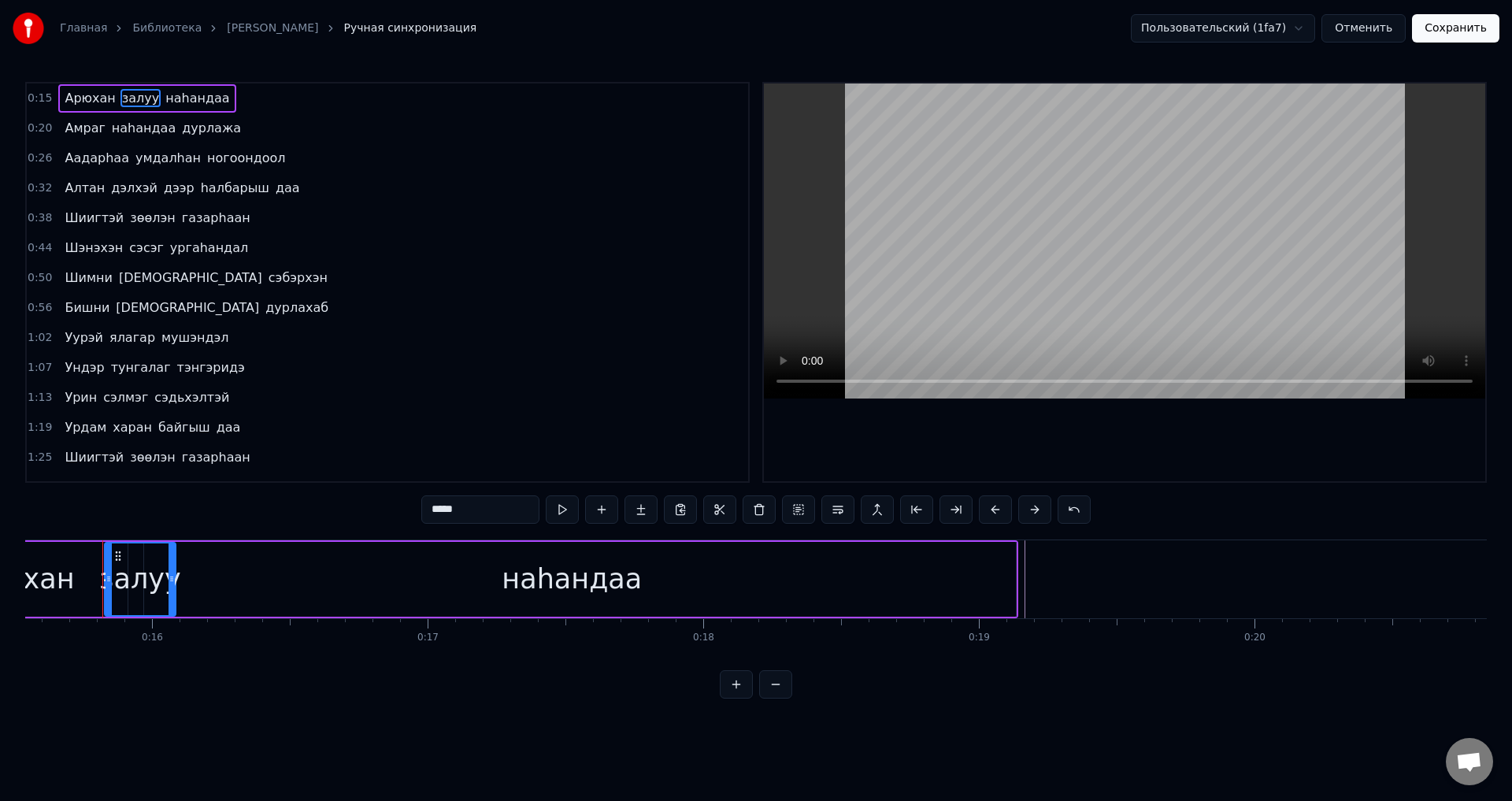
scroll to position [0, 4280]
drag, startPoint x: 110, startPoint y: 593, endPoint x: 122, endPoint y: 603, distance: 15.6
click at [122, 603] on div at bounding box center [122, 578] width 6 height 72
drag, startPoint x: 171, startPoint y: 595, endPoint x: 205, endPoint y: 601, distance: 34.5
click at [205, 601] on div at bounding box center [208, 578] width 6 height 72
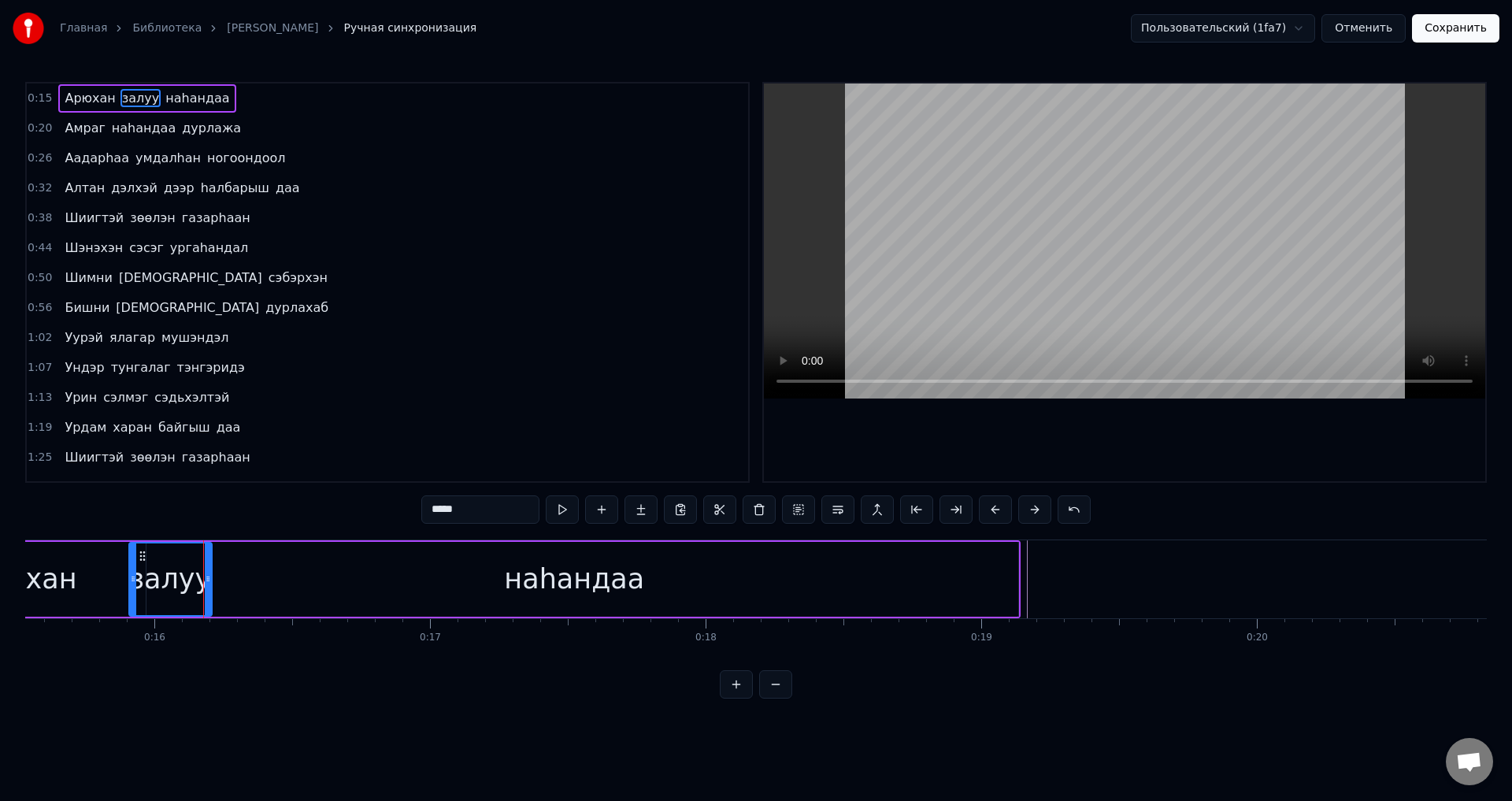
drag, startPoint x: 122, startPoint y: 589, endPoint x: 134, endPoint y: 594, distance: 13.0
click at [132, 591] on div at bounding box center [133, 578] width 6 height 72
drag, startPoint x: 210, startPoint y: 581, endPoint x: 226, endPoint y: 589, distance: 17.9
click at [223, 589] on div at bounding box center [220, 578] width 6 height 72
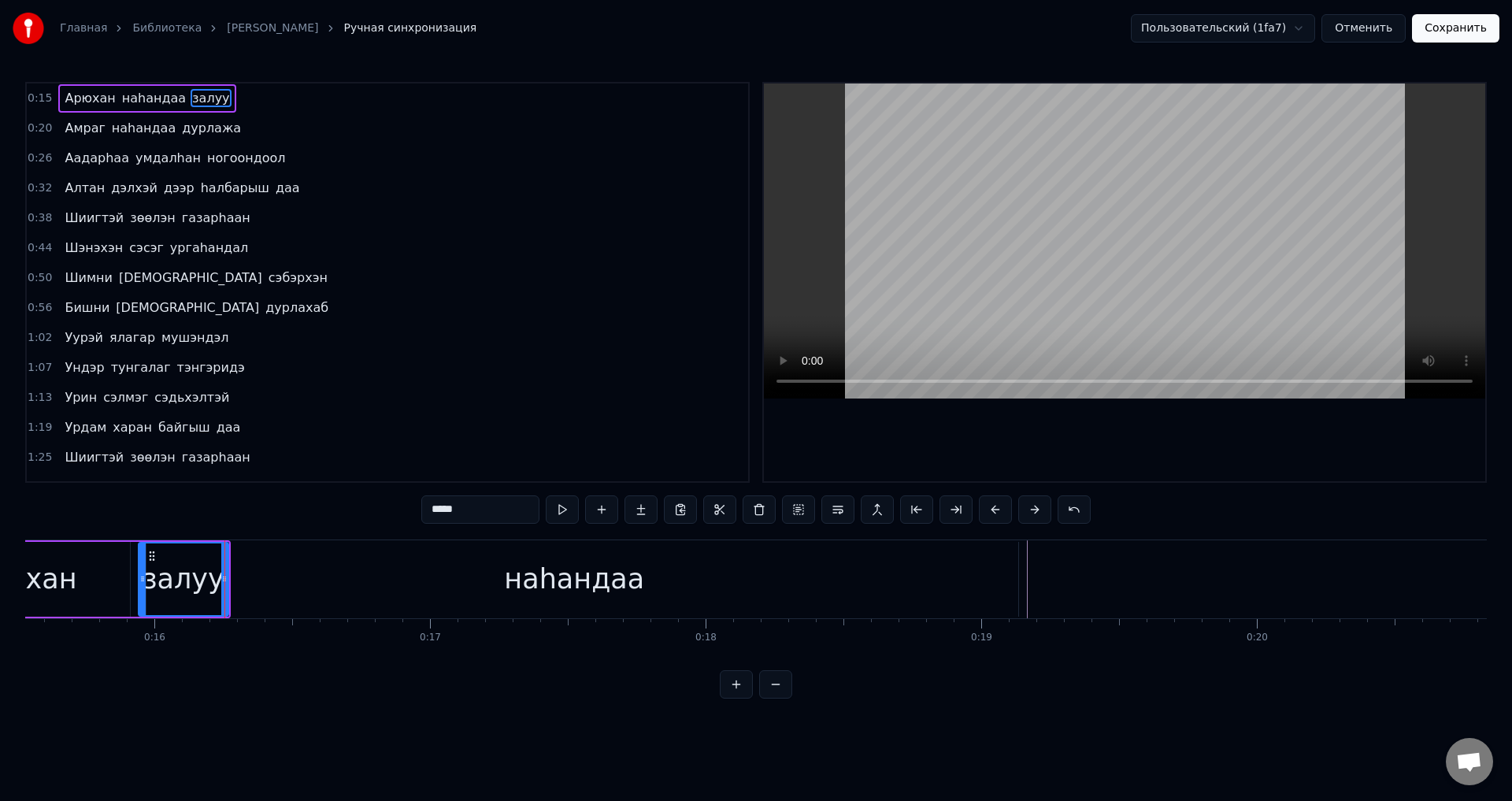
click at [146, 576] on icon at bounding box center [142, 578] width 6 height 13
drag, startPoint x: 225, startPoint y: 584, endPoint x: 255, endPoint y: 591, distance: 30.8
click at [255, 591] on div at bounding box center [254, 578] width 6 height 72
click at [147, 591] on div at bounding box center [145, 578] width 6 height 72
drag, startPoint x: 143, startPoint y: 578, endPoint x: 130, endPoint y: 578, distance: 13.0
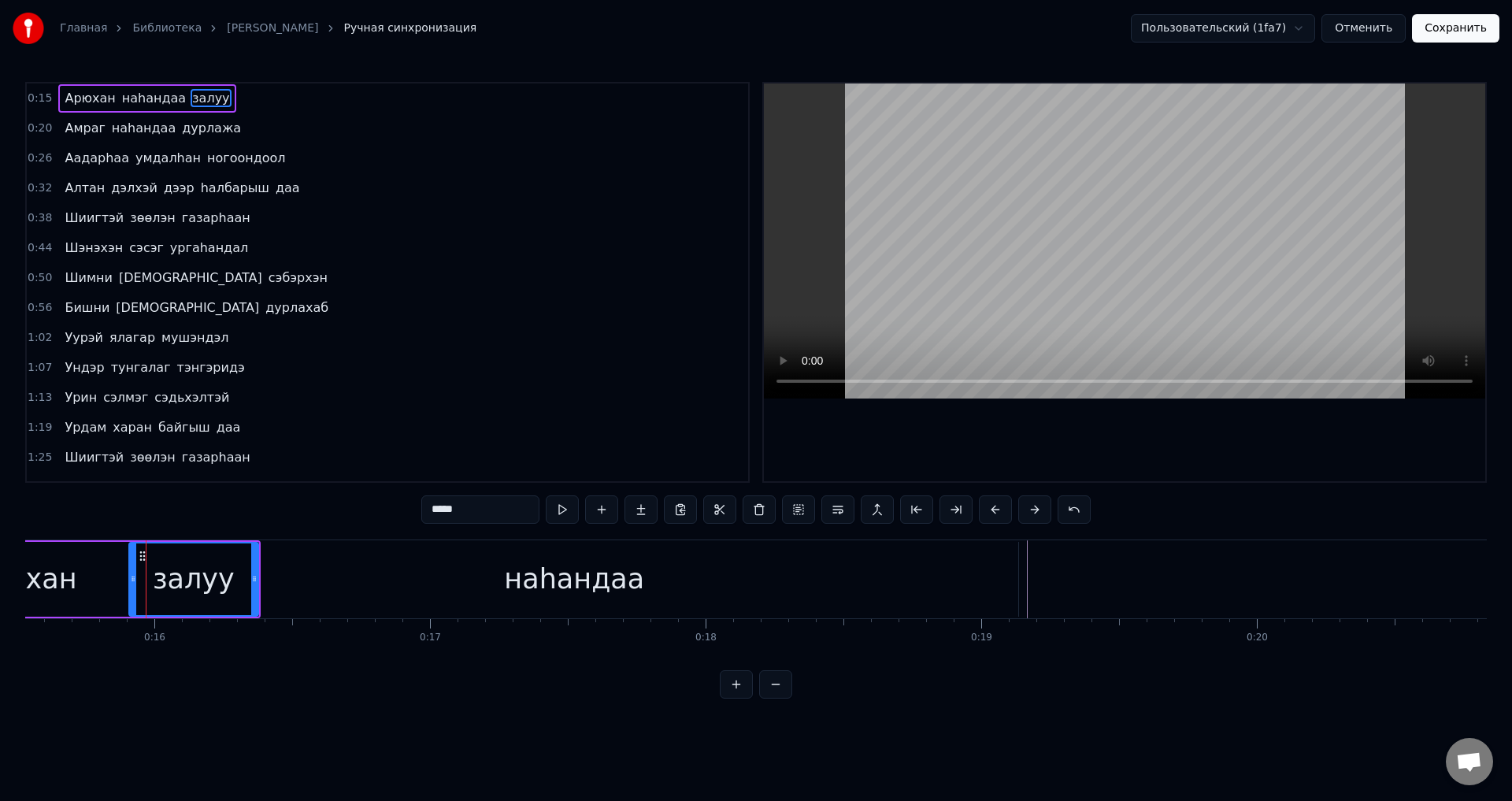
click at [130, 578] on icon at bounding box center [133, 578] width 6 height 13
drag, startPoint x: 255, startPoint y: 587, endPoint x: 321, endPoint y: 535, distance: 84.0
click at [232, 585] on div at bounding box center [234, 578] width 6 height 72
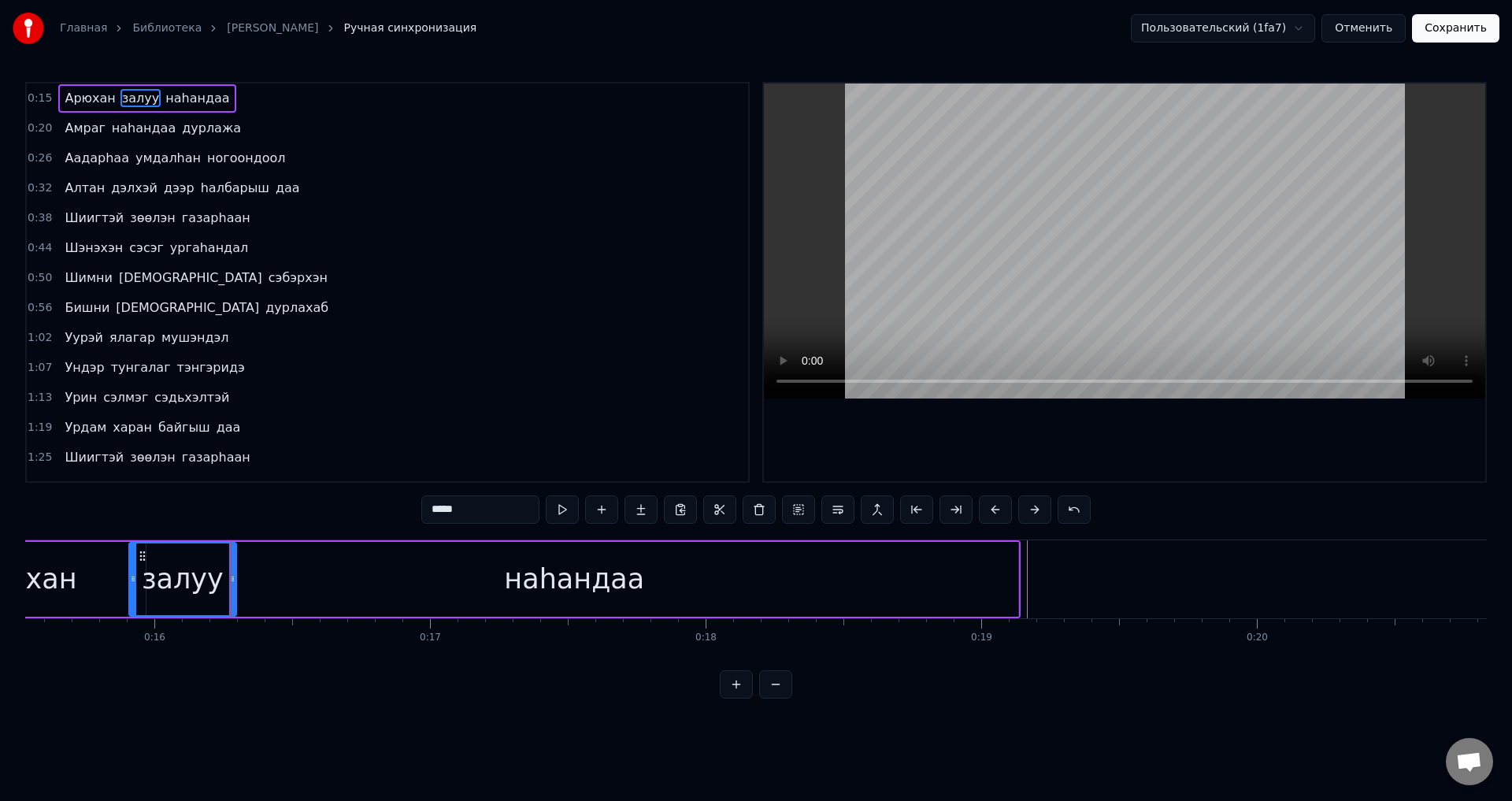
click at [268, 500] on div "0:15 Арюхан залуу наhандаа 0:20 Амраг наhандаа дурлажа 0:26 Аадарhаа умдалhан н…" at bounding box center [756, 390] width 1461 height 617
click at [136, 98] on span "залуу" at bounding box center [140, 98] width 40 height 18
click at [63, 103] on span "Арюхан" at bounding box center [89, 98] width 54 height 18
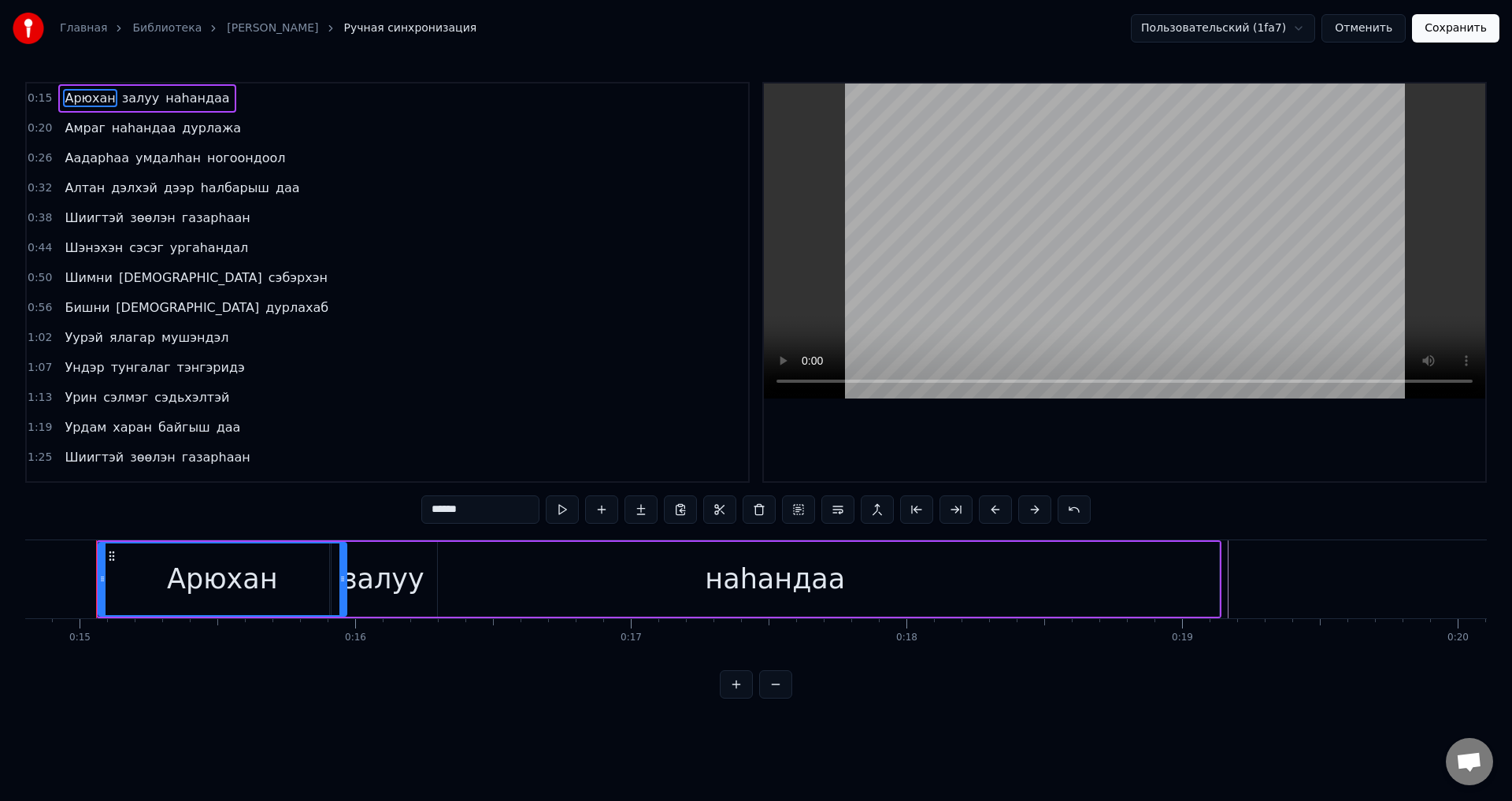
scroll to position [0, 4071]
click at [123, 95] on span "залуу" at bounding box center [140, 98] width 40 height 18
type input "*****"
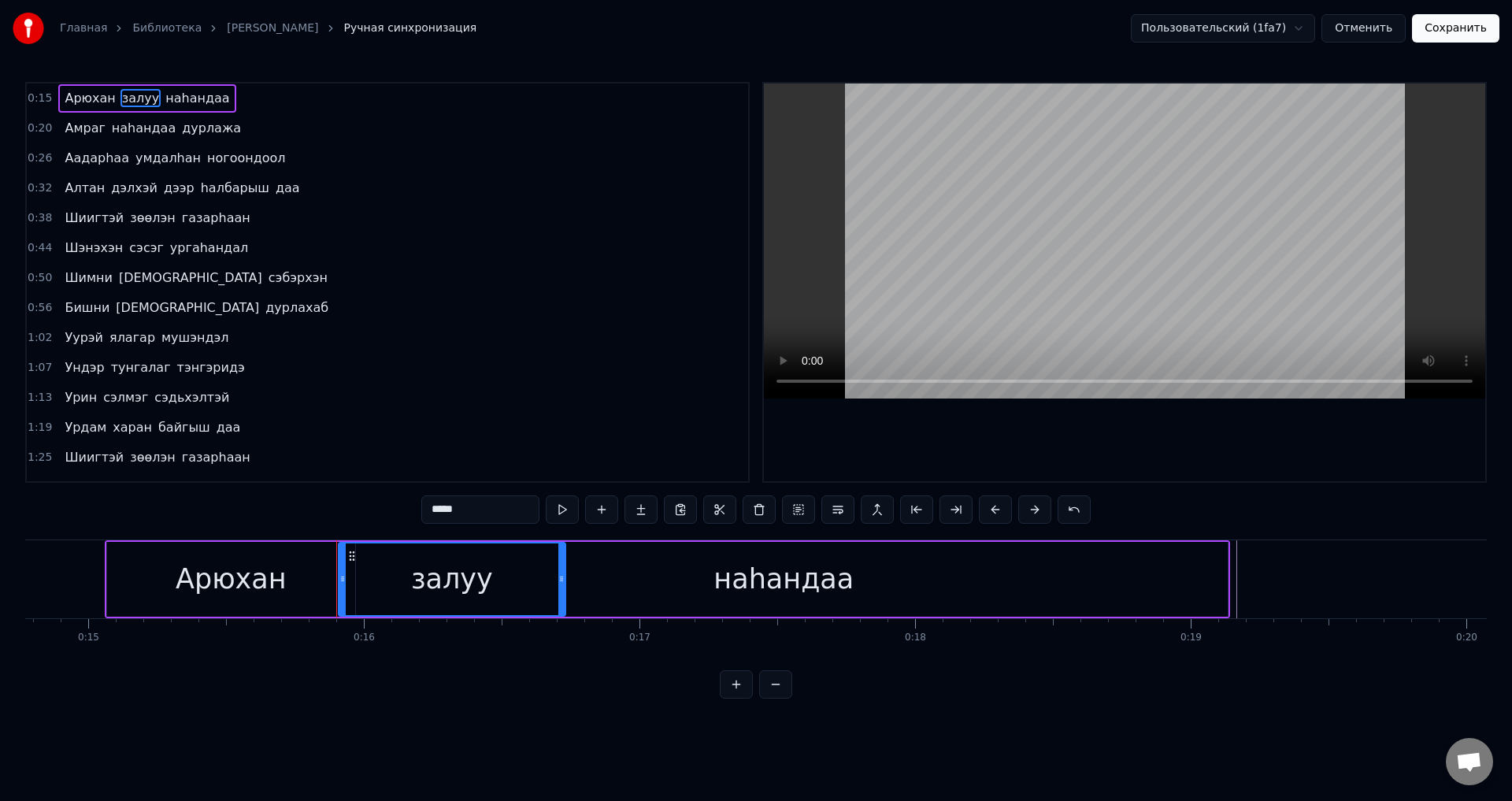
drag, startPoint x: 439, startPoint y: 597, endPoint x: 462, endPoint y: 585, distance: 25.9
click at [559, 592] on div at bounding box center [561, 578] width 6 height 72
drag, startPoint x: 343, startPoint y: 583, endPoint x: 366, endPoint y: 591, distance: 24.4
click at [366, 587] on div at bounding box center [366, 578] width 6 height 72
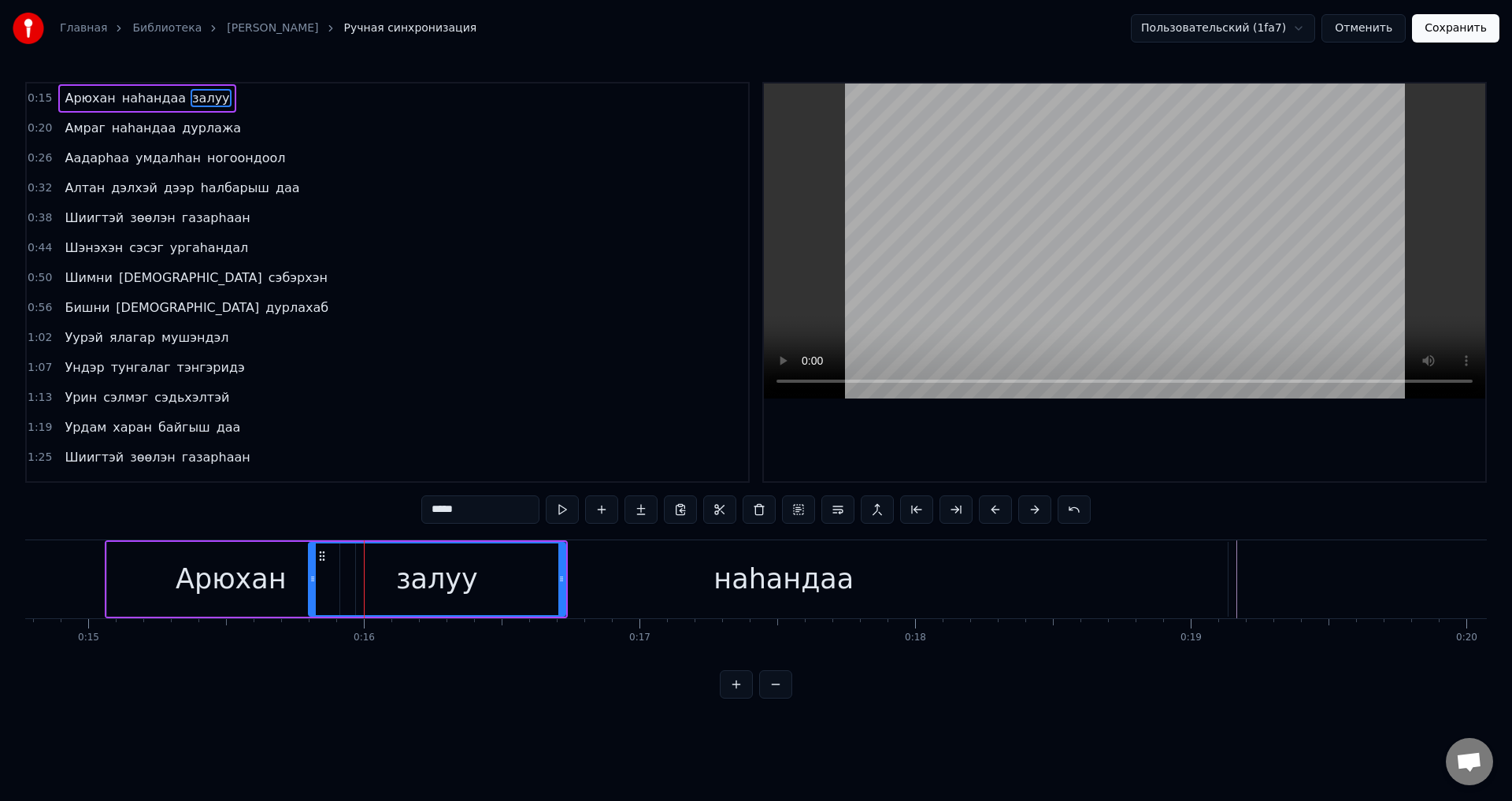
drag, startPoint x: 366, startPoint y: 587, endPoint x: 312, endPoint y: 581, distance: 54.3
click at [312, 579] on div at bounding box center [313, 578] width 6 height 72
drag, startPoint x: 313, startPoint y: 590, endPoint x: 295, endPoint y: 581, distance: 20.1
click at [296, 581] on div at bounding box center [299, 578] width 6 height 72
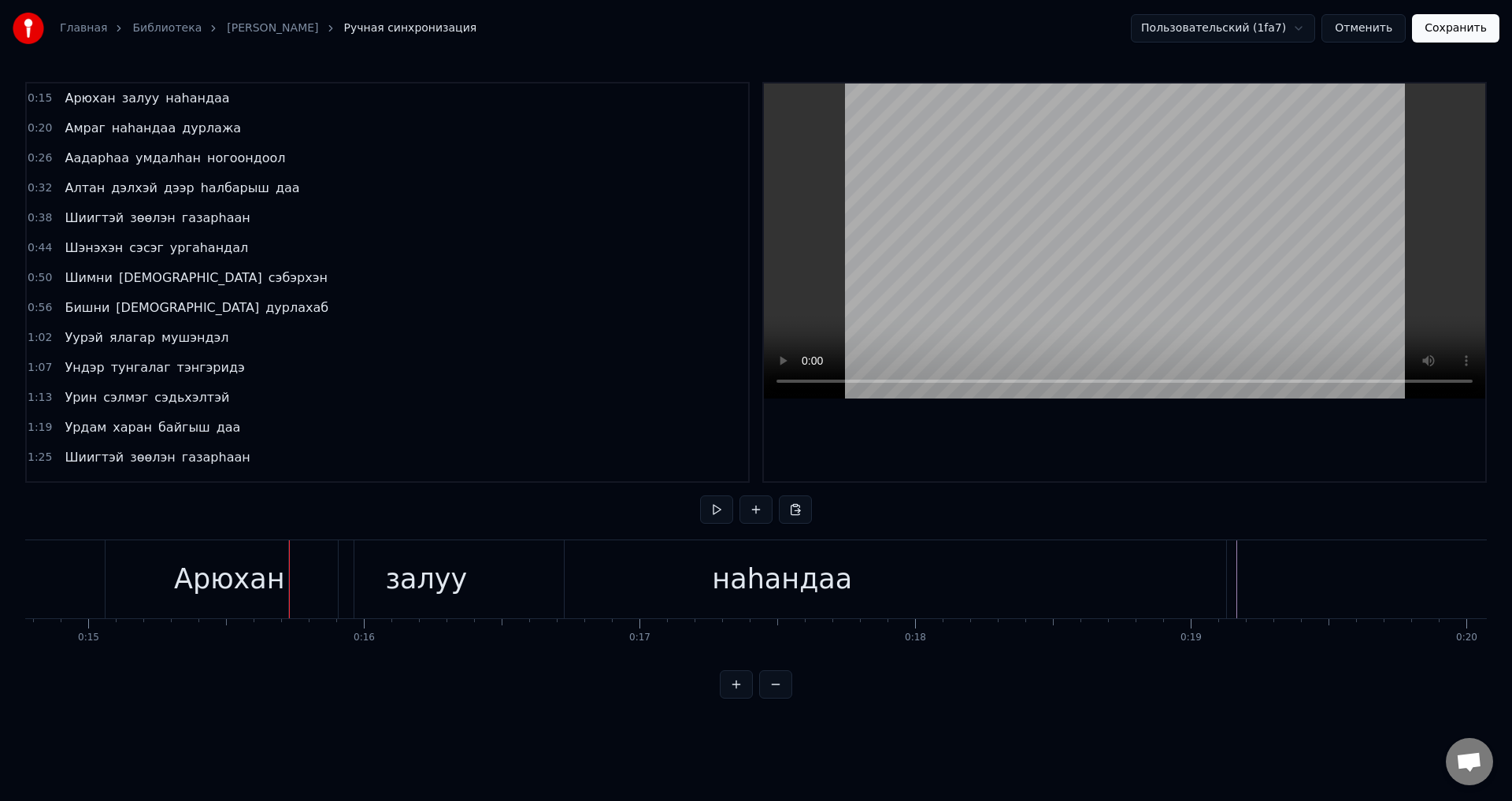
click at [328, 578] on div "залуу" at bounding box center [426, 579] width 274 height 78
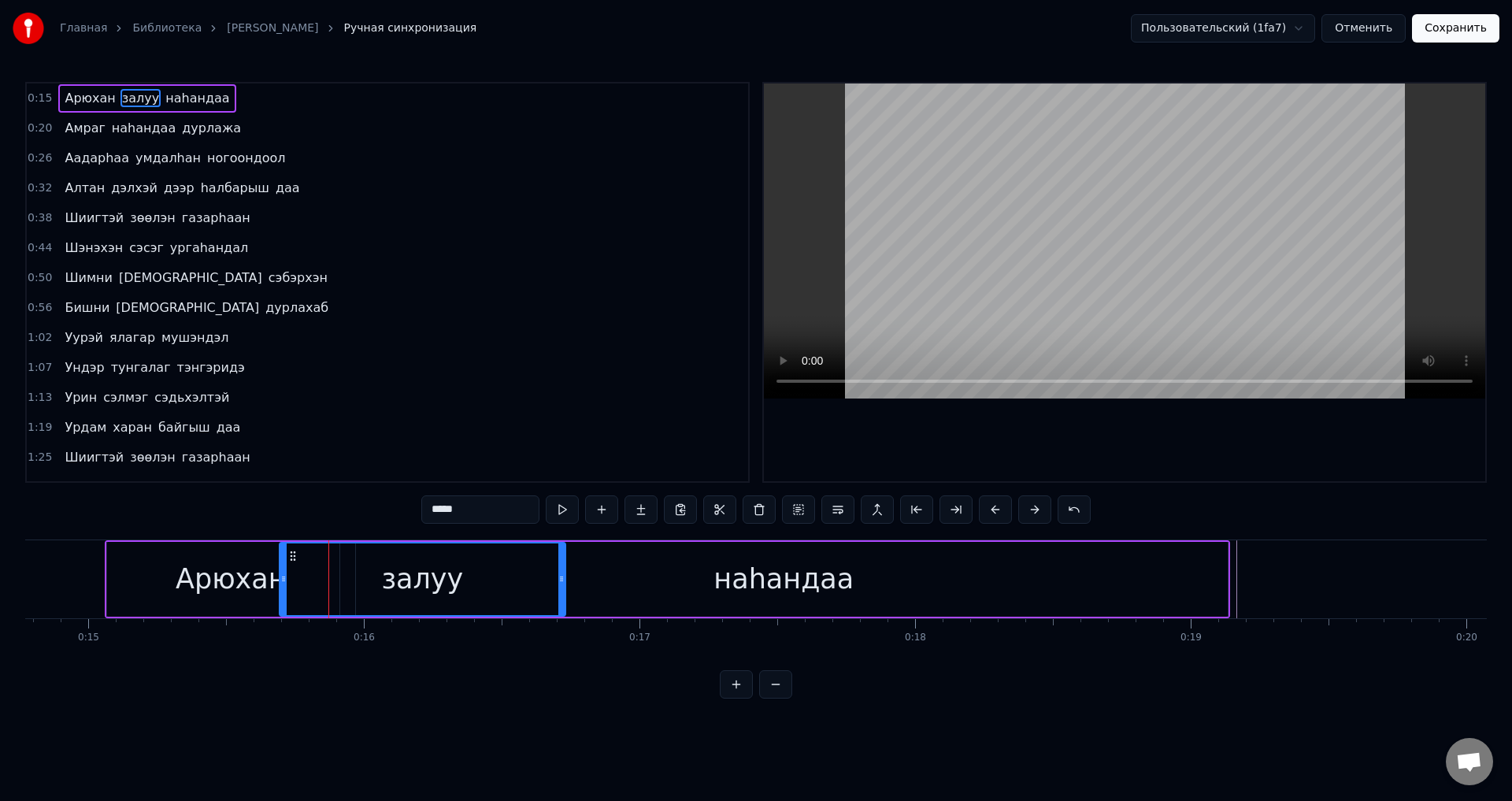
drag, startPoint x: 294, startPoint y: 586, endPoint x: 282, endPoint y: 586, distance: 12.0
click at [282, 586] on div at bounding box center [283, 578] width 6 height 72
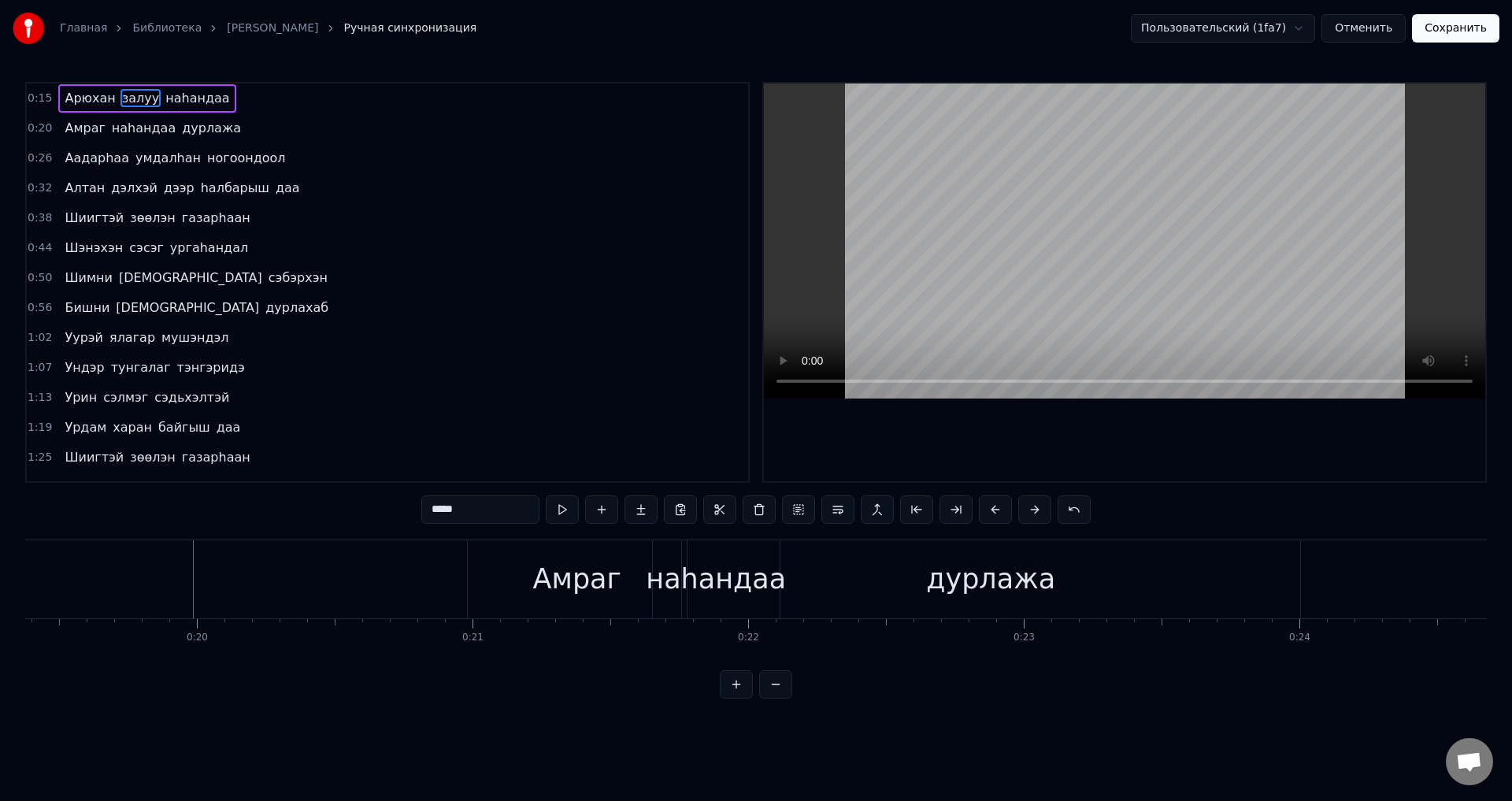
scroll to position [0, 5375]
click at [103, 98] on span "Арюхан" at bounding box center [89, 98] width 54 height 18
type input "******"
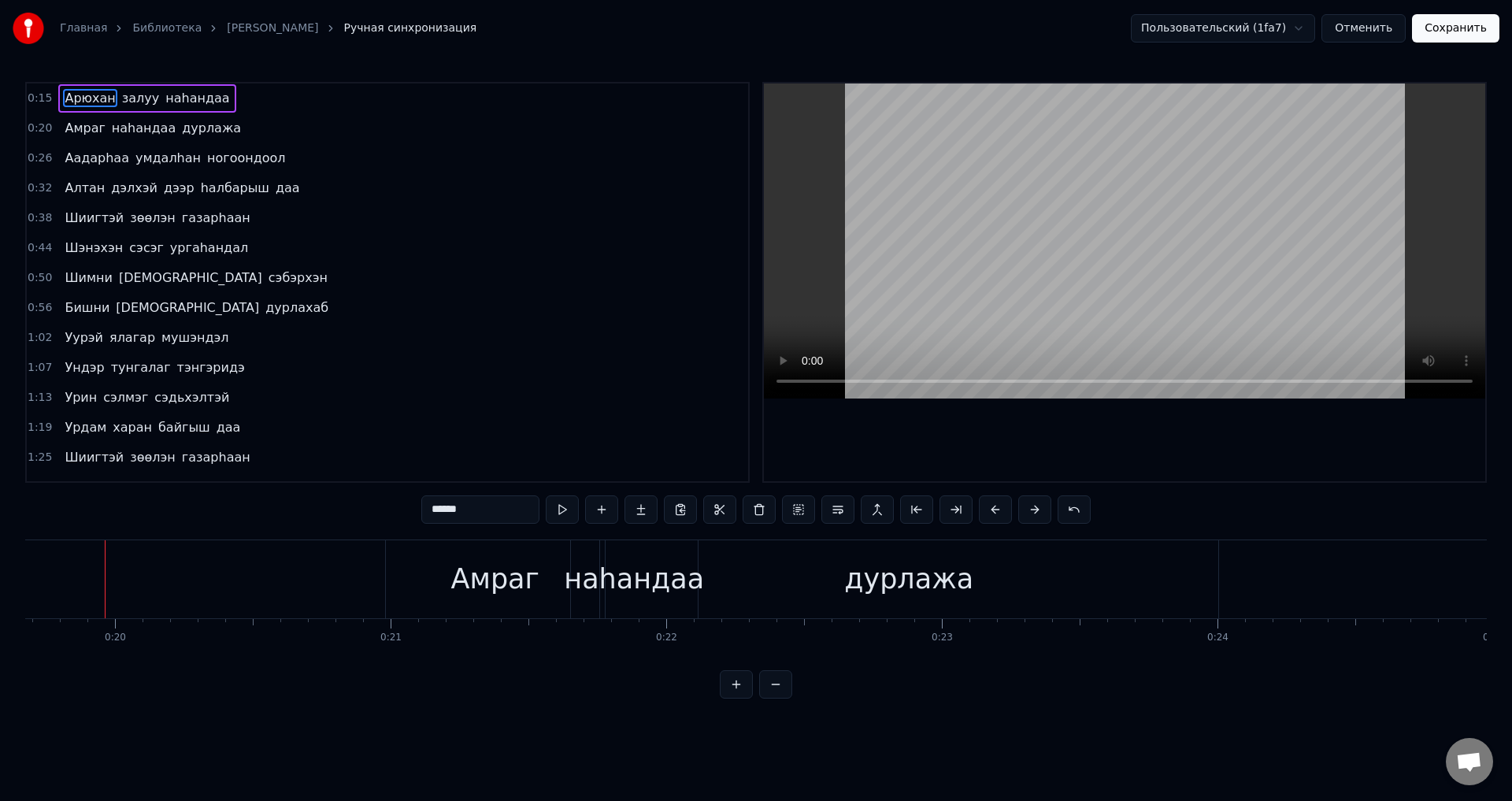
click at [88, 138] on div "Амраг [PERSON_NAME]" at bounding box center [152, 128] width 189 height 28
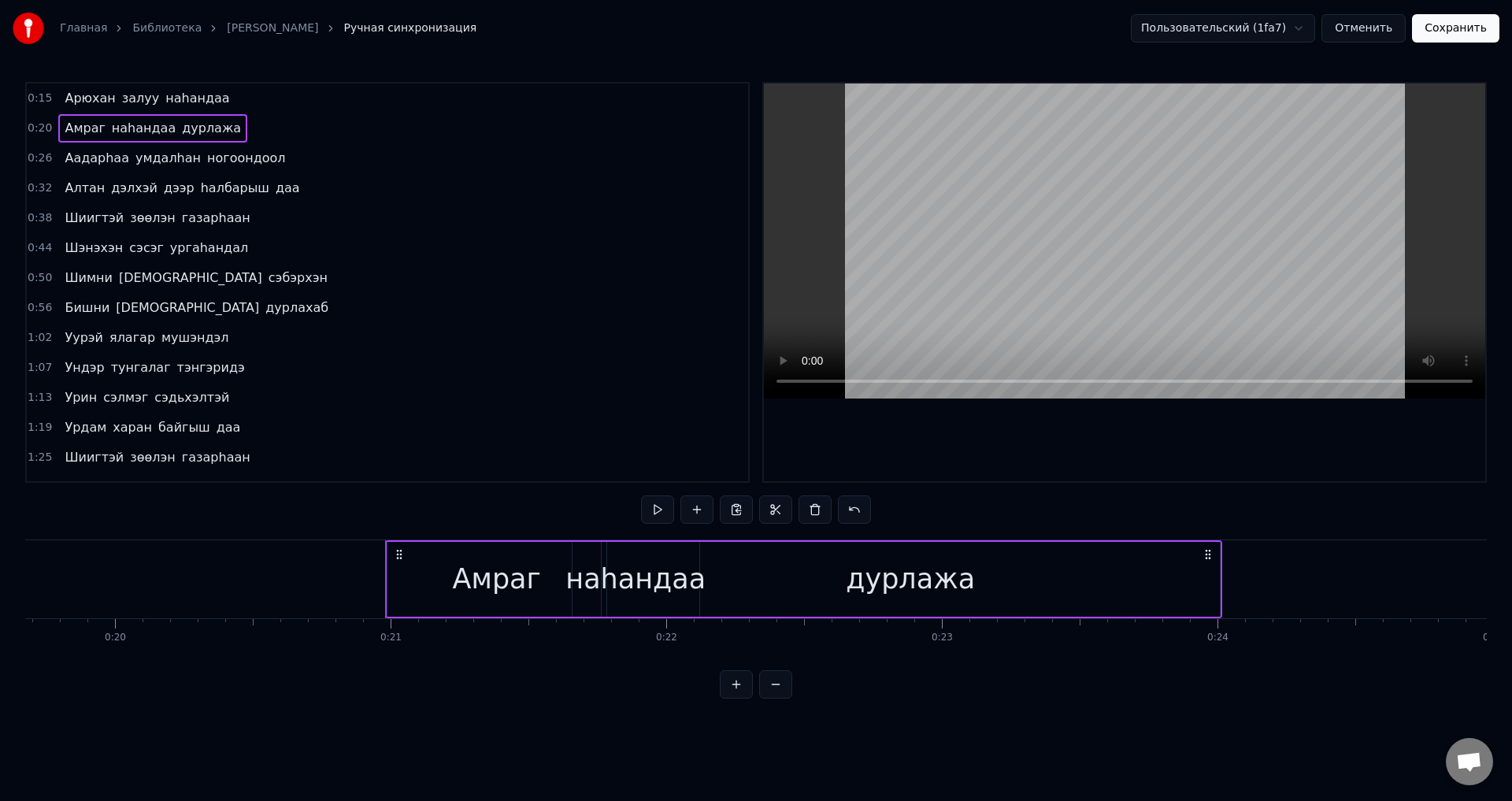
click at [82, 130] on span "Амраг" at bounding box center [84, 127] width 43 height 18
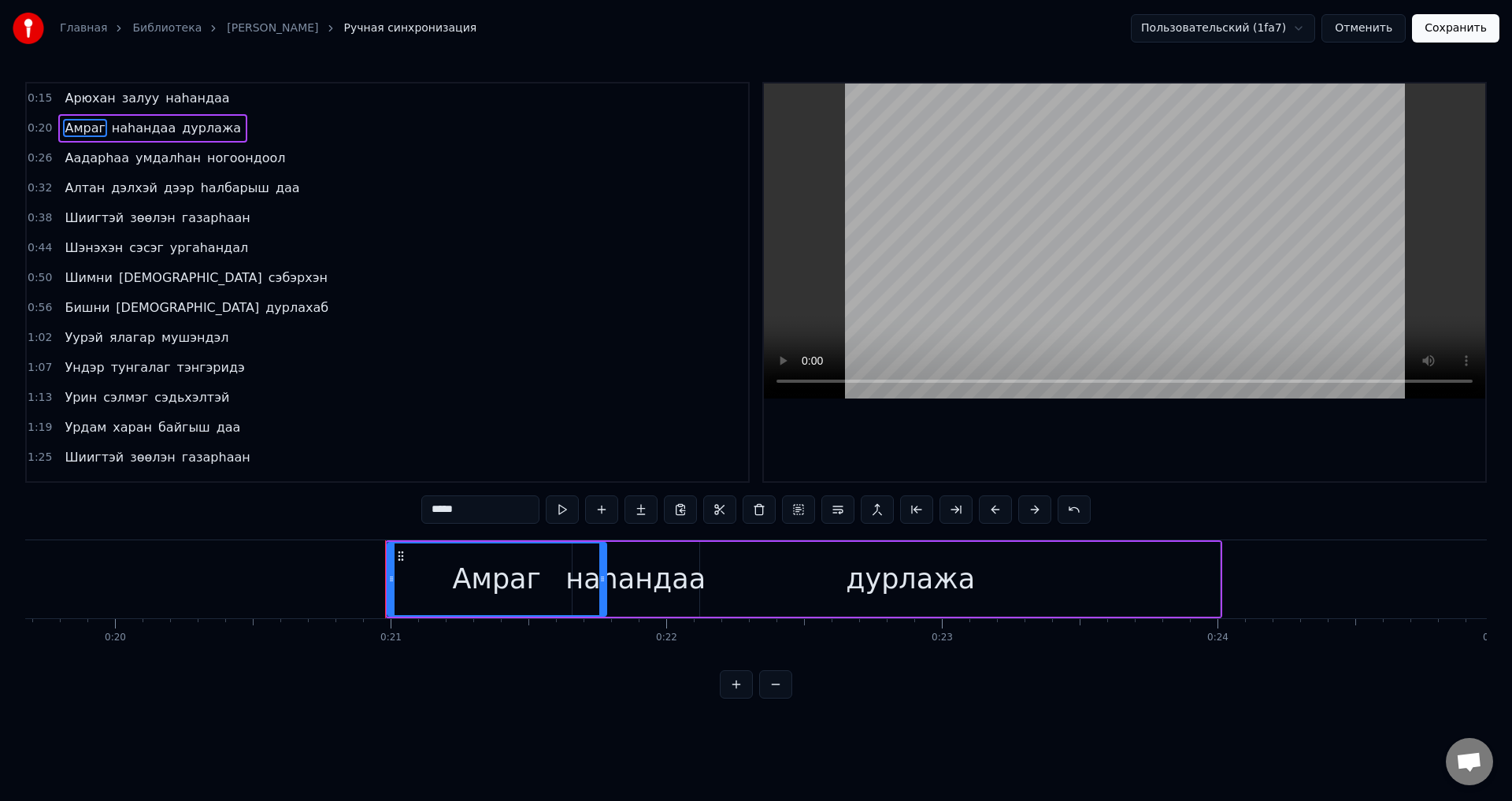
click at [94, 130] on span "Амраг" at bounding box center [84, 127] width 43 height 18
click at [128, 134] on span "наhандаа" at bounding box center [143, 127] width 67 height 18
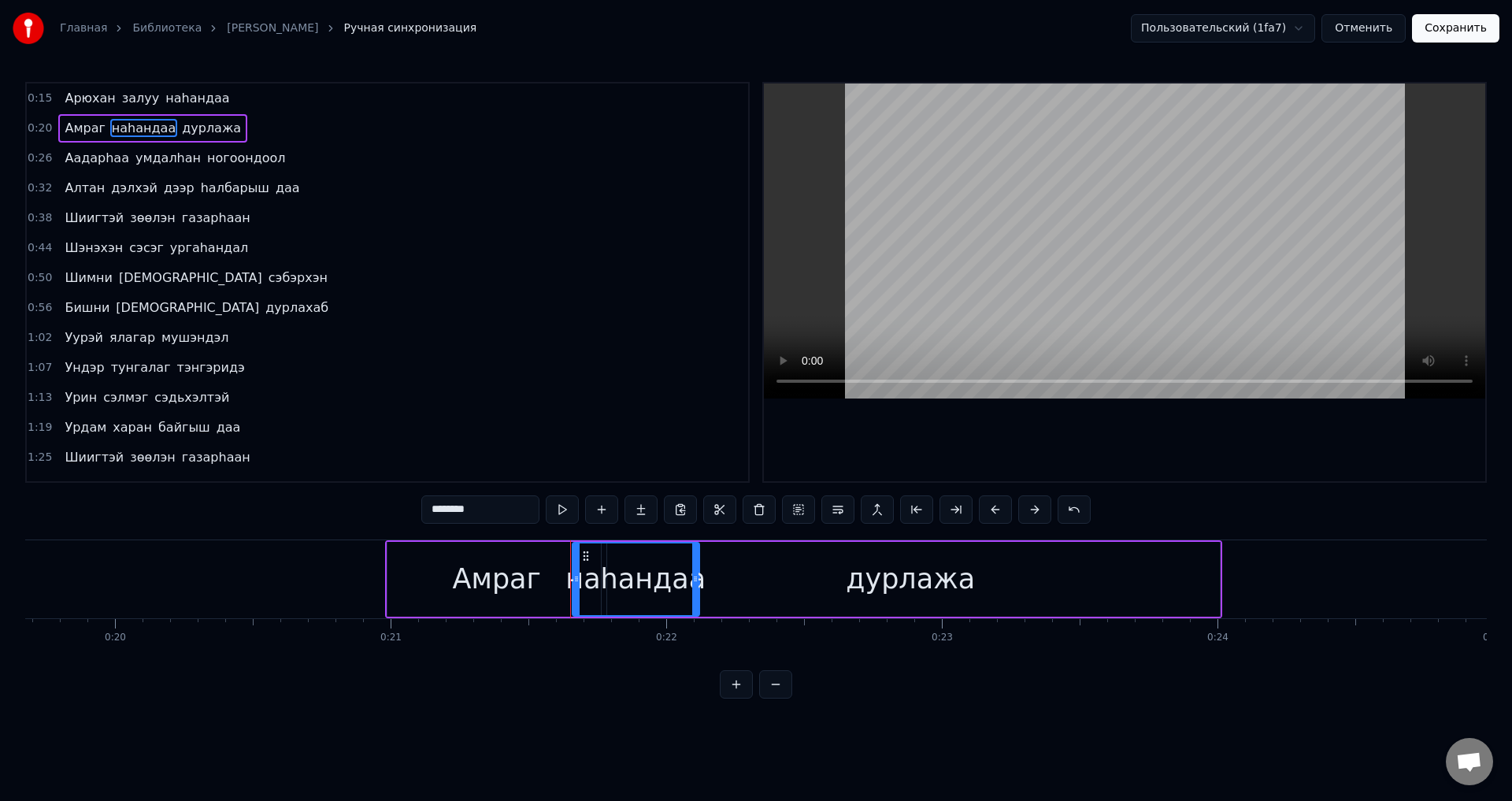
click at [513, 582] on div "Амраг" at bounding box center [497, 579] width 88 height 42
type input "*****"
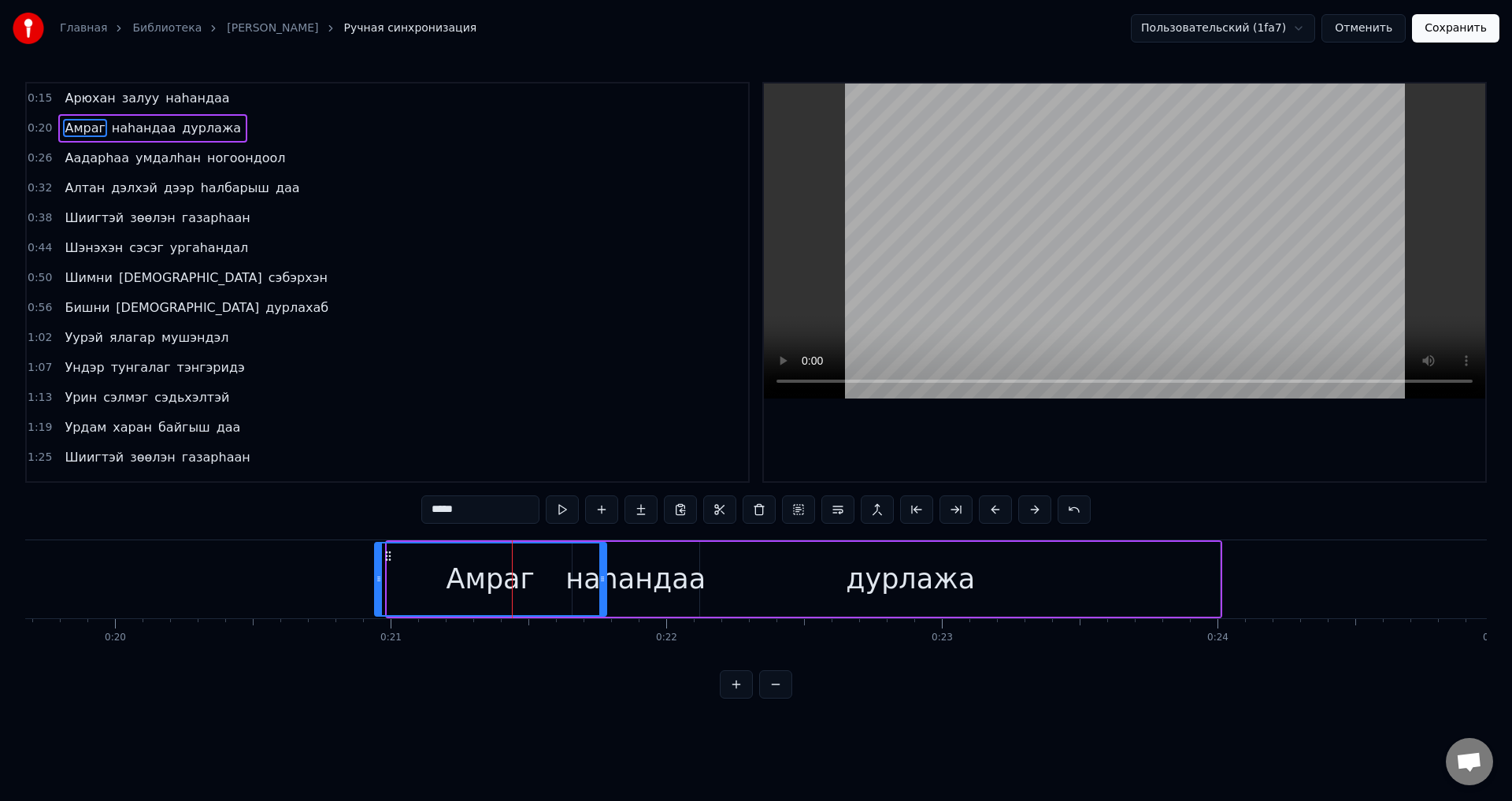
drag, startPoint x: 391, startPoint y: 582, endPoint x: 378, endPoint y: 580, distance: 13.2
click at [378, 580] on icon at bounding box center [378, 578] width 6 height 13
click at [376, 587] on div at bounding box center [376, 579] width 1 height 78
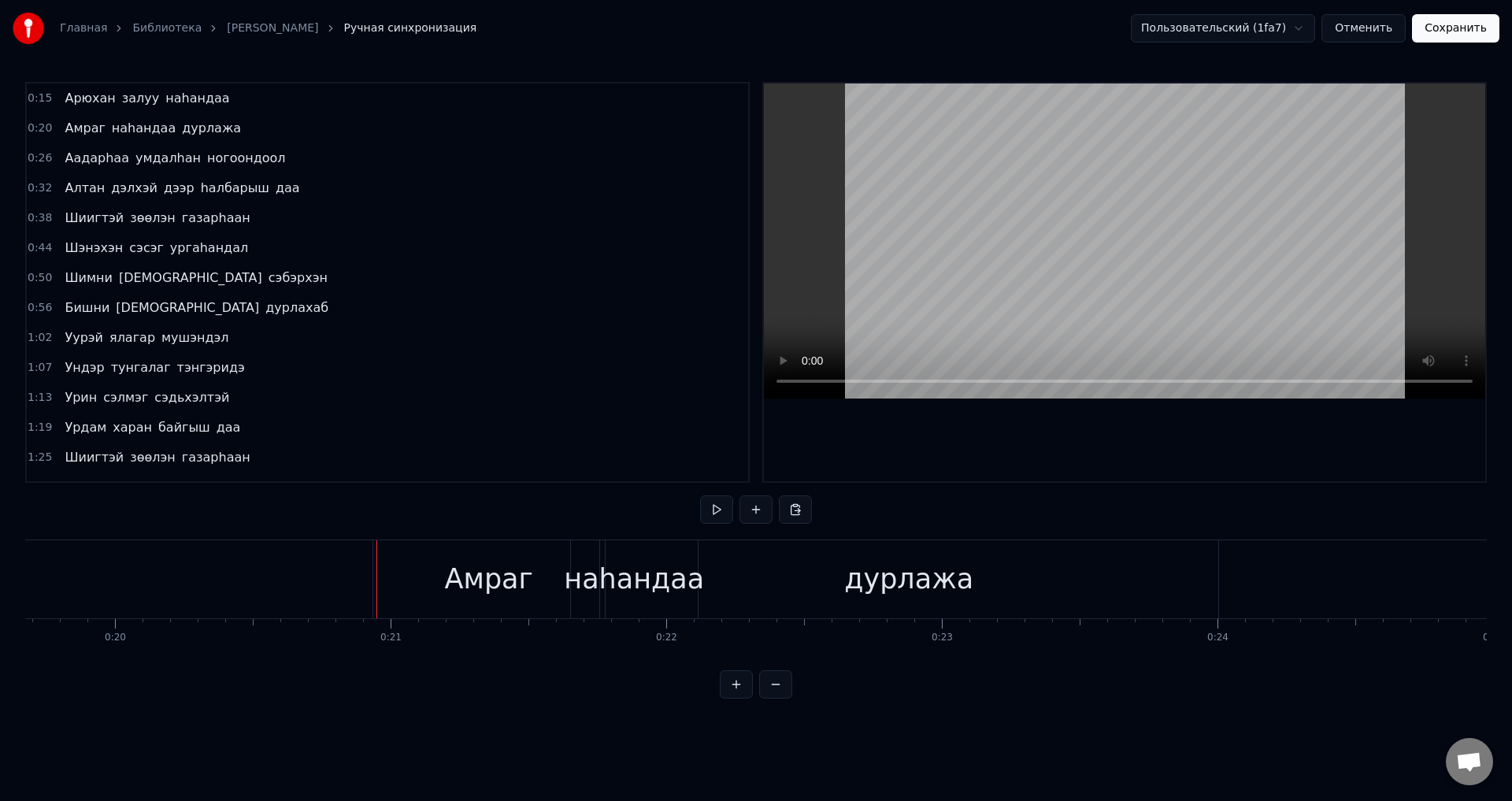
click at [401, 588] on div "Амраг" at bounding box center [489, 579] width 231 height 78
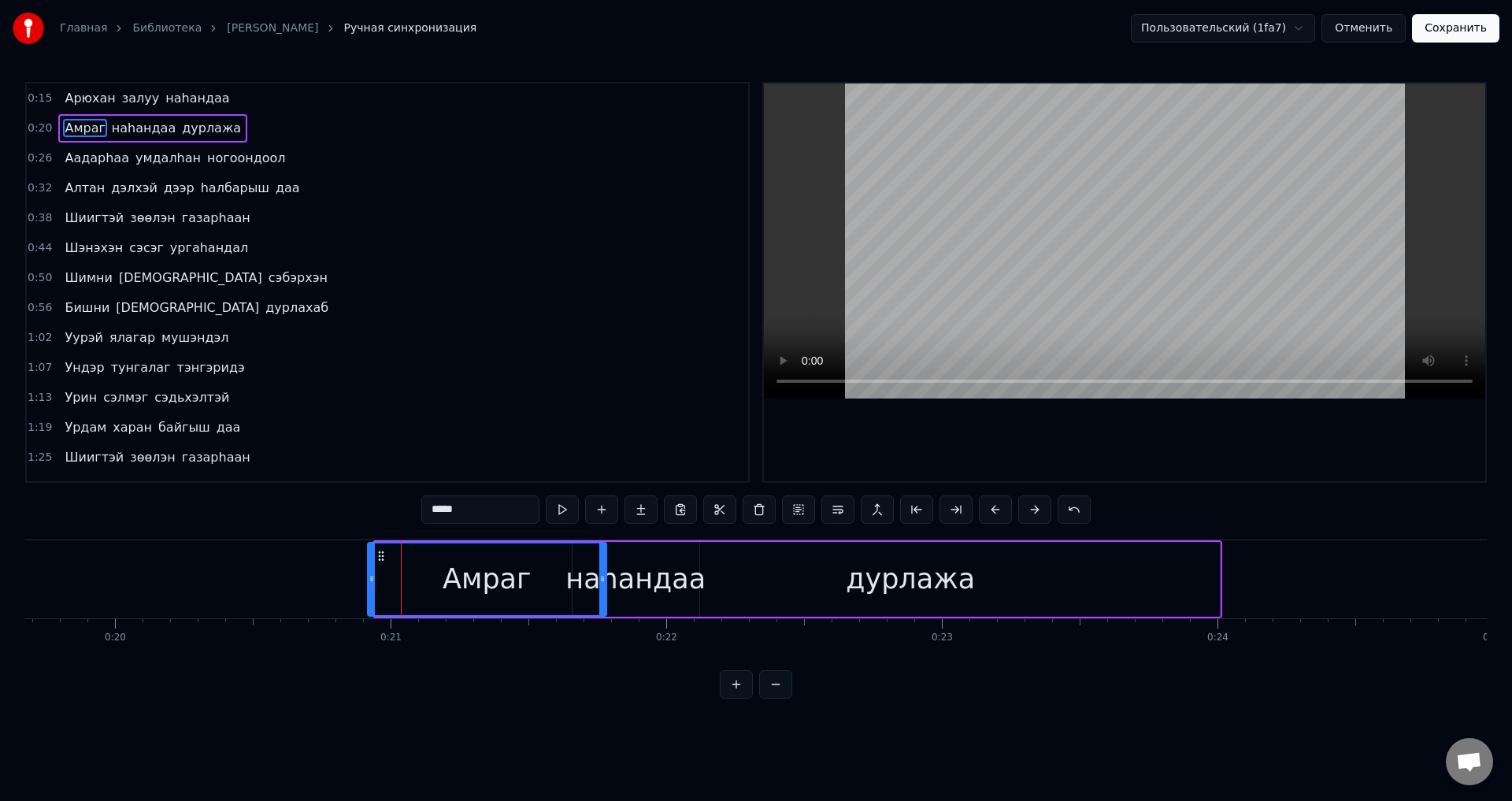
drag, startPoint x: 378, startPoint y: 586, endPoint x: 362, endPoint y: 583, distance: 16.3
click at [368, 584] on div at bounding box center [371, 578] width 6 height 72
click at [615, 587] on div "дурлажа" at bounding box center [910, 579] width 618 height 75
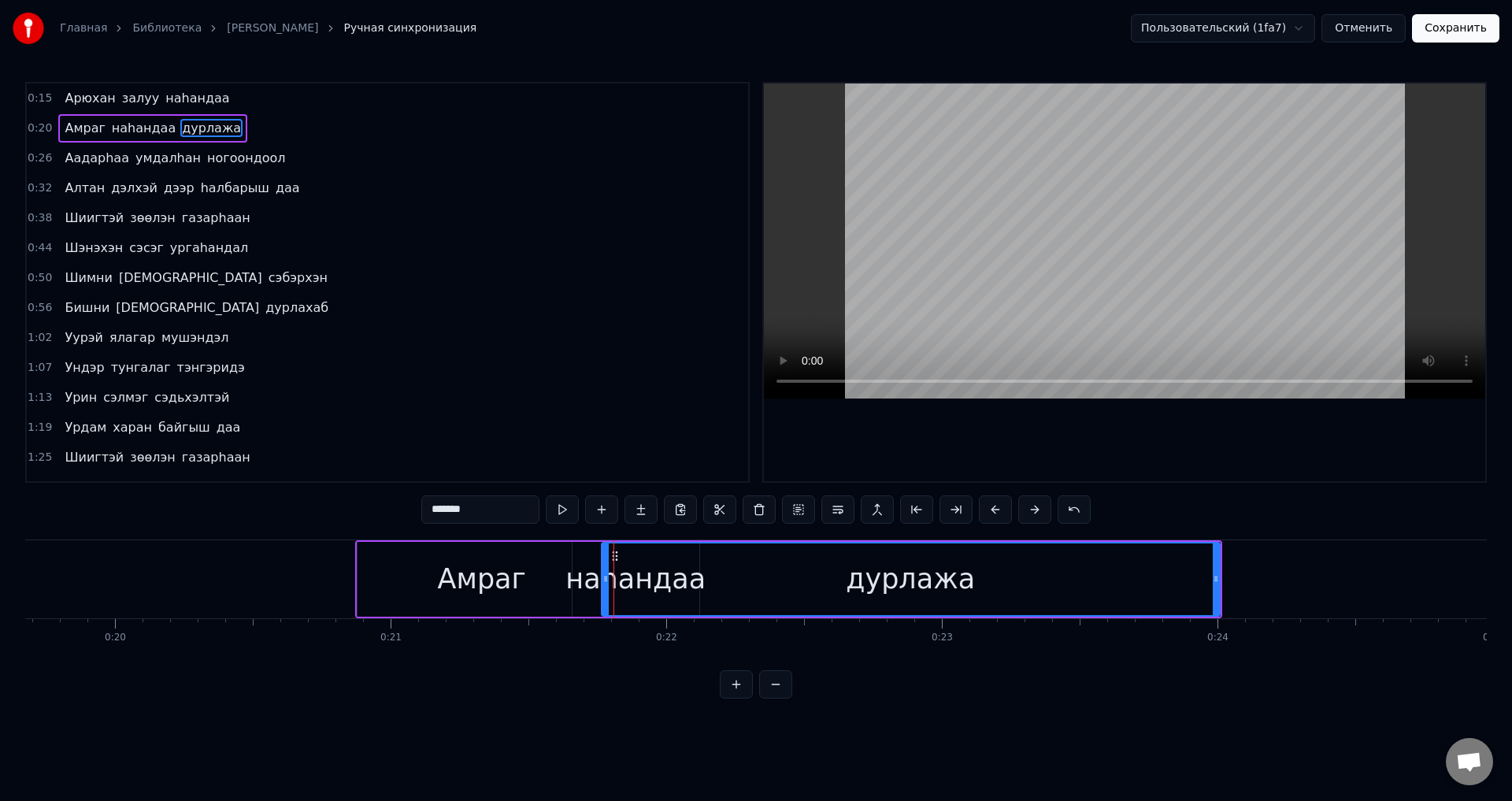
click at [150, 130] on span "наhандаа" at bounding box center [143, 127] width 67 height 18
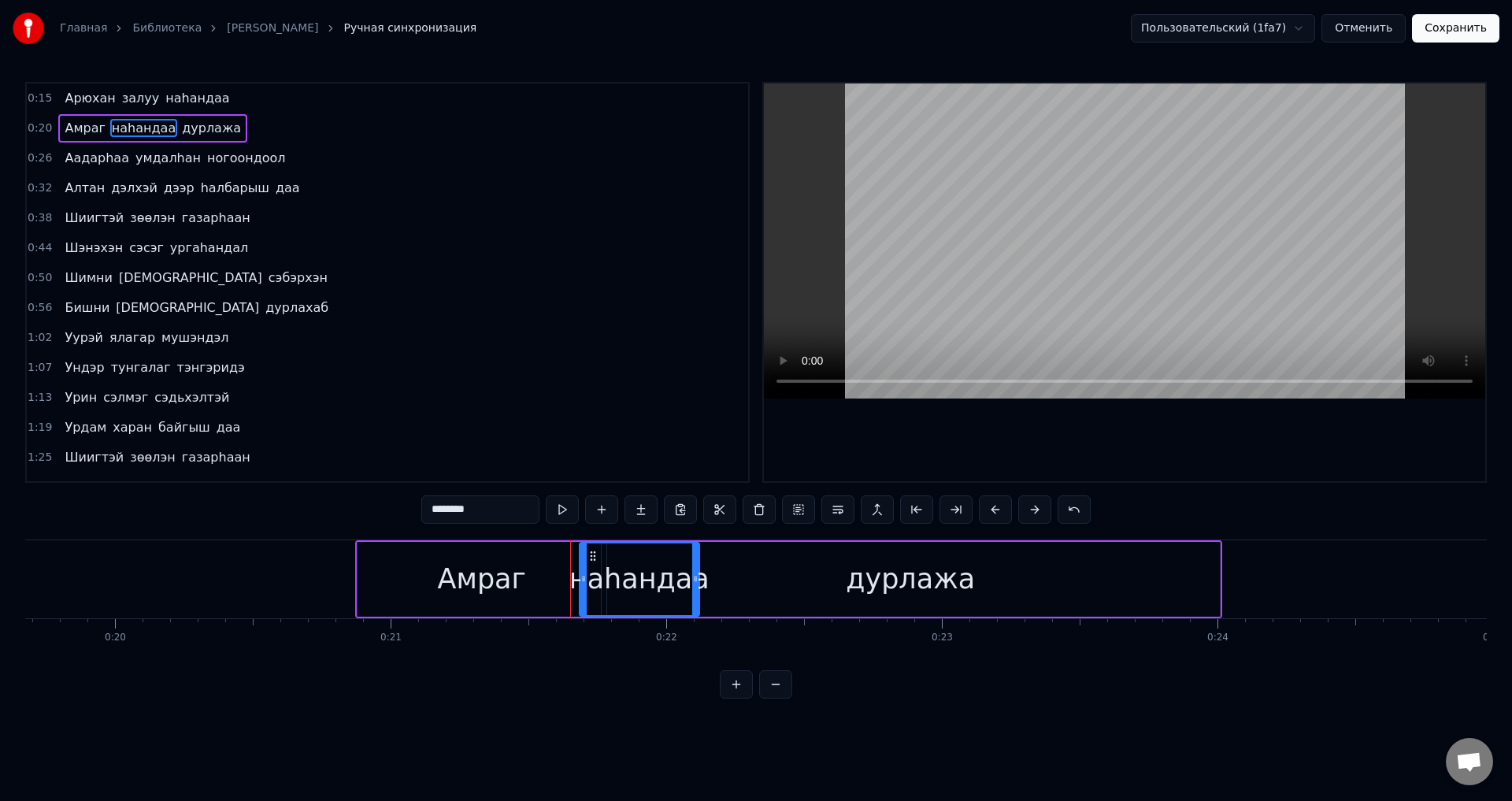
drag, startPoint x: 575, startPoint y: 585, endPoint x: 582, endPoint y: 595, distance: 12.2
click at [582, 595] on div at bounding box center [583, 578] width 6 height 72
drag, startPoint x: 696, startPoint y: 587, endPoint x: 707, endPoint y: 587, distance: 11.0
click at [707, 587] on div at bounding box center [707, 578] width 6 height 72
click at [134, 131] on span "наhандаа" at bounding box center [143, 127] width 67 height 18
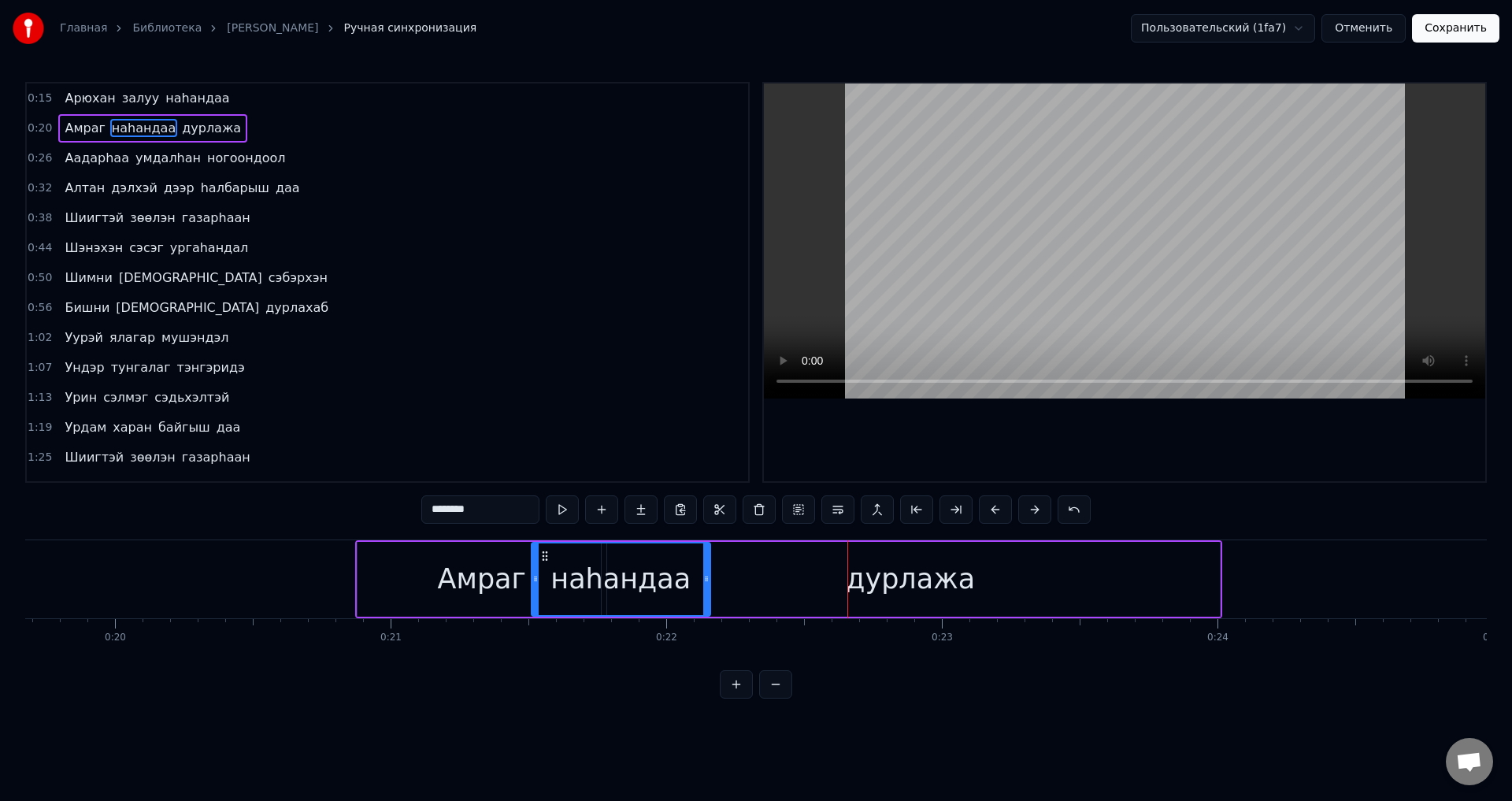
drag, startPoint x: 585, startPoint y: 576, endPoint x: 536, endPoint y: 578, distance: 49.0
click at [536, 578] on icon at bounding box center [535, 578] width 6 height 13
click at [703, 581] on icon at bounding box center [704, 578] width 6 height 13
drag, startPoint x: 536, startPoint y: 584, endPoint x: 666, endPoint y: 597, distance: 130.6
click at [565, 599] on div at bounding box center [563, 578] width 6 height 72
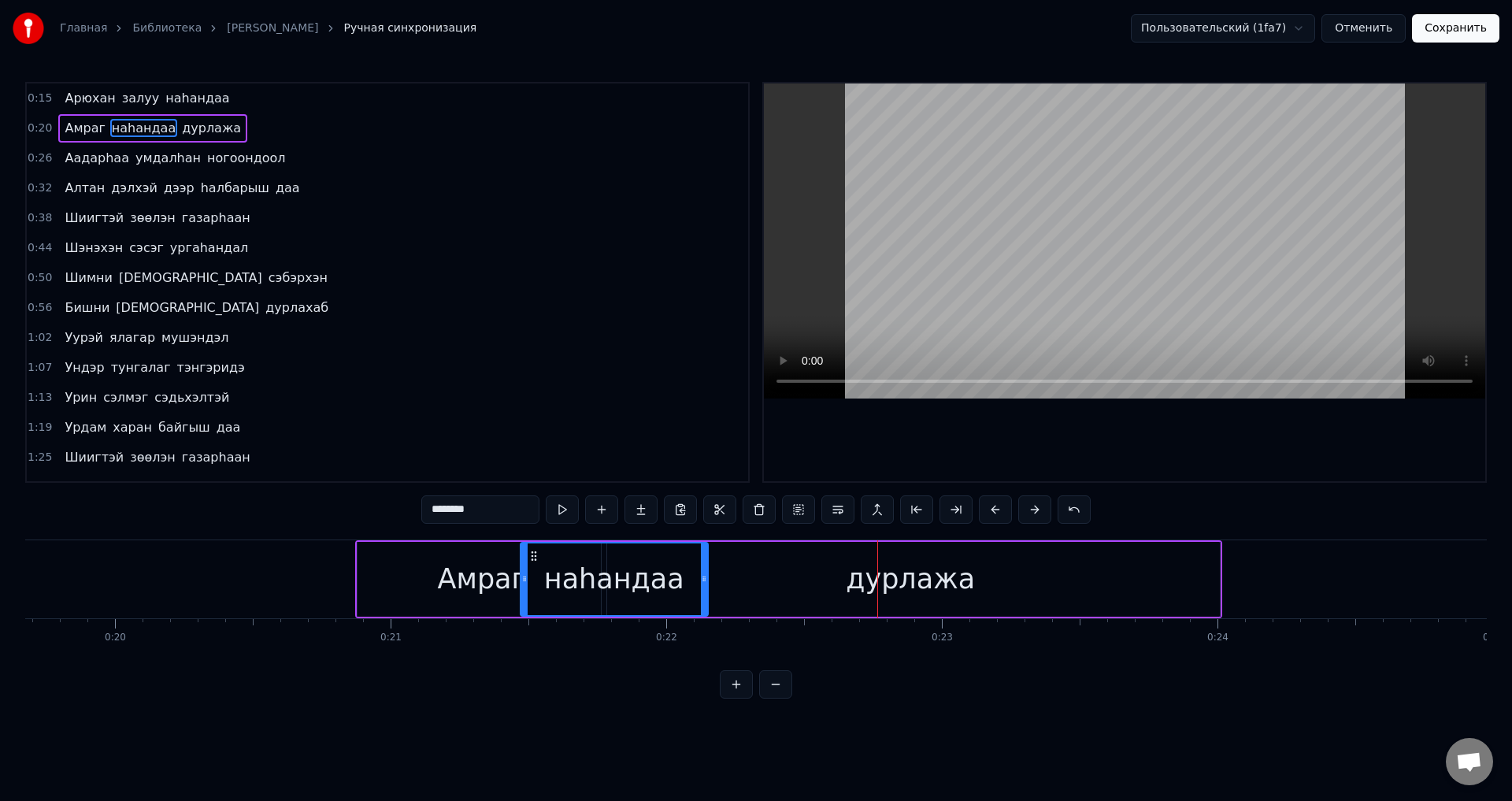
drag, startPoint x: 565, startPoint y: 589, endPoint x: 526, endPoint y: 583, distance: 39.5
click at [526, 583] on div at bounding box center [524, 578] width 6 height 72
drag, startPoint x: 707, startPoint y: 587, endPoint x: 661, endPoint y: 587, distance: 46.0
click at [661, 587] on div at bounding box center [658, 578] width 6 height 72
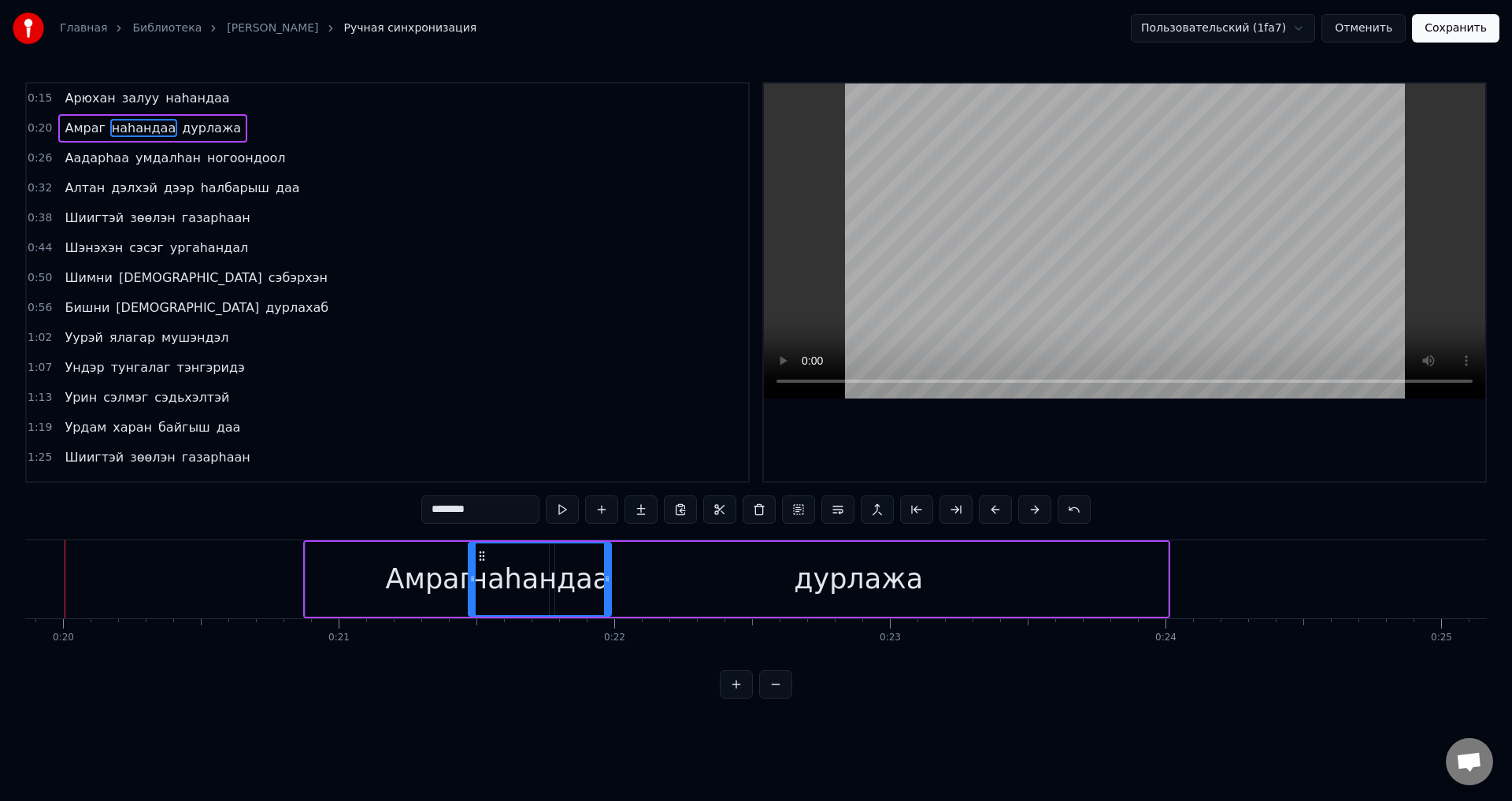
scroll to position [0, 5435]
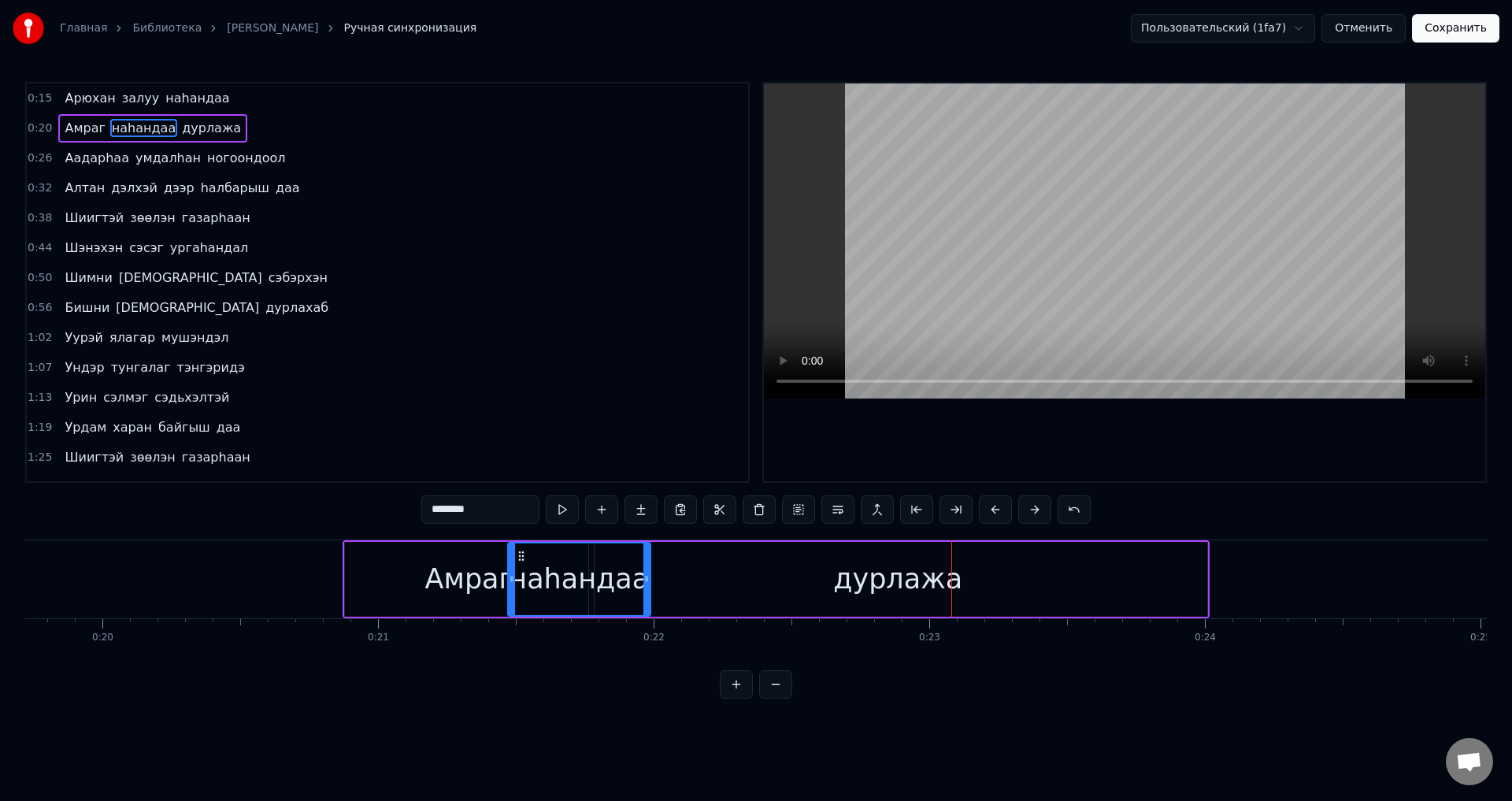
click at [587, 578] on div "наhандаа" at bounding box center [578, 579] width 140 height 42
click at [522, 586] on div "наhандаа" at bounding box center [578, 579] width 140 height 42
click at [517, 575] on div "наhандаа" at bounding box center [579, 578] width 141 height 72
click at [583, 586] on div "наhандаа" at bounding box center [578, 579] width 140 height 42
drag, startPoint x: 643, startPoint y: 582, endPoint x: 538, endPoint y: 588, distance: 105.2
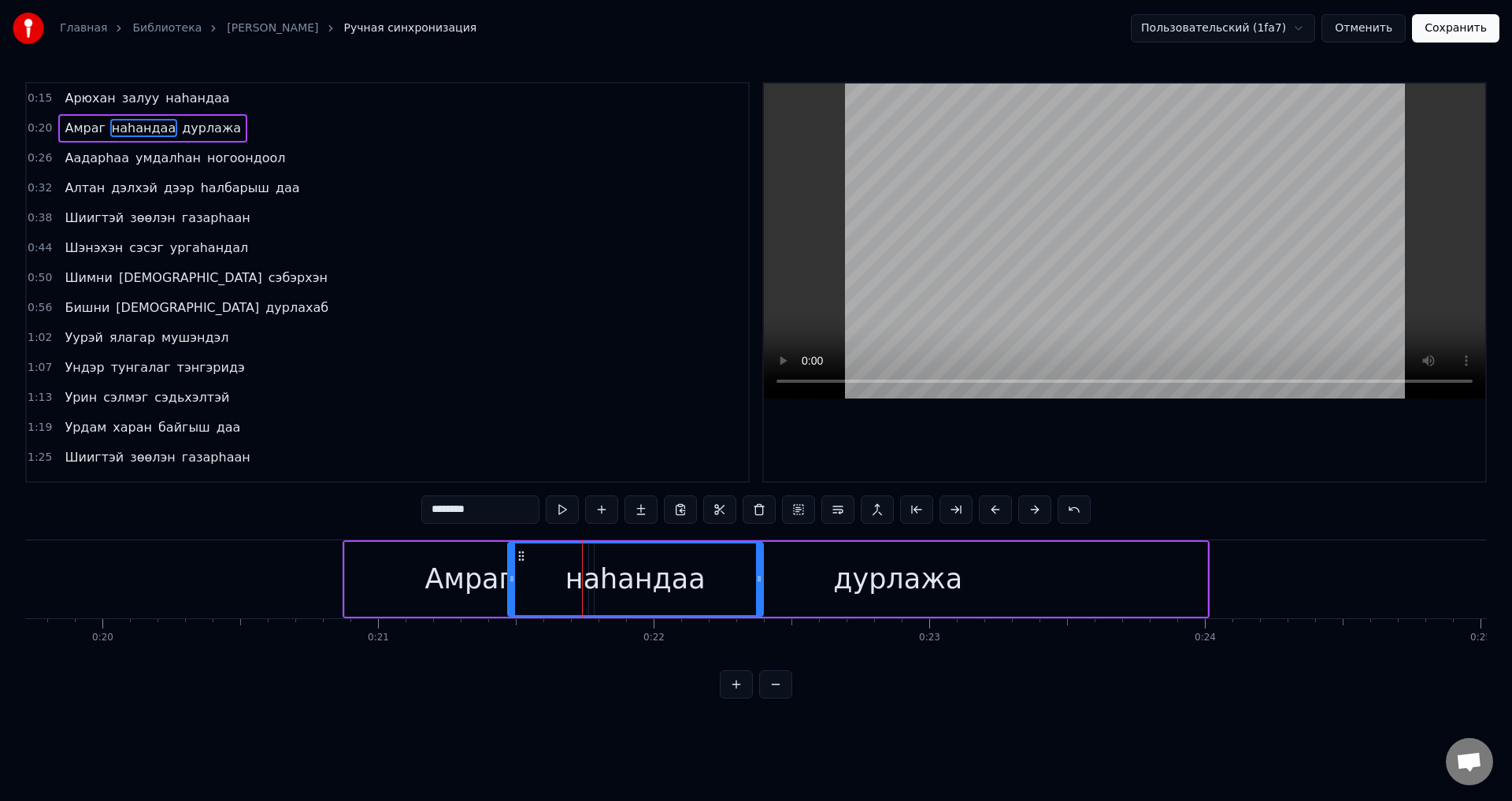
click at [739, 579] on div "наhандаа" at bounding box center [635, 578] width 254 height 72
drag, startPoint x: 512, startPoint y: 577, endPoint x: 595, endPoint y: 581, distance: 83.1
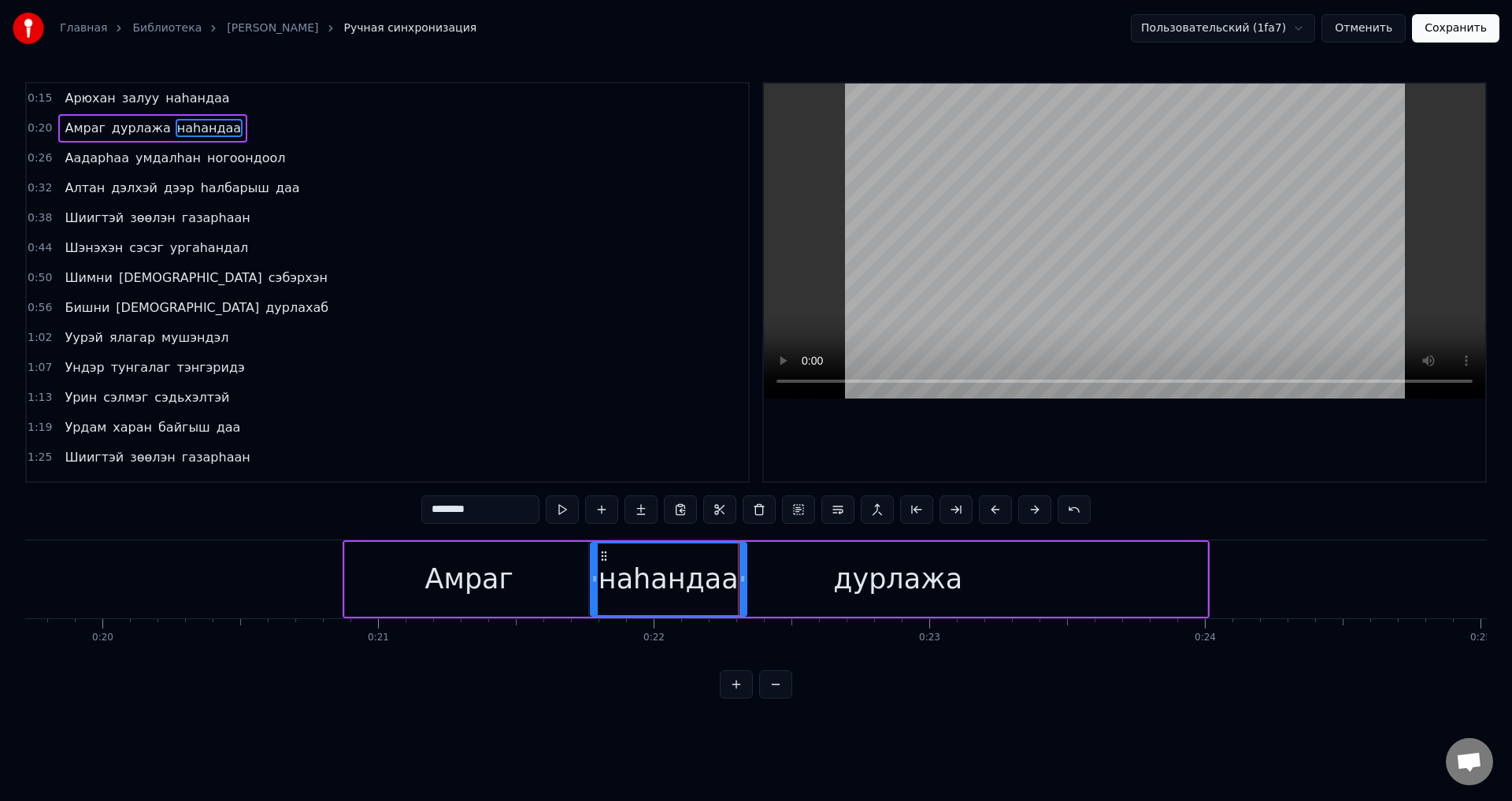
click at [121, 130] on span "дурлажа" at bounding box center [140, 127] width 62 height 18
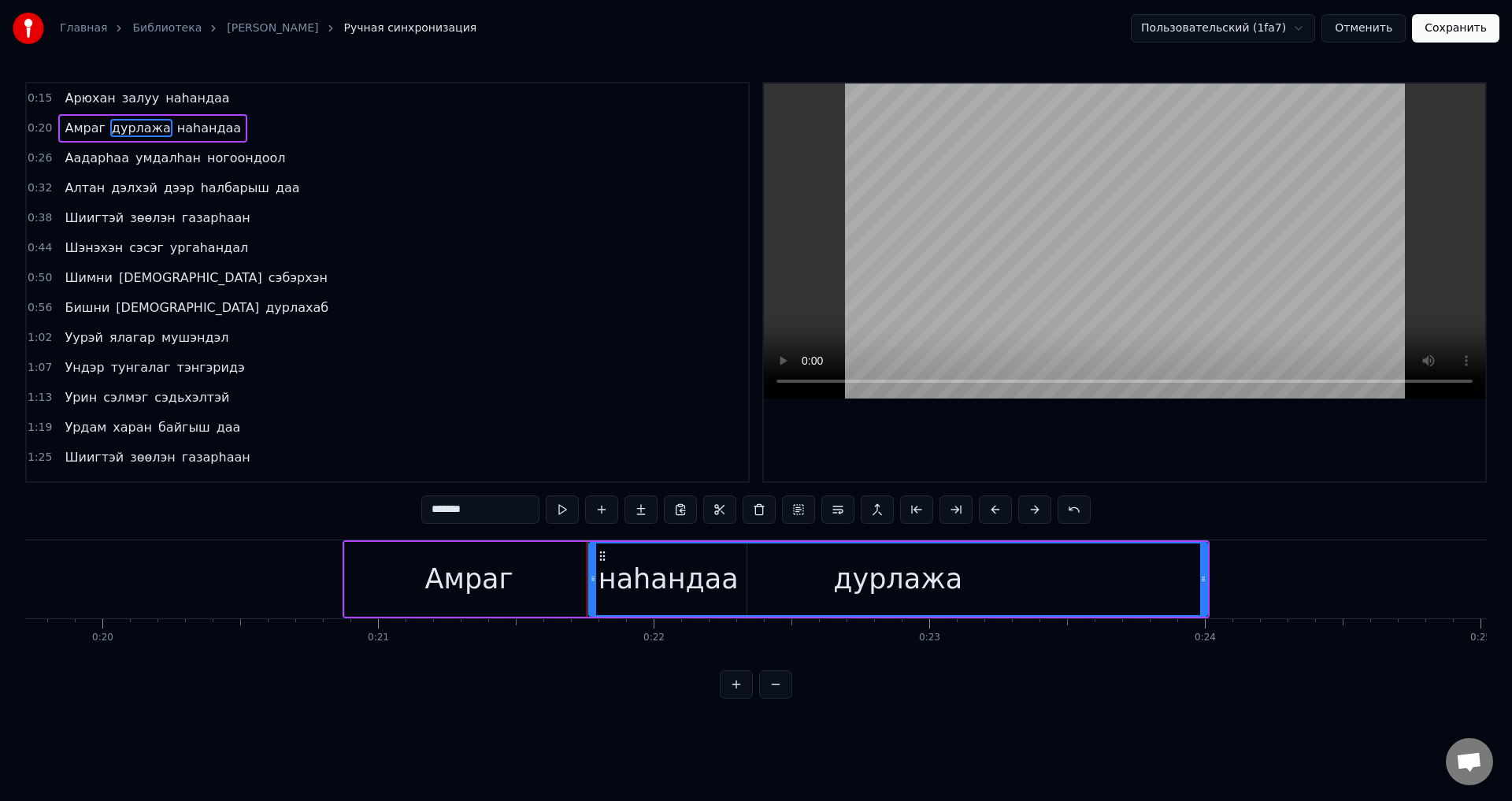
click at [141, 130] on span "дурлажа" at bounding box center [140, 127] width 62 height 18
click at [133, 132] on span "дурлажа" at bounding box center [140, 127] width 62 height 18
click at [591, 574] on icon at bounding box center [593, 578] width 6 height 13
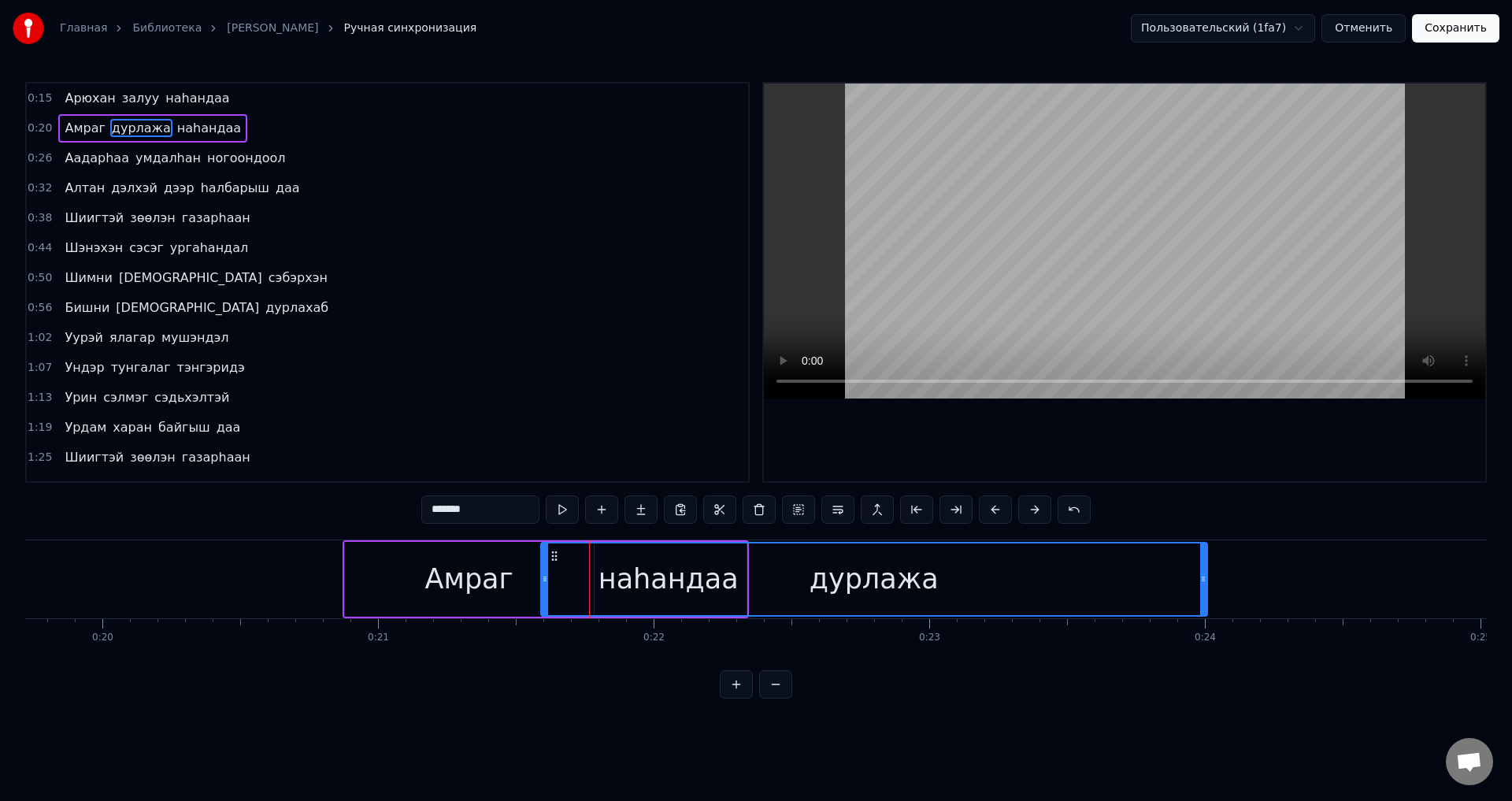
drag, startPoint x: 592, startPoint y: 572, endPoint x: 544, endPoint y: 580, distance: 48.7
click at [544, 580] on div at bounding box center [545, 578] width 6 height 72
click at [175, 131] on span "наhандаа" at bounding box center [209, 127] width 67 height 18
type input "********"
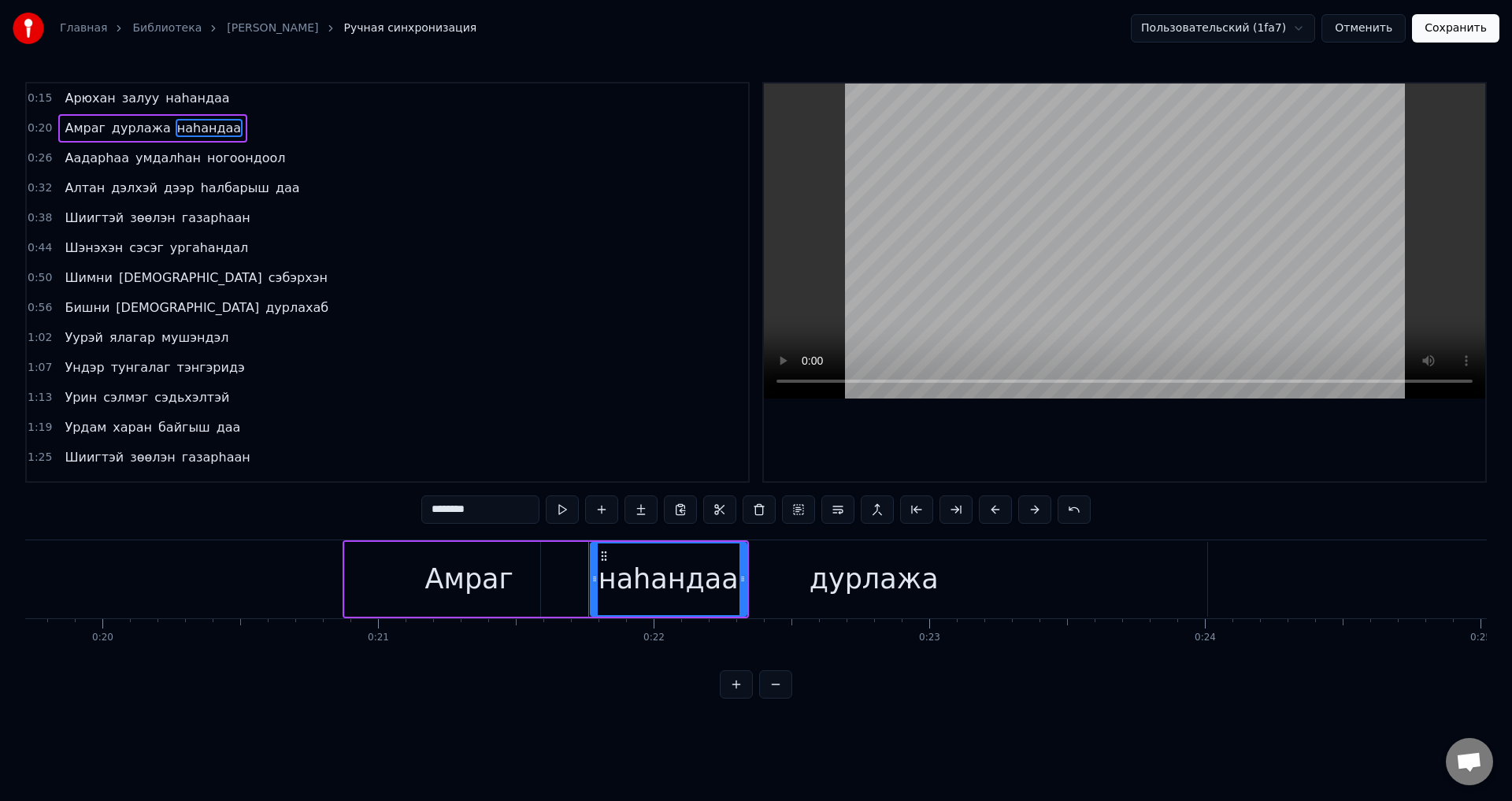
drag, startPoint x: 599, startPoint y: 588, endPoint x: 581, endPoint y: 590, distance: 18.1
click at [581, 590] on div "[PERSON_NAME] наhандаа" at bounding box center [546, 579] width 407 height 78
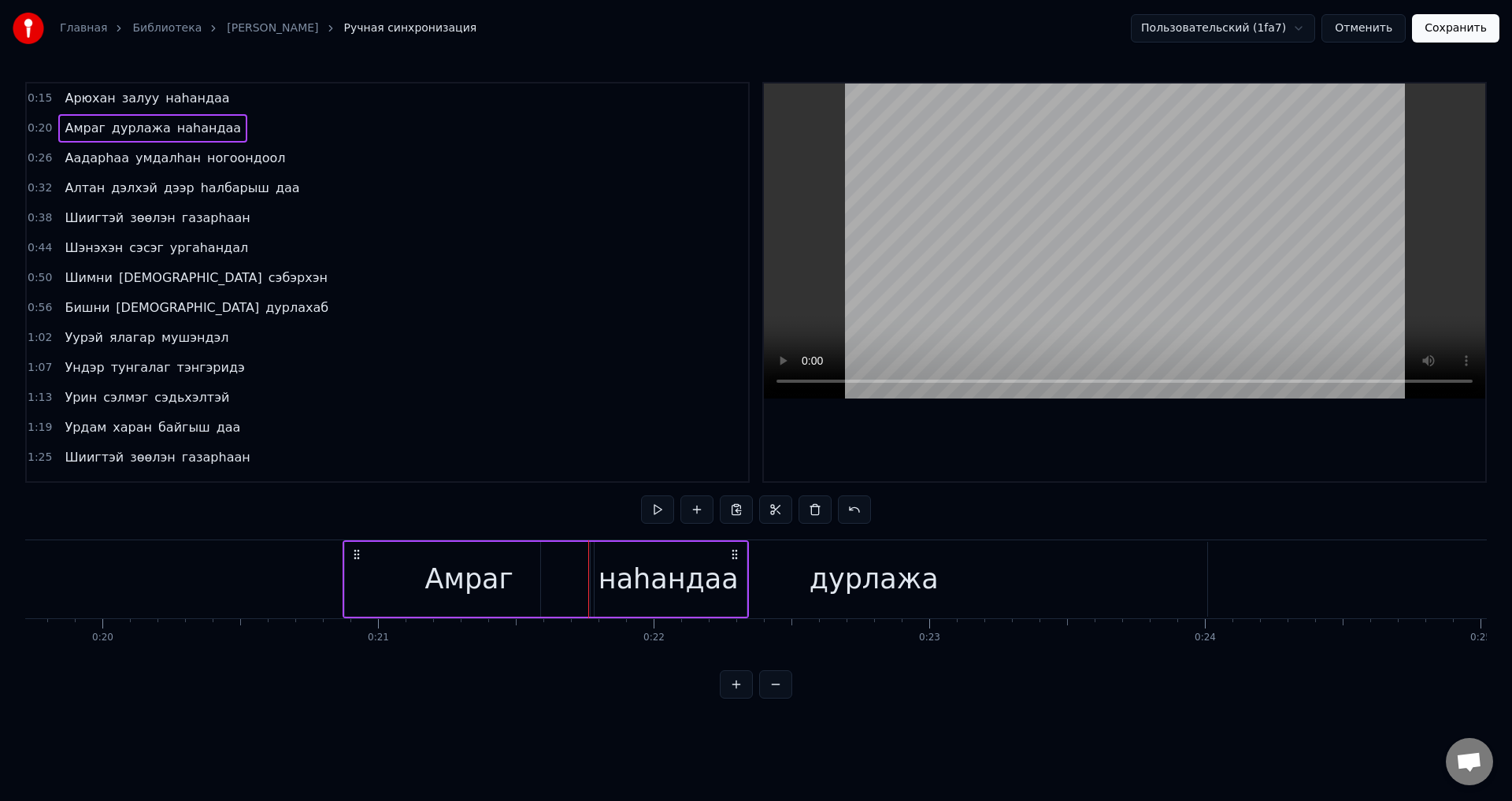
click at [640, 581] on div "наhандаа" at bounding box center [668, 579] width 140 height 42
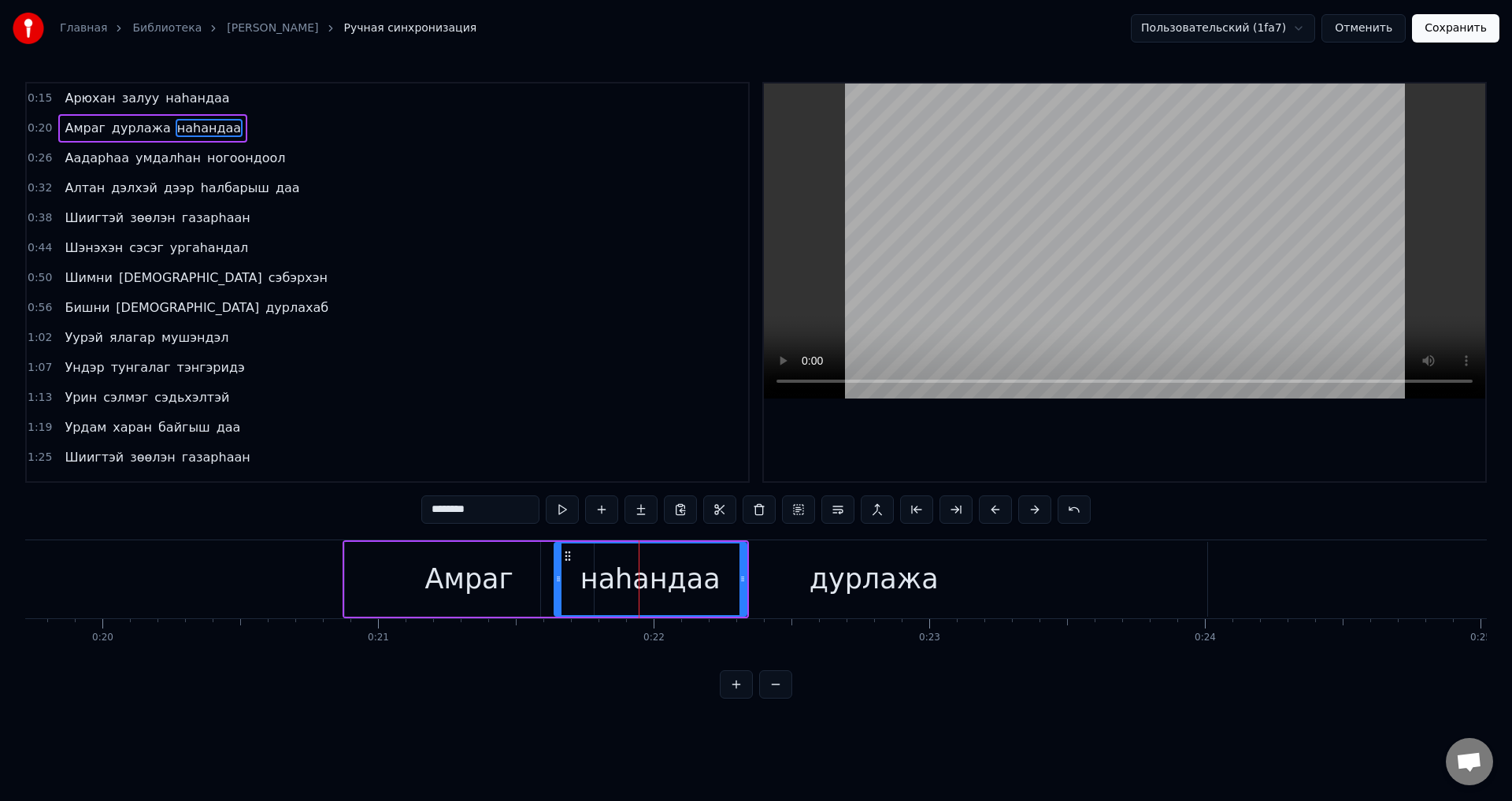
drag, startPoint x: 595, startPoint y: 584, endPoint x: 534, endPoint y: 583, distance: 61.0
click at [555, 583] on icon at bounding box center [558, 578] width 6 height 13
drag, startPoint x: 742, startPoint y: 578, endPoint x: 694, endPoint y: 583, distance: 48.3
click at [711, 583] on icon at bounding box center [714, 578] width 6 height 13
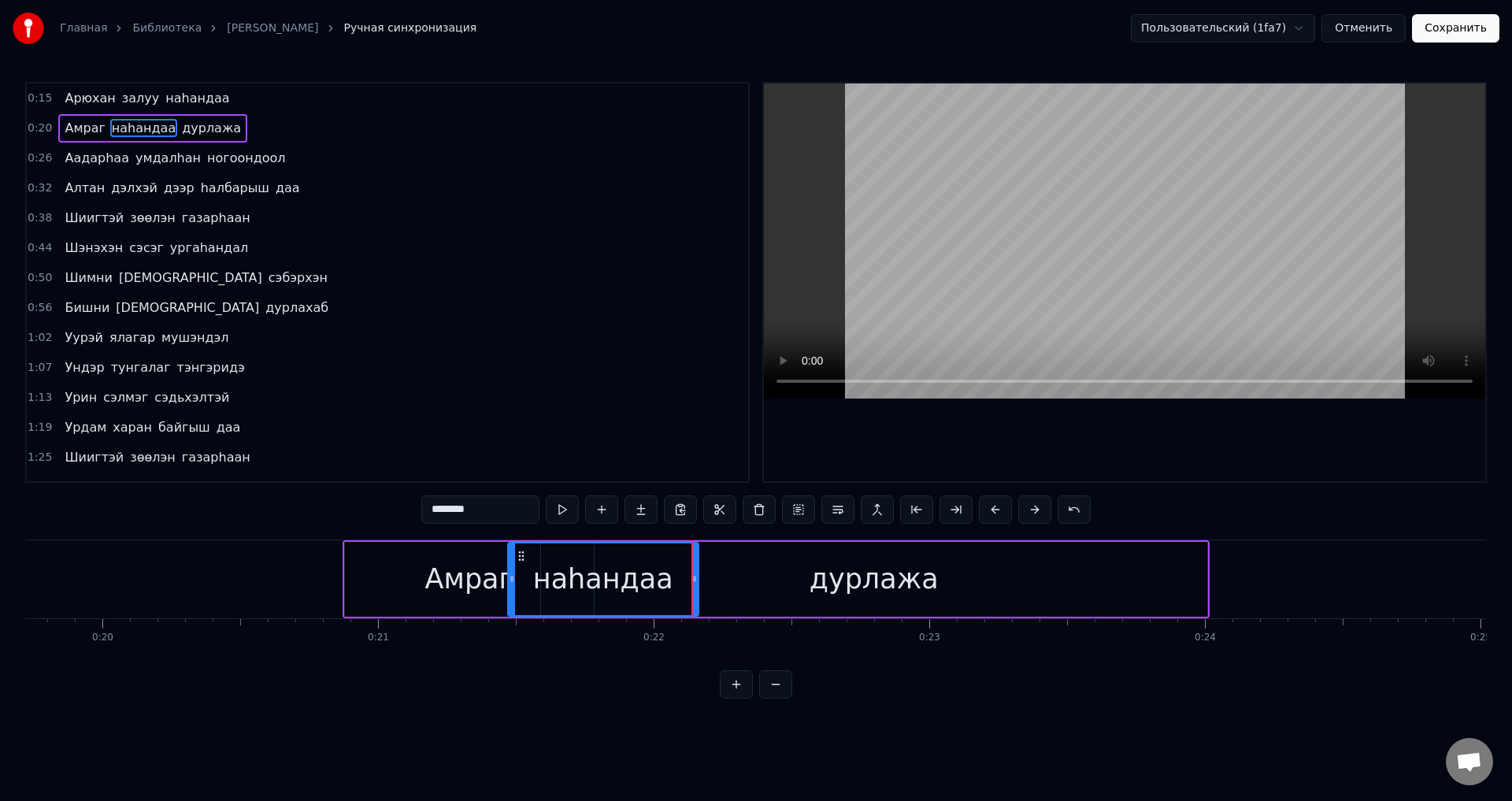
drag, startPoint x: 535, startPoint y: 589, endPoint x: 511, endPoint y: 589, distance: 24.0
click at [511, 589] on div at bounding box center [512, 578] width 6 height 72
drag, startPoint x: 696, startPoint y: 579, endPoint x: 683, endPoint y: 580, distance: 13.0
click at [683, 580] on icon at bounding box center [682, 578] width 6 height 13
drag, startPoint x: 507, startPoint y: 592, endPoint x: 561, endPoint y: 593, distance: 54.0
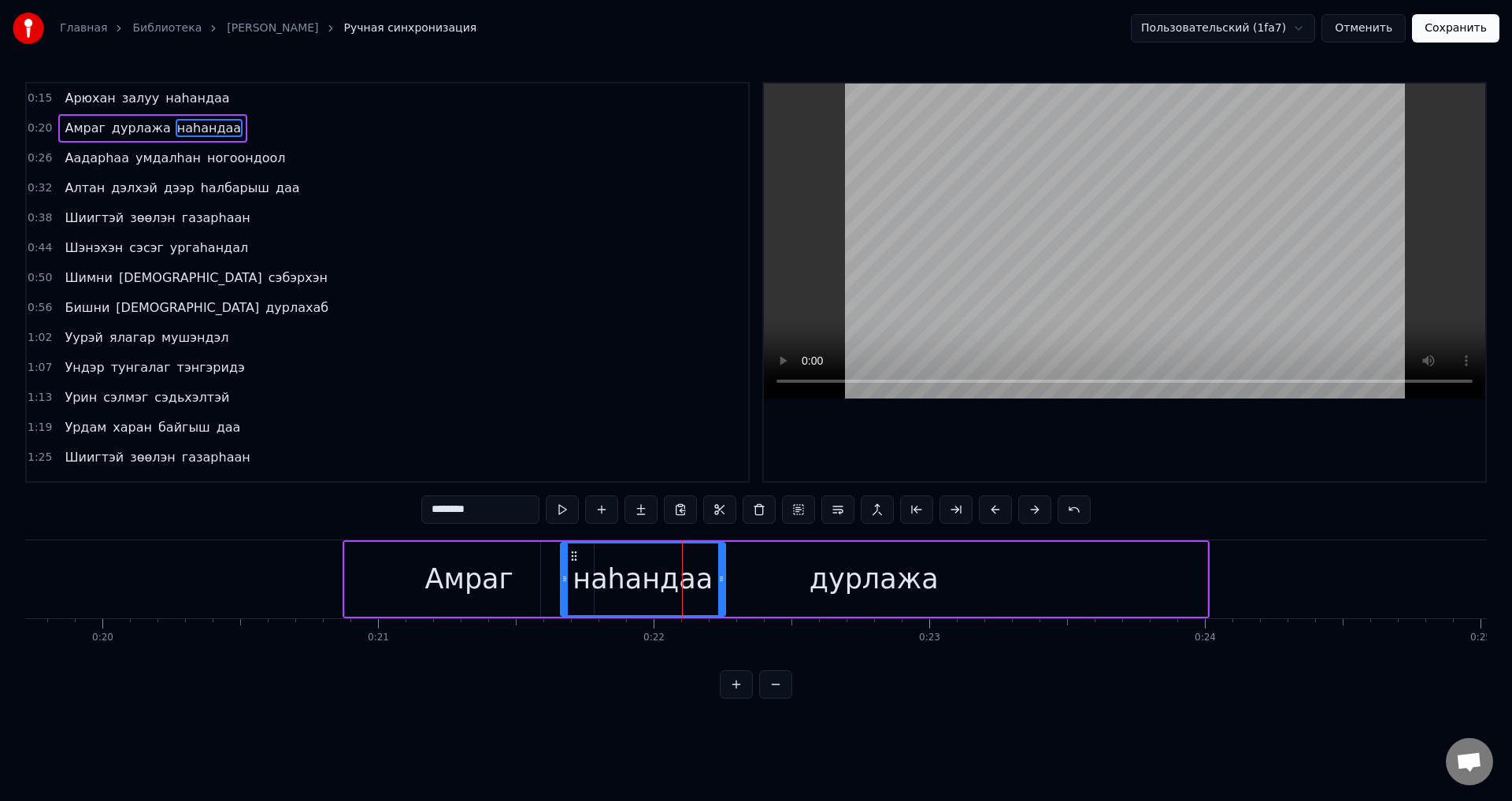
drag, startPoint x: 679, startPoint y: 579, endPoint x: 719, endPoint y: 581, distance: 40.0
click at [719, 581] on icon at bounding box center [721, 578] width 6 height 13
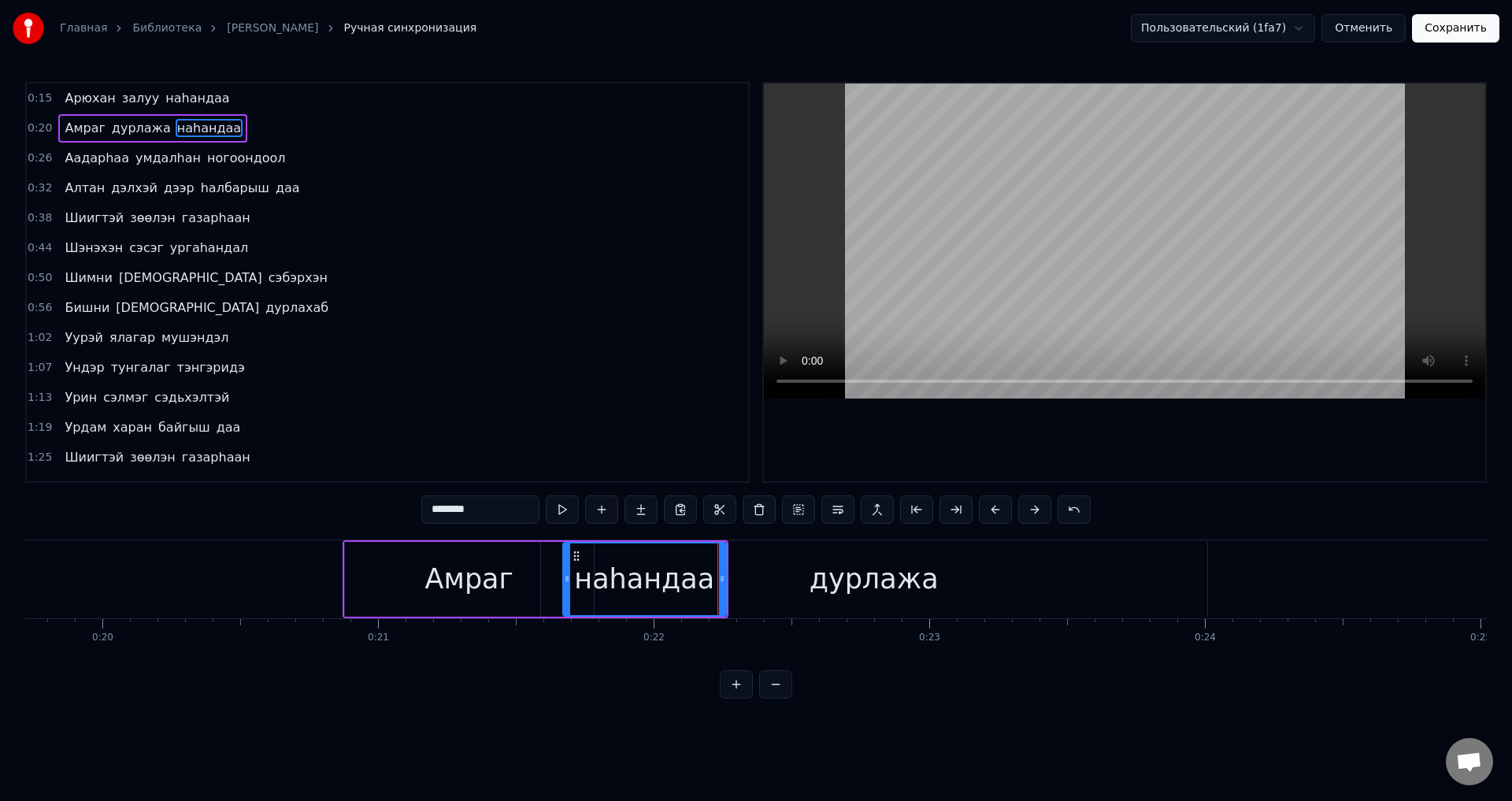
drag, startPoint x: 562, startPoint y: 579, endPoint x: 599, endPoint y: 579, distance: 37.0
click at [570, 579] on icon at bounding box center [566, 578] width 6 height 13
drag, startPoint x: 720, startPoint y: 574, endPoint x: 772, endPoint y: 584, distance: 53.0
click at [772, 584] on icon at bounding box center [774, 578] width 6 height 13
drag, startPoint x: 601, startPoint y: 579, endPoint x: 615, endPoint y: 580, distance: 14.0
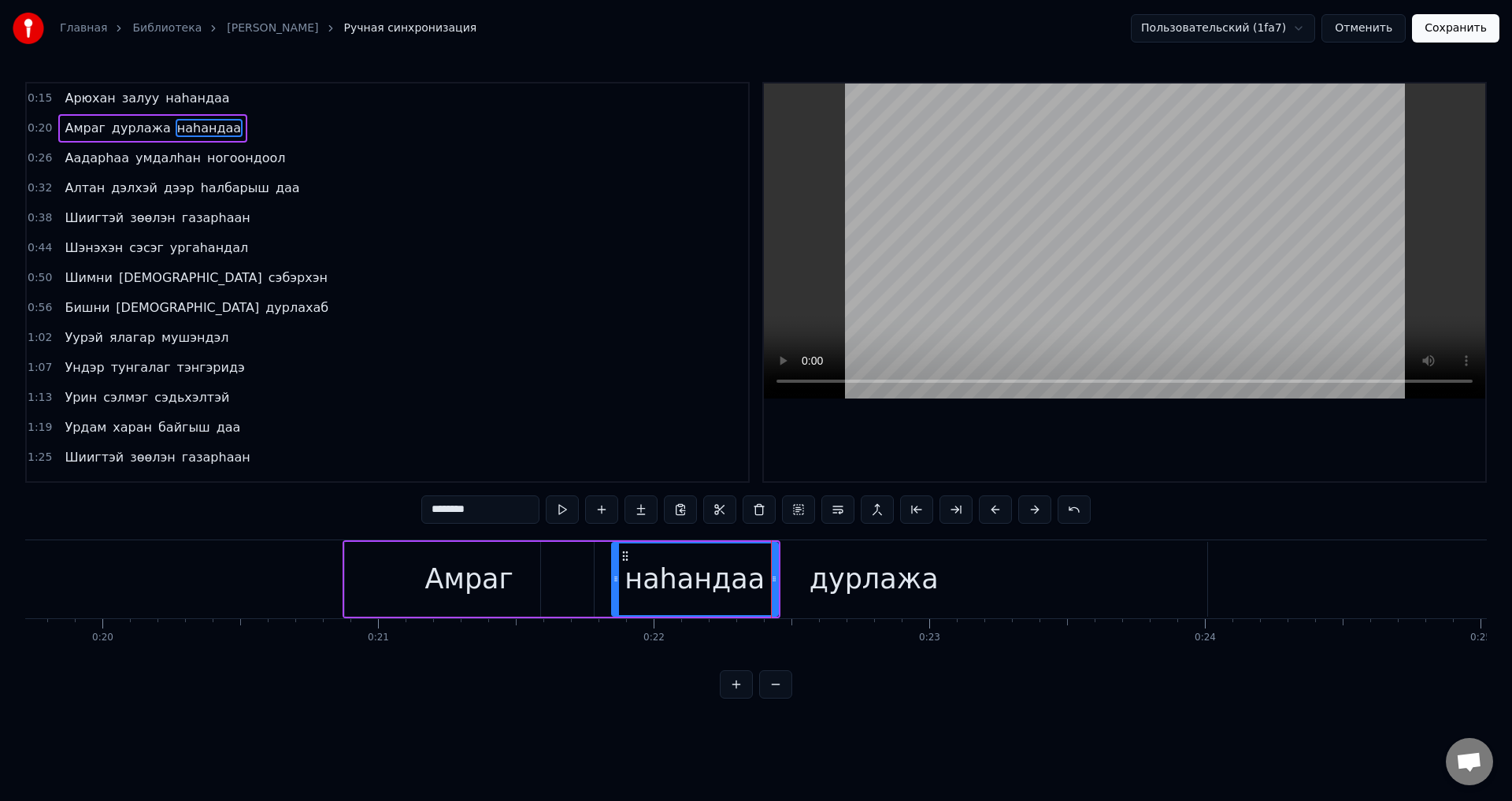
click at [615, 580] on icon at bounding box center [615, 578] width 6 height 13
drag, startPoint x: 612, startPoint y: 577, endPoint x: 544, endPoint y: 582, distance: 68.2
click at [567, 582] on icon at bounding box center [570, 578] width 6 height 13
drag, startPoint x: 773, startPoint y: 578, endPoint x: 692, endPoint y: 585, distance: 81.3
click at [692, 585] on div at bounding box center [693, 578] width 6 height 72
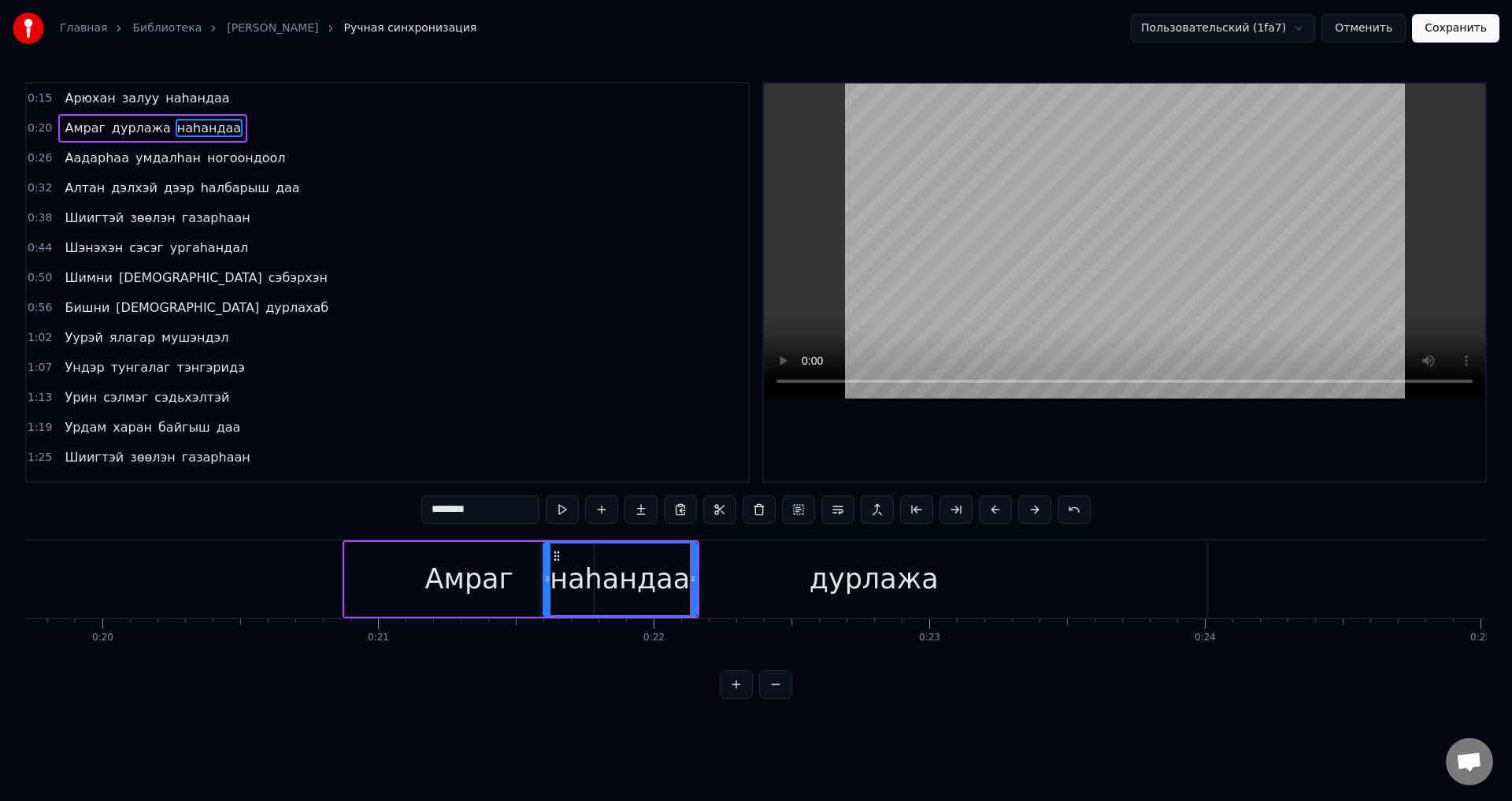
drag, startPoint x: 545, startPoint y: 591, endPoint x: 514, endPoint y: 596, distance: 31.4
click at [544, 596] on div at bounding box center [547, 578] width 6 height 72
drag, startPoint x: 695, startPoint y: 584, endPoint x: 667, endPoint y: 589, distance: 28.4
click at [669, 587] on div "наhандаа" at bounding box center [600, 578] width 171 height 72
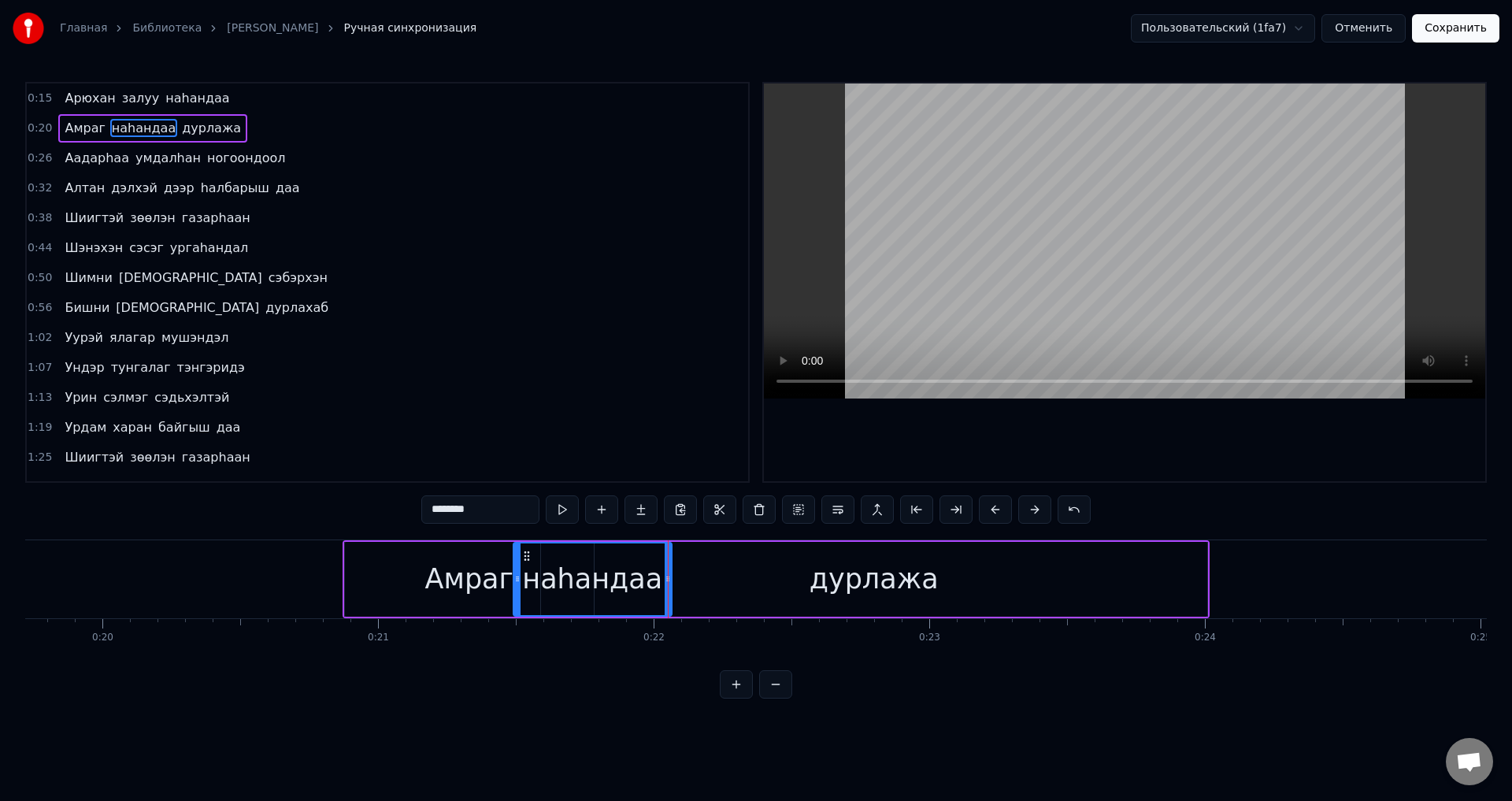
click at [134, 134] on div "0:15 Арюхан залуу наhандаа 0:20 Амраг наhандаа дурлажа 0:26 Аадарhаа умдалhан н…" at bounding box center [756, 282] width 1461 height 401
click at [134, 134] on span "наhандаа" at bounding box center [143, 127] width 67 height 18
click at [697, 123] on div "0:15 Арюхан залуу наhандаа 0:20 Амраг наhандаа дурлажа 0:26 Аадарhаа умдалhан н…" at bounding box center [756, 282] width 1461 height 401
click at [1032, 167] on video at bounding box center [1124, 240] width 721 height 315
click at [142, 133] on span "наhандаа" at bounding box center [143, 127] width 67 height 18
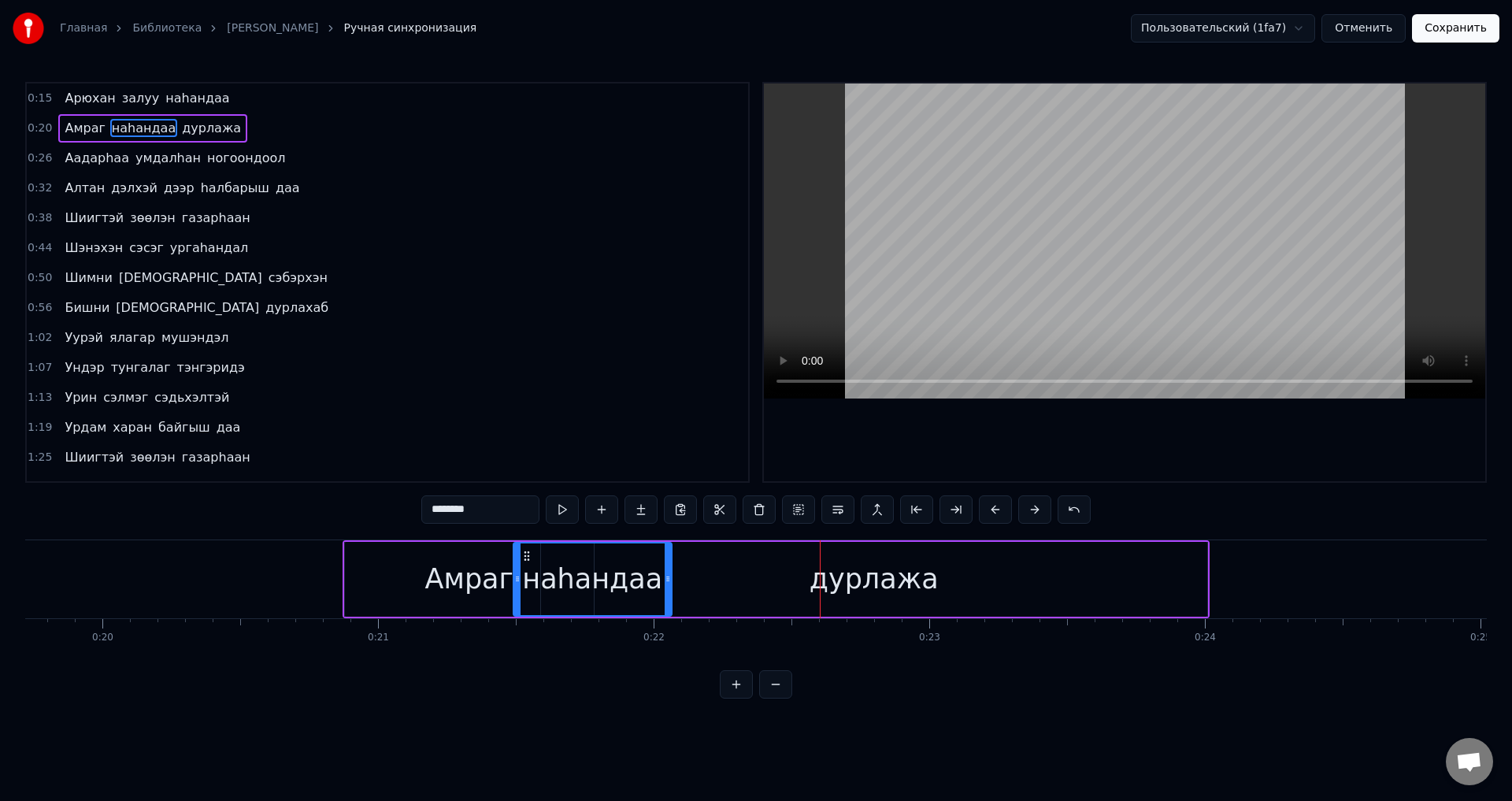
click at [148, 127] on span "наhандаа" at bounding box center [143, 127] width 67 height 18
drag, startPoint x: 667, startPoint y: 579, endPoint x: 707, endPoint y: 581, distance: 40.0
click at [707, 581] on icon at bounding box center [707, 578] width 6 height 13
drag, startPoint x: 518, startPoint y: 579, endPoint x: 600, endPoint y: 595, distance: 83.5
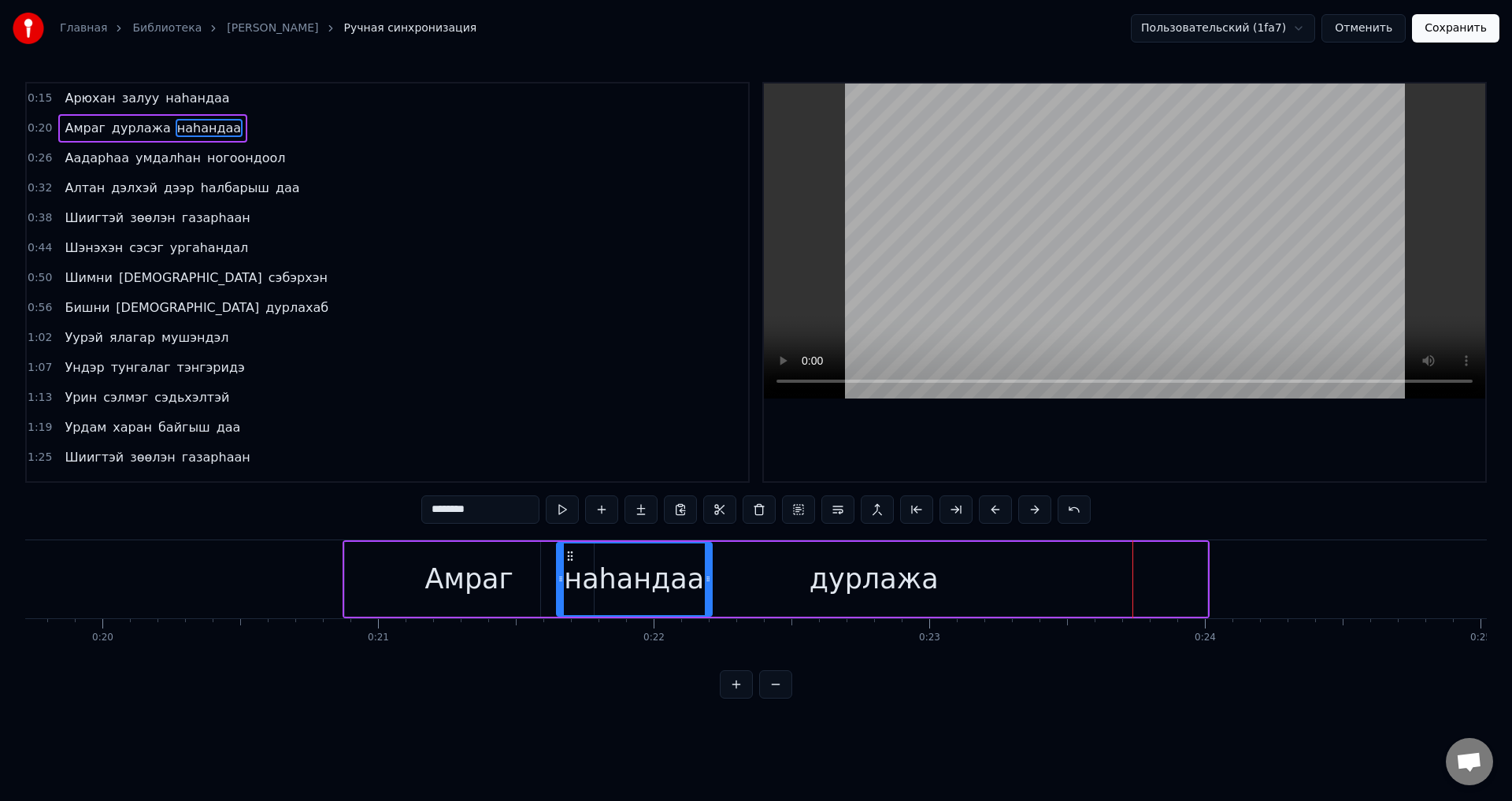
drag, startPoint x: 598, startPoint y: 578, endPoint x: 698, endPoint y: 571, distance: 100.2
click at [559, 576] on icon at bounding box center [561, 578] width 6 height 13
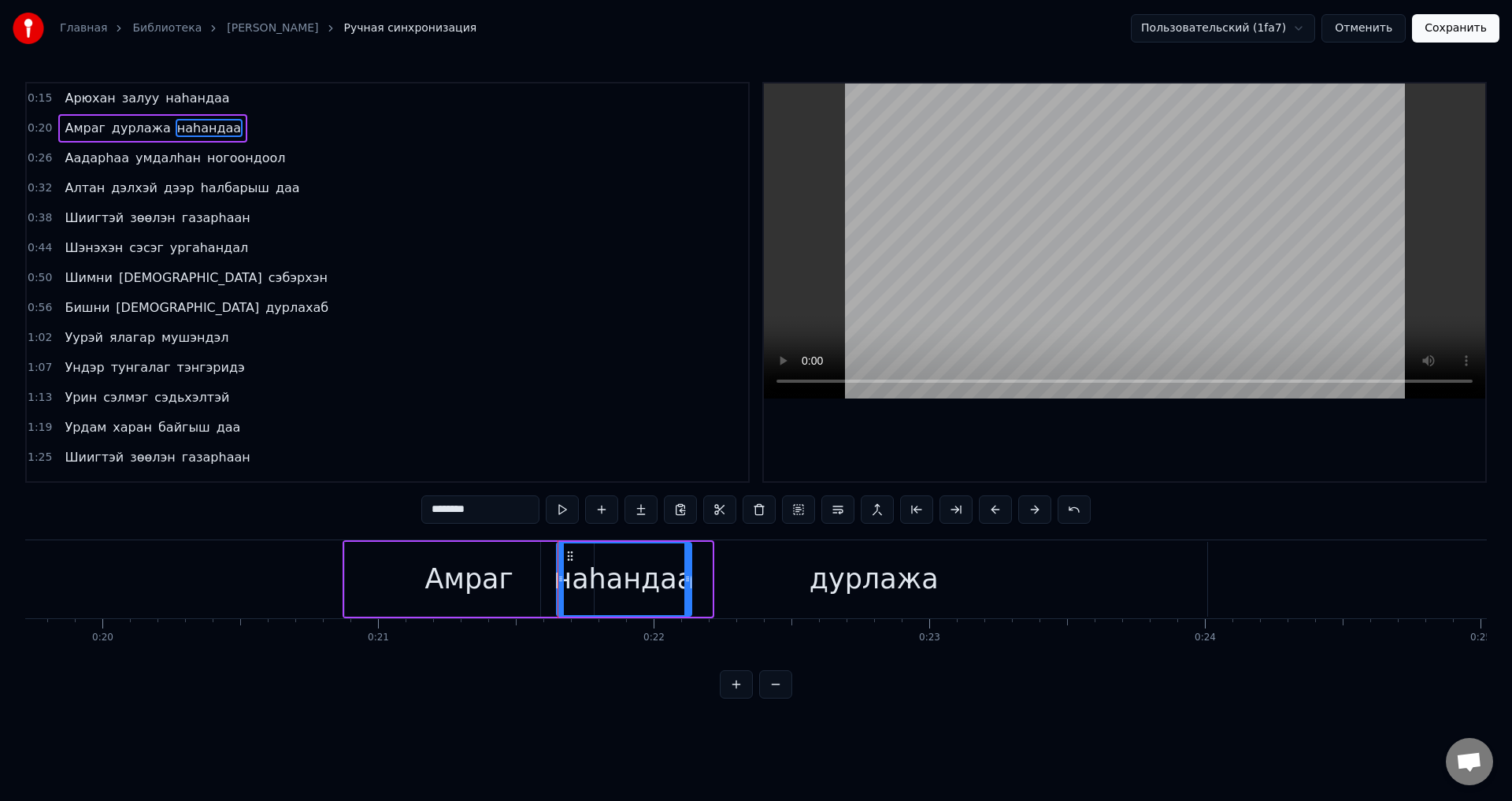
drag, startPoint x: 706, startPoint y: 572, endPoint x: 771, endPoint y: 463, distance: 126.9
click at [684, 575] on div at bounding box center [687, 578] width 6 height 72
drag, startPoint x: 558, startPoint y: 579, endPoint x: 547, endPoint y: 578, distance: 11.0
click at [547, 578] on icon at bounding box center [550, 578] width 6 height 13
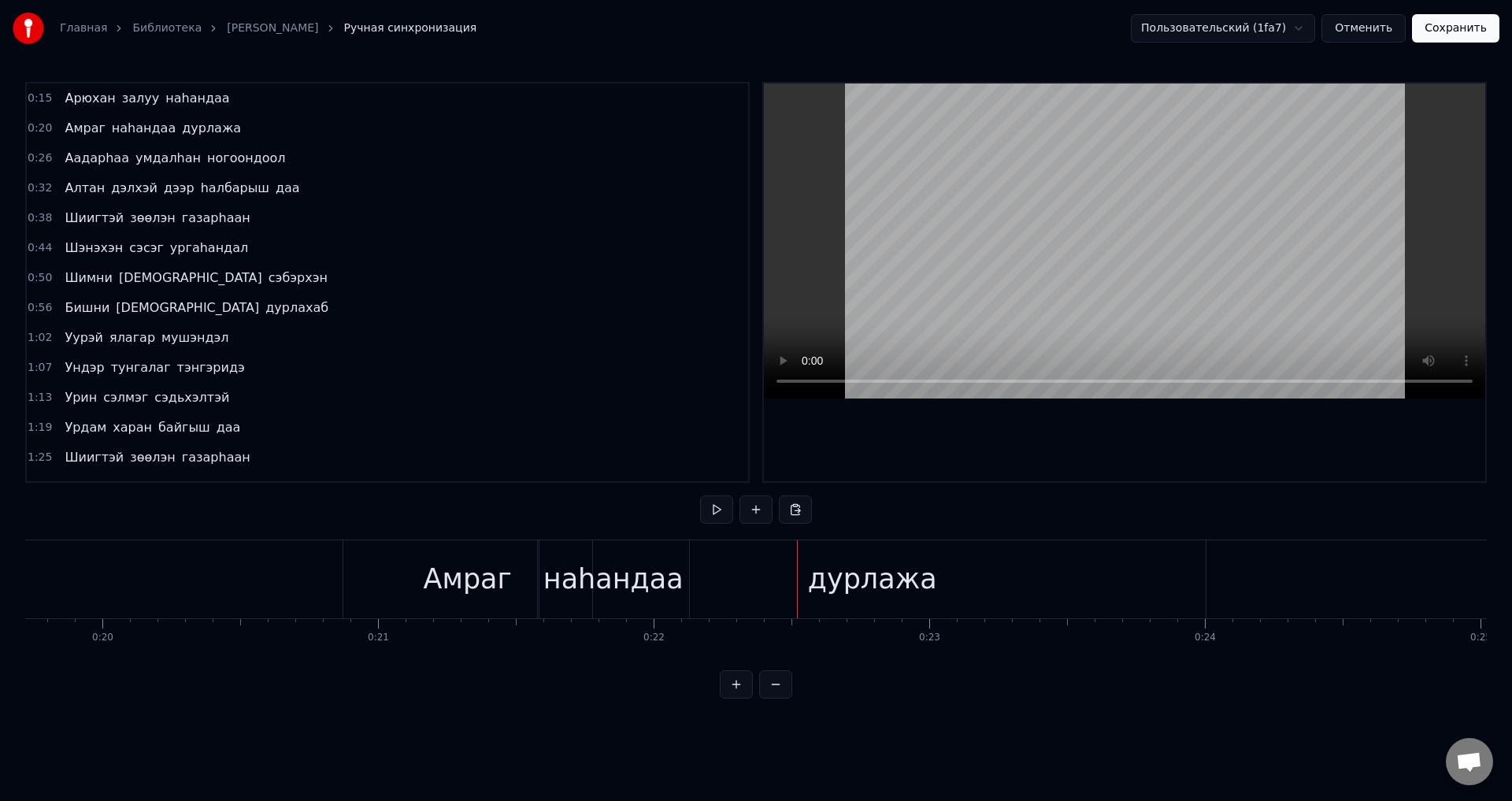
click at [631, 579] on div "дурлажа" at bounding box center [872, 579] width 666 height 78
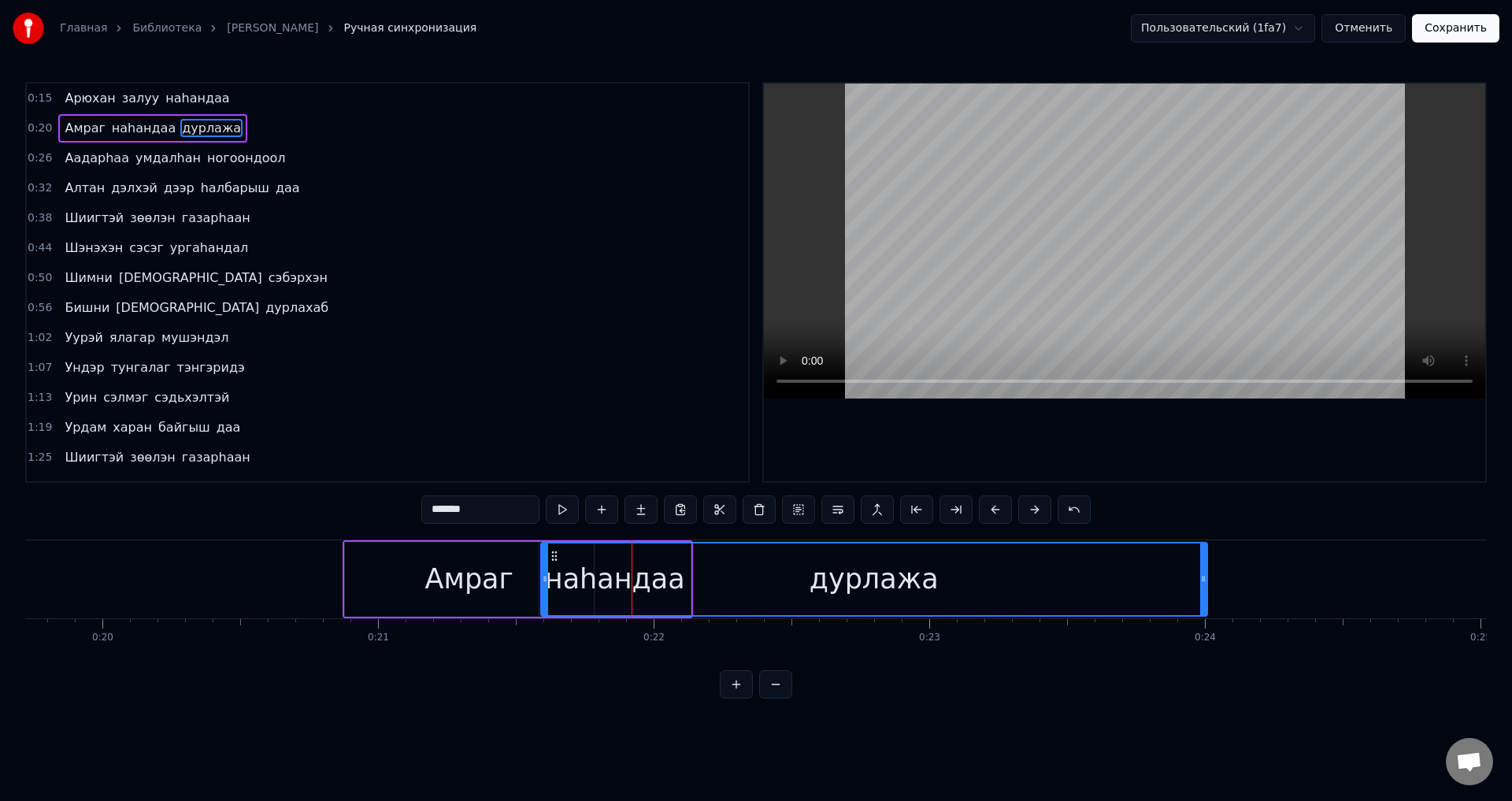
click at [543, 576] on icon at bounding box center [545, 578] width 6 height 13
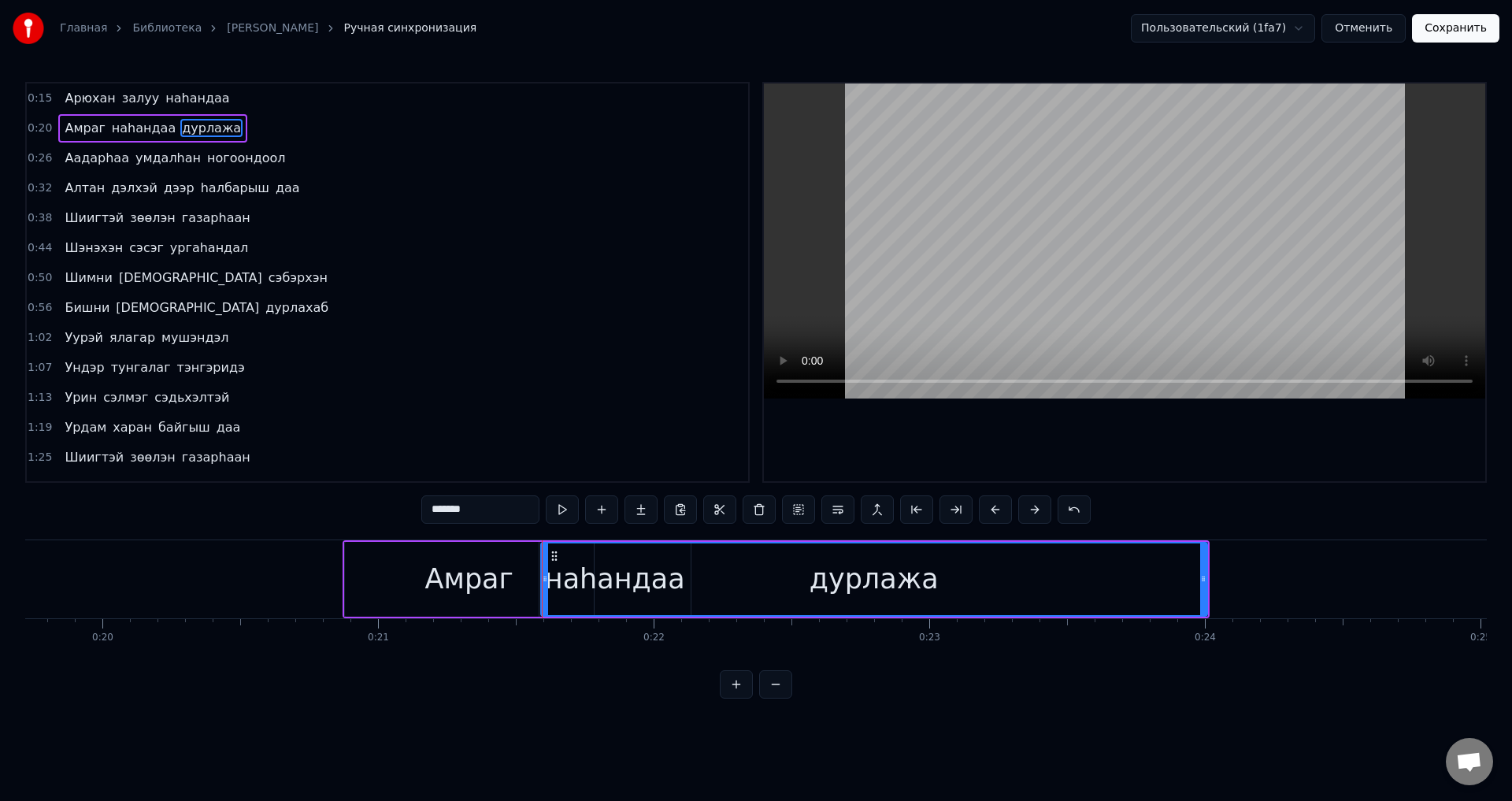
click at [603, 573] on div "дурлажа" at bounding box center [874, 578] width 664 height 72
click at [661, 569] on div "дурлажа" at bounding box center [874, 578] width 664 height 72
click at [687, 570] on div "дурлажа" at bounding box center [874, 578] width 664 height 72
drag, startPoint x: 546, startPoint y: 586, endPoint x: 646, endPoint y: 607, distance: 102.2
click at [545, 586] on div at bounding box center [545, 578] width 6 height 72
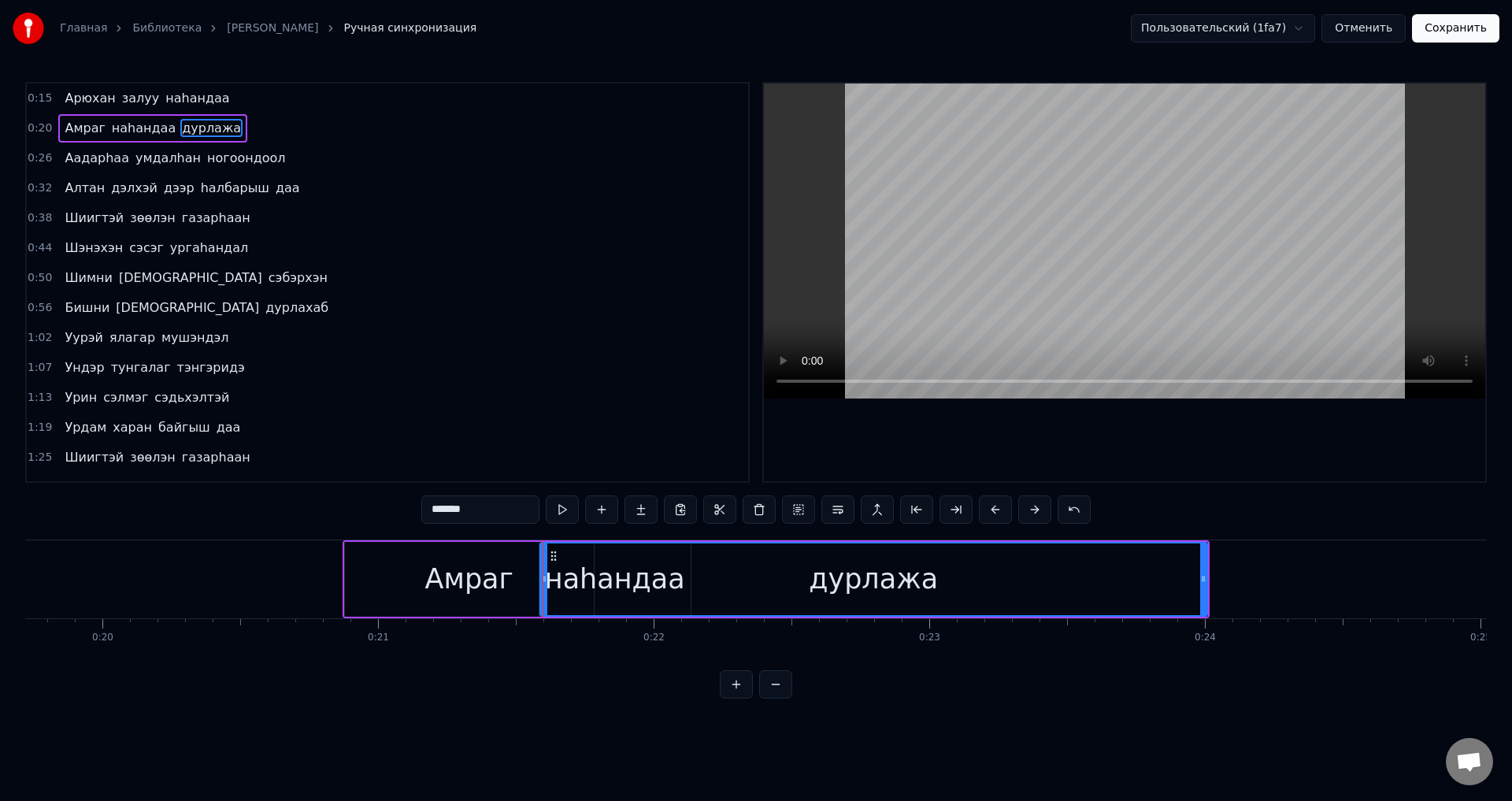
click at [681, 592] on div "дурлажа" at bounding box center [873, 578] width 665 height 72
click at [785, 578] on div "дурлажа" at bounding box center [873, 578] width 665 height 72
click at [683, 579] on div "дурлажа" at bounding box center [873, 578] width 665 height 72
click at [541, 577] on icon at bounding box center [544, 578] width 6 height 13
click at [980, 574] on div "дурлажа" at bounding box center [873, 578] width 665 height 72
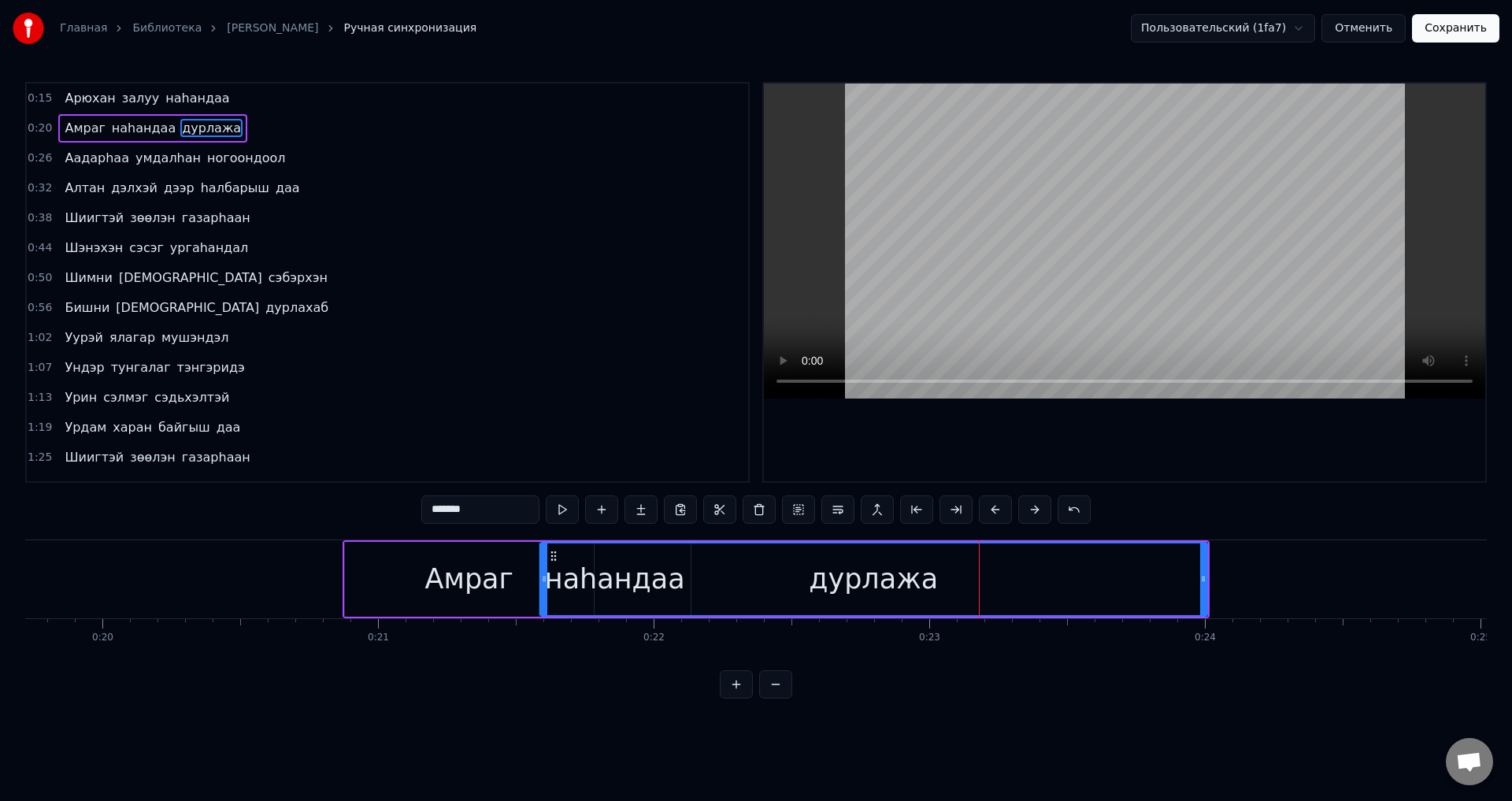
click at [139, 126] on span "наhандаа" at bounding box center [143, 127] width 67 height 18
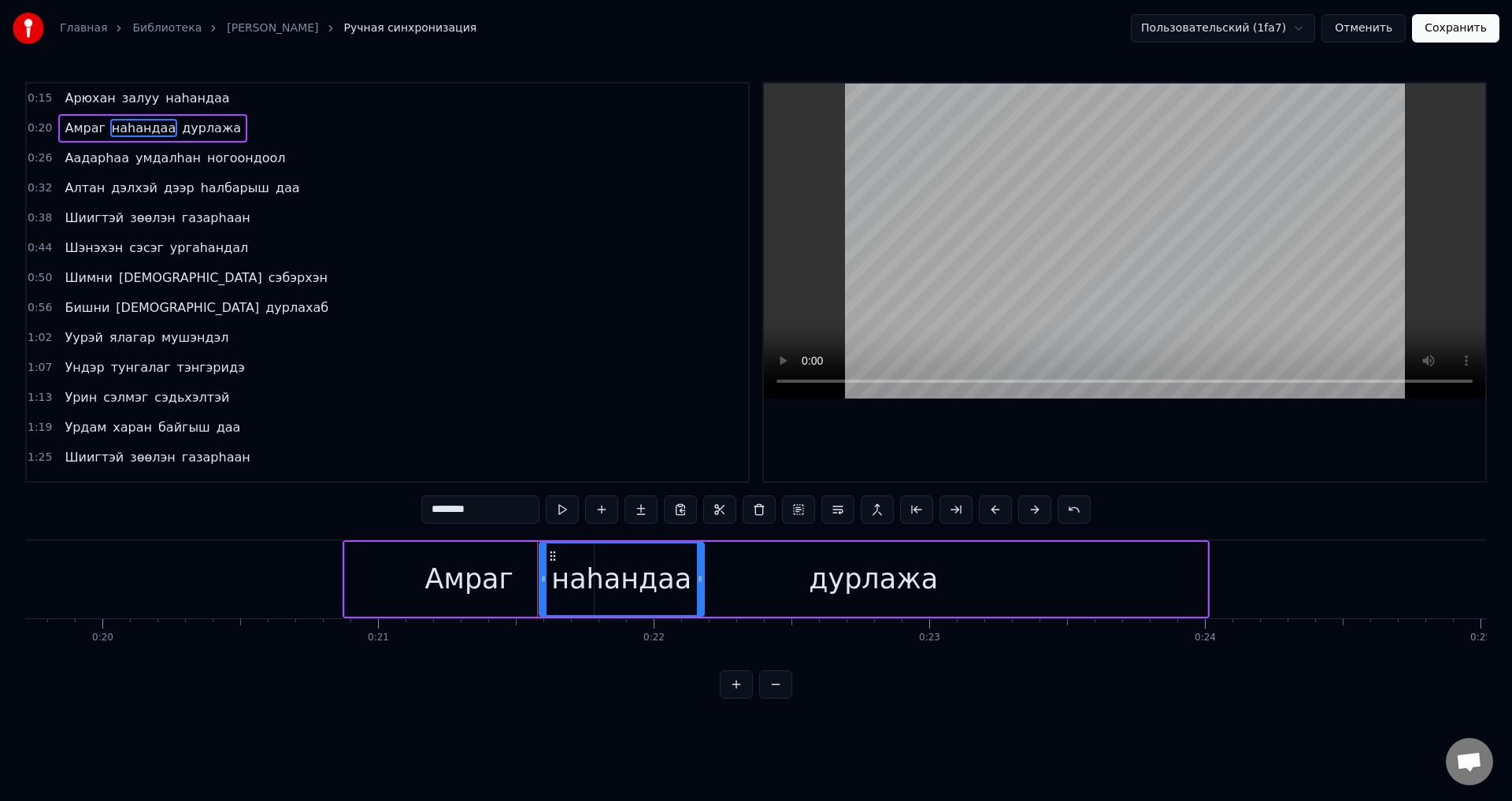
drag, startPoint x: 689, startPoint y: 587, endPoint x: 606, endPoint y: 583, distance: 83.1
click at [703, 585] on div at bounding box center [700, 578] width 6 height 72
drag, startPoint x: 544, startPoint y: 576, endPoint x: 562, endPoint y: 581, distance: 18.7
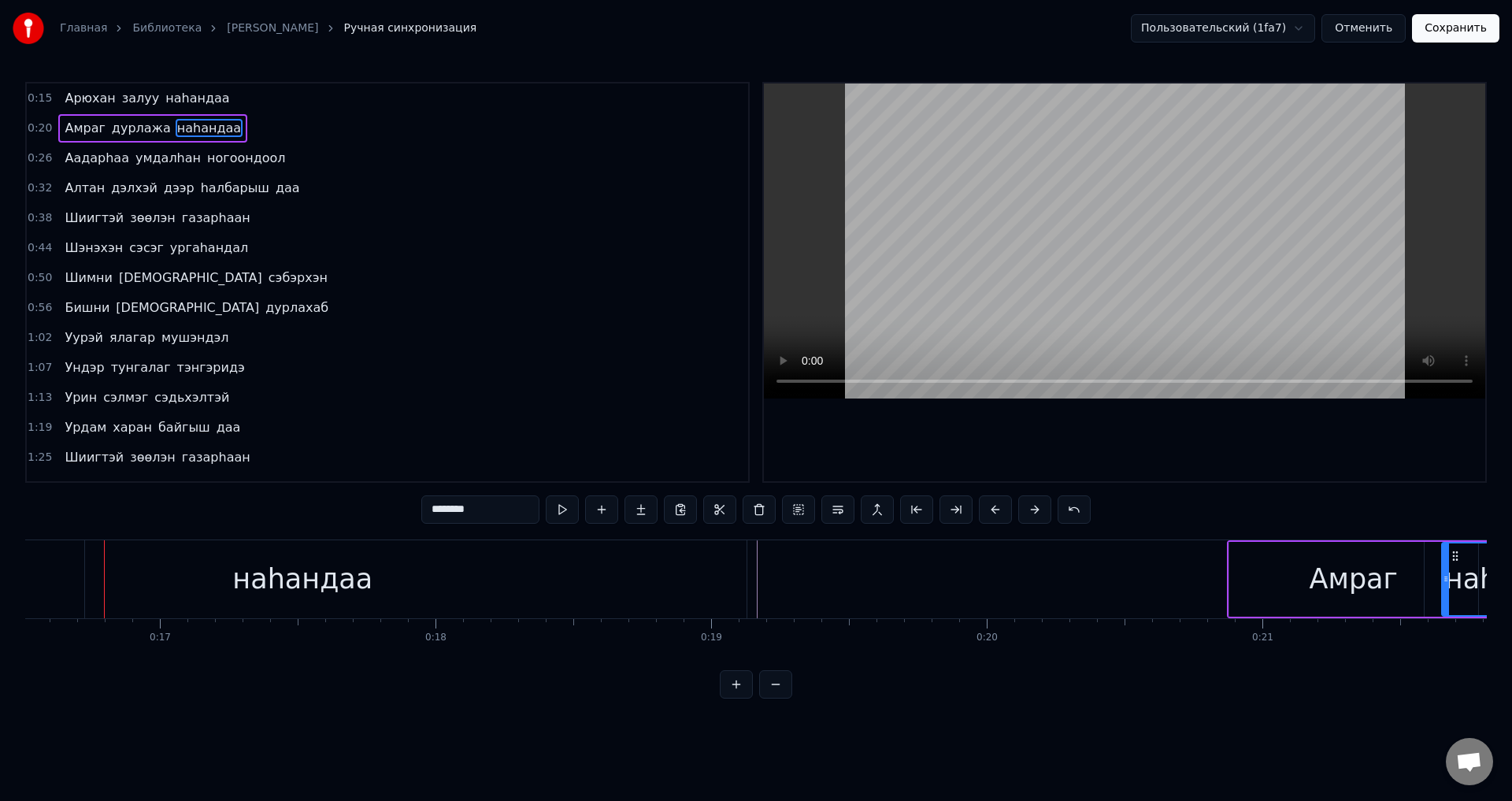
scroll to position [0, 4550]
click at [135, 128] on span "дурлажа" at bounding box center [140, 127] width 62 height 18
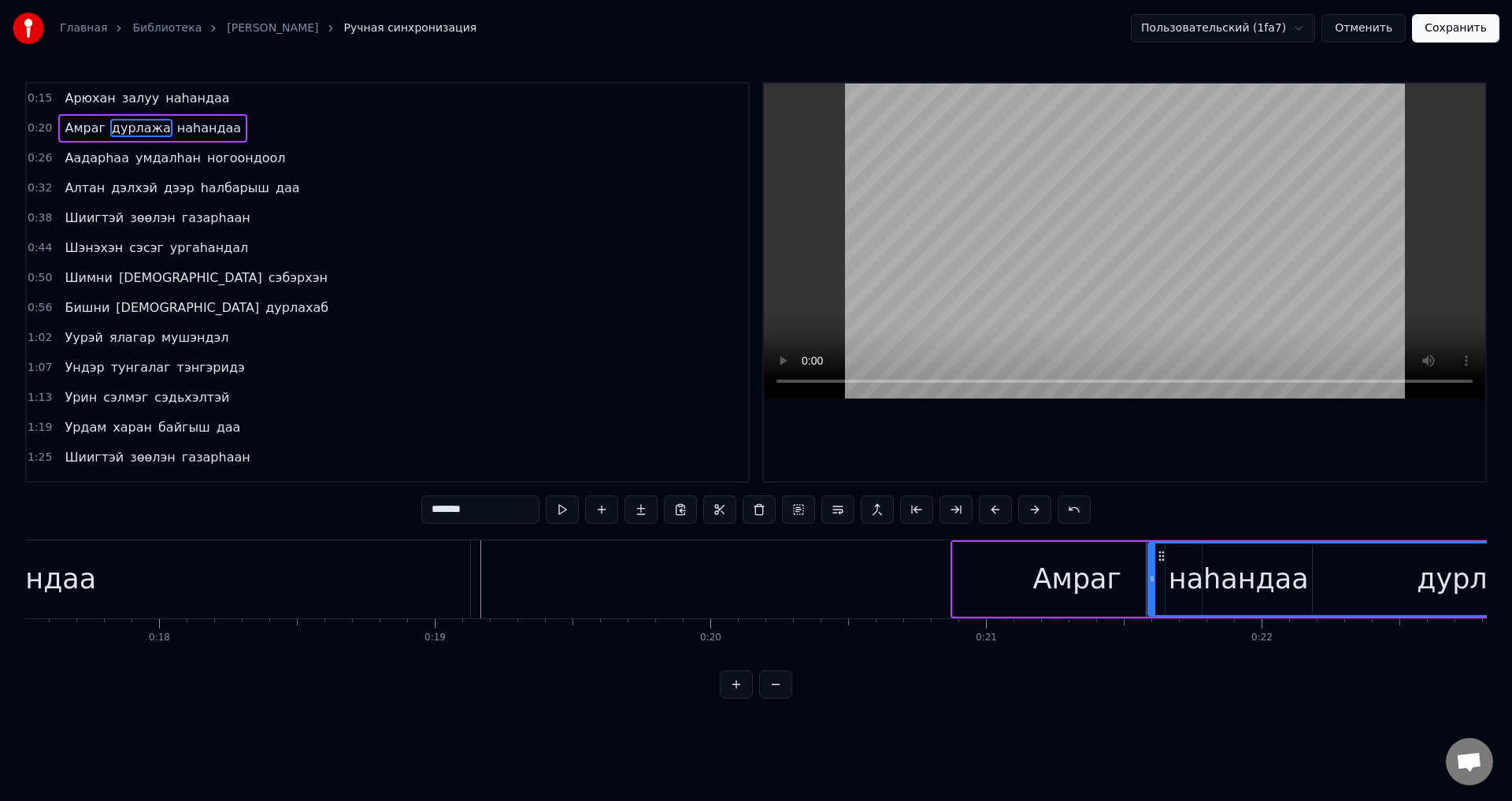
click at [199, 128] on span "наhандаа" at bounding box center [209, 127] width 67 height 18
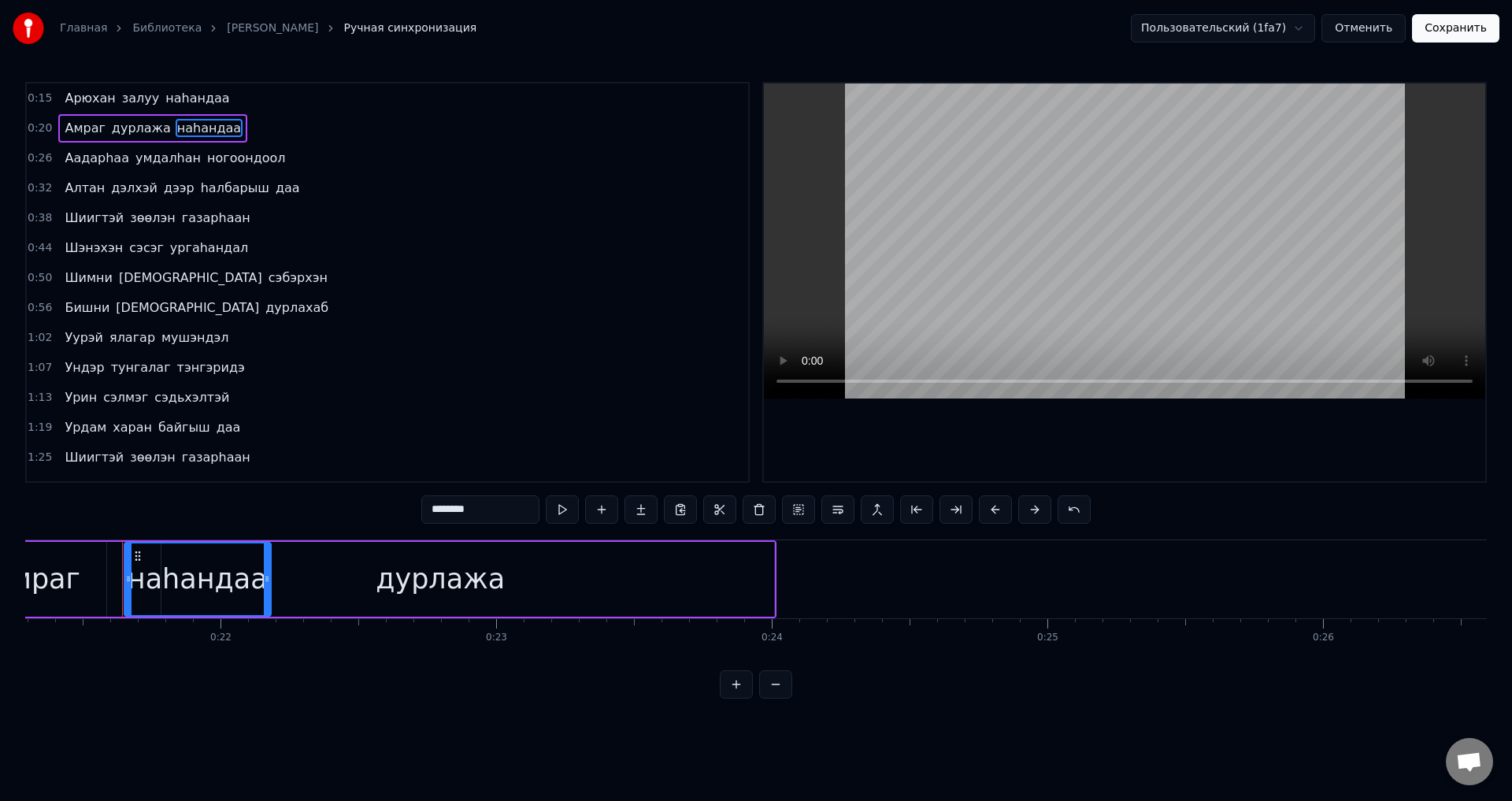
click at [86, 156] on span "Аадарhаа" at bounding box center [96, 158] width 68 height 18
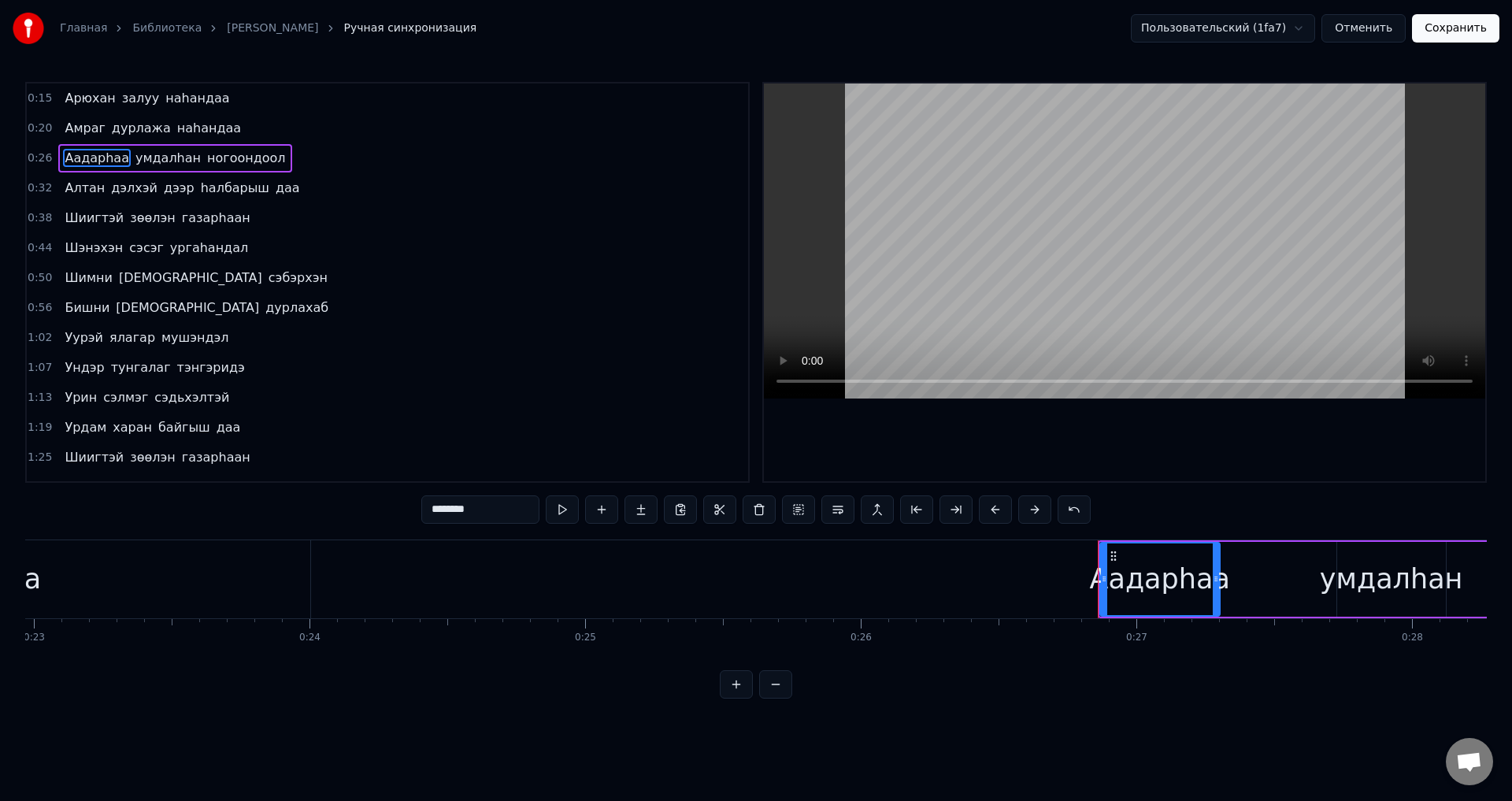
click at [206, 157] on span "ногоондоол" at bounding box center [247, 158] width 82 height 18
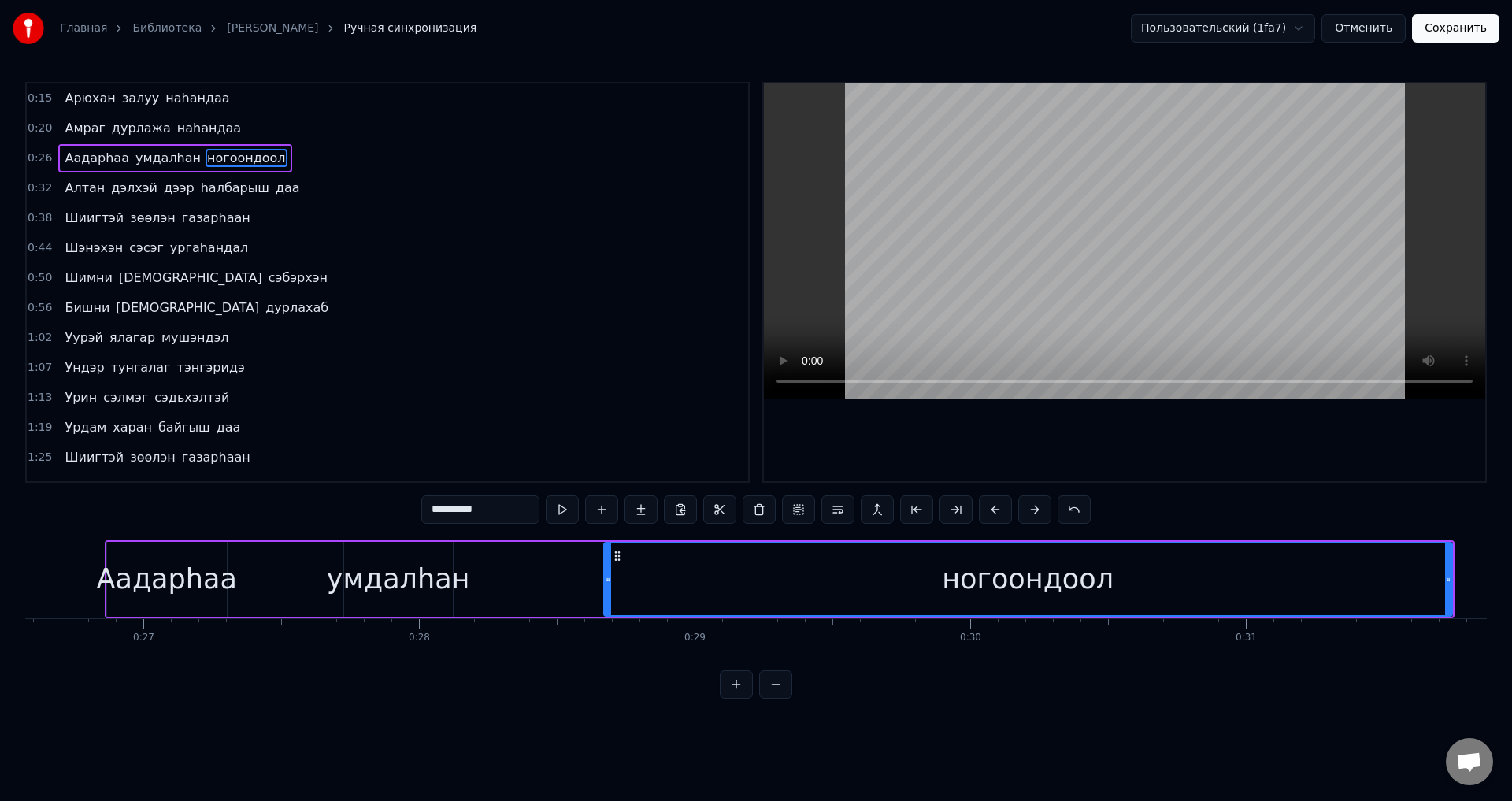
click at [199, 130] on span "наhандаа" at bounding box center [209, 127] width 67 height 18
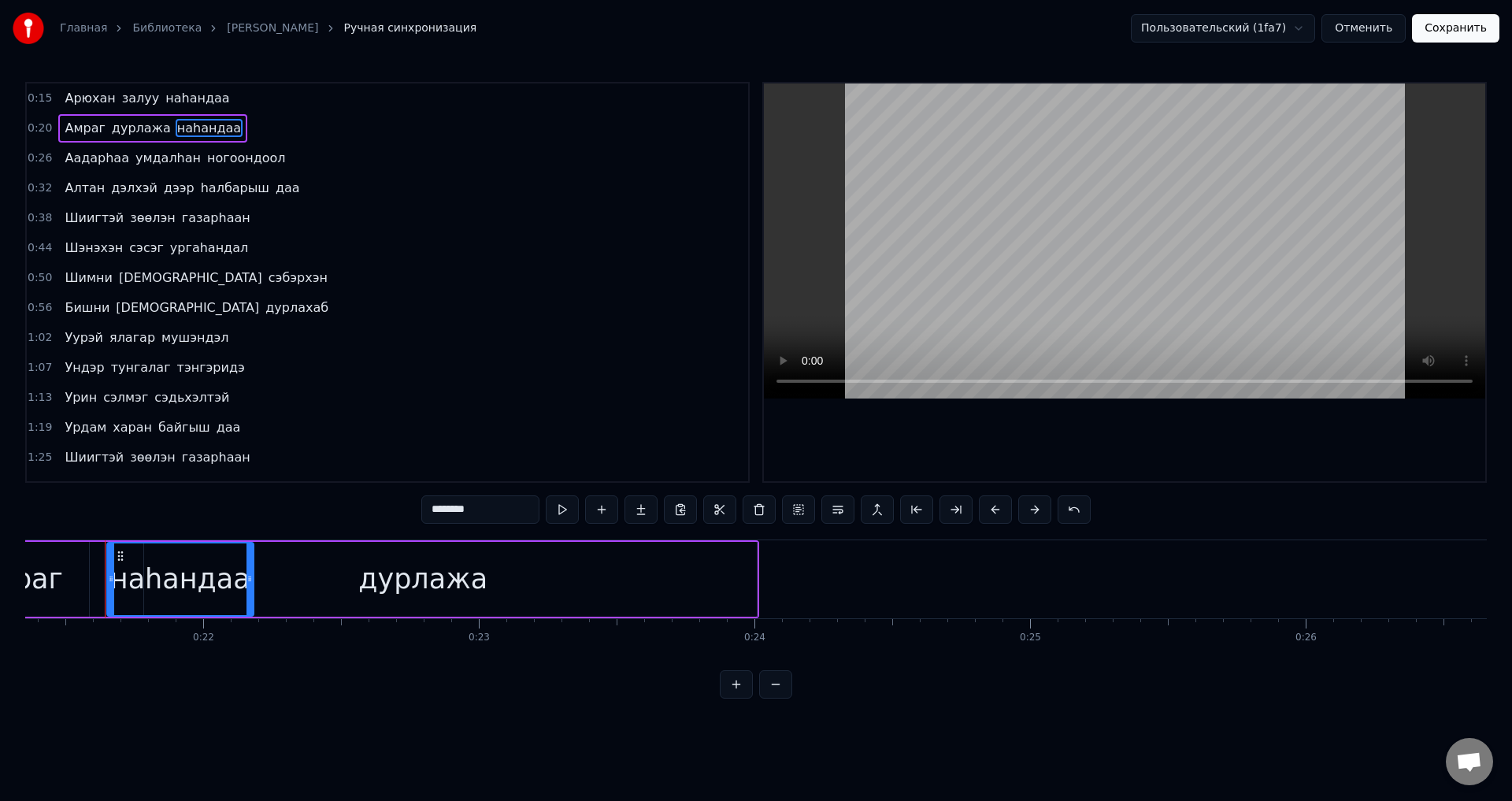
click at [176, 153] on span "умдалhан" at bounding box center [169, 158] width 69 height 18
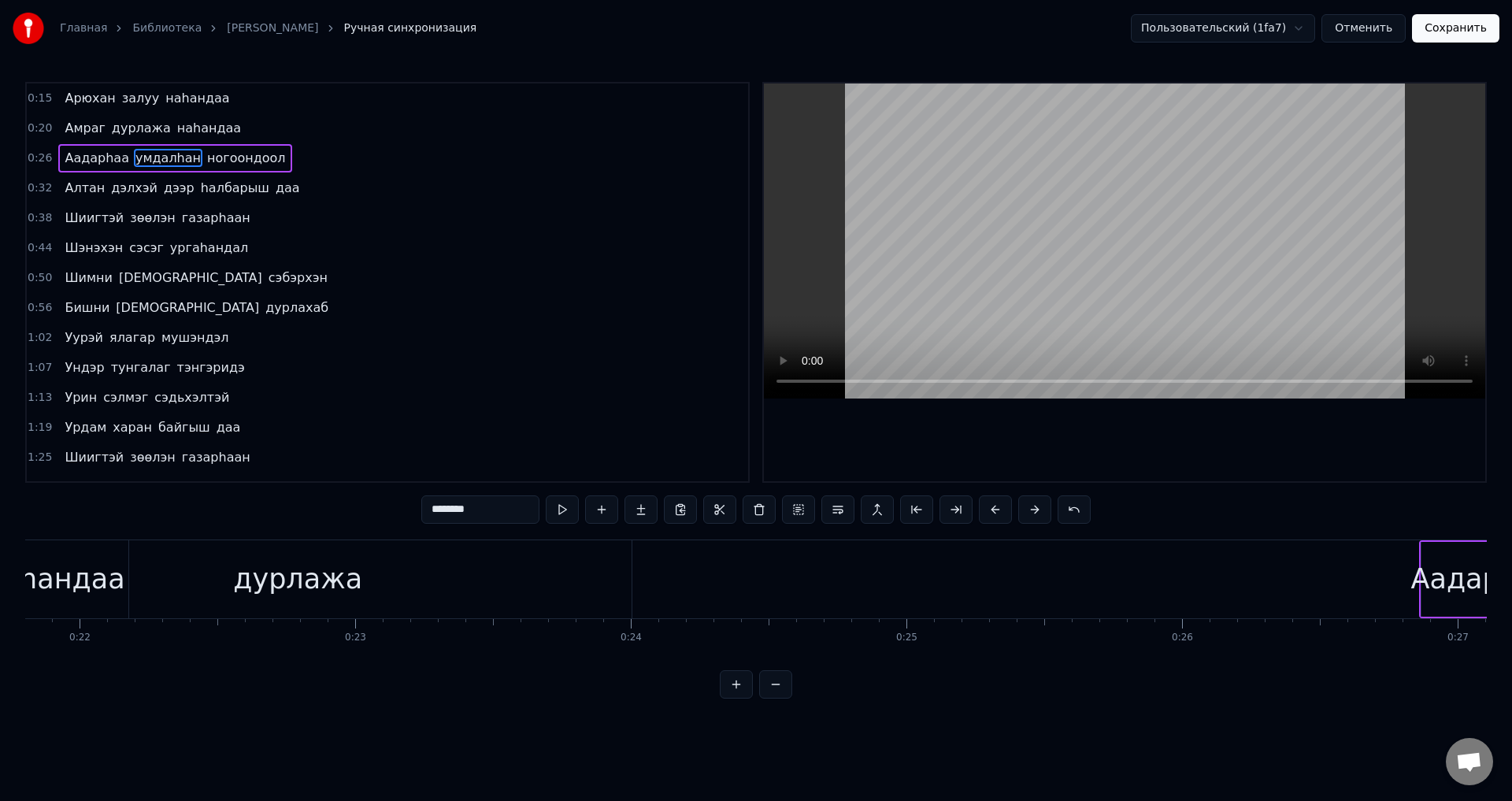
click at [246, 156] on span "ногоондоол" at bounding box center [247, 158] width 82 height 18
type input "**********"
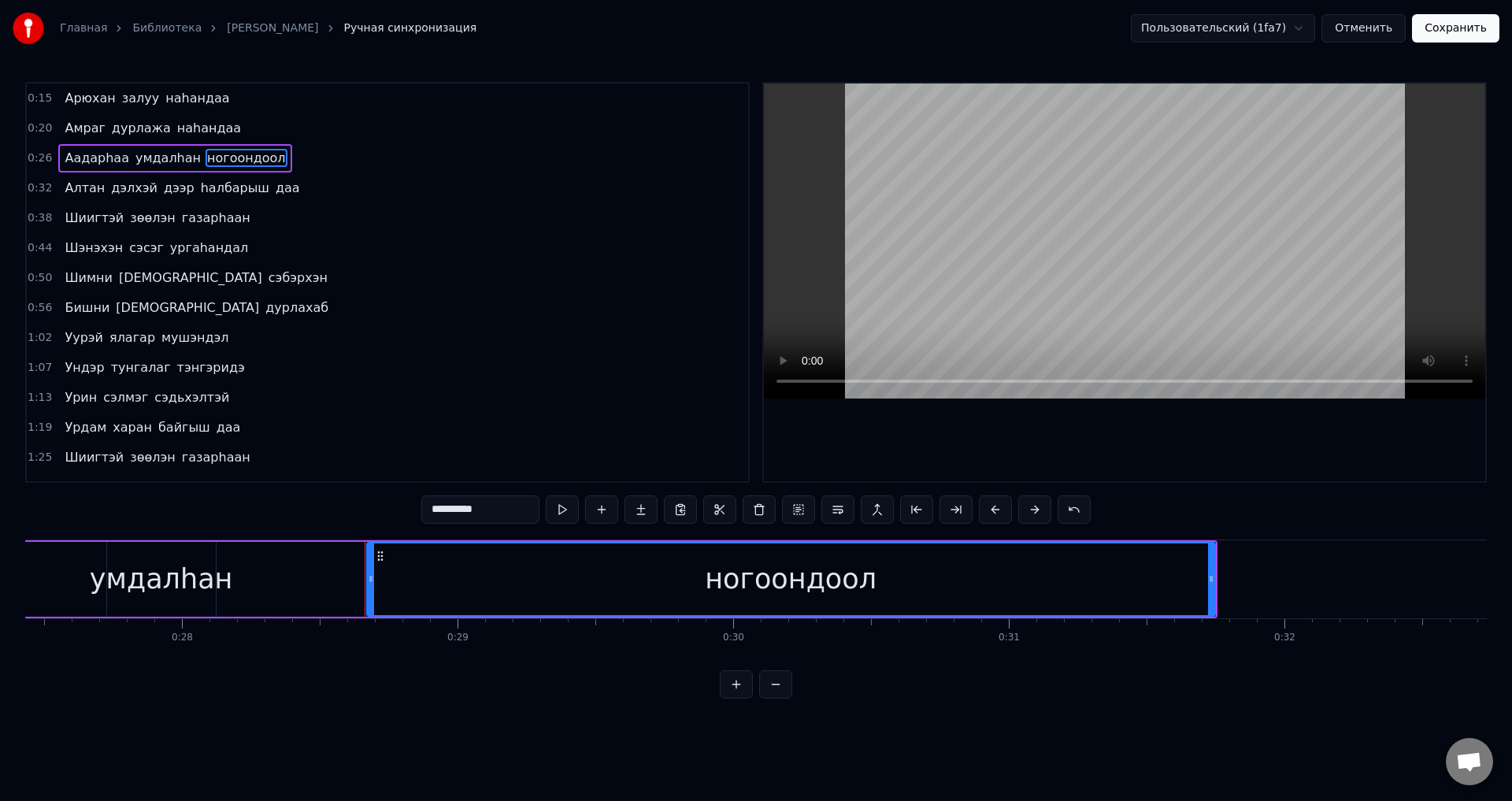
click at [90, 141] on div "[PERSON_NAME] наhандаа" at bounding box center [152, 128] width 189 height 28
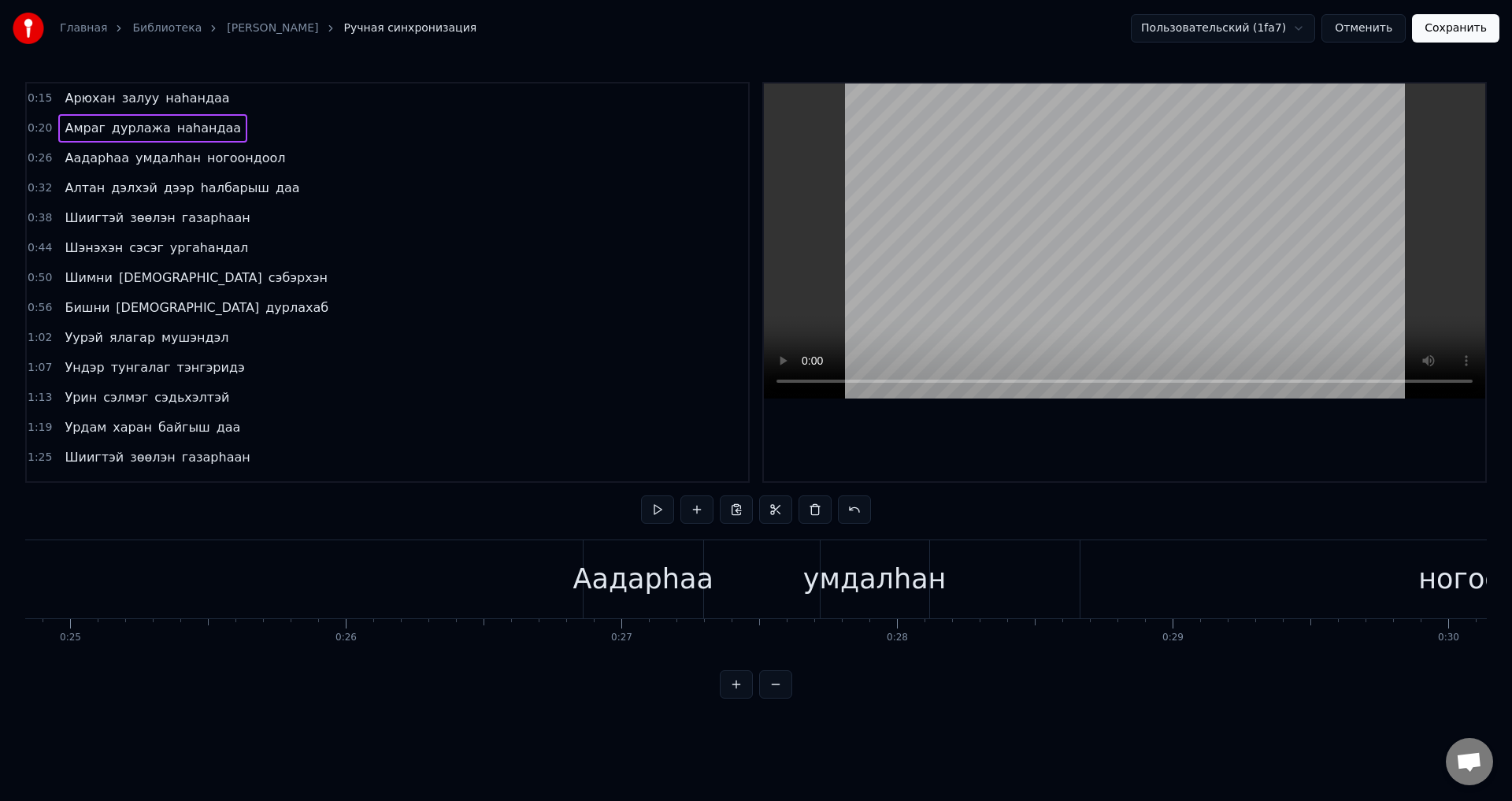
click at [82, 130] on span "Амраг" at bounding box center [84, 127] width 43 height 18
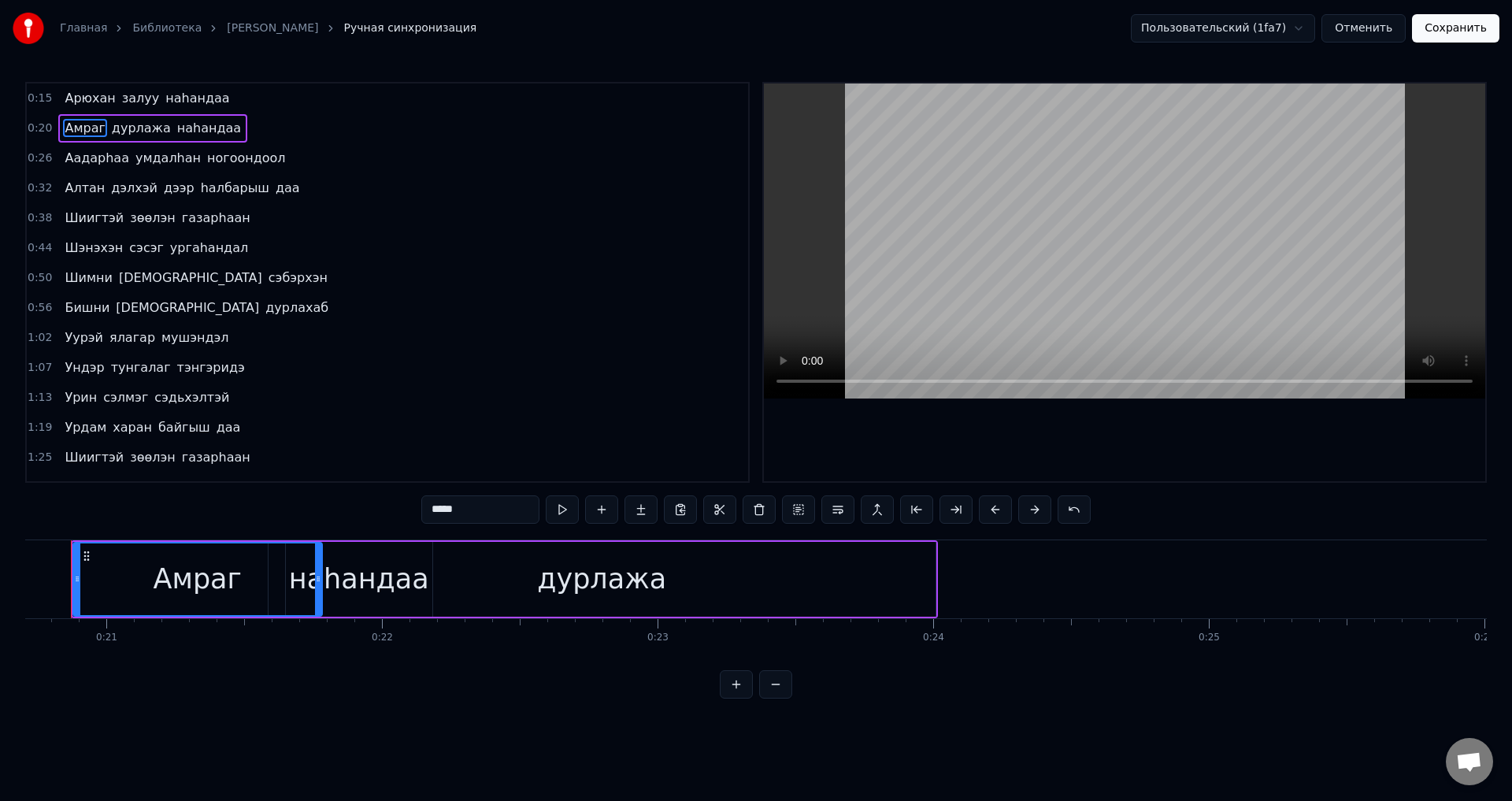
scroll to position [0, 5672]
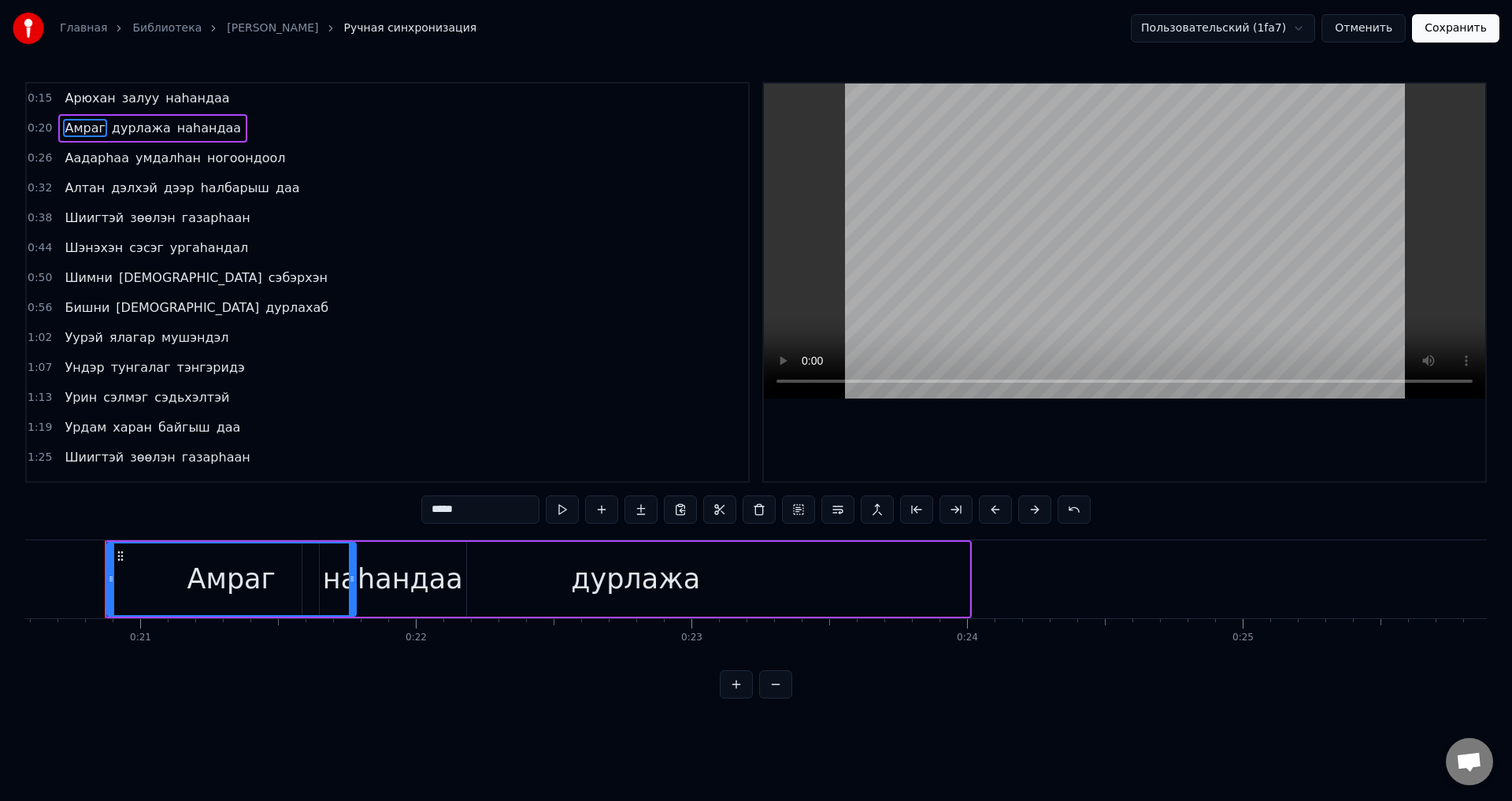
click at [195, 139] on div "[PERSON_NAME] наhандаа" at bounding box center [152, 128] width 189 height 28
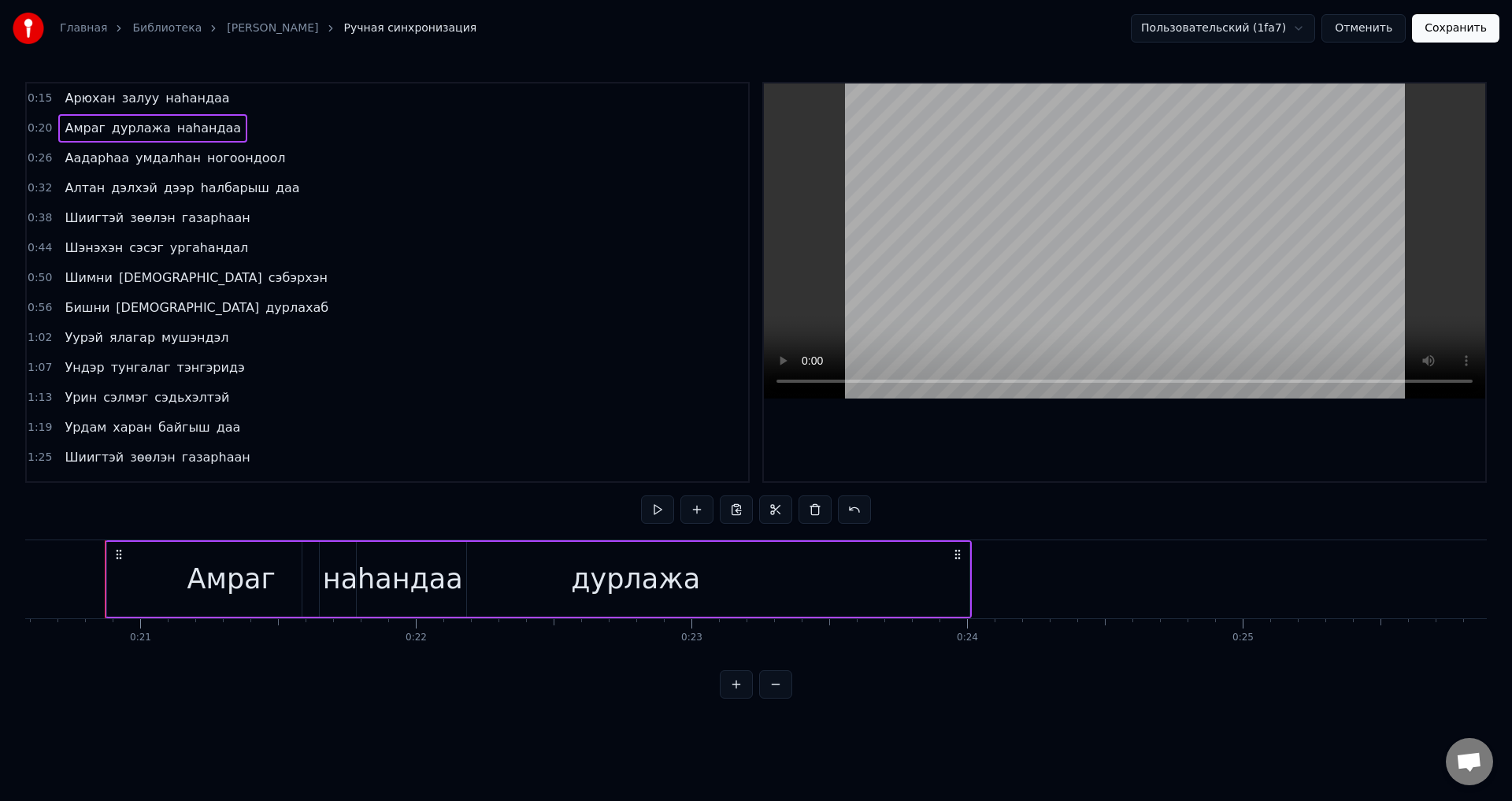
click at [197, 133] on span "наhандаа" at bounding box center [209, 127] width 67 height 18
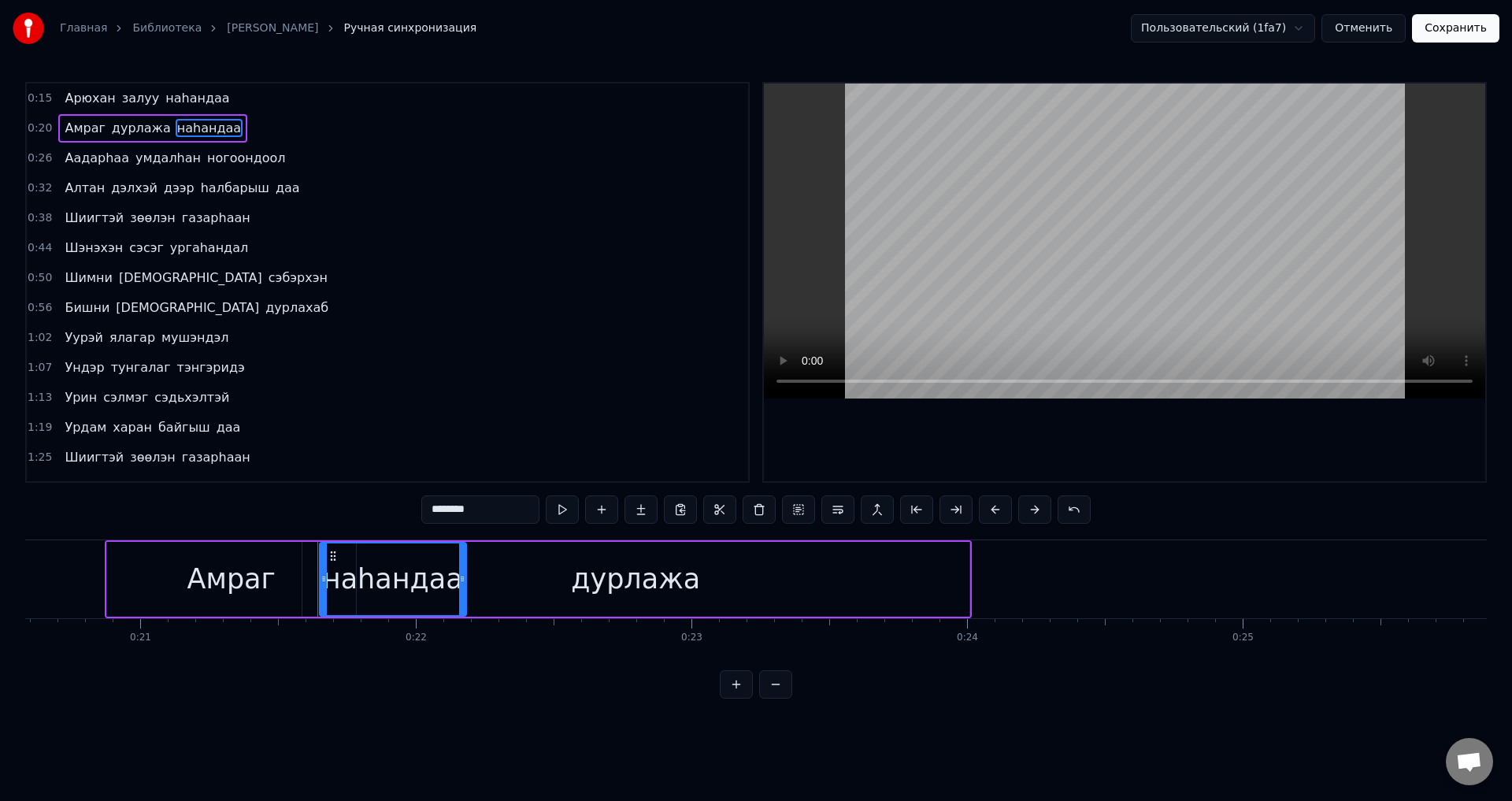
click at [81, 132] on span "Амраг" at bounding box center [84, 127] width 43 height 18
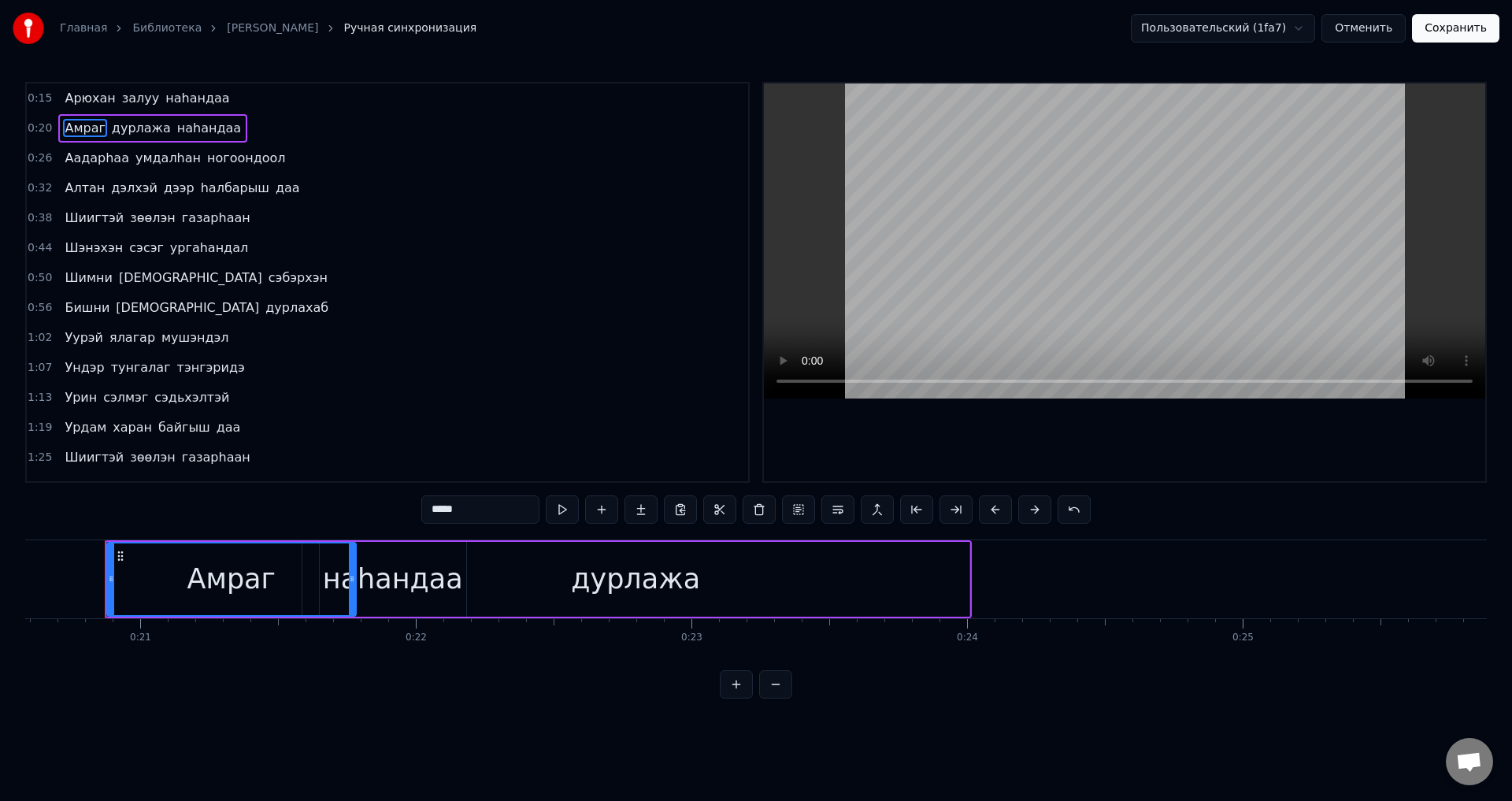
click at [144, 125] on span "дурлажа" at bounding box center [140, 127] width 62 height 18
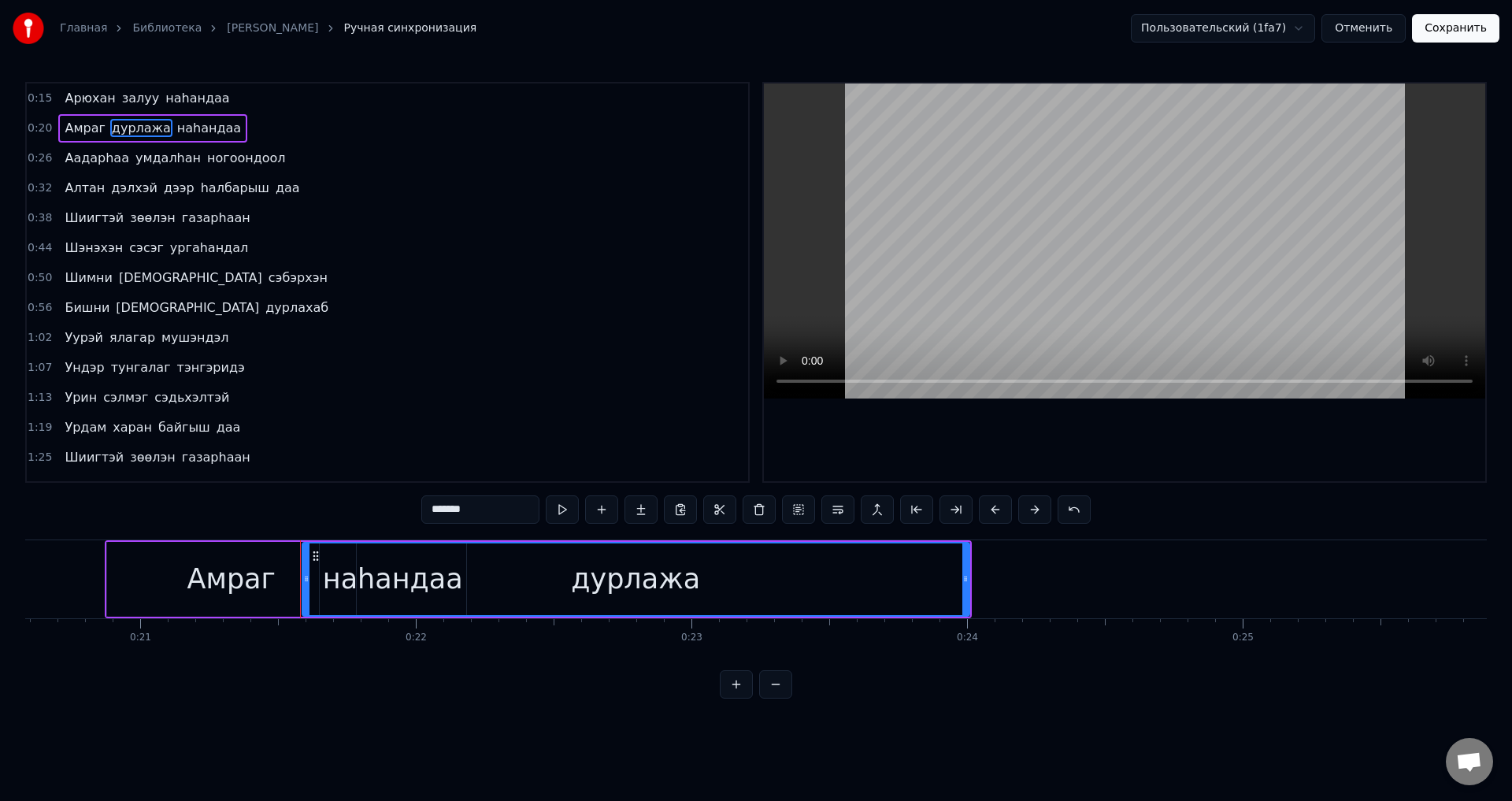
click at [183, 123] on span "наhандаа" at bounding box center [209, 127] width 67 height 18
type input "********"
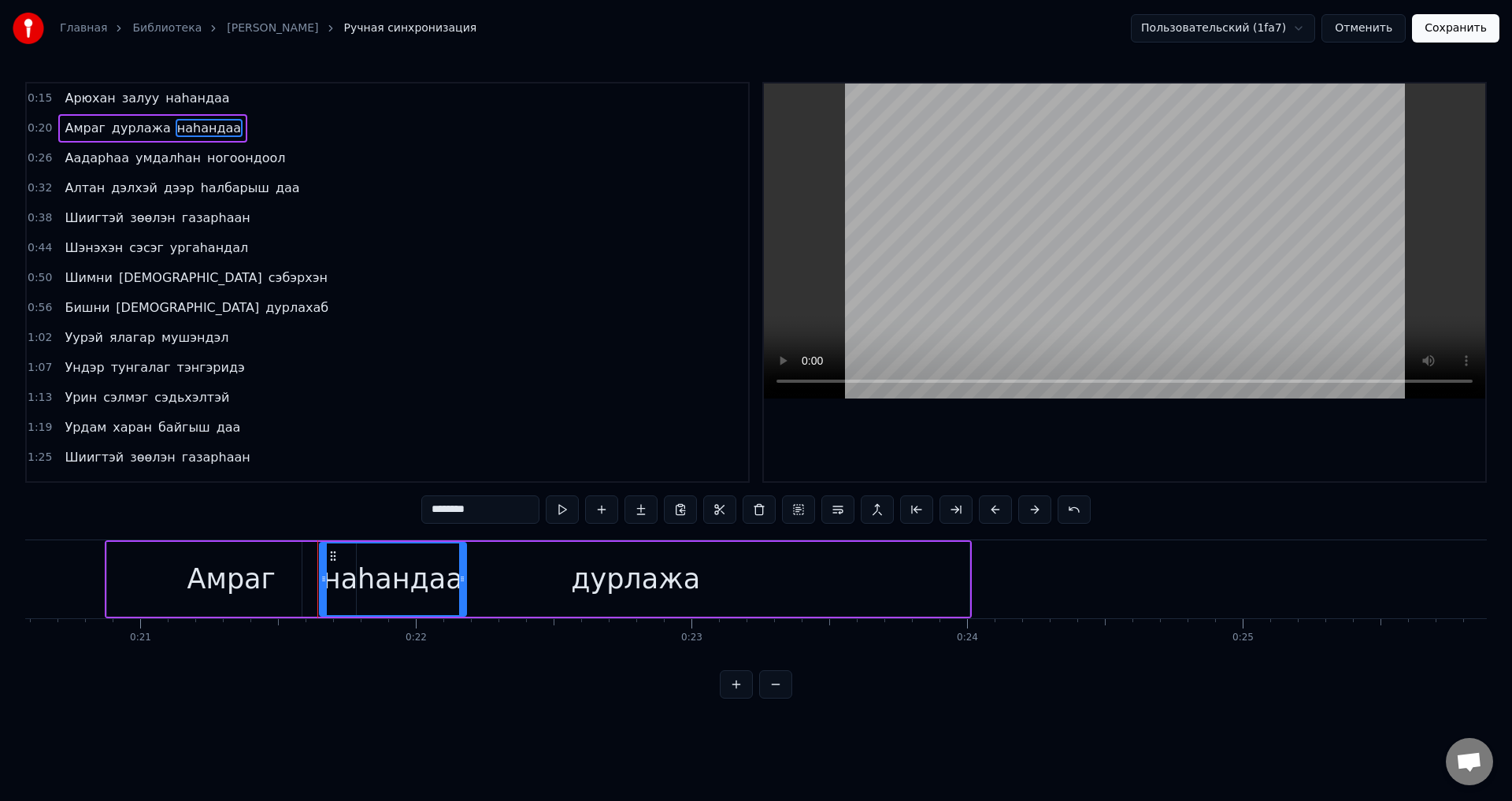
click at [98, 125] on div "[PERSON_NAME] наhандаа" at bounding box center [152, 128] width 189 height 28
